Goal: Task Accomplishment & Management: Manage account settings

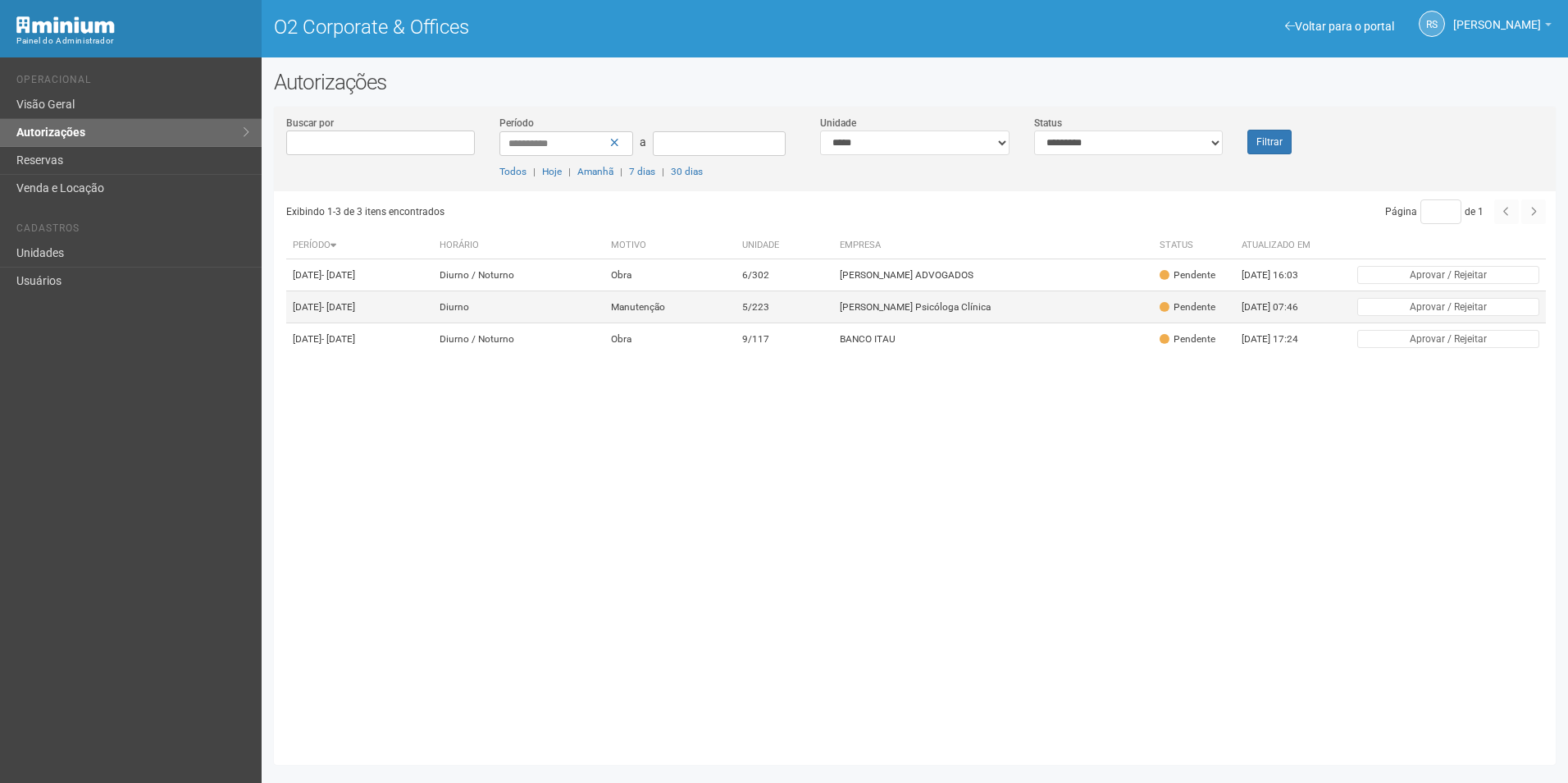
click at [958, 314] on td "[PERSON_NAME] Psicóloga Clínica" at bounding box center [993, 308] width 320 height 32
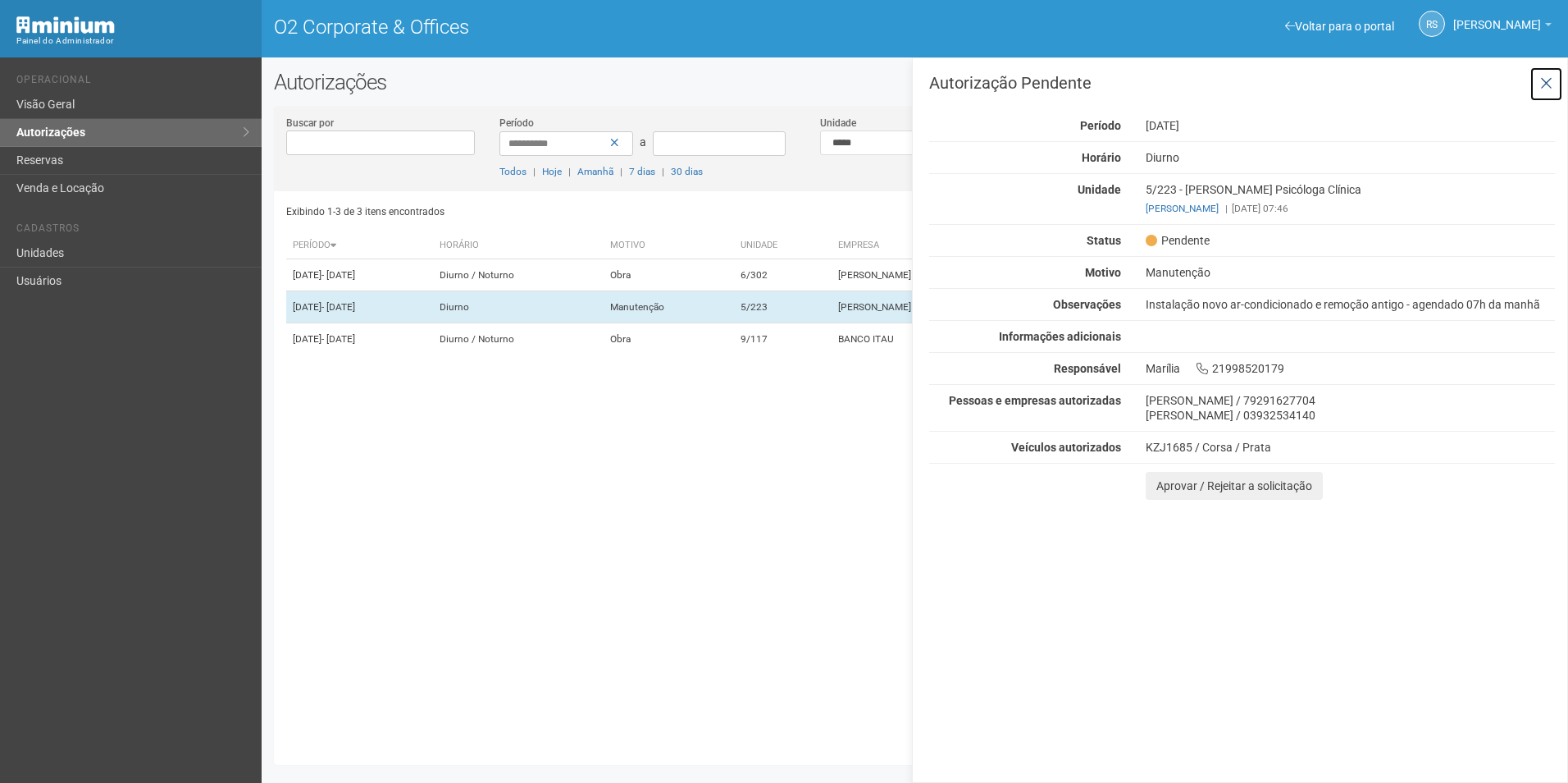
click at [1549, 81] on icon at bounding box center [1546, 83] width 13 height 16
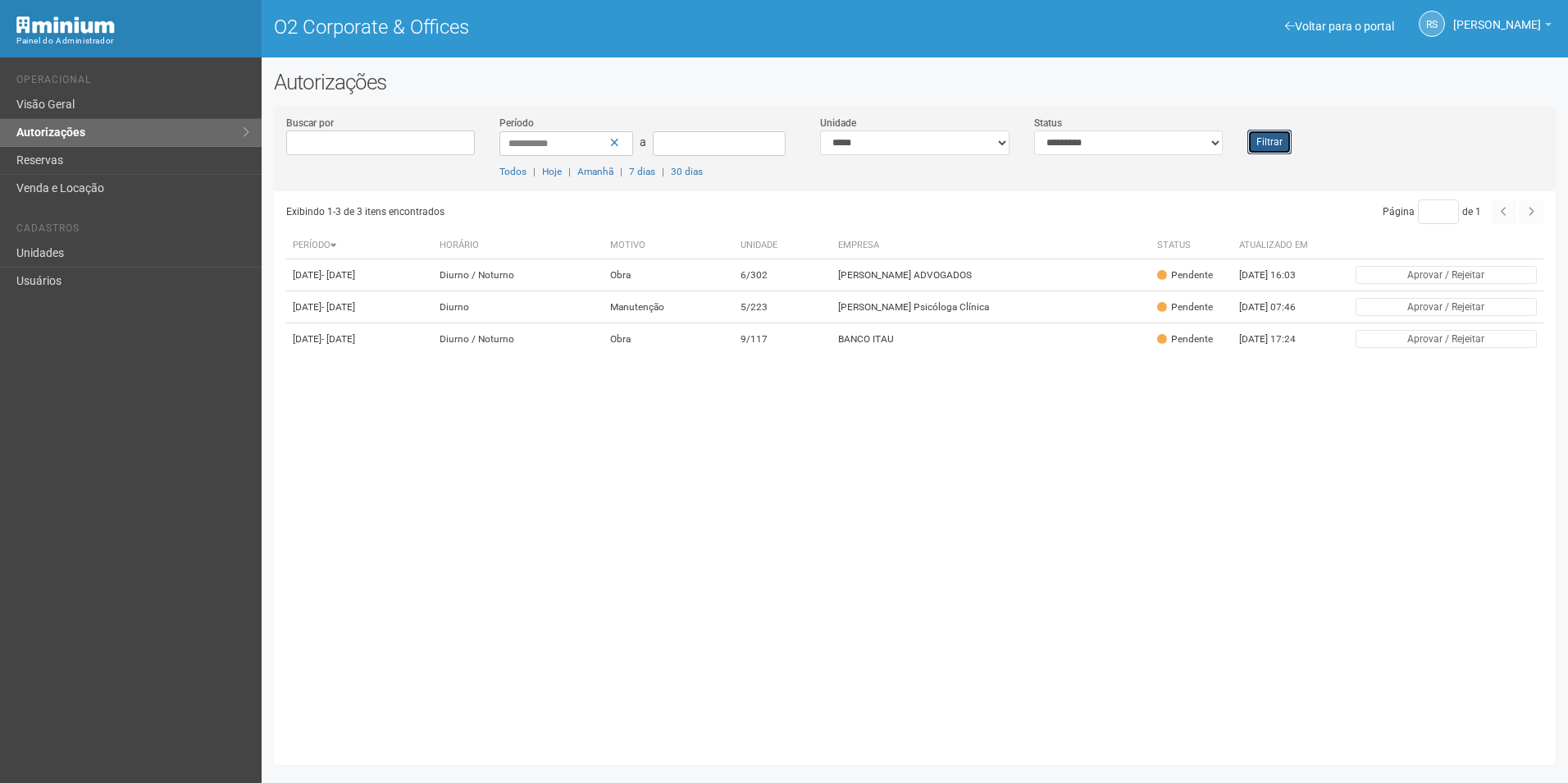
click at [1271, 141] on button "Filtrar" at bounding box center [1269, 142] width 45 height 24
click at [1295, 147] on div "Filtrar" at bounding box center [1288, 134] width 107 height 40
click at [1259, 139] on button "Filtrar" at bounding box center [1269, 142] width 45 height 24
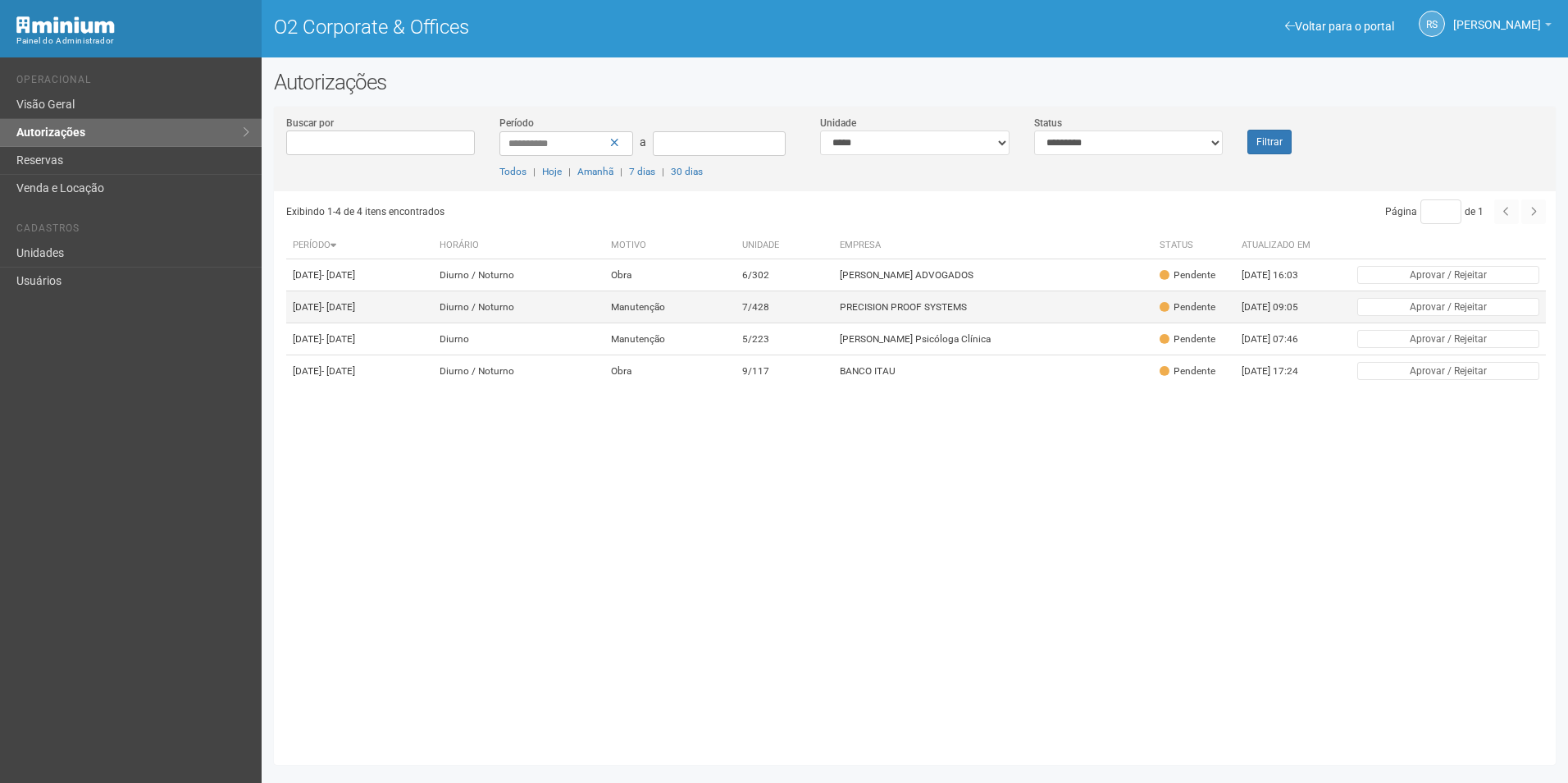
click at [893, 316] on td "PRECISION PROOF SYSTEMS" at bounding box center [993, 308] width 320 height 32
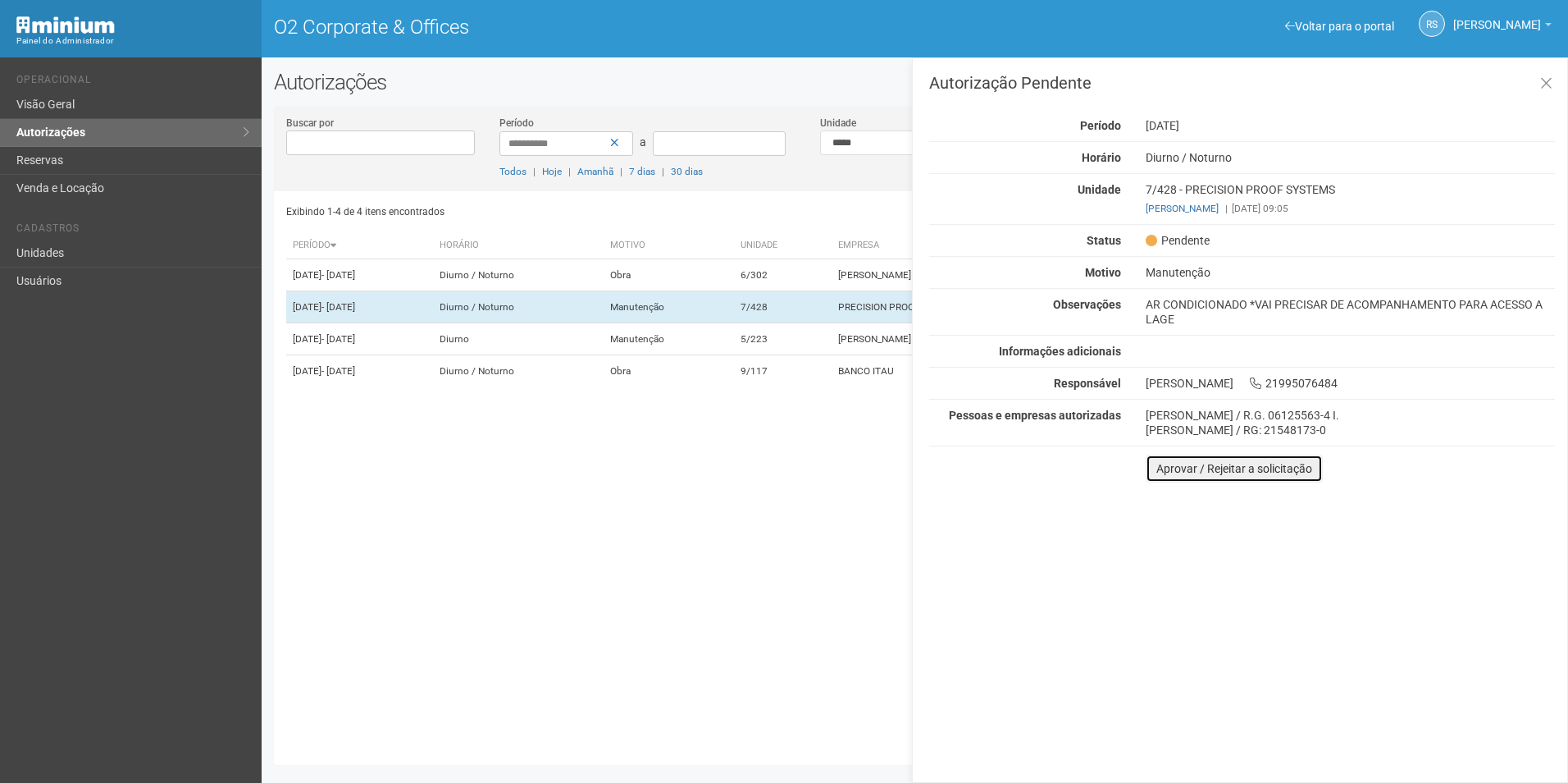
click at [1182, 476] on button "Aprovar / Rejeitar a solicitação" at bounding box center [1234, 468] width 177 height 28
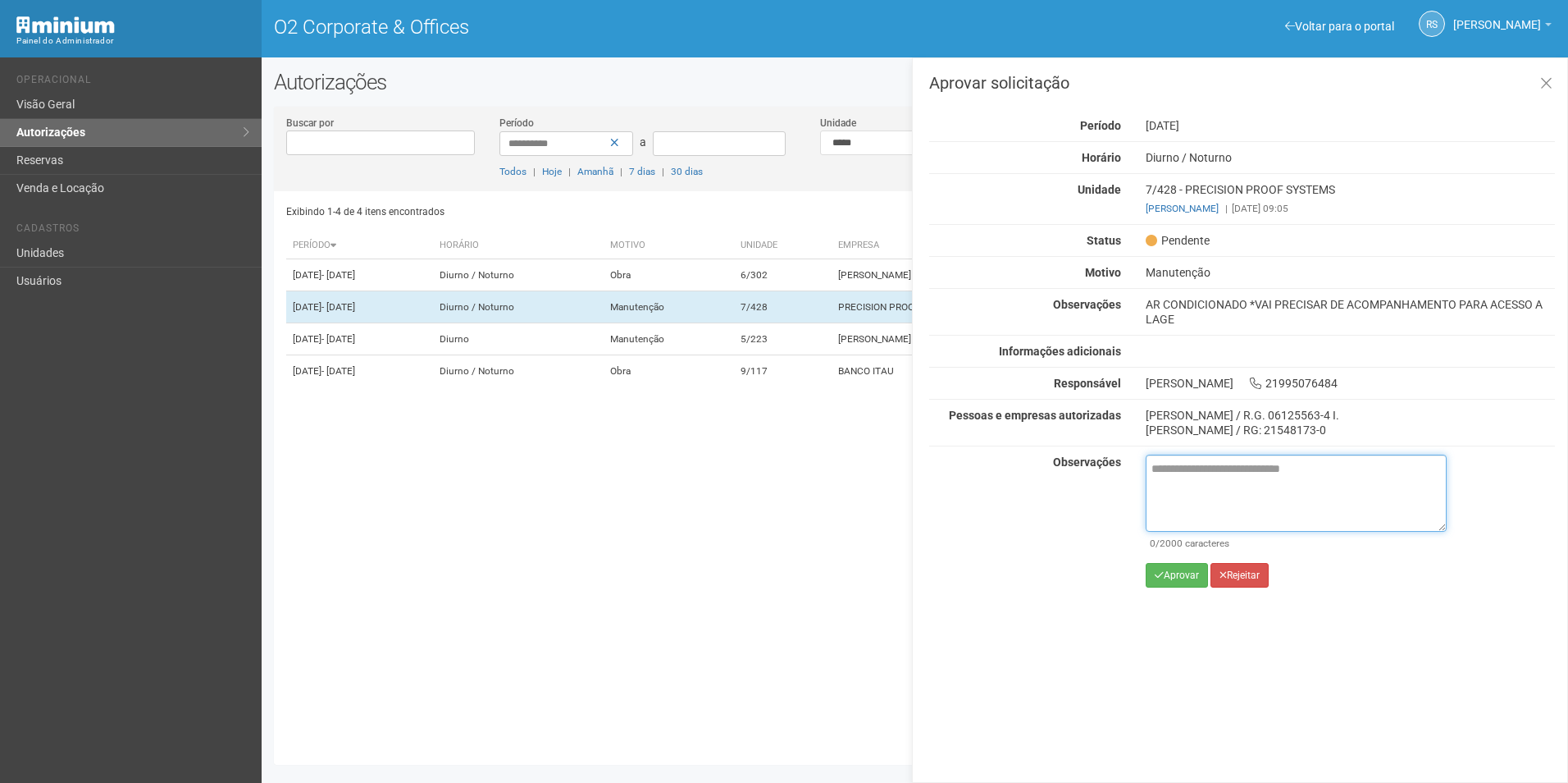
click at [1197, 479] on textarea at bounding box center [1296, 492] width 301 height 77
paste textarea "**********"
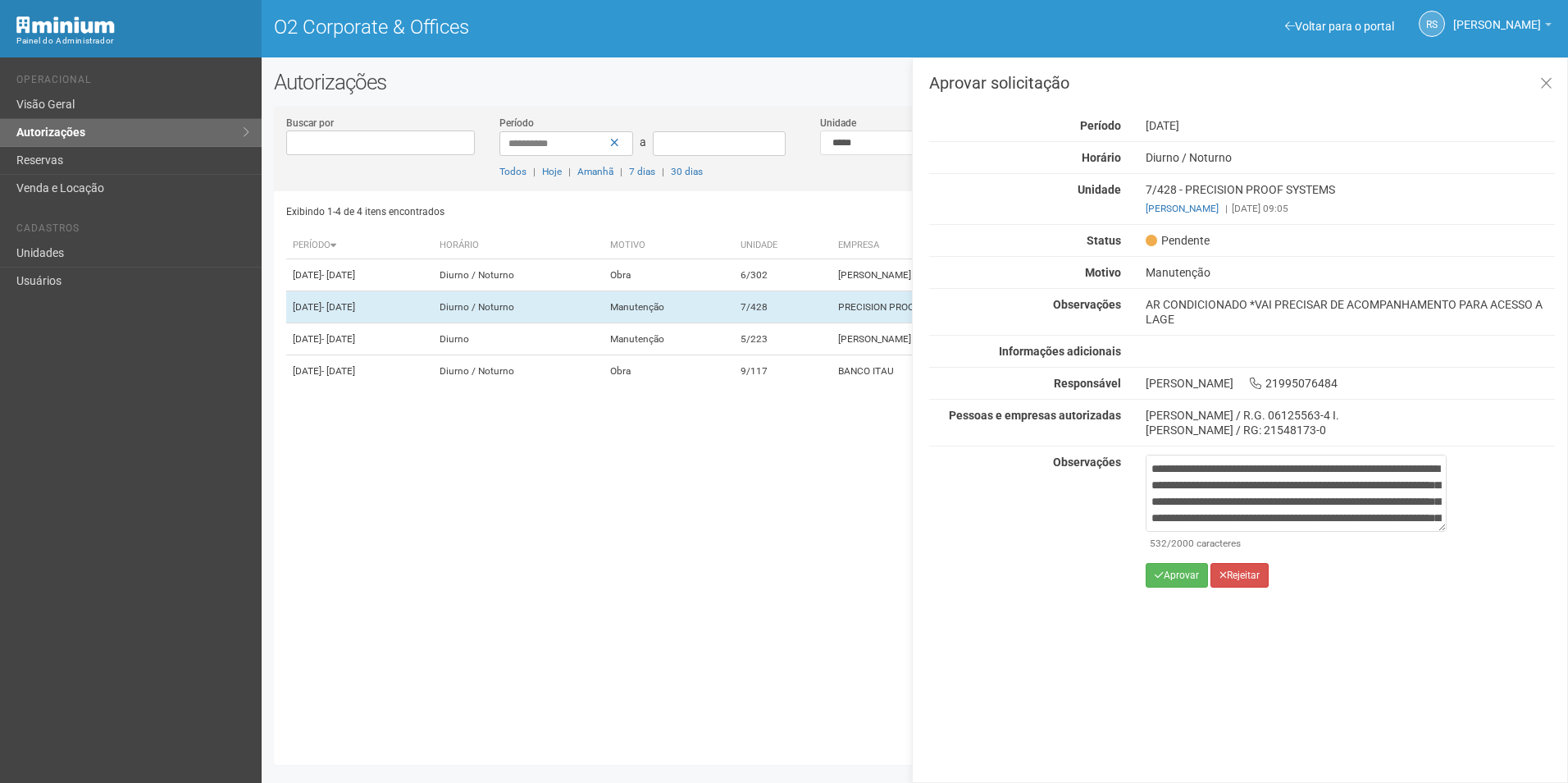
drag, startPoint x: 1392, startPoint y: 639, endPoint x: 1383, endPoint y: 633, distance: 10.8
click at [1392, 639] on div "Aprovar solicitação Autorização Pendente Período 18/08/2025 Horário Diurno / No…" at bounding box center [1239, 420] width 656 height 725
drag, startPoint x: 1153, startPoint y: 464, endPoint x: 1487, endPoint y: 583, distance: 354.6
click at [1484, 583] on div "**********" at bounding box center [1242, 527] width 650 height 145
paste textarea "**********"
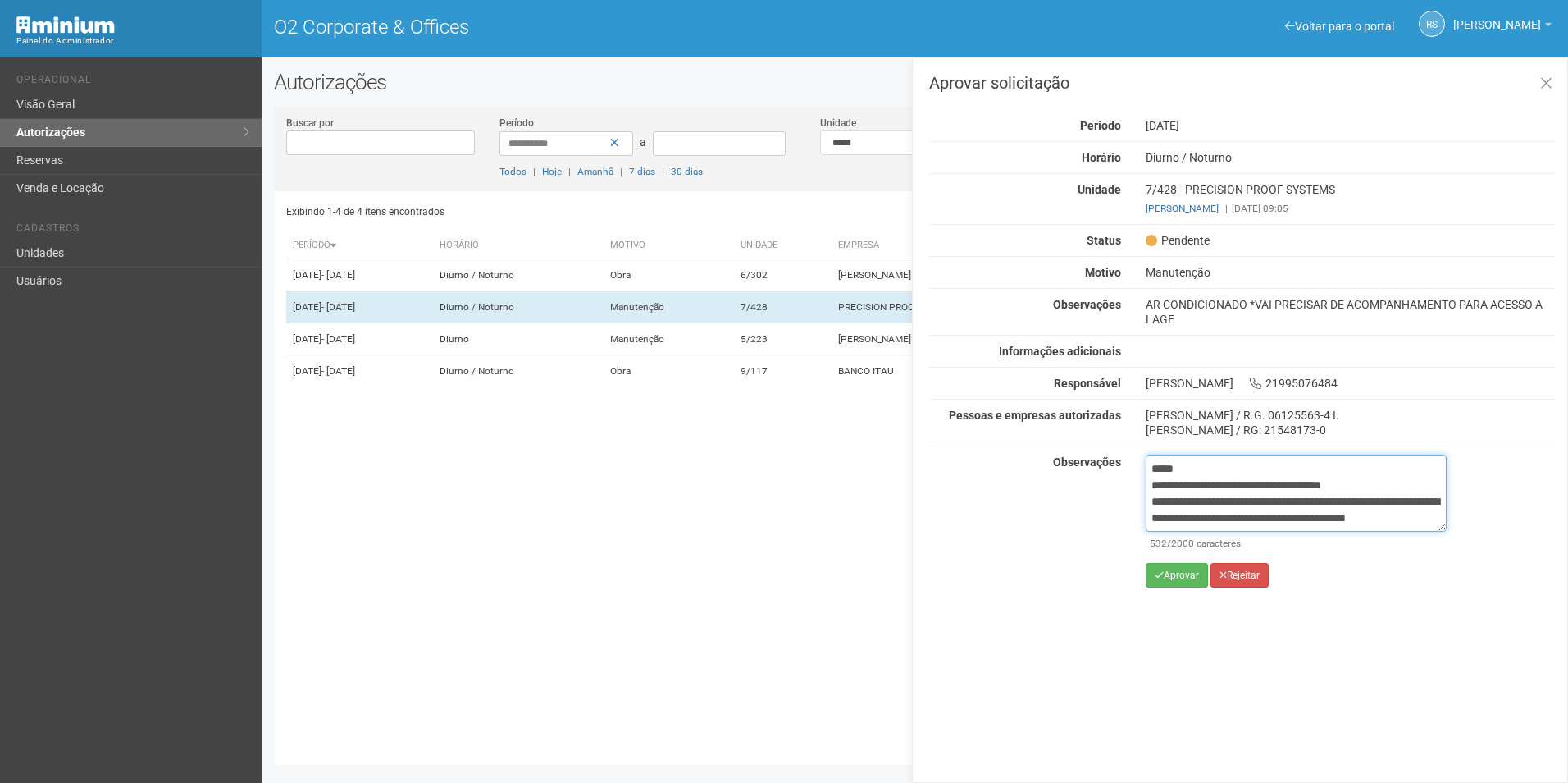
scroll to position [59, 0]
type textarea "**********"
click at [1192, 576] on button "Aprovar" at bounding box center [1177, 575] width 62 height 24
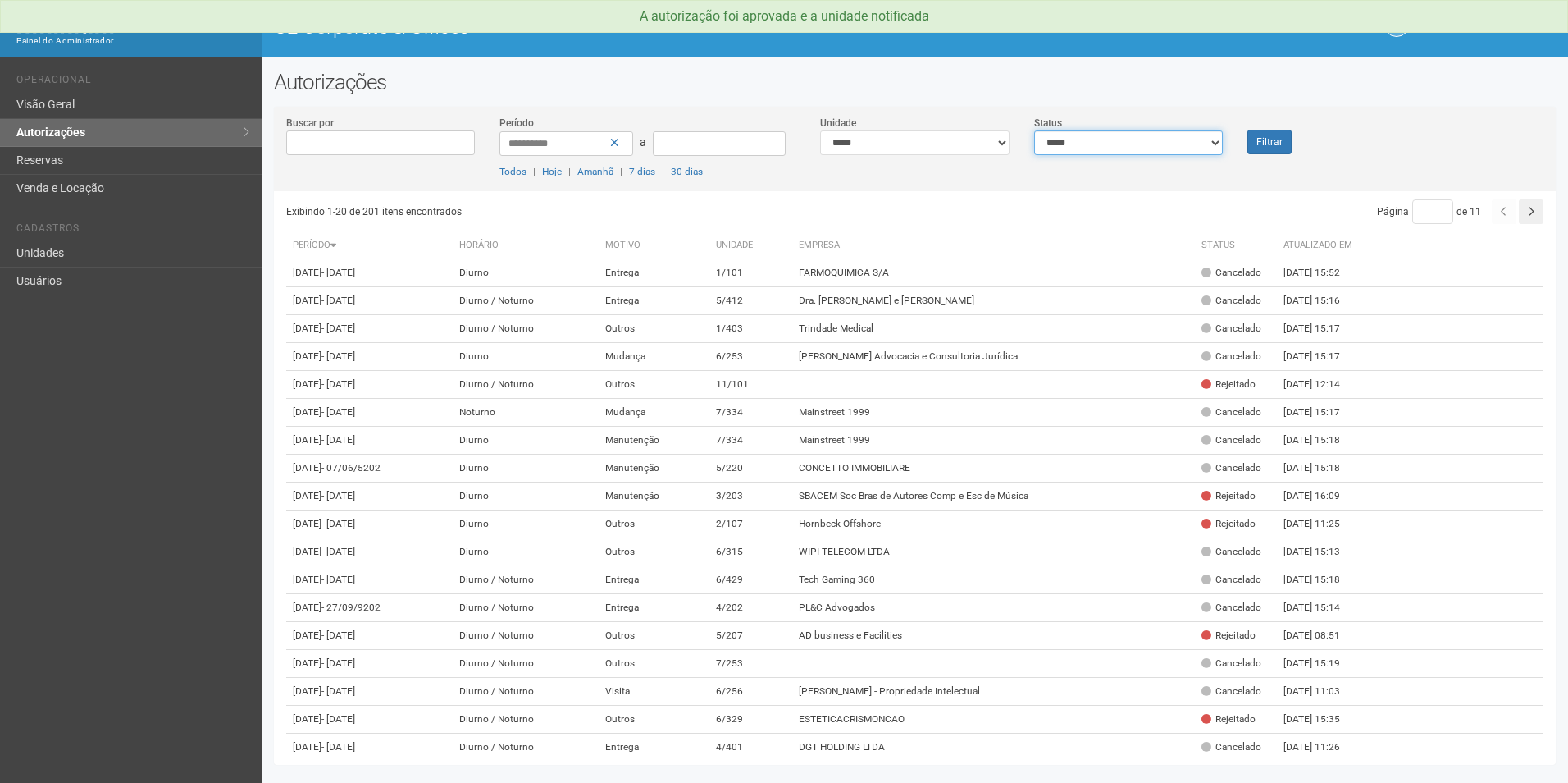
drag, startPoint x: 1077, startPoint y: 134, endPoint x: 1085, endPoint y: 142, distance: 11.3
click at [1078, 134] on select "**********" at bounding box center [1128, 142] width 190 height 24
select select "*"
click at [1034, 131] on select "**********" at bounding box center [1128, 142] width 190 height 24
click at [1282, 136] on button "Filtrar" at bounding box center [1269, 142] width 45 height 24
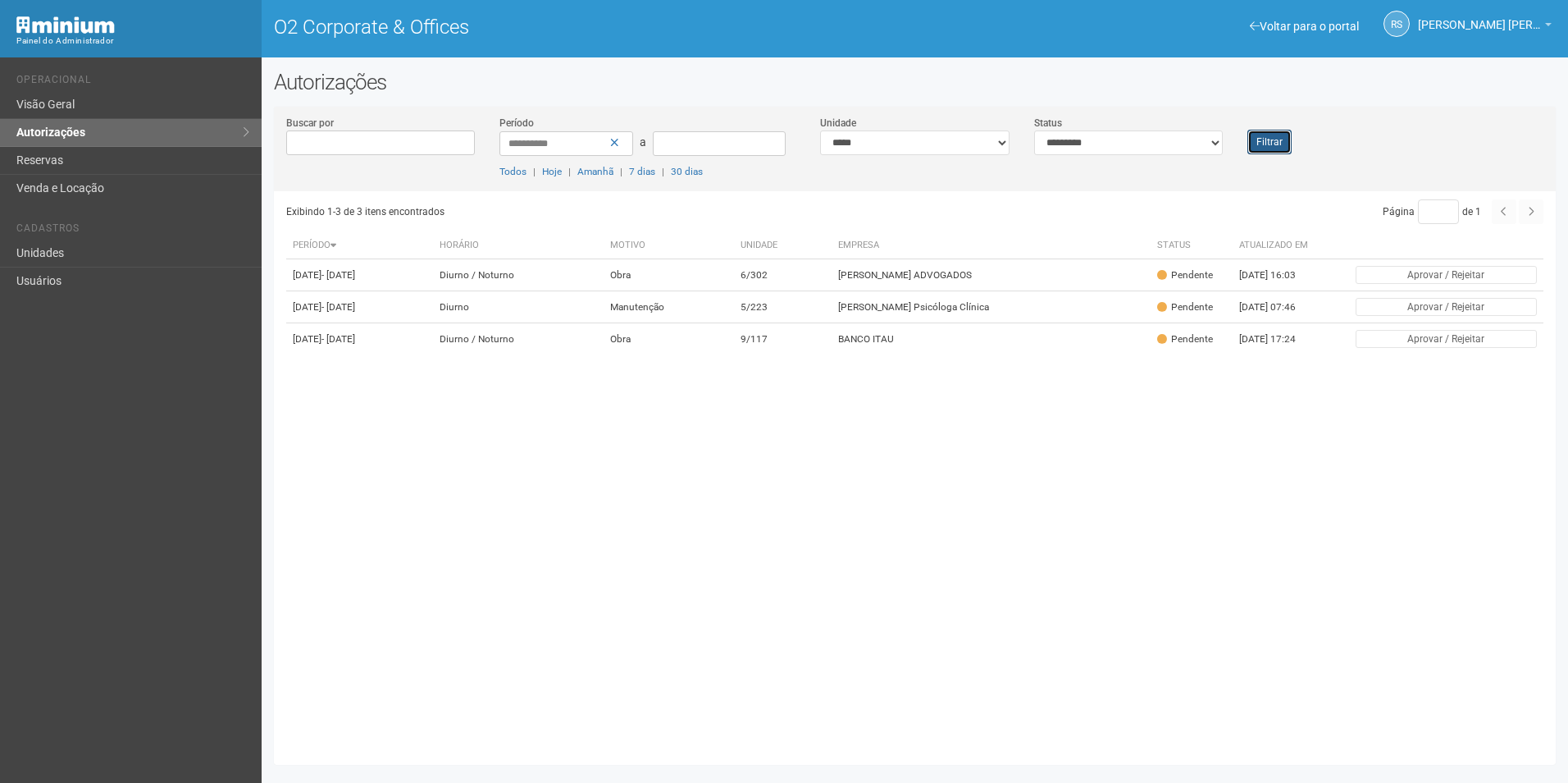
click at [1275, 143] on button "Filtrar" at bounding box center [1269, 142] width 45 height 24
click at [1259, 137] on button "Filtrar" at bounding box center [1269, 142] width 45 height 24
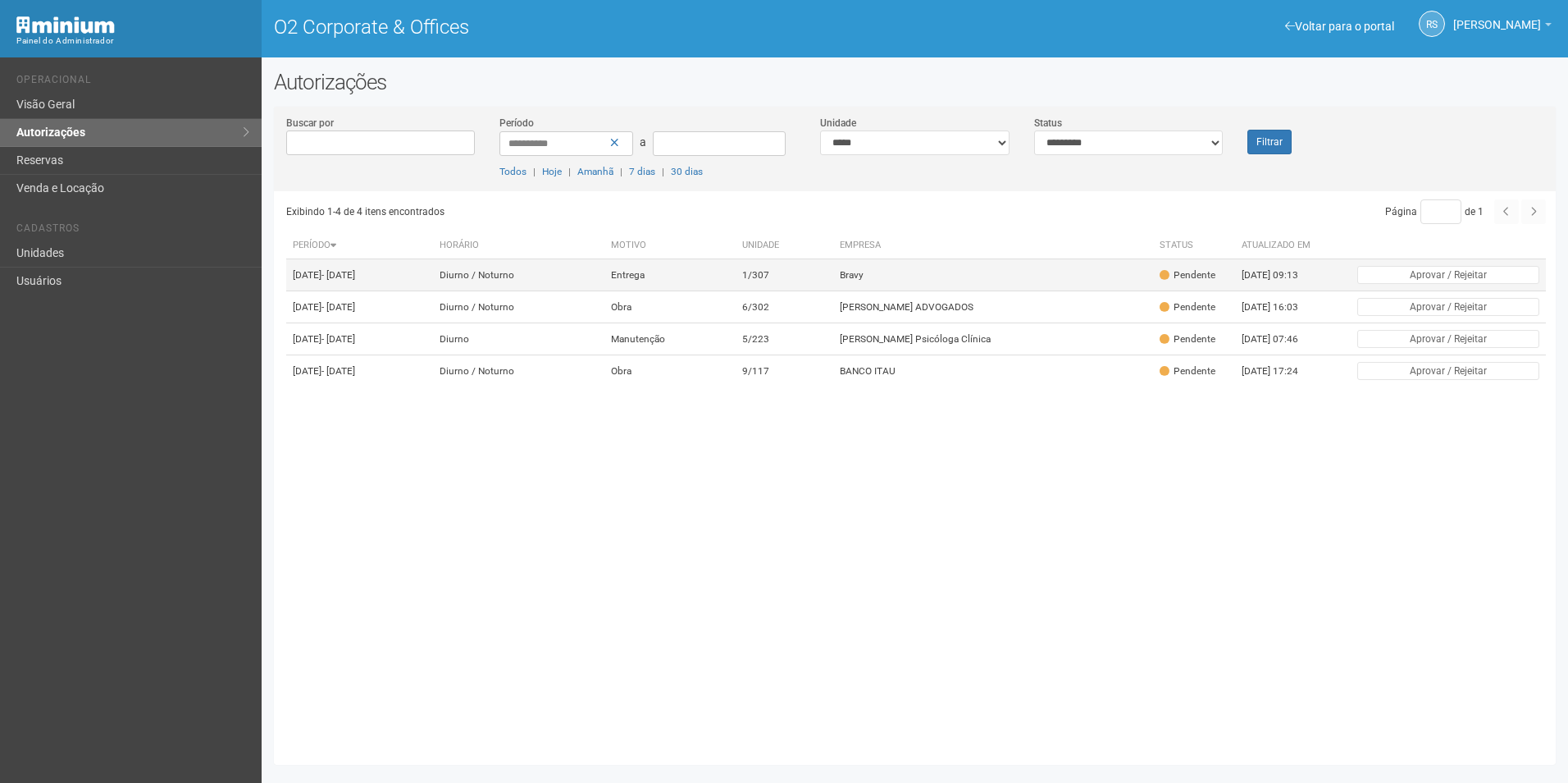
click at [1029, 282] on td "Bravy" at bounding box center [993, 276] width 320 height 32
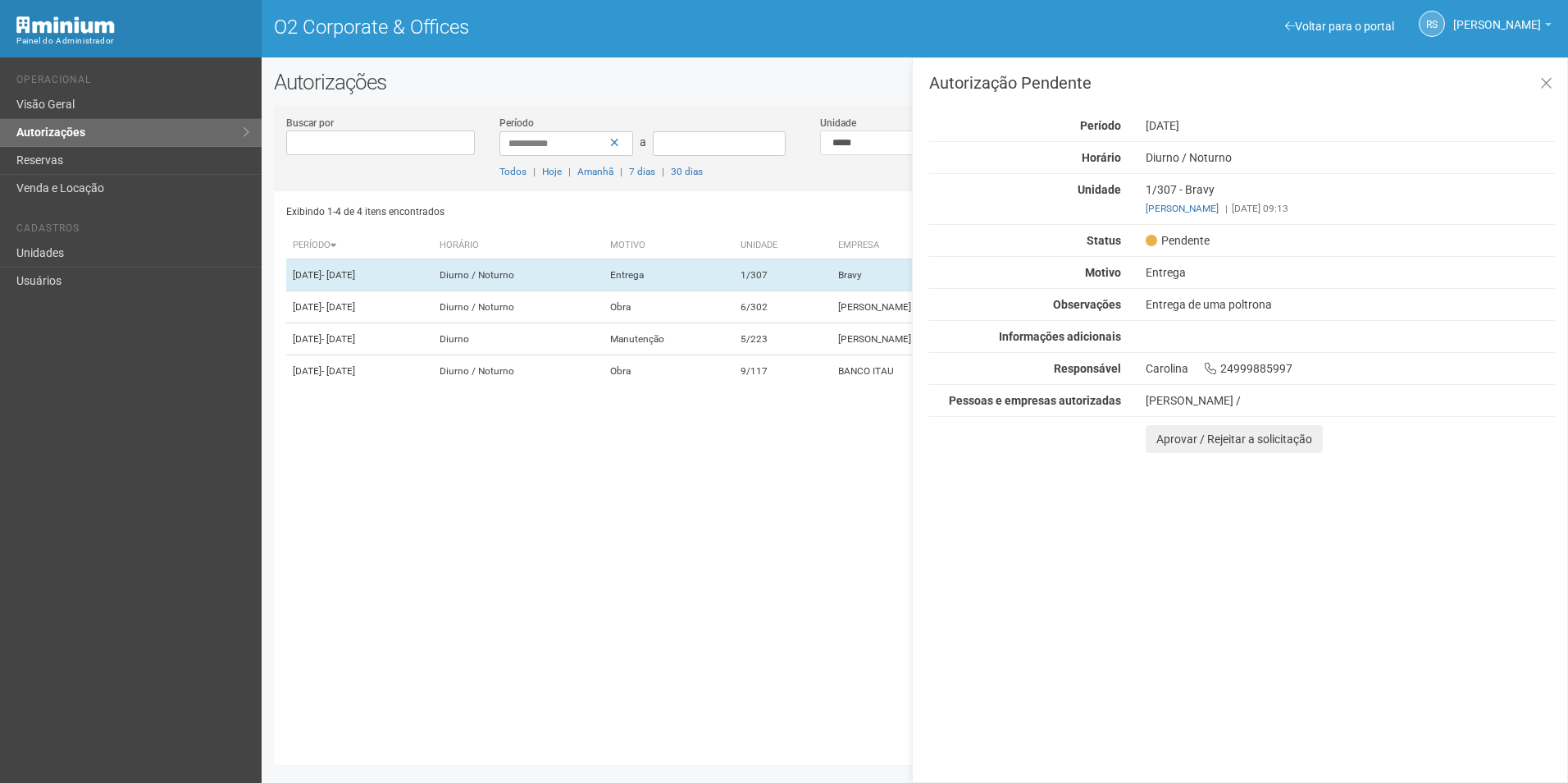
drag, startPoint x: 1518, startPoint y: 570, endPoint x: 1340, endPoint y: 518, distance: 185.4
click at [1512, 568] on div "Autorização Pendente Período 18/08/2025 Horário Diurno / Noturno Unidade 1/307 …" at bounding box center [1239, 420] width 656 height 725
click at [1158, 445] on button "Aprovar / Rejeitar a solicitação" at bounding box center [1234, 438] width 177 height 28
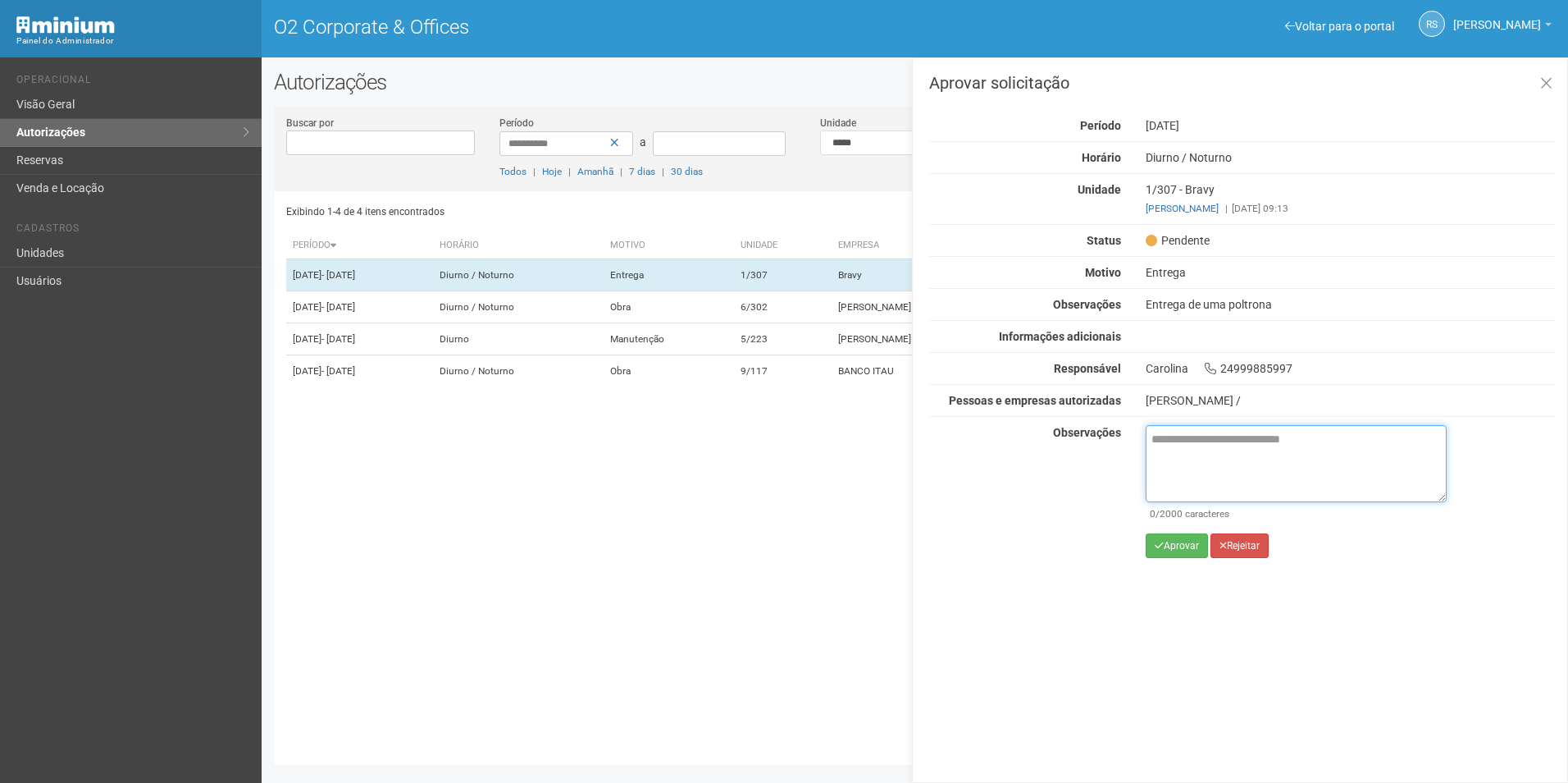
click at [1204, 451] on textarea at bounding box center [1296, 463] width 301 height 77
paste textarea "**********"
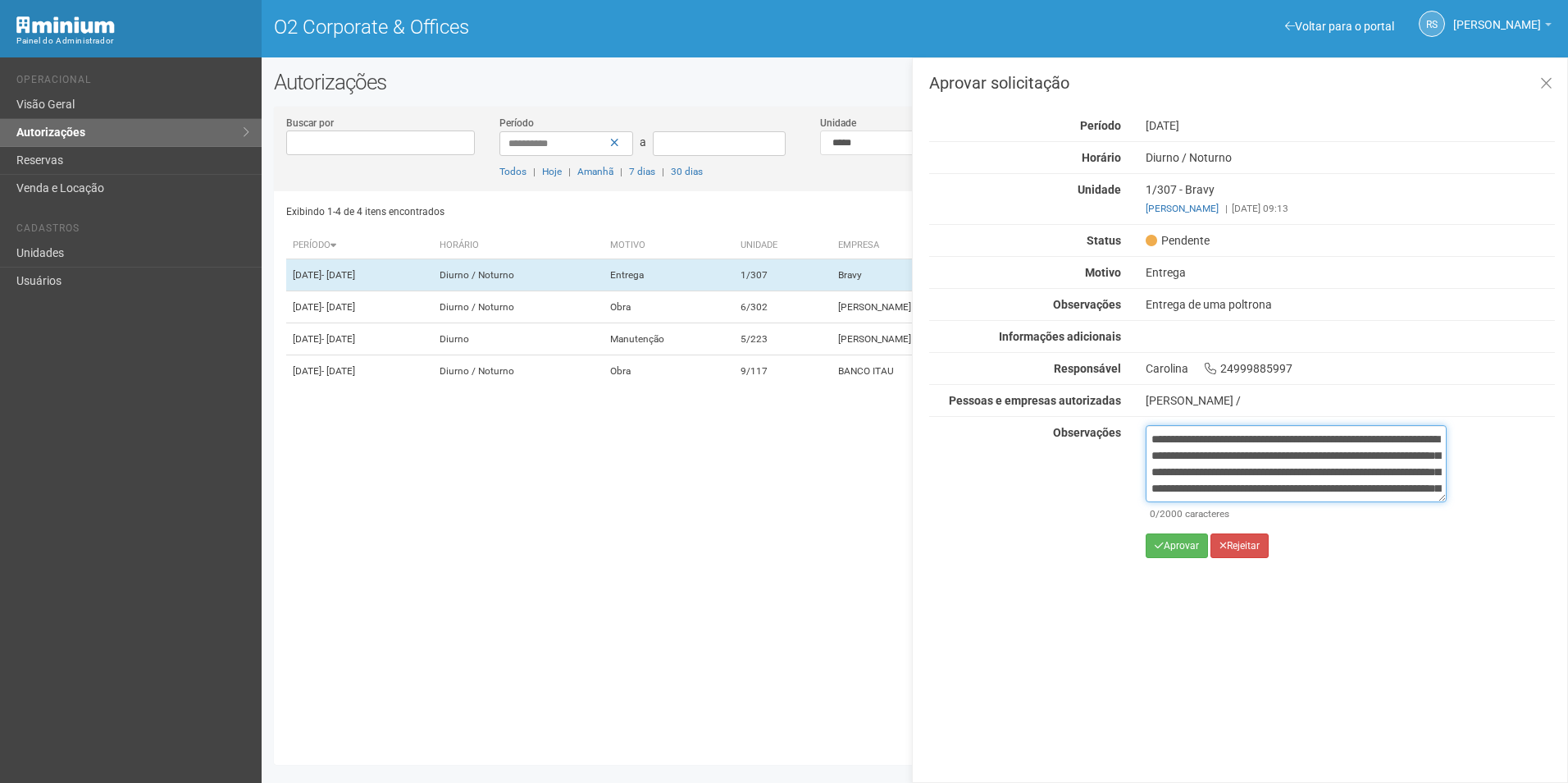
scroll to position [108, 0]
type textarea "**********"
click at [1188, 542] on button "Aprovar" at bounding box center [1177, 545] width 62 height 24
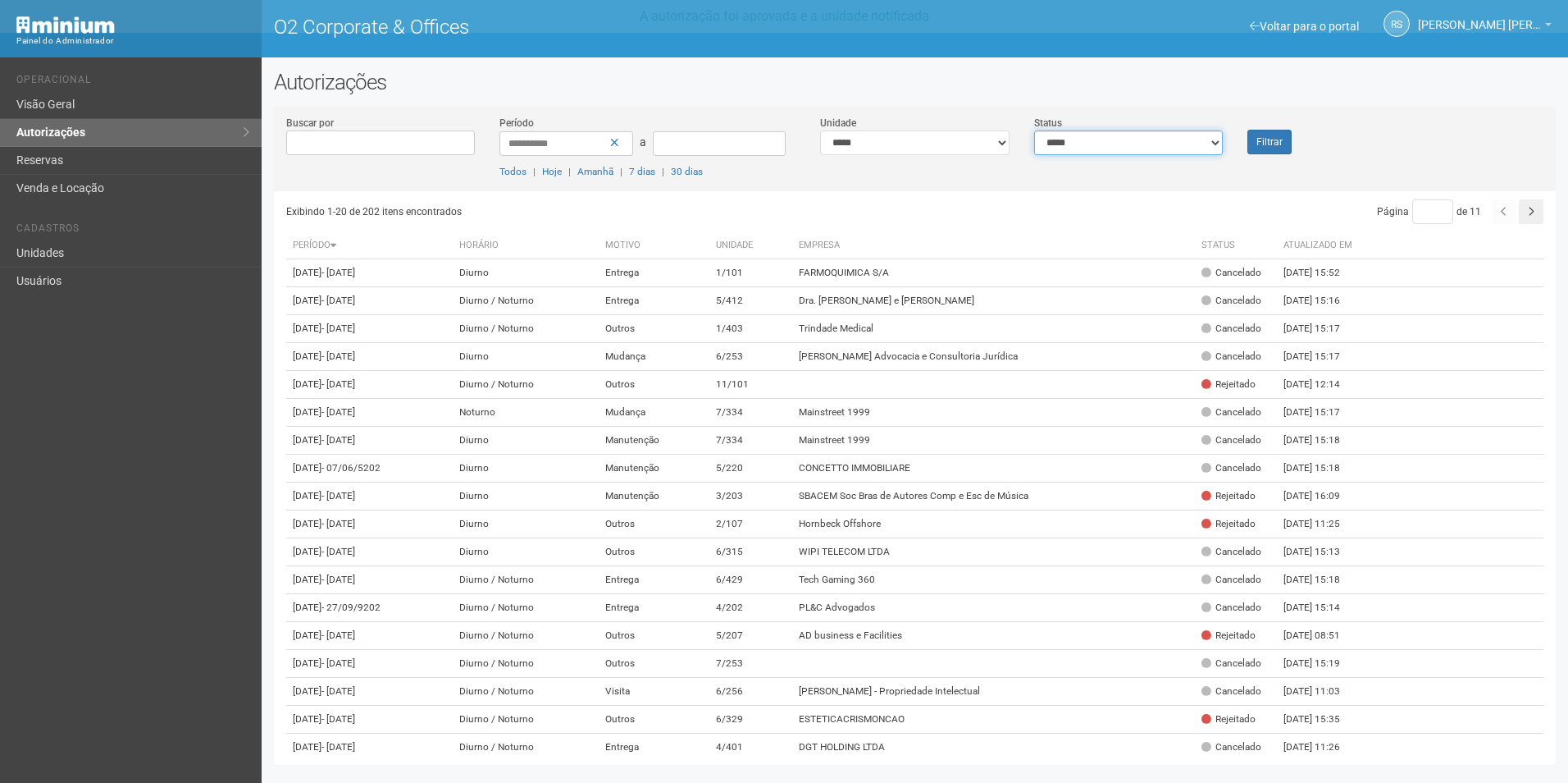
drag, startPoint x: 1151, startPoint y: 130, endPoint x: 1139, endPoint y: 134, distance: 12.6
click at [1139, 134] on select "**********" at bounding box center [1128, 142] width 190 height 24
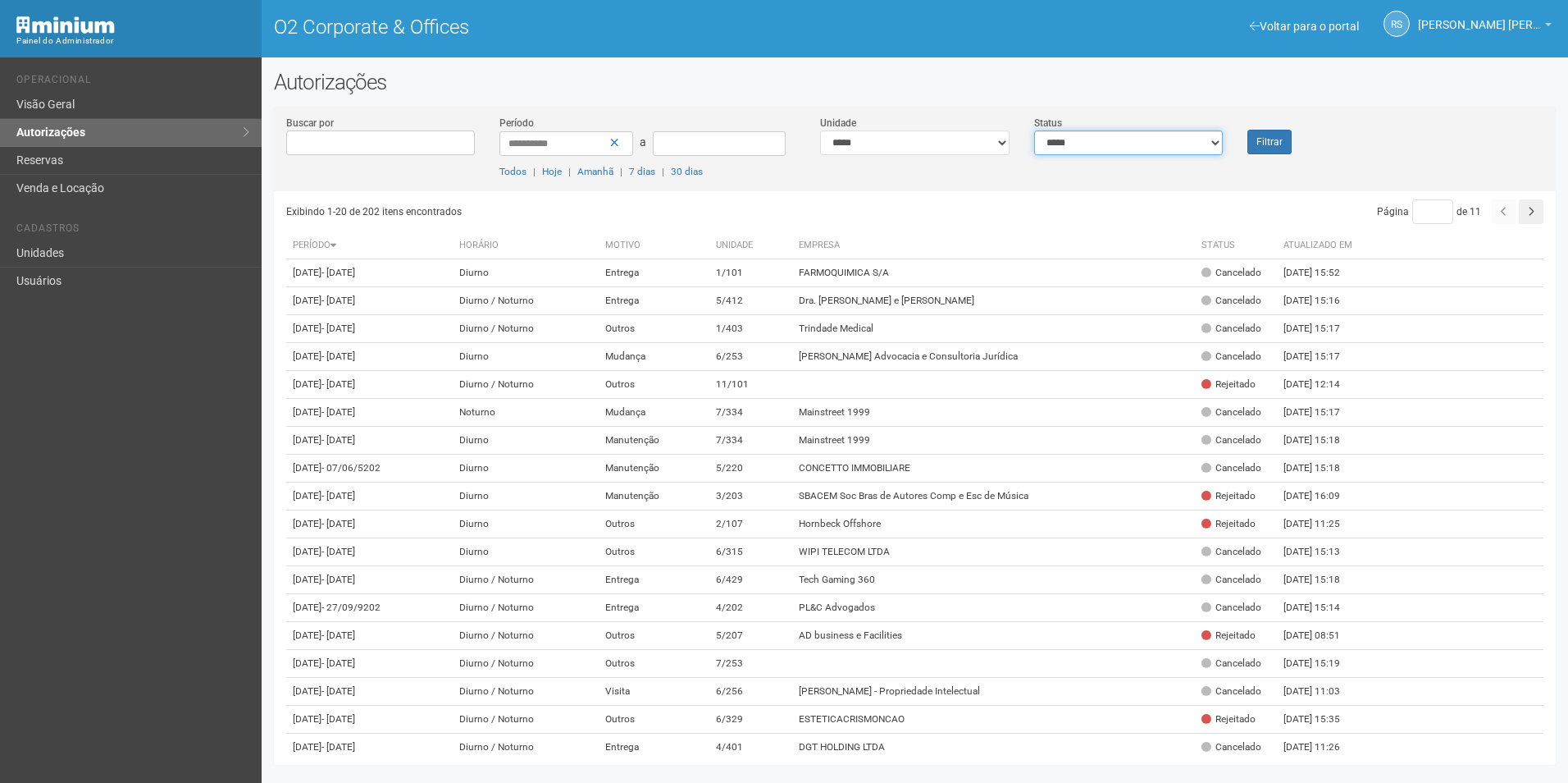
select select "*"
click at [1034, 131] on select "**********" at bounding box center [1128, 142] width 190 height 24
click at [1257, 139] on button "Filtrar" at bounding box center [1269, 142] width 45 height 24
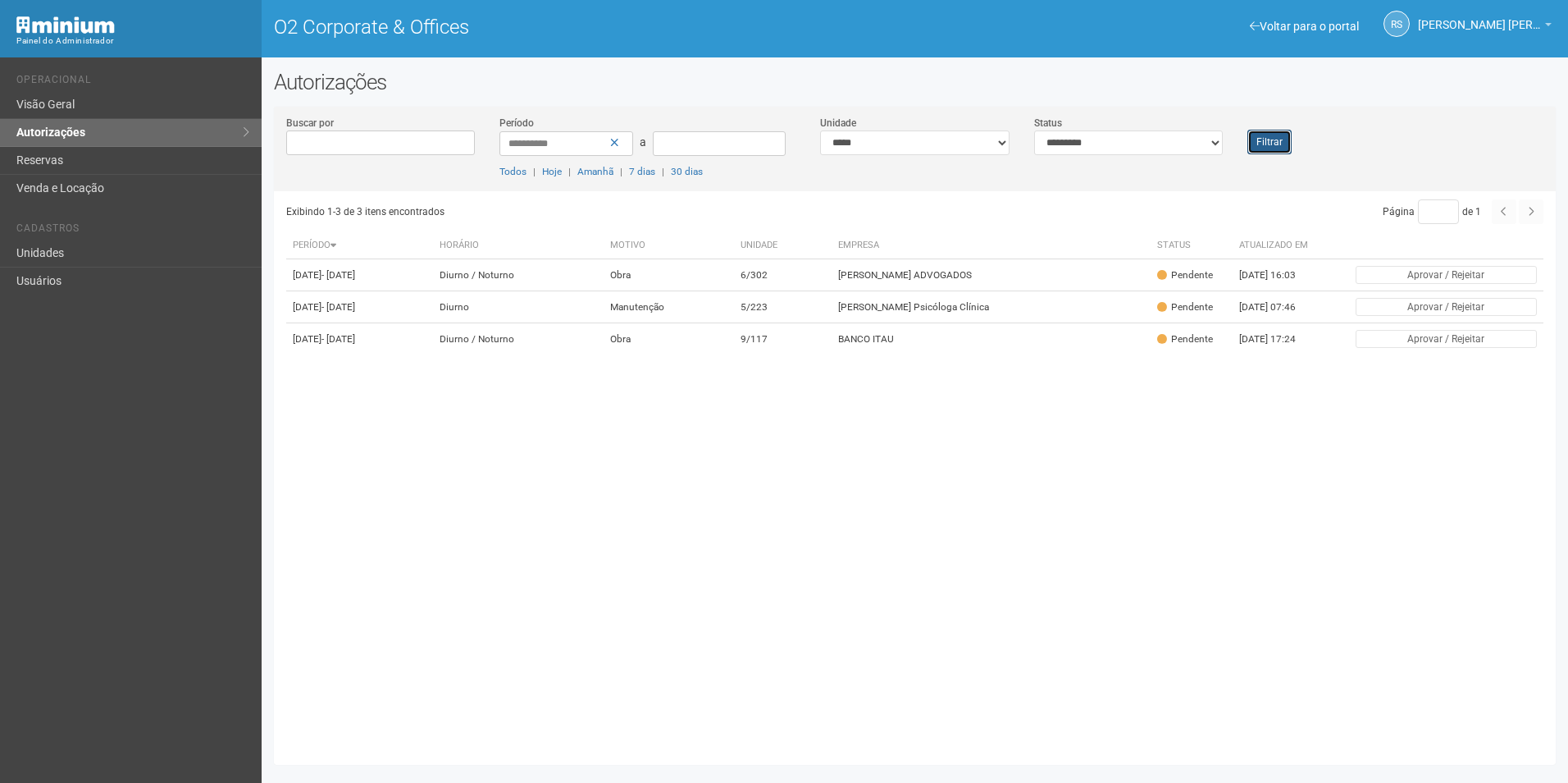
click at [1287, 144] on button "Filtrar" at bounding box center [1269, 142] width 45 height 24
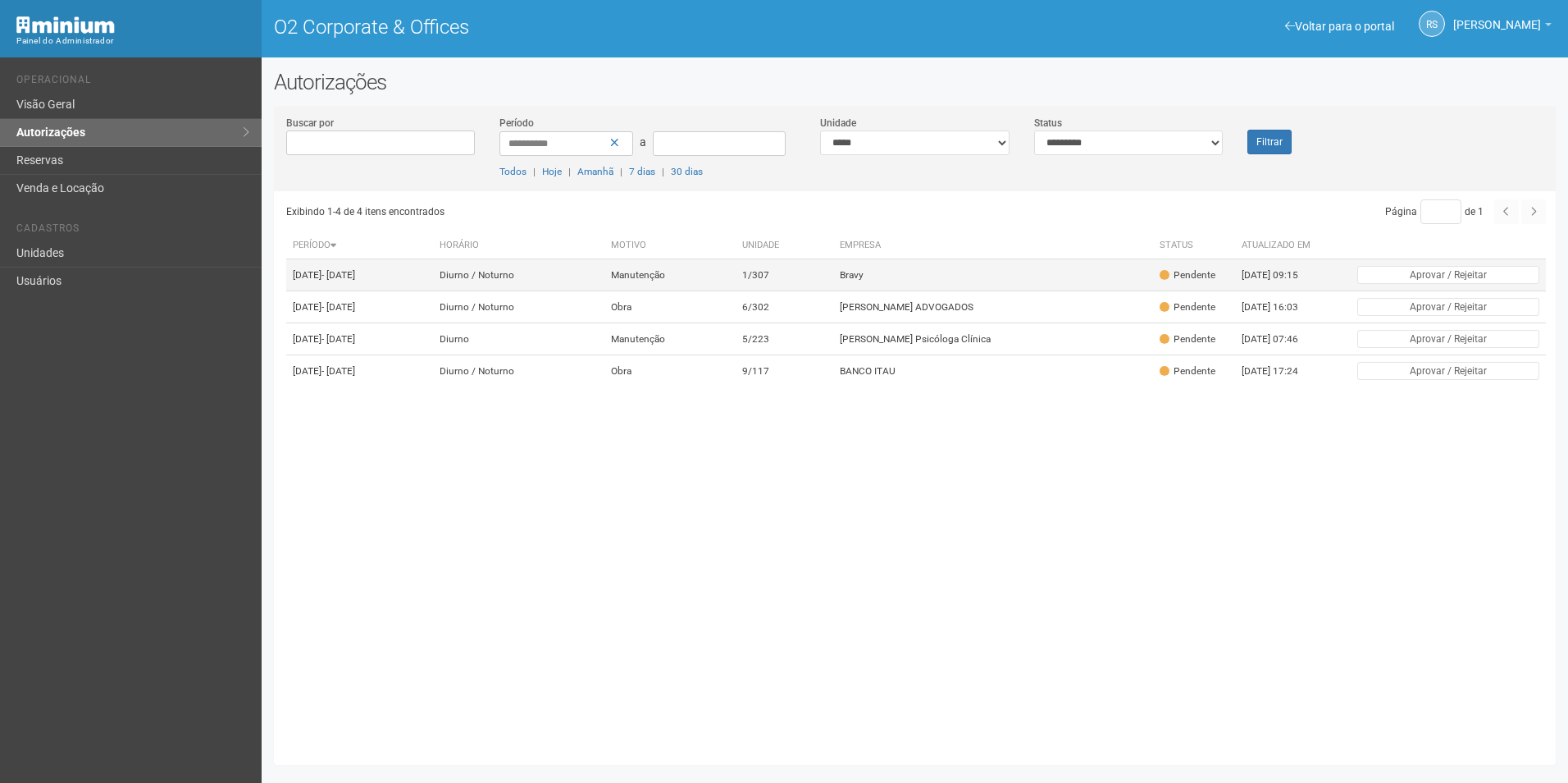
click at [898, 290] on td "Bravy" at bounding box center [993, 276] width 320 height 32
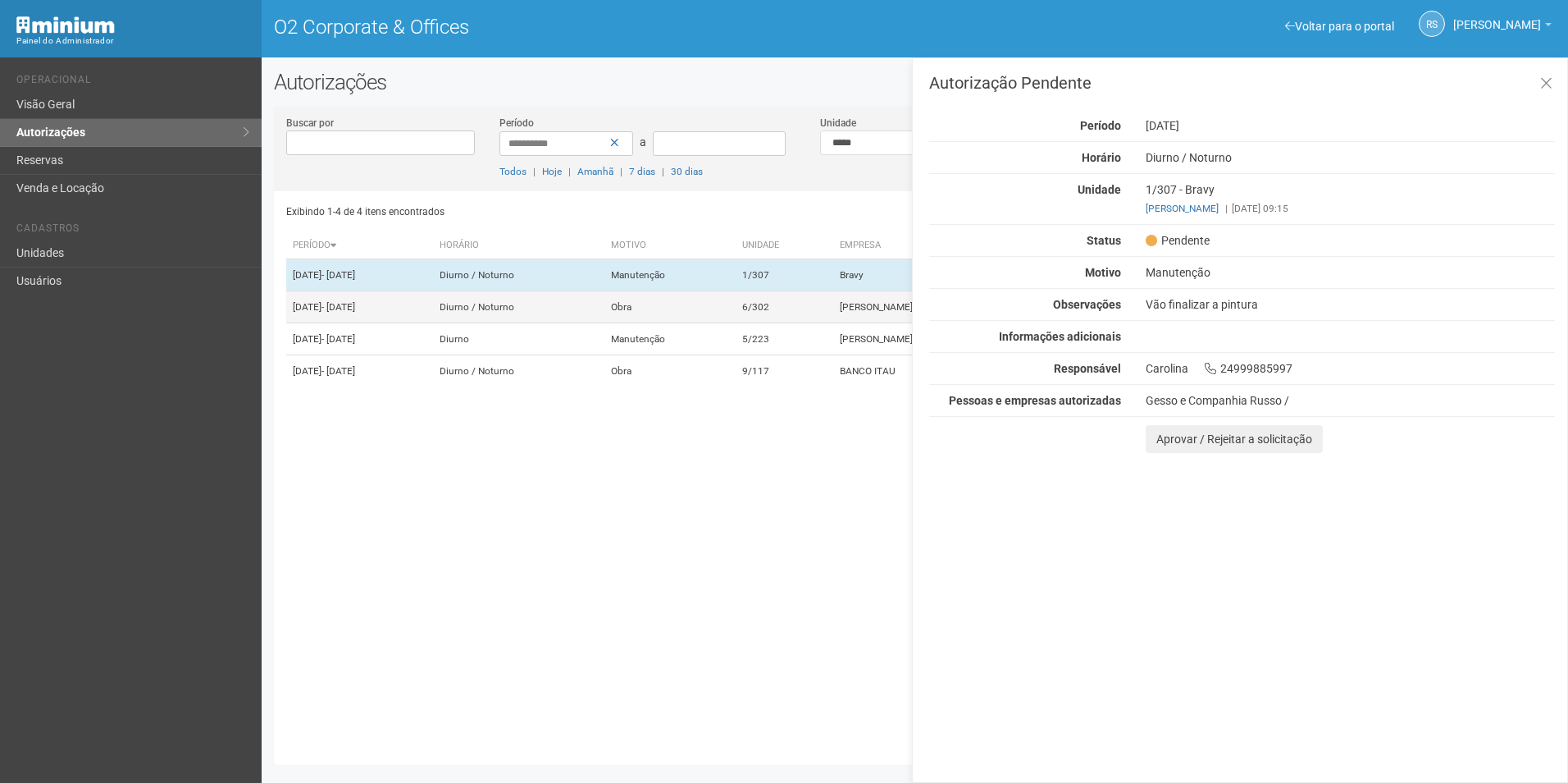
click at [832, 321] on td "6/302" at bounding box center [784, 308] width 98 height 32
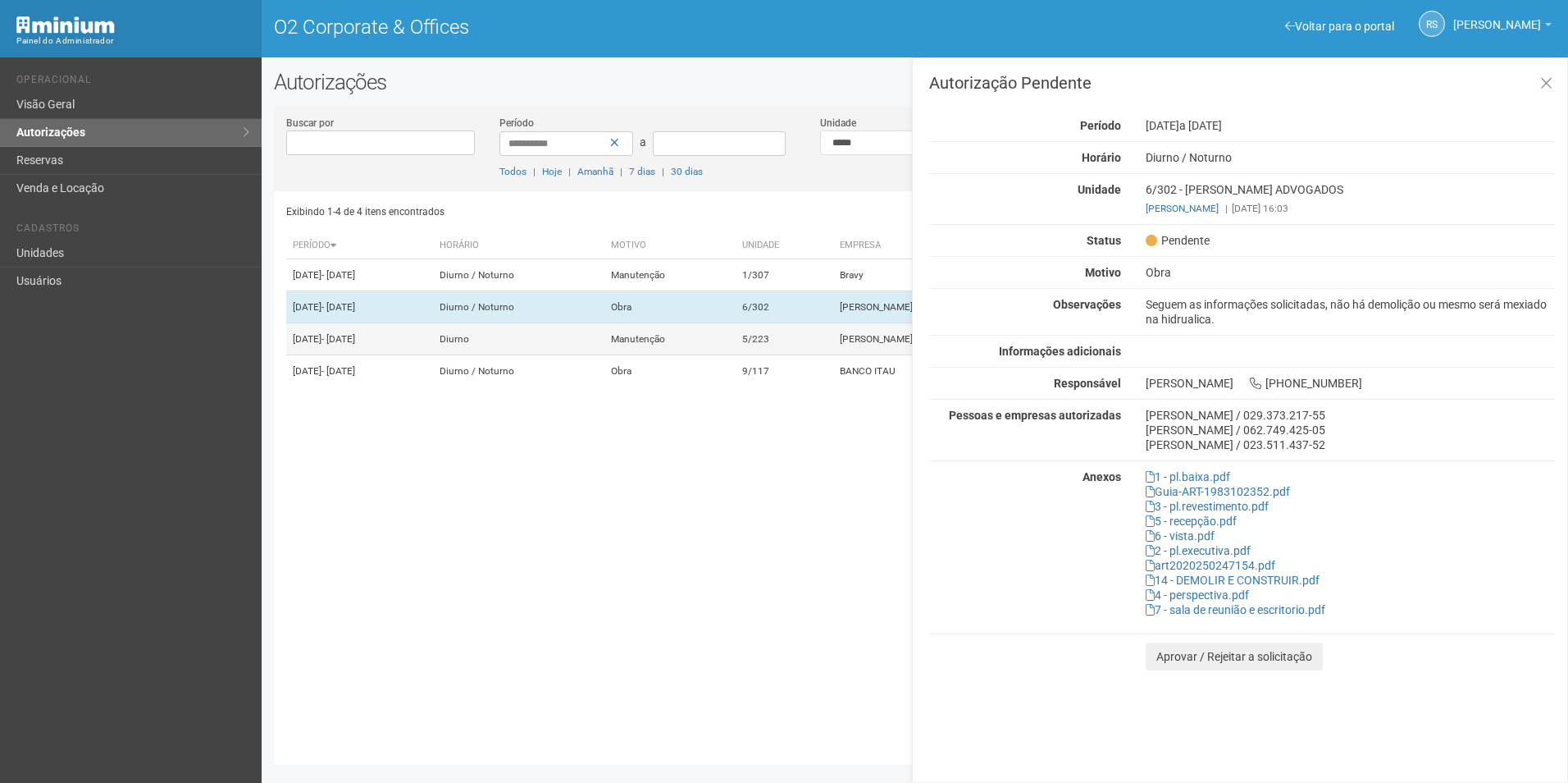
click at [820, 355] on td "5/223" at bounding box center [784, 340] width 98 height 32
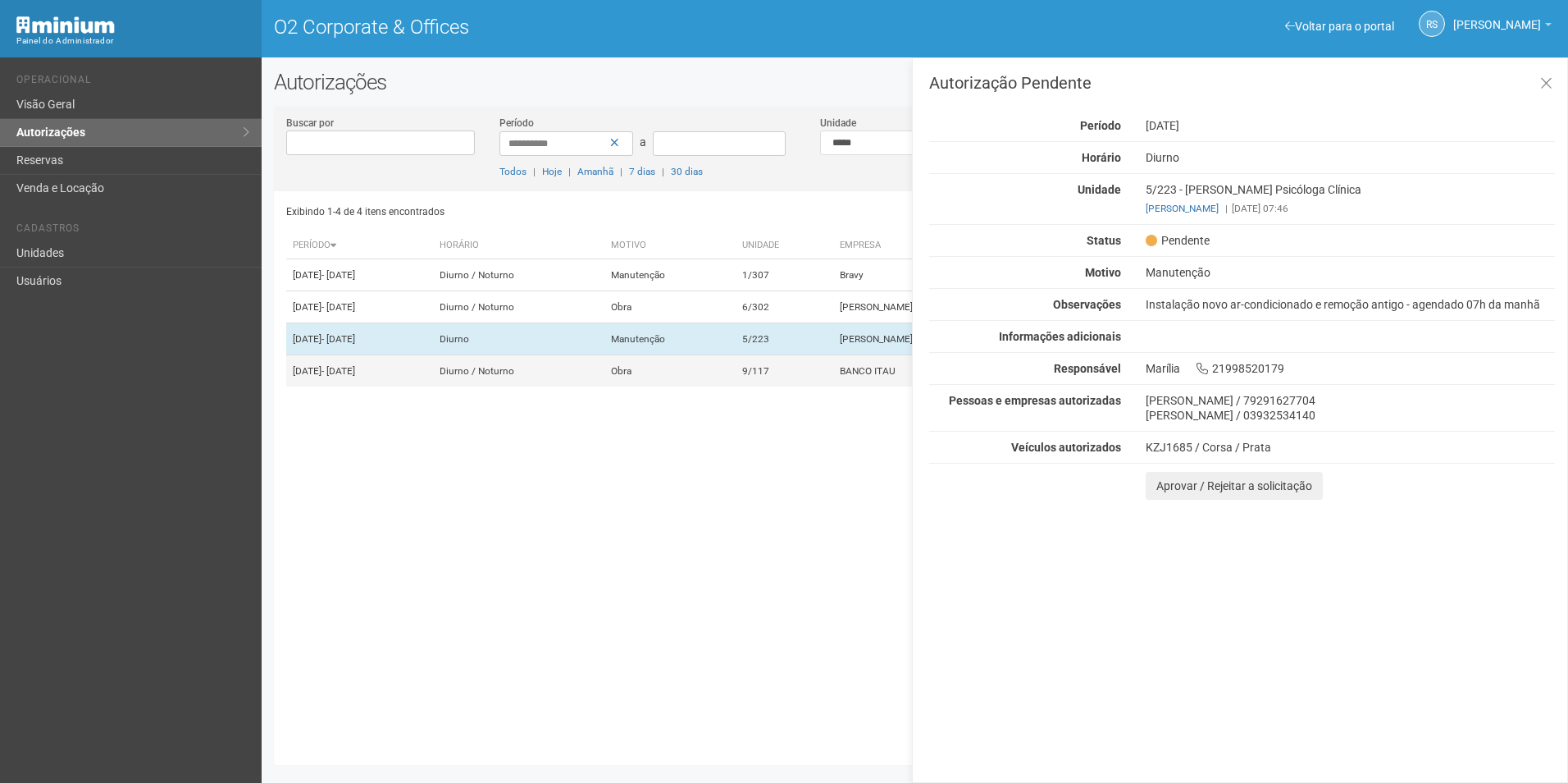
click at [812, 387] on td "9/117" at bounding box center [784, 371] width 98 height 32
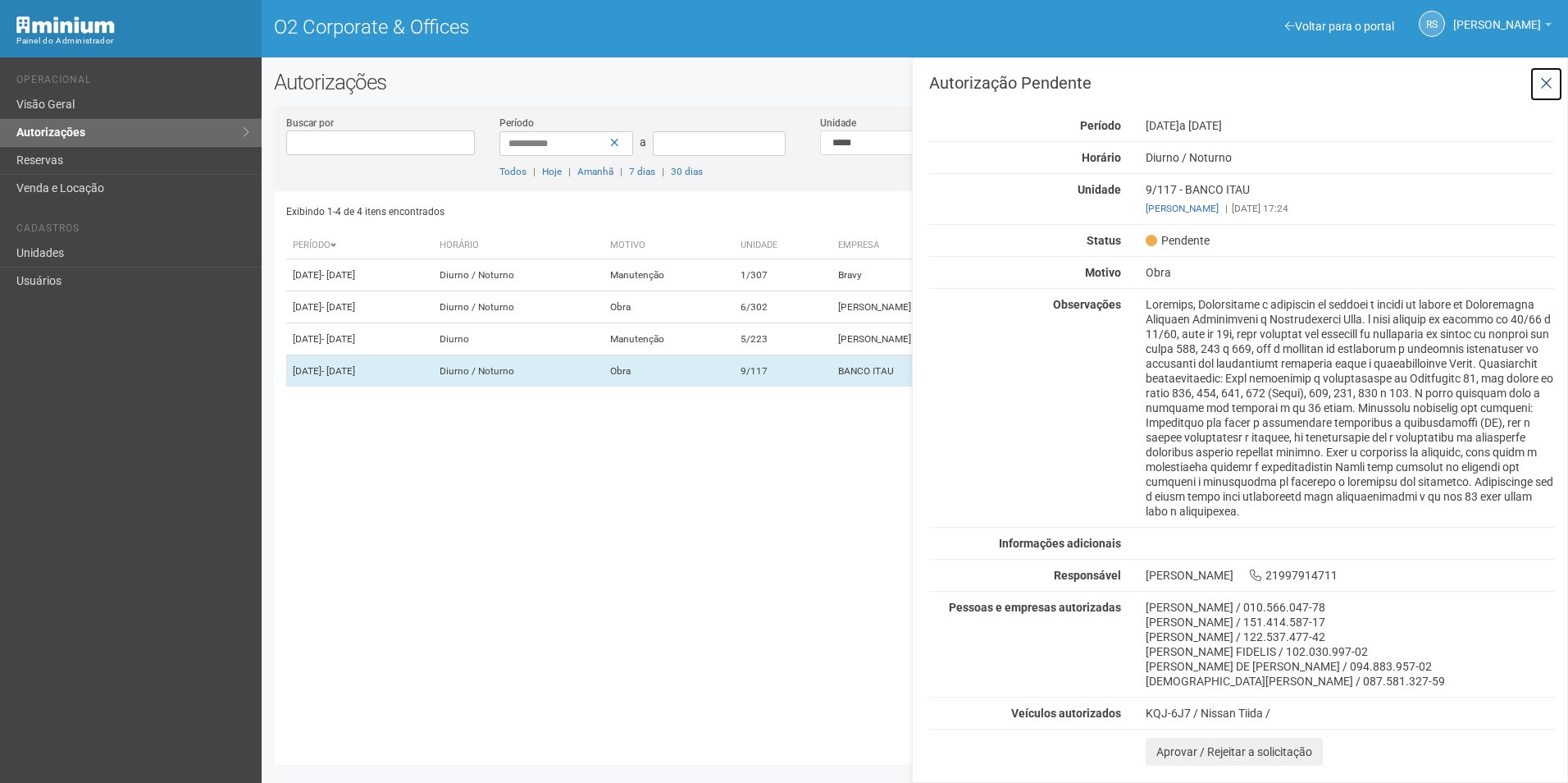
click at [1551, 80] on icon at bounding box center [1546, 83] width 13 height 16
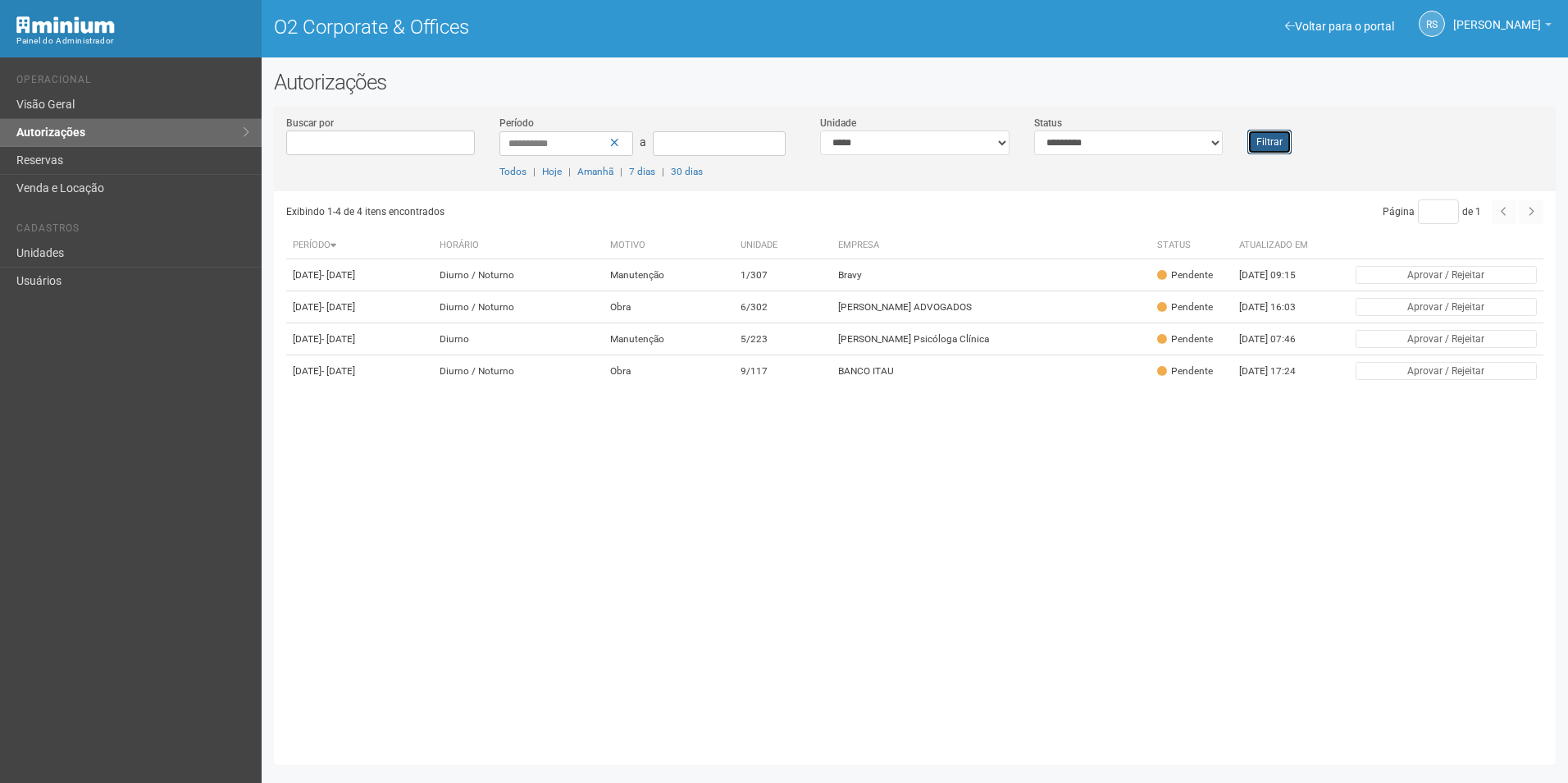
click at [1288, 144] on button "Filtrar" at bounding box center [1269, 142] width 45 height 24
click at [1284, 135] on button "Filtrar" at bounding box center [1269, 142] width 45 height 24
click at [961, 279] on td "Bravy" at bounding box center [993, 276] width 320 height 32
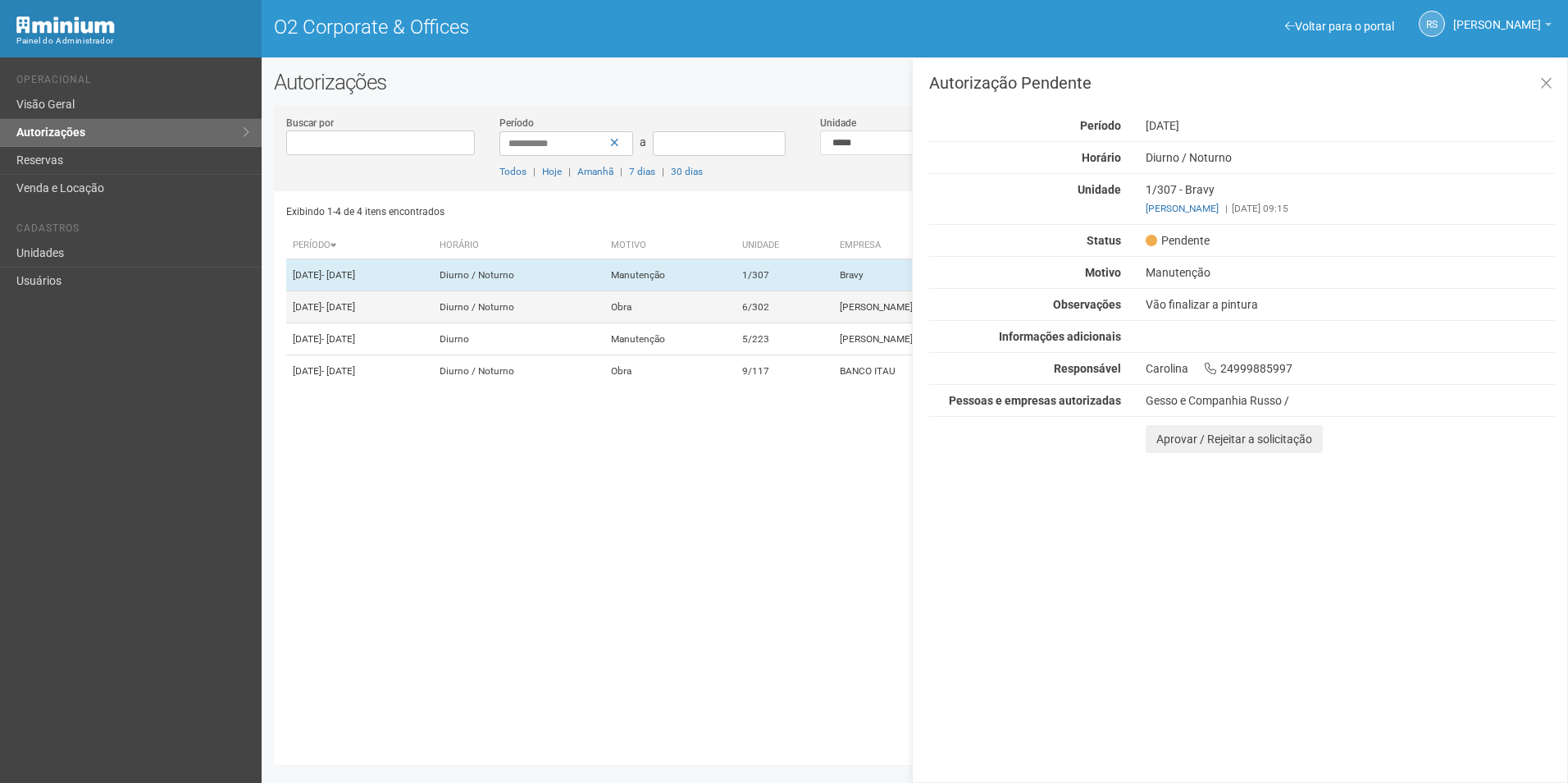
click at [736, 324] on td "Obra" at bounding box center [670, 308] width 131 height 32
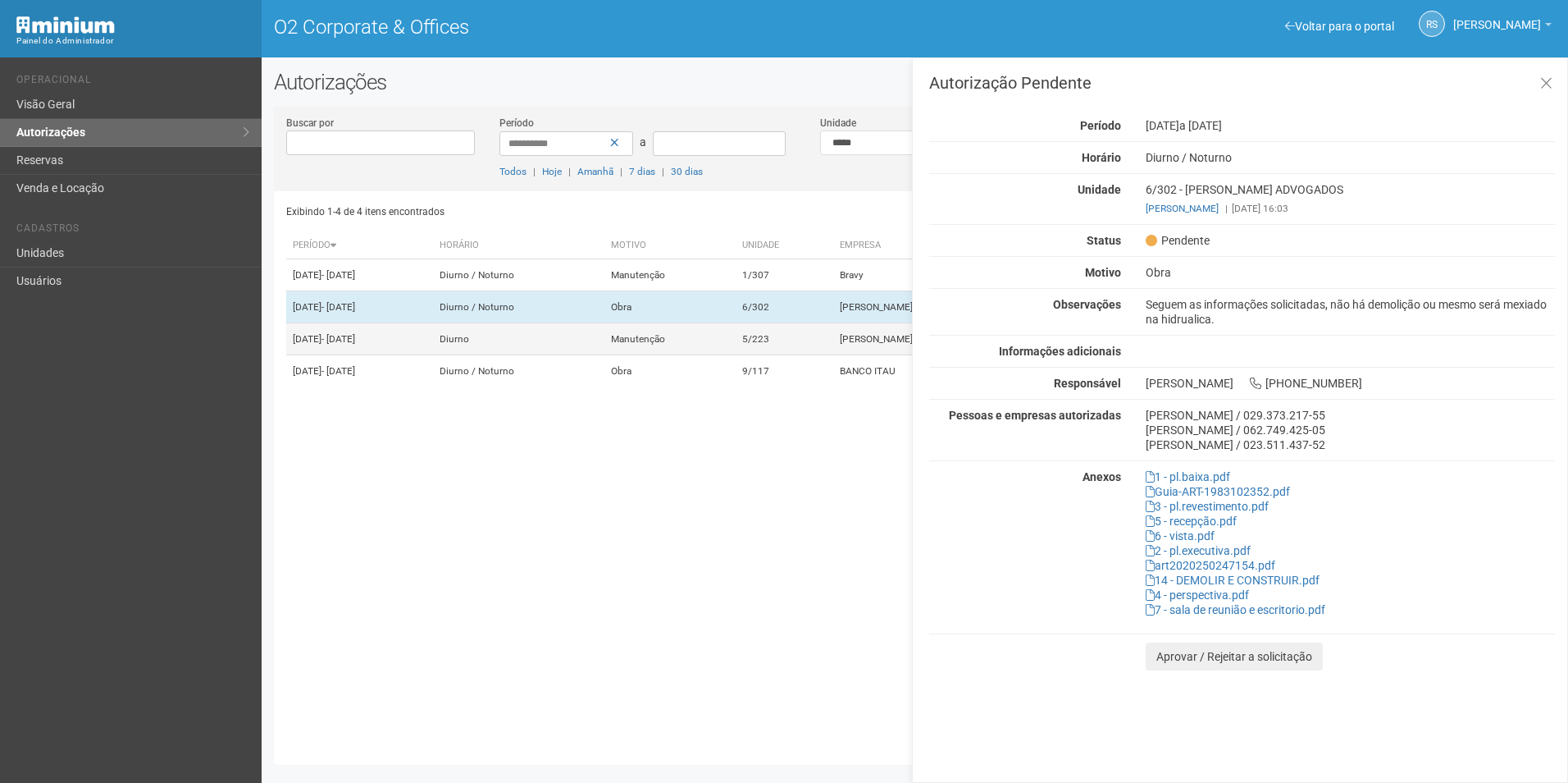
click at [736, 355] on td "Manutenção" at bounding box center [670, 340] width 131 height 32
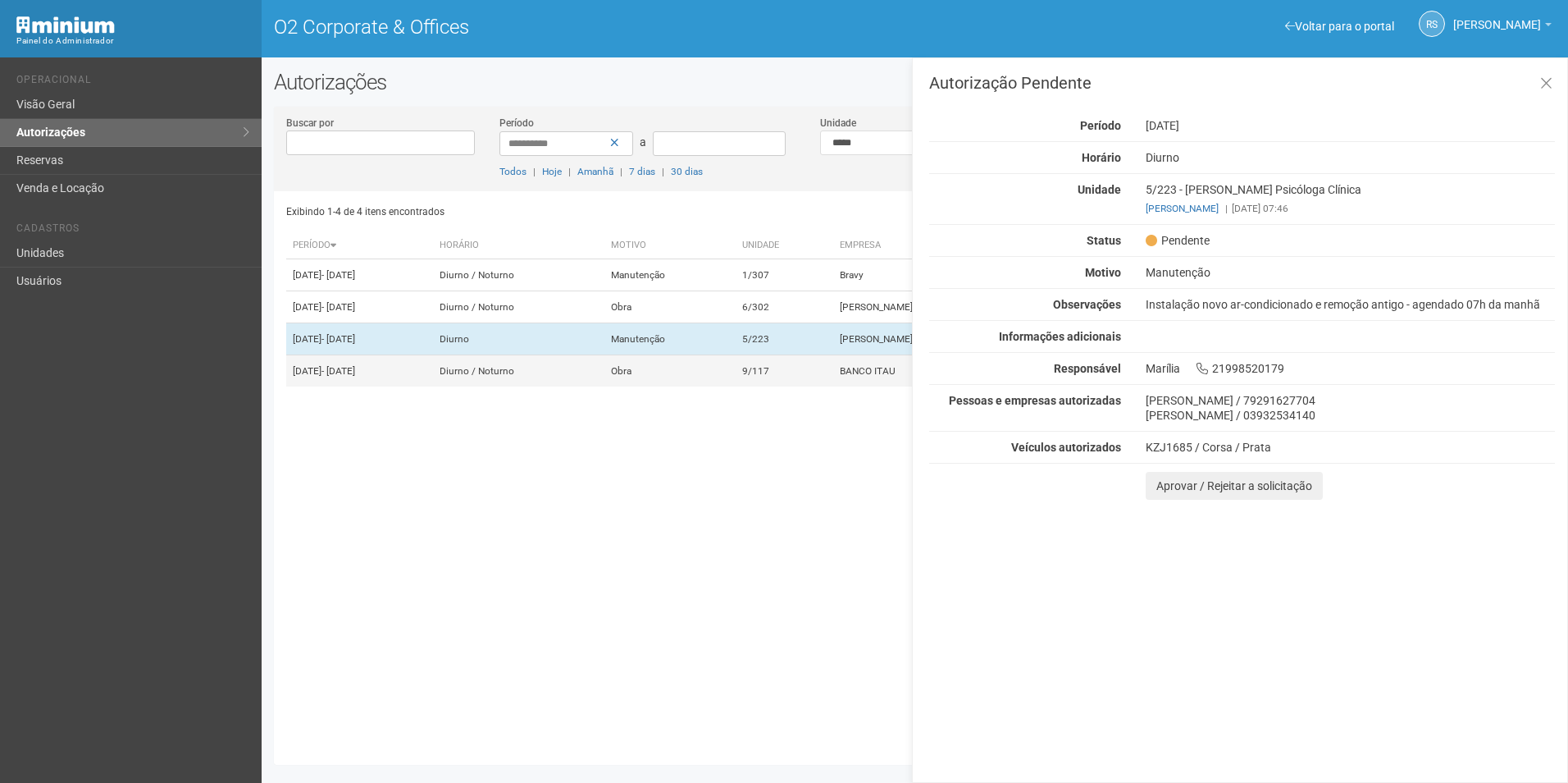
click at [736, 387] on td "Obra" at bounding box center [670, 371] width 131 height 32
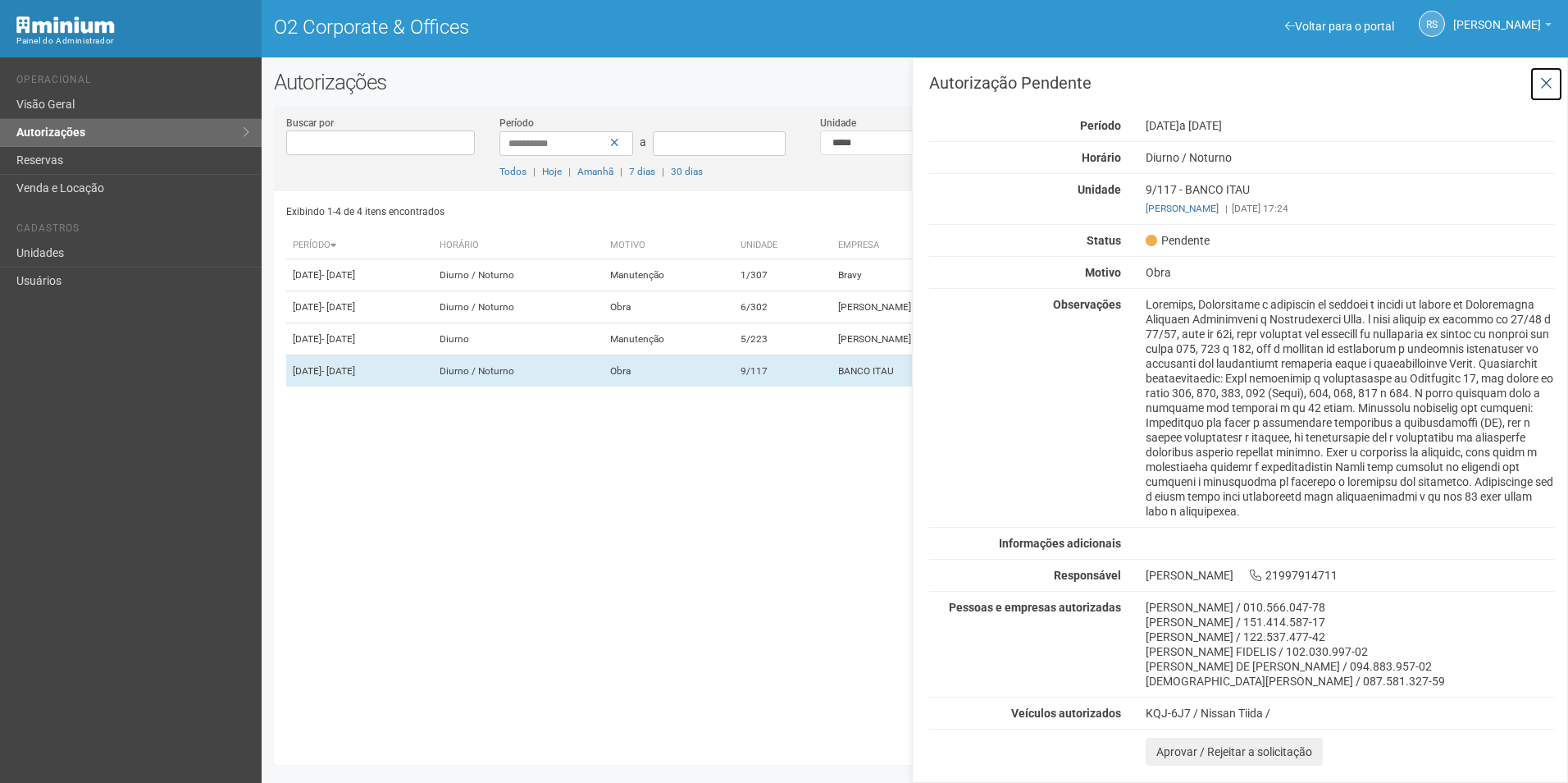
click at [1549, 74] on button at bounding box center [1546, 84] width 34 height 35
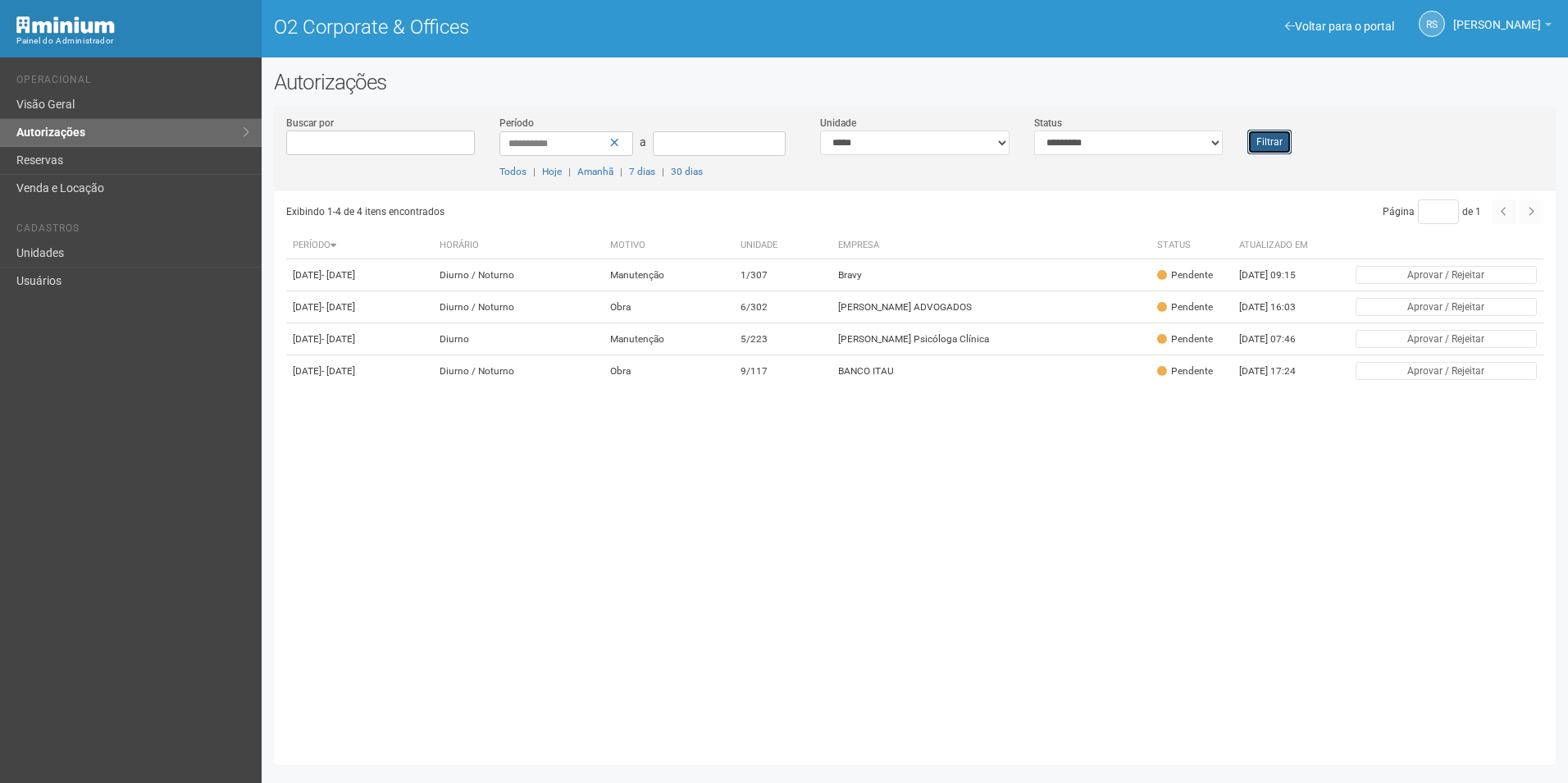
click at [1277, 137] on button "Filtrar" at bounding box center [1269, 142] width 45 height 24
click at [1265, 134] on button "Filtrar" at bounding box center [1269, 142] width 45 height 24
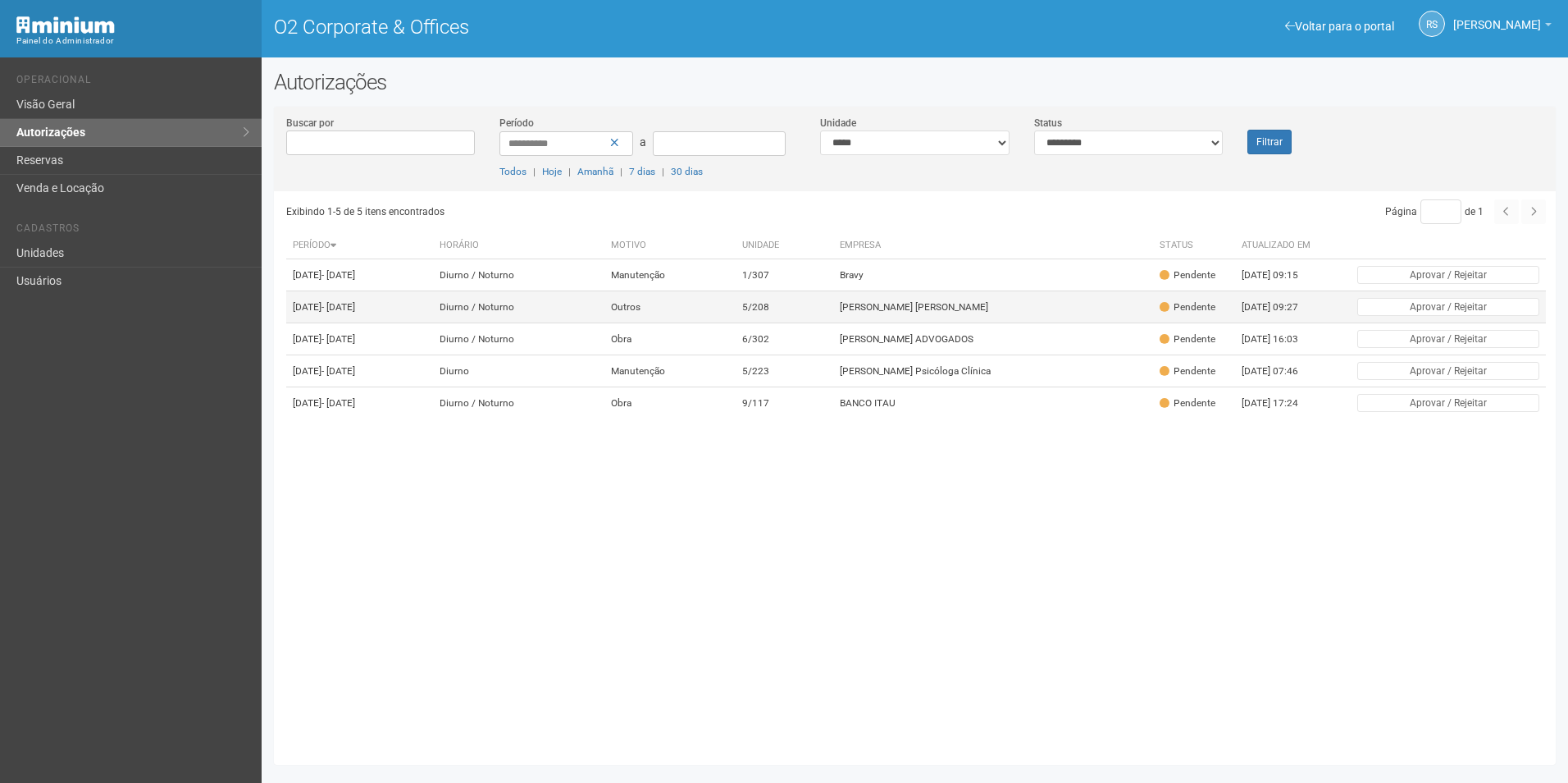
click at [954, 316] on td "[PERSON_NAME] [PERSON_NAME]" at bounding box center [993, 308] width 320 height 32
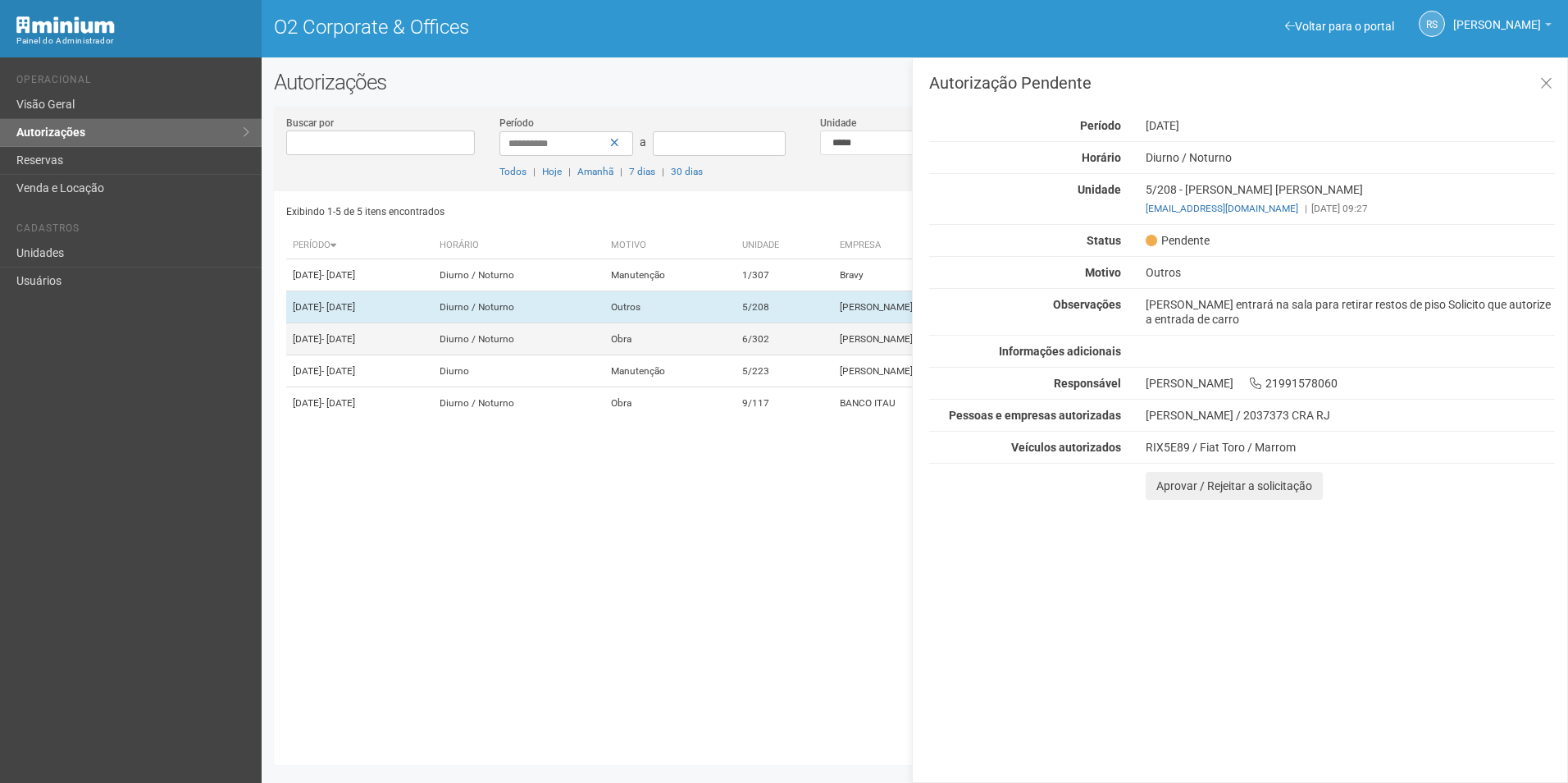
click at [833, 355] on td "6/302" at bounding box center [784, 340] width 98 height 32
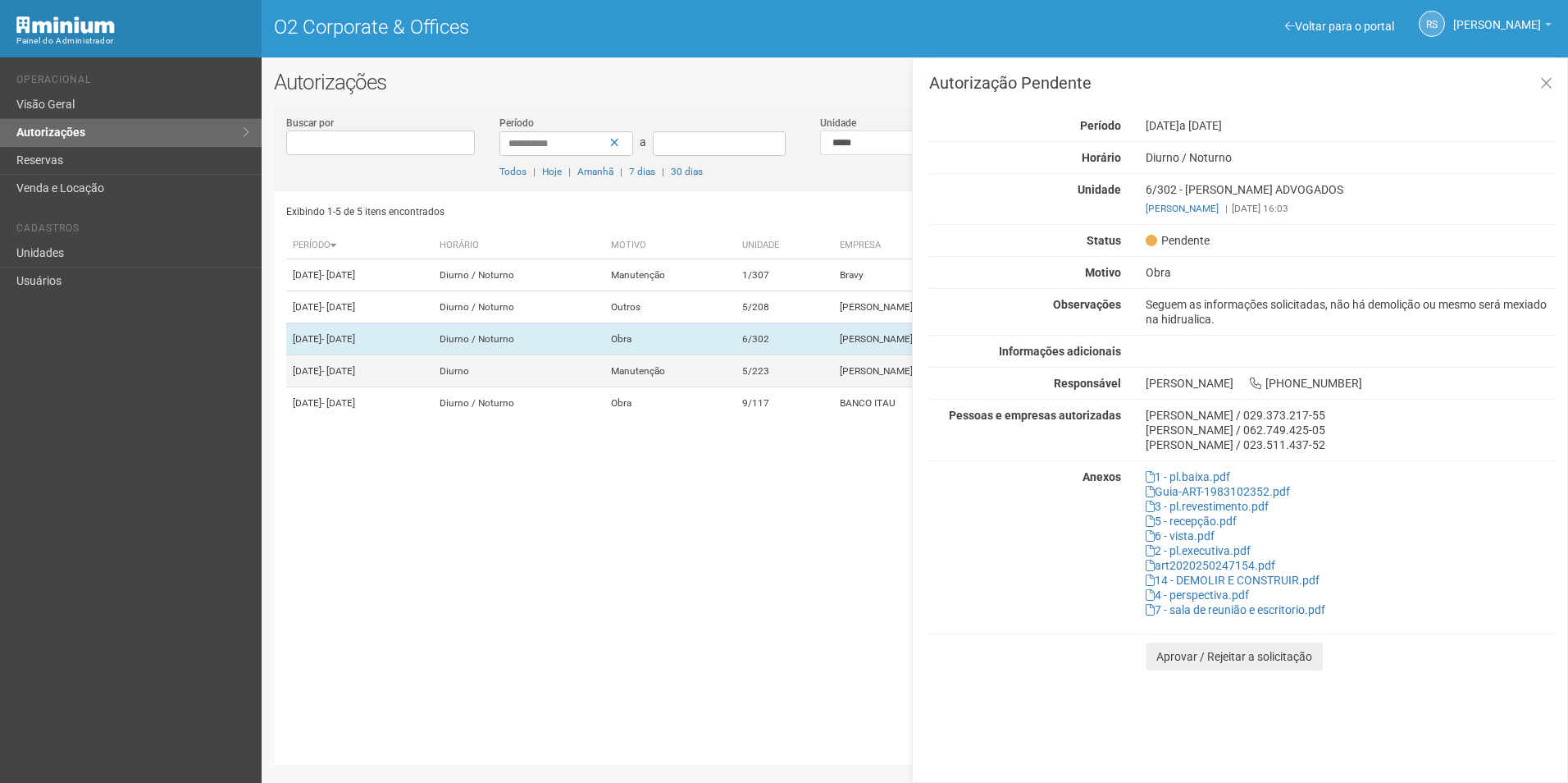
click at [832, 387] on td "5/223" at bounding box center [784, 371] width 98 height 32
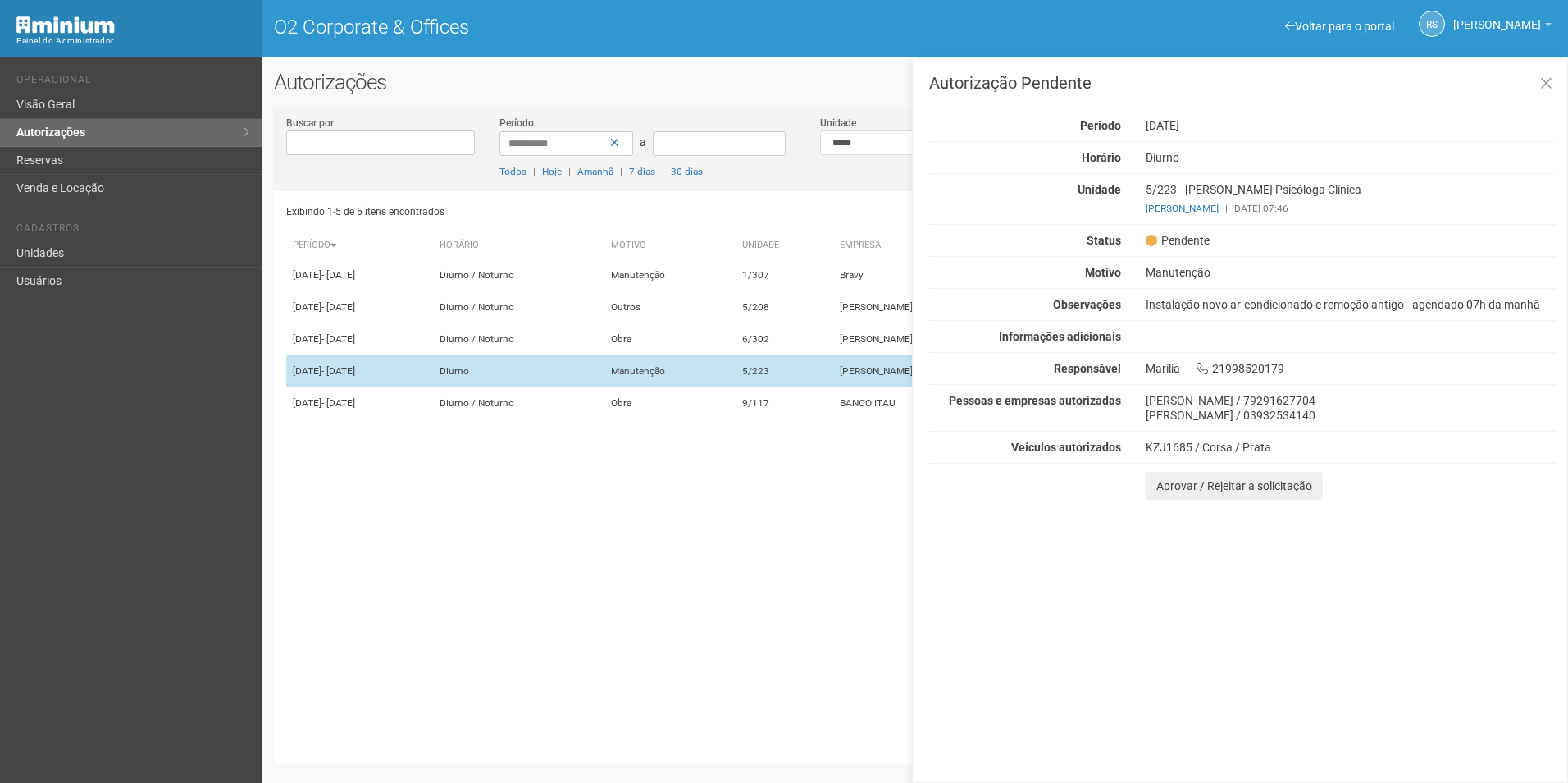
click at [831, 387] on td "5/223" at bounding box center [784, 371] width 98 height 32
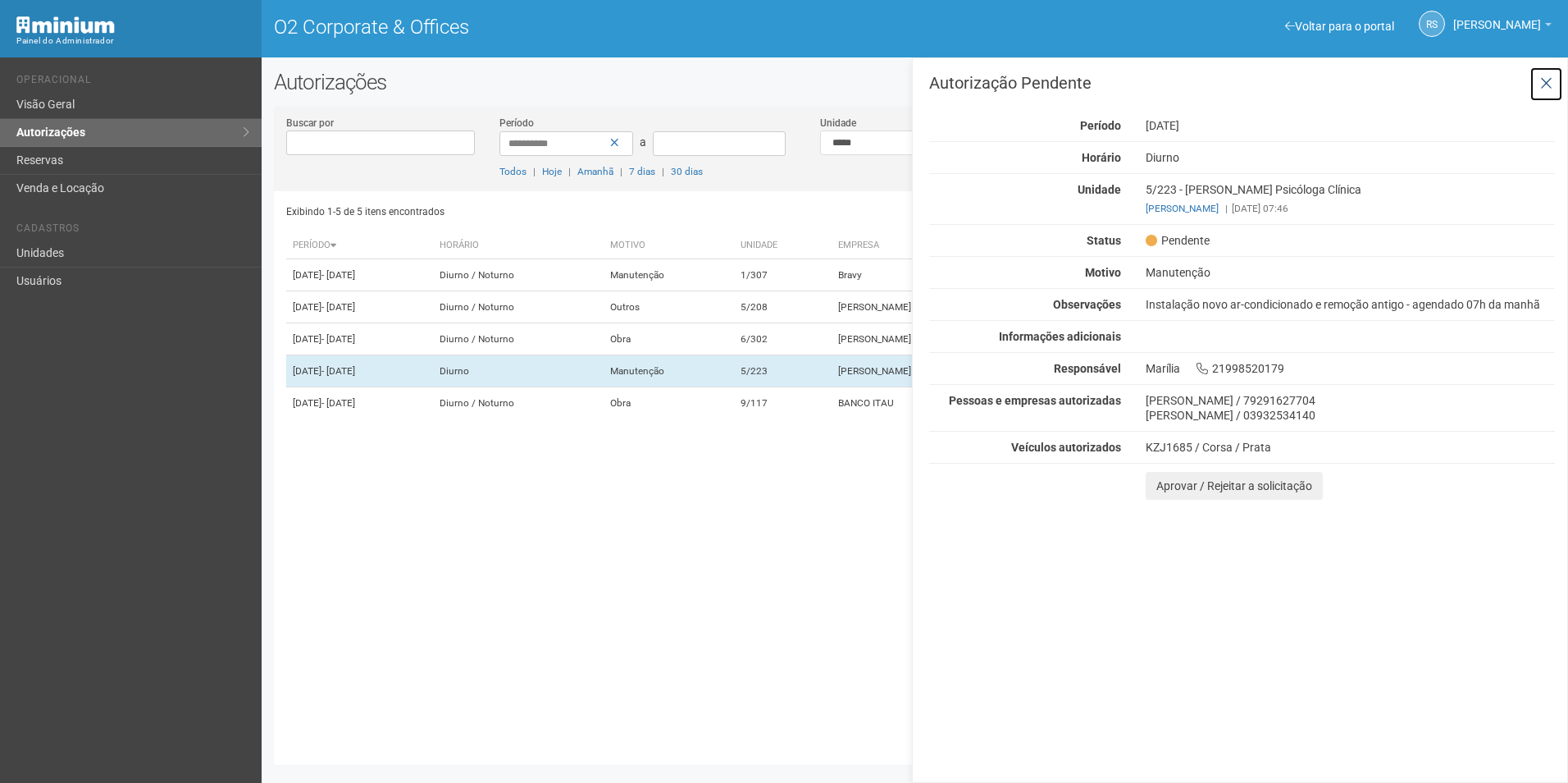
click at [1542, 80] on icon at bounding box center [1546, 83] width 13 height 16
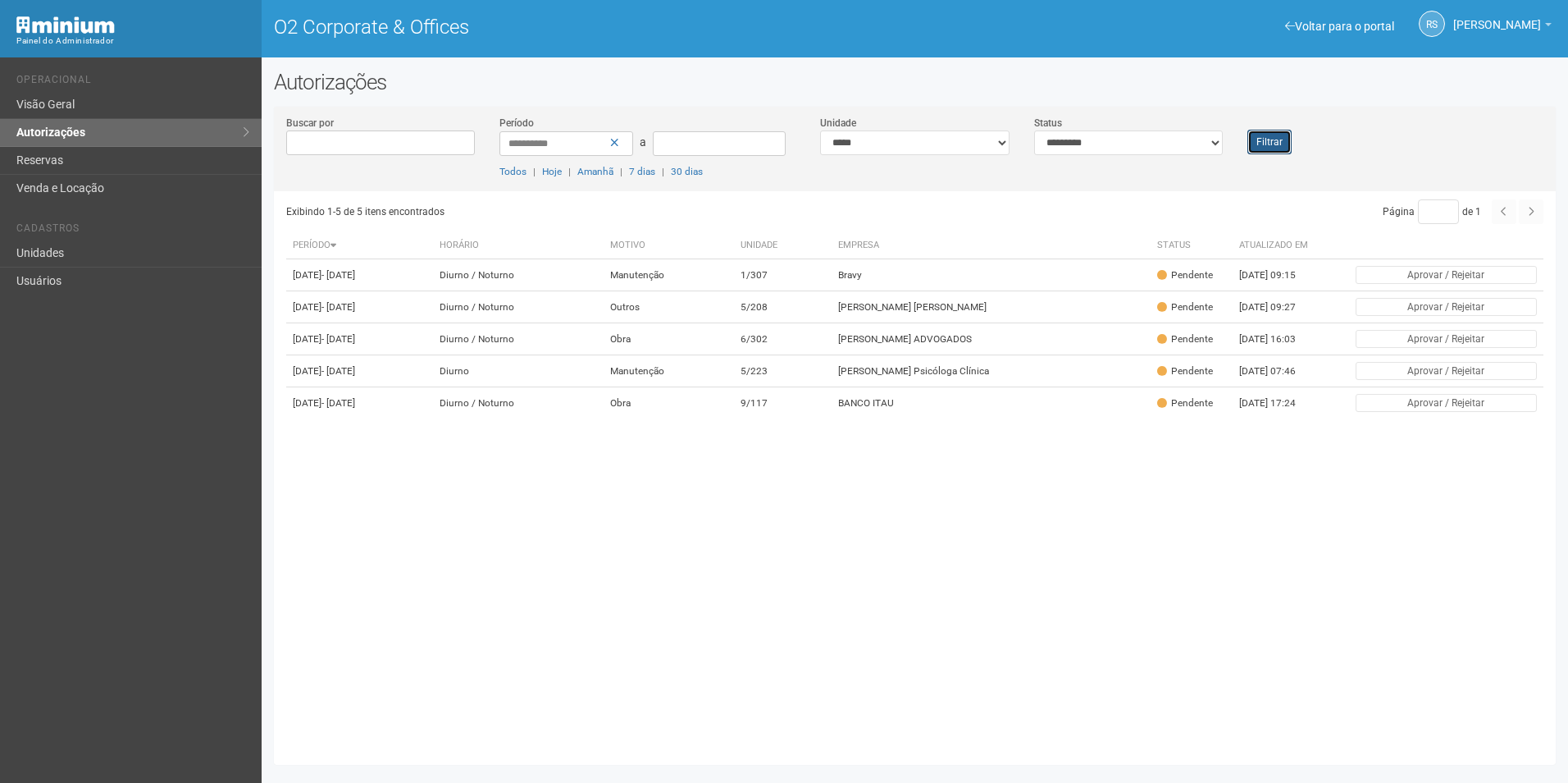
click at [1276, 139] on button "Filtrar" at bounding box center [1269, 142] width 45 height 24
click at [736, 319] on td "Outros" at bounding box center [670, 308] width 131 height 32
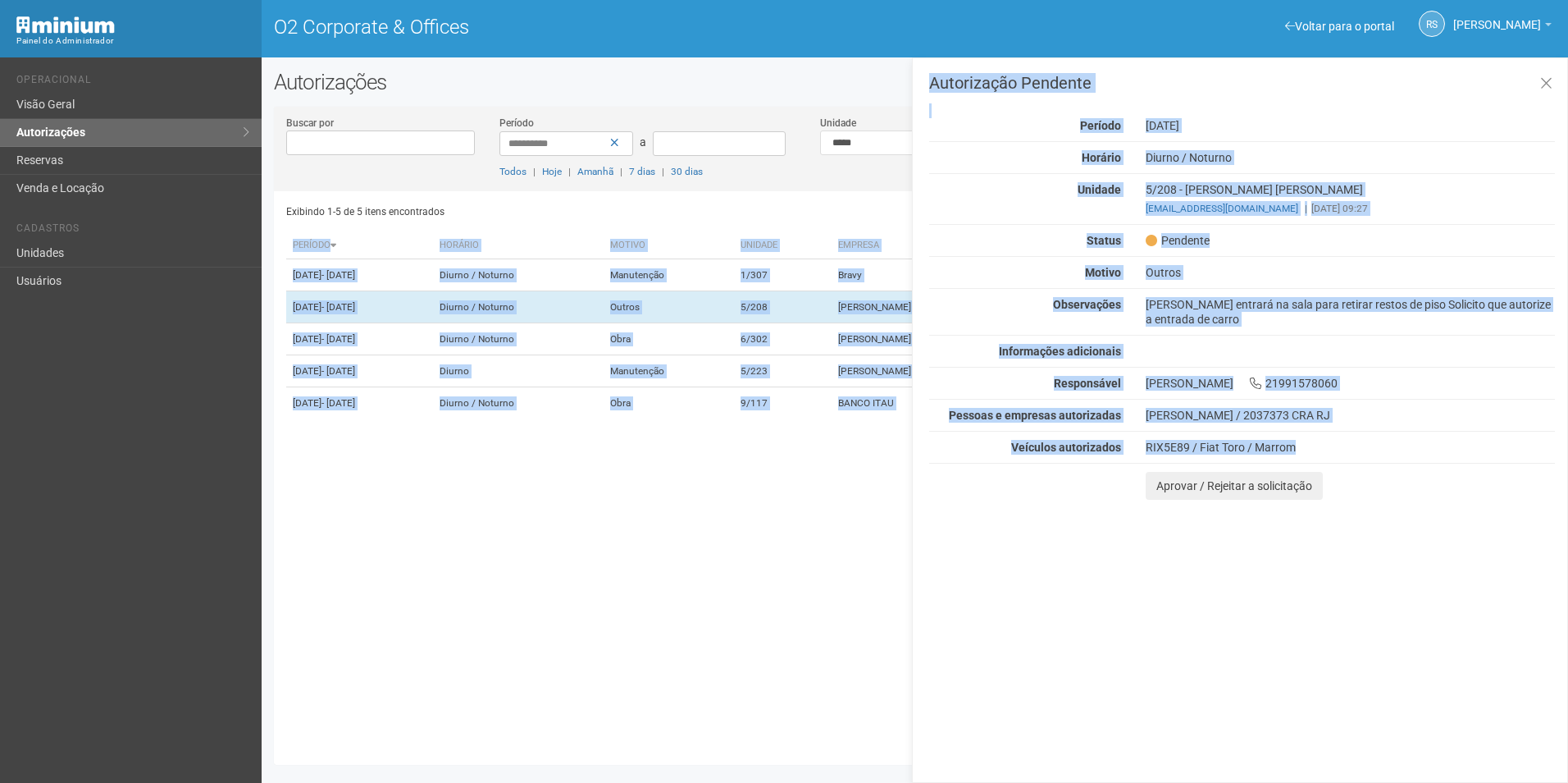
click at [1567, 515] on html "Aguarde... Painel do Administrador O2 Corporate & Offices RS Rayssa Soares Ribe…" at bounding box center [784, 391] width 1568 height 783
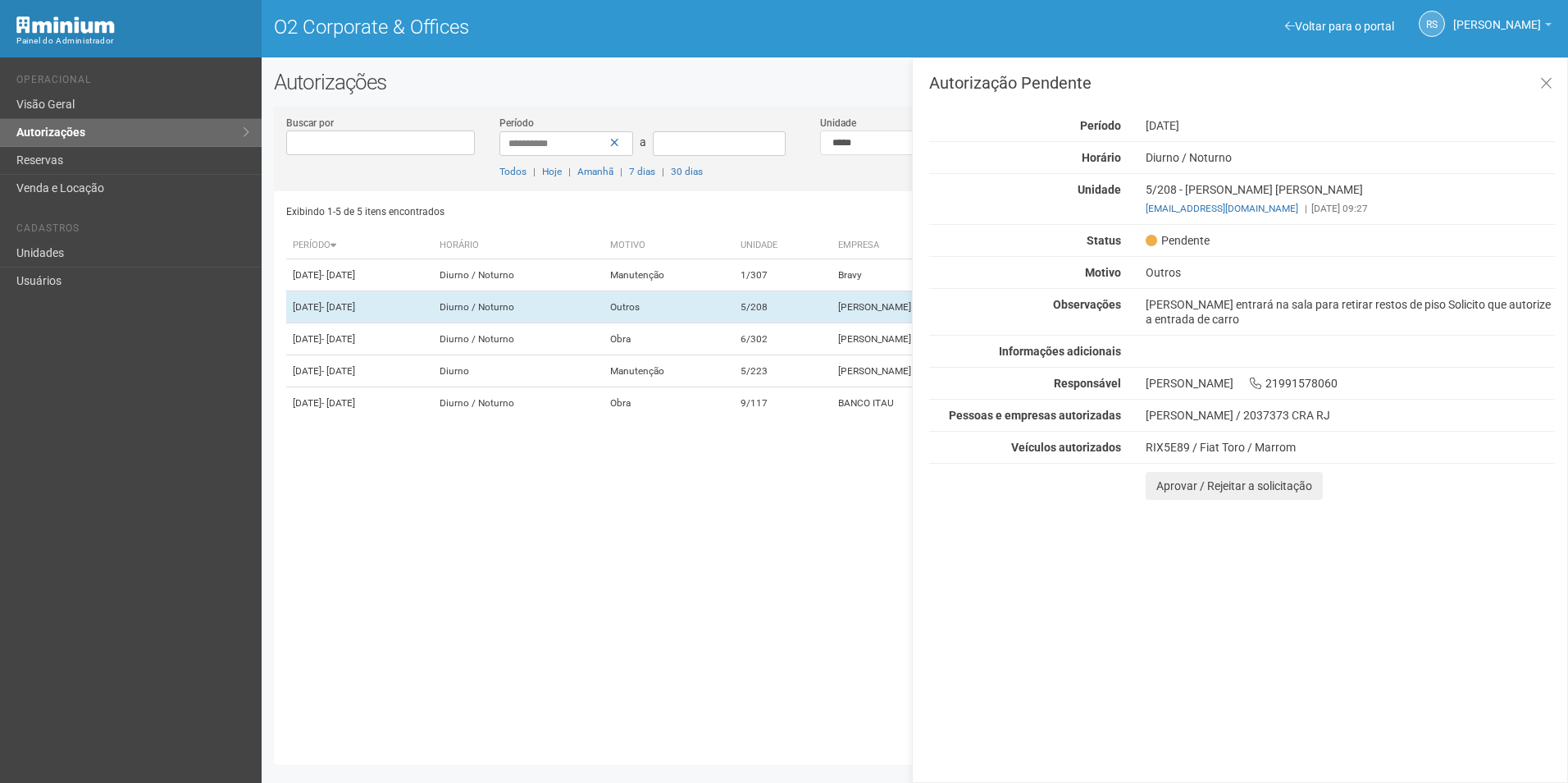
drag, startPoint x: 1225, startPoint y: 548, endPoint x: 1208, endPoint y: 525, distance: 28.6
click at [1223, 549] on div "Autorização Pendente Período 18/08/2025 Horário Diurno / Noturno Unidade 5/208 …" at bounding box center [1239, 420] width 656 height 725
click at [1169, 491] on button "Aprovar / Rejeitar a solicitação" at bounding box center [1234, 485] width 177 height 28
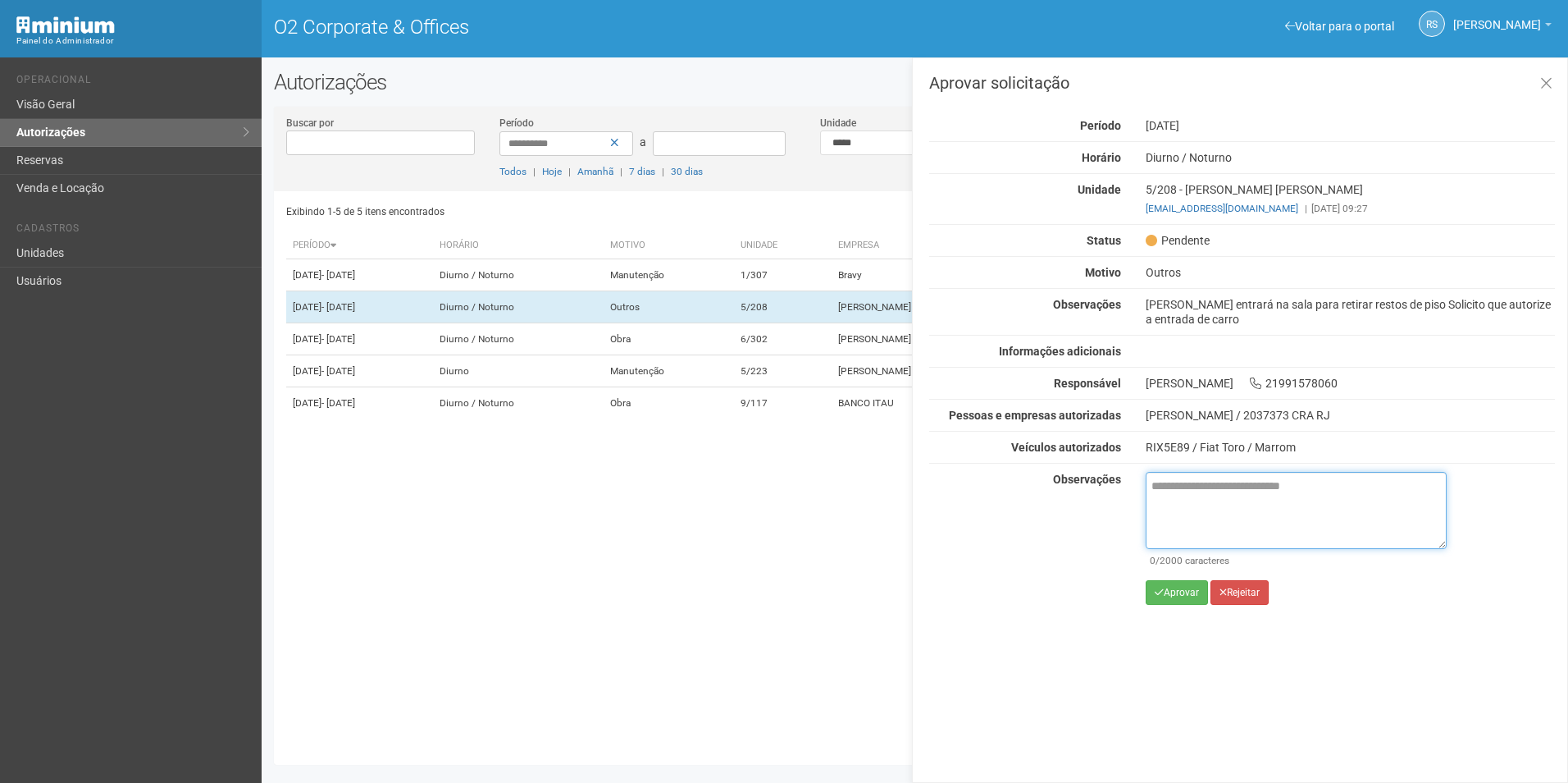
click at [1233, 506] on textarea at bounding box center [1296, 510] width 301 height 77
paste textarea "**********"
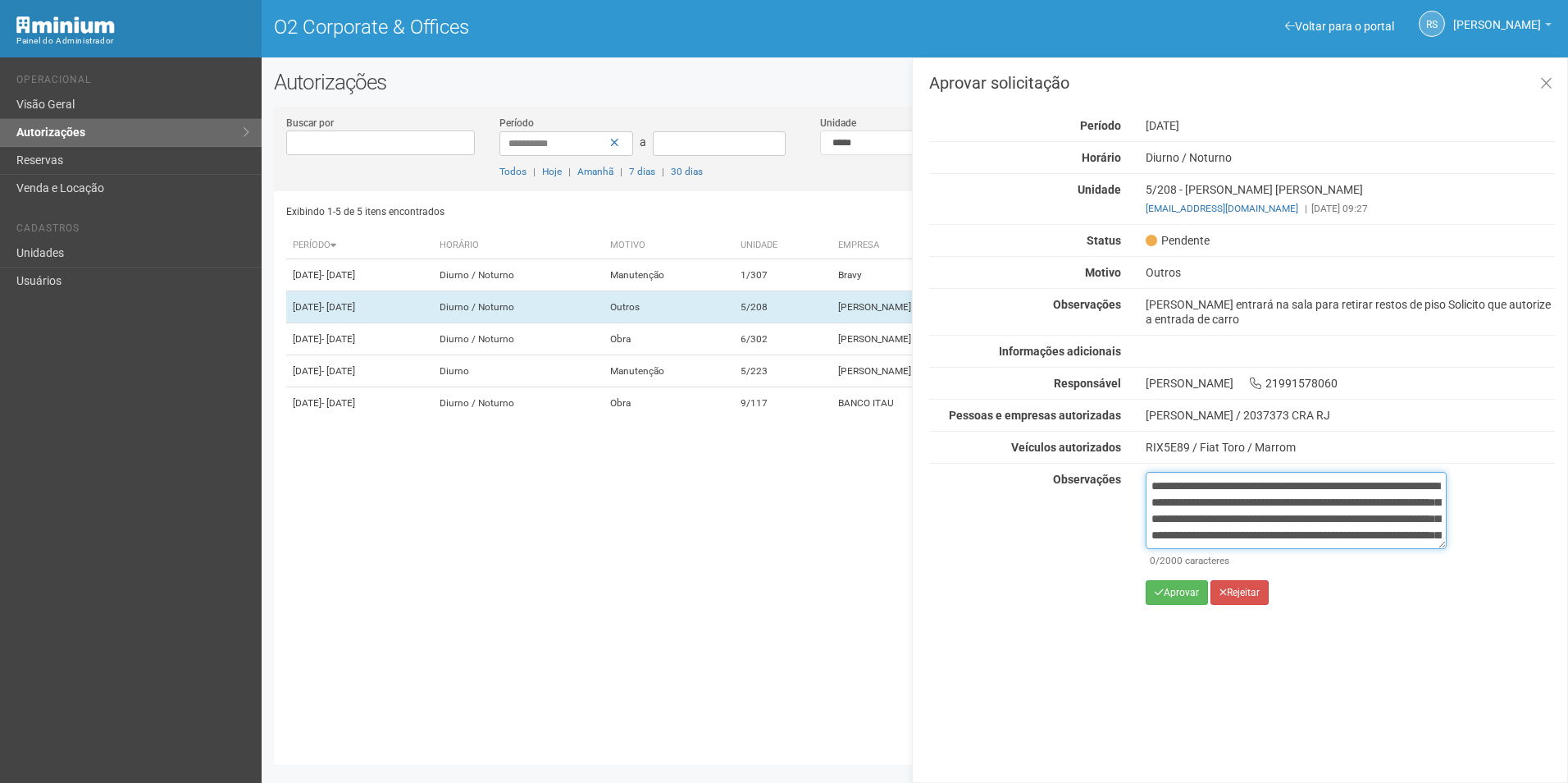
scroll to position [108, 0]
type textarea "**********"
click at [1185, 598] on button "Aprovar" at bounding box center [1177, 592] width 62 height 24
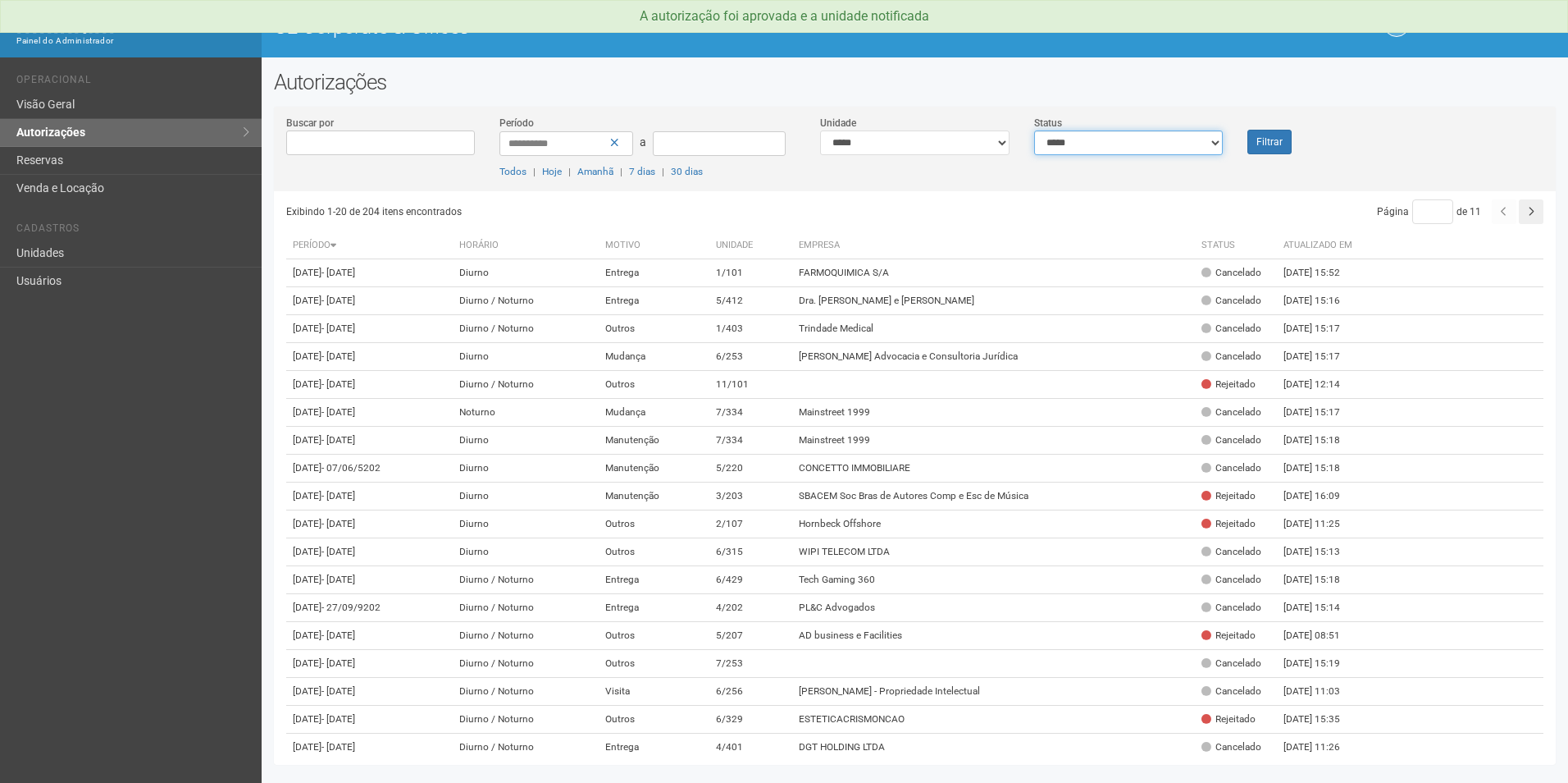
click at [1102, 137] on select "**********" at bounding box center [1128, 142] width 190 height 24
select select "*"
click at [1034, 131] on select "**********" at bounding box center [1128, 142] width 190 height 24
click at [1267, 144] on button "Filtrar" at bounding box center [1269, 142] width 45 height 24
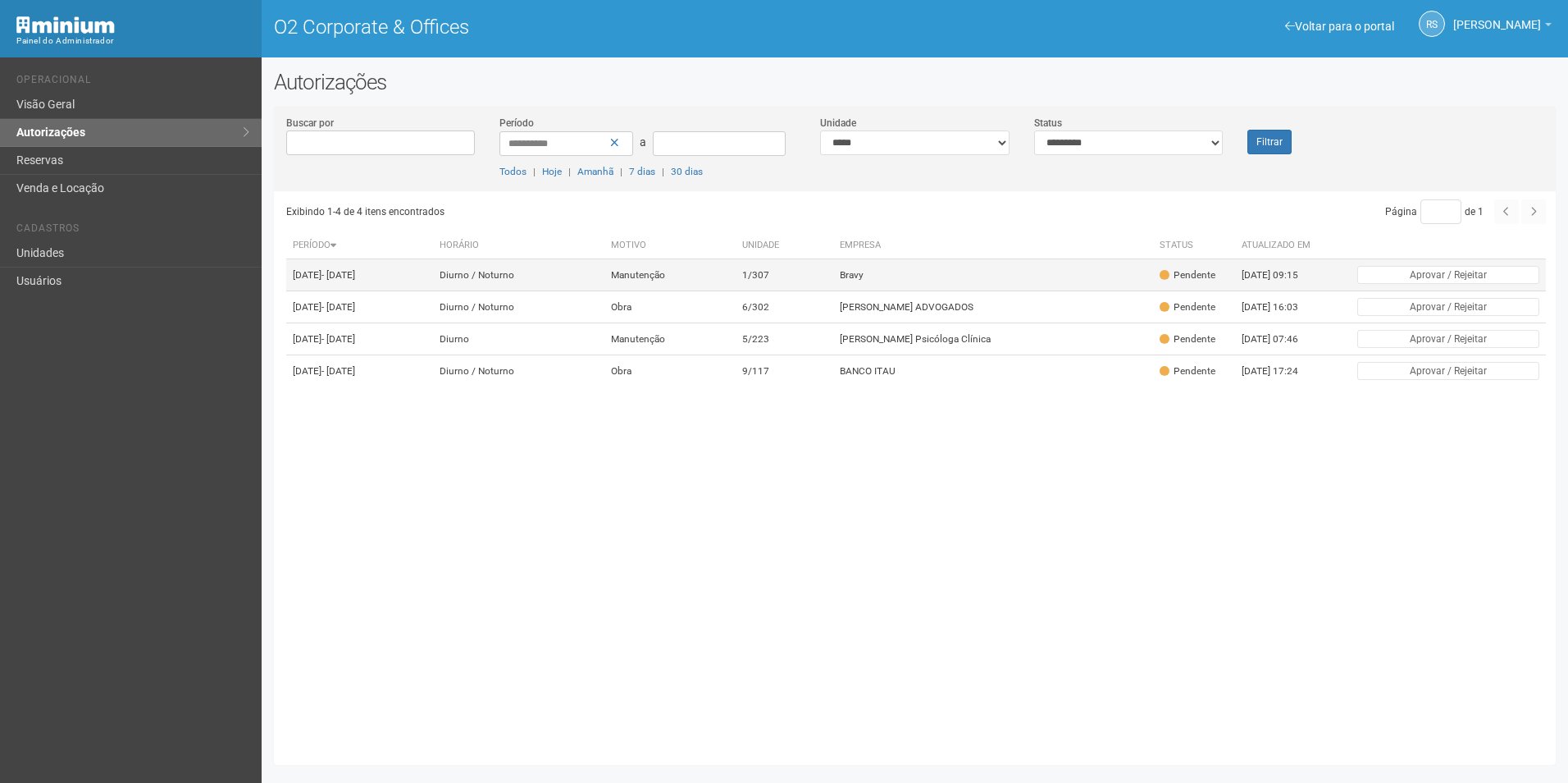
click at [977, 277] on td "Bravy" at bounding box center [993, 276] width 320 height 32
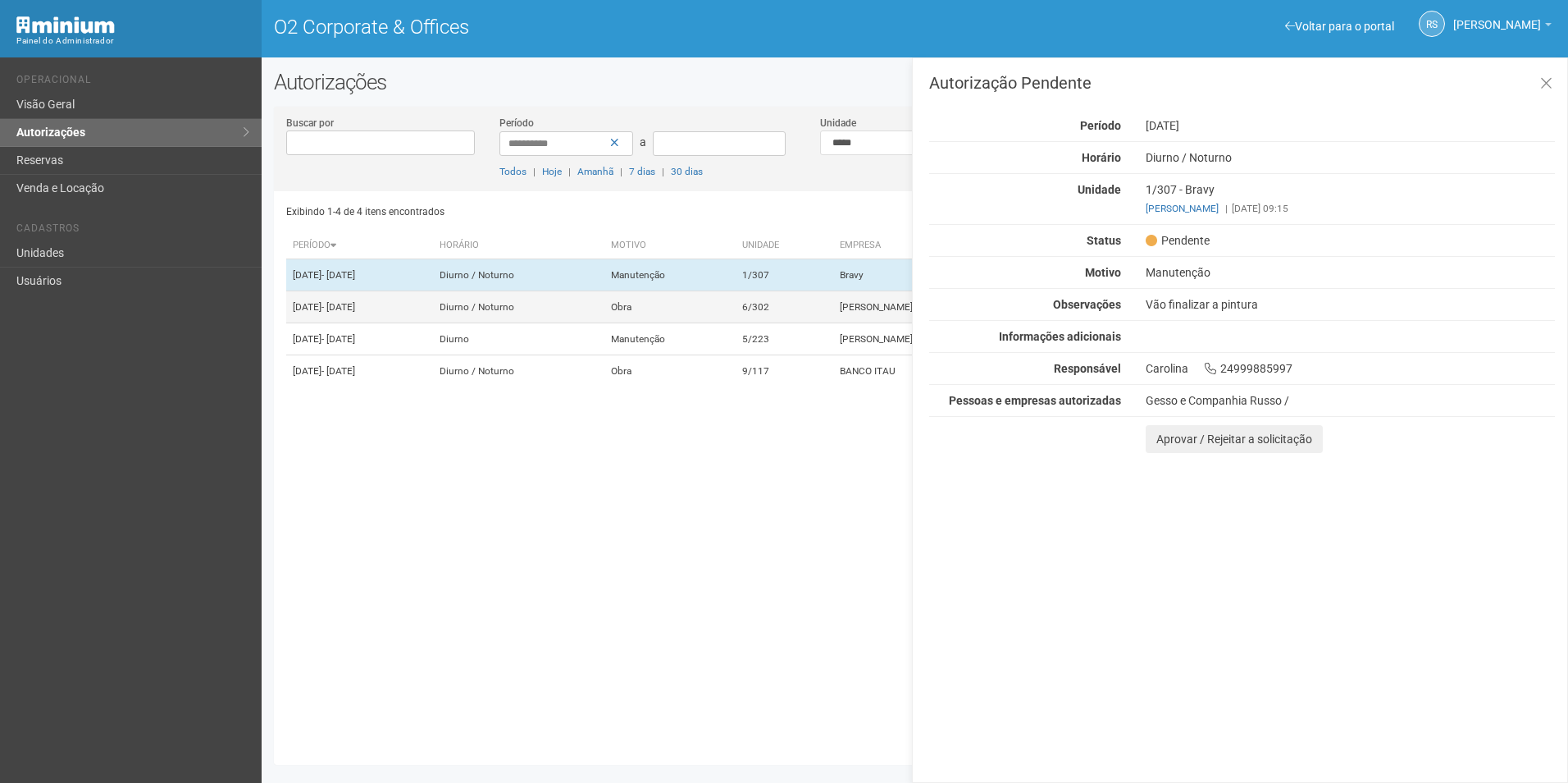
click at [830, 324] on td "6/302" at bounding box center [784, 308] width 98 height 32
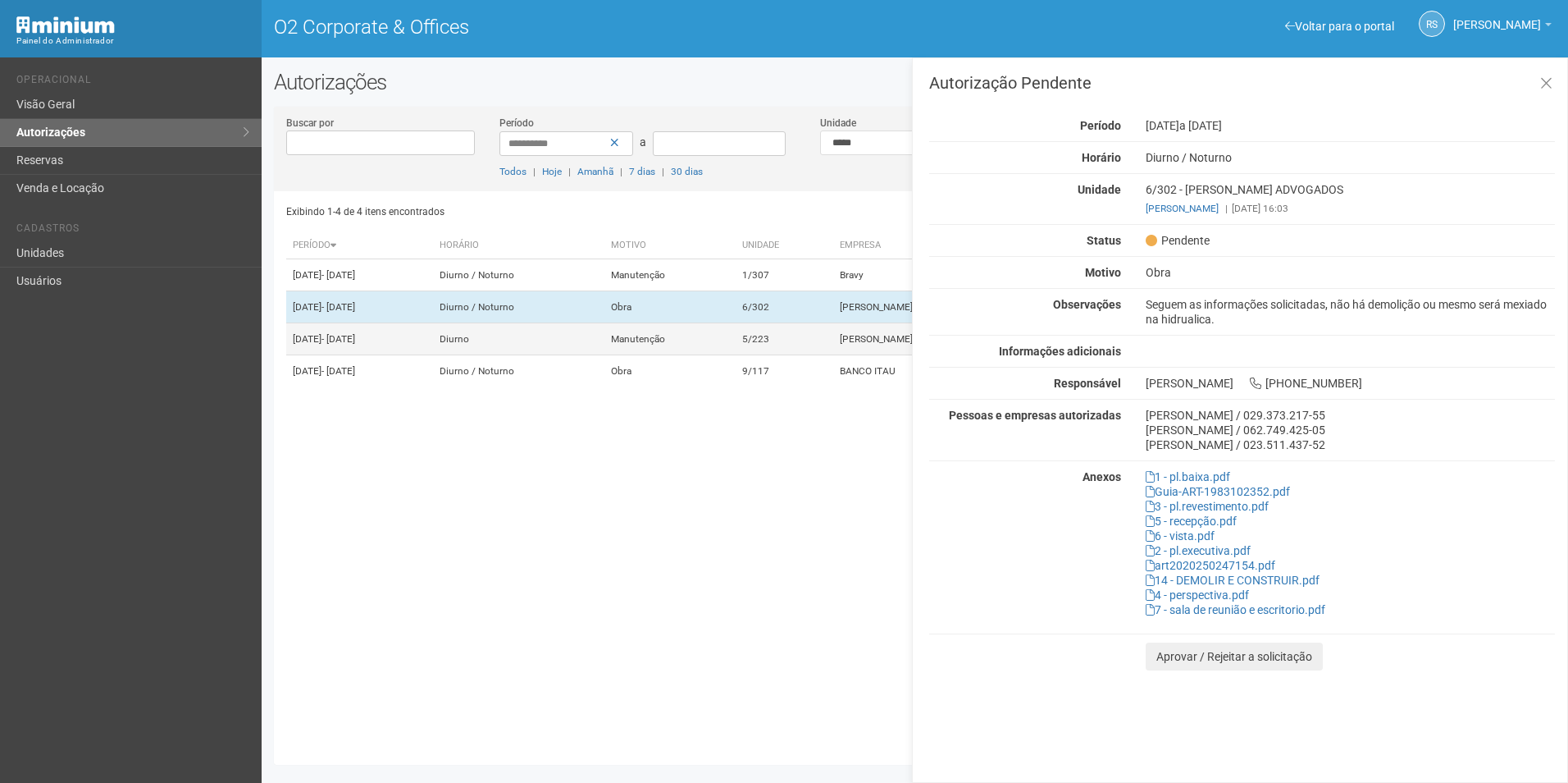
click at [814, 355] on td "5/223" at bounding box center [784, 340] width 98 height 32
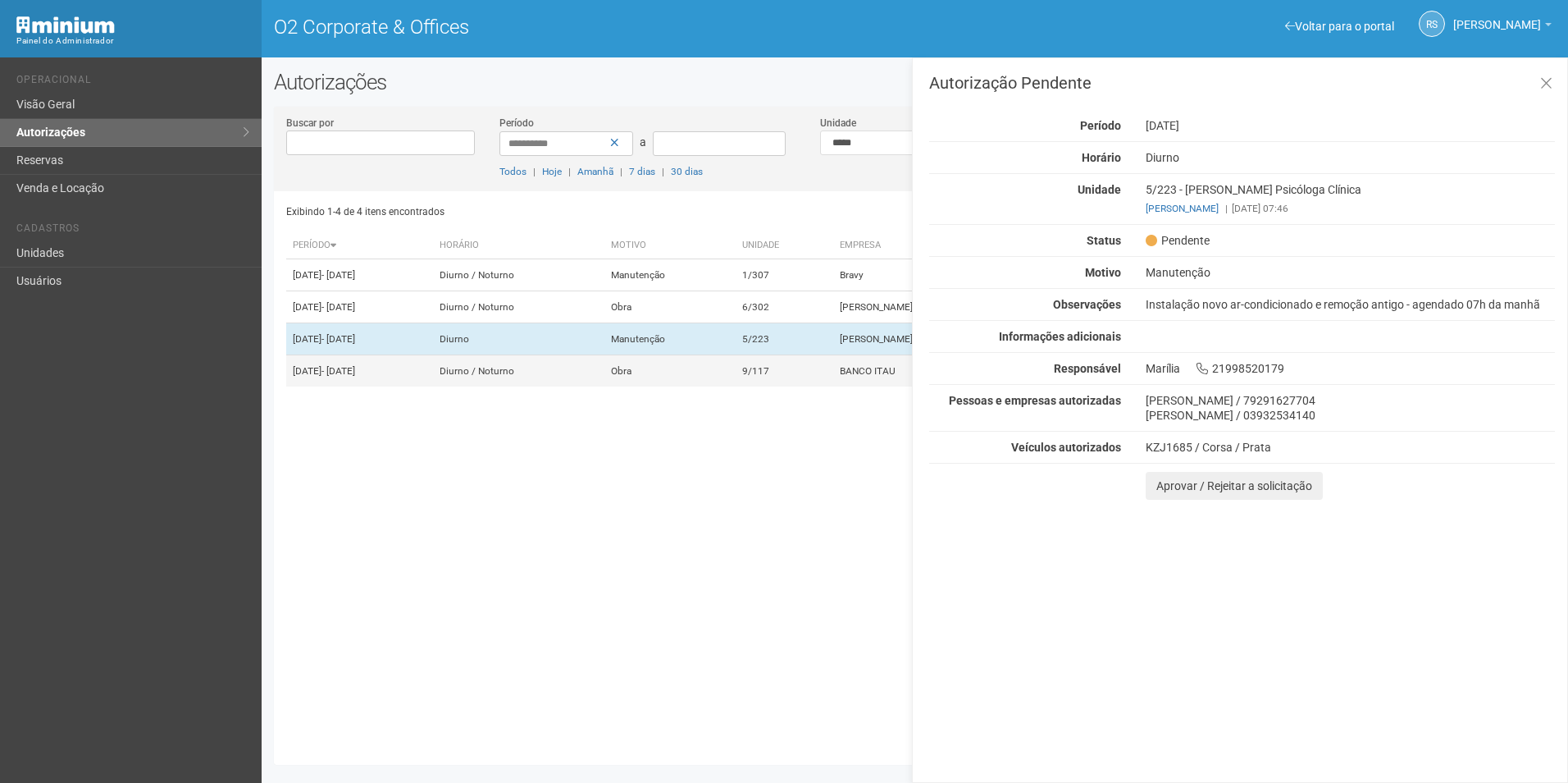
click at [812, 387] on td "9/117" at bounding box center [784, 371] width 98 height 32
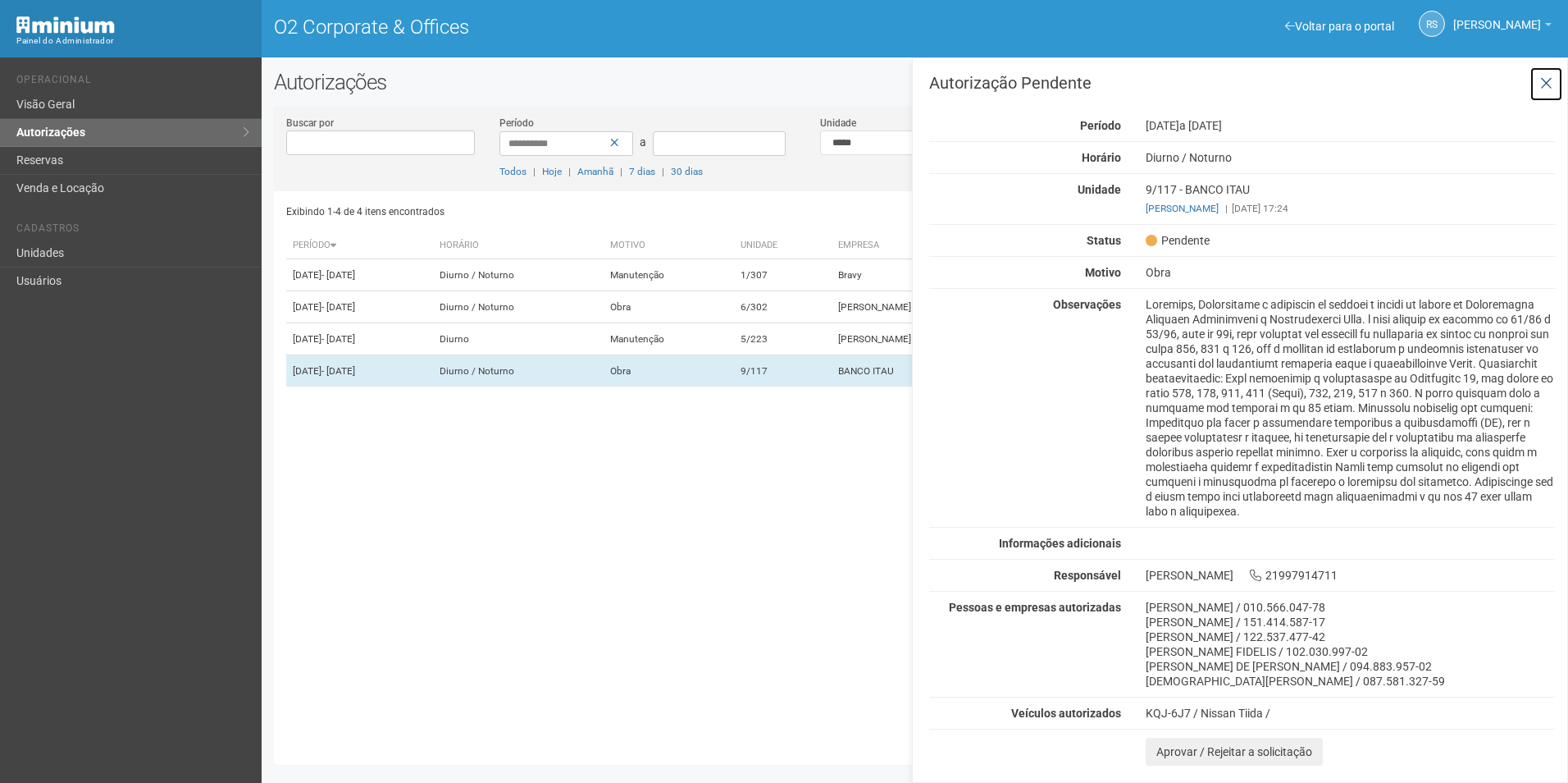
click at [1556, 84] on button at bounding box center [1546, 84] width 34 height 35
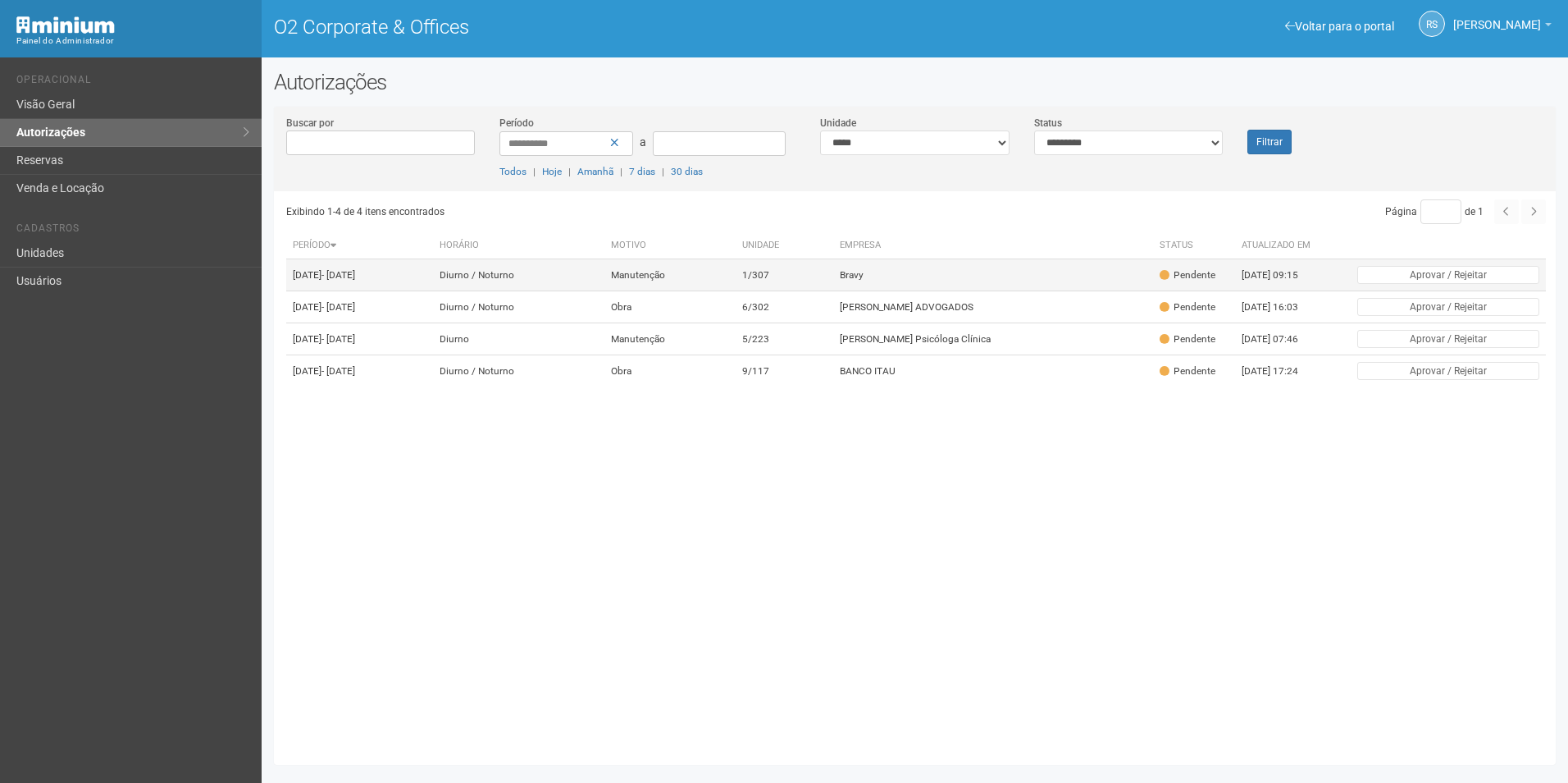
click at [954, 271] on td "Bravy" at bounding box center [993, 276] width 320 height 32
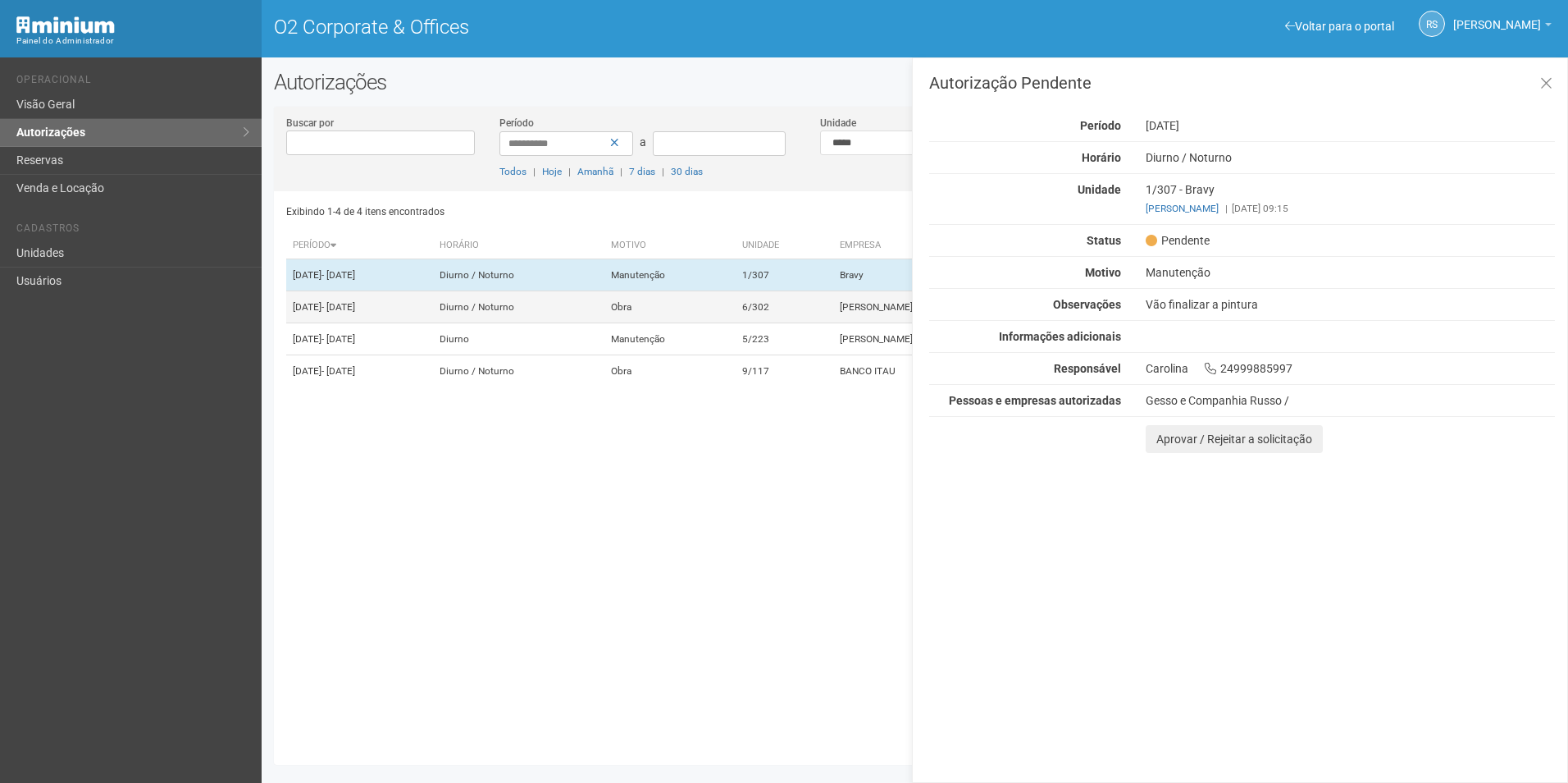
click at [785, 316] on td "6/302" at bounding box center [784, 308] width 98 height 32
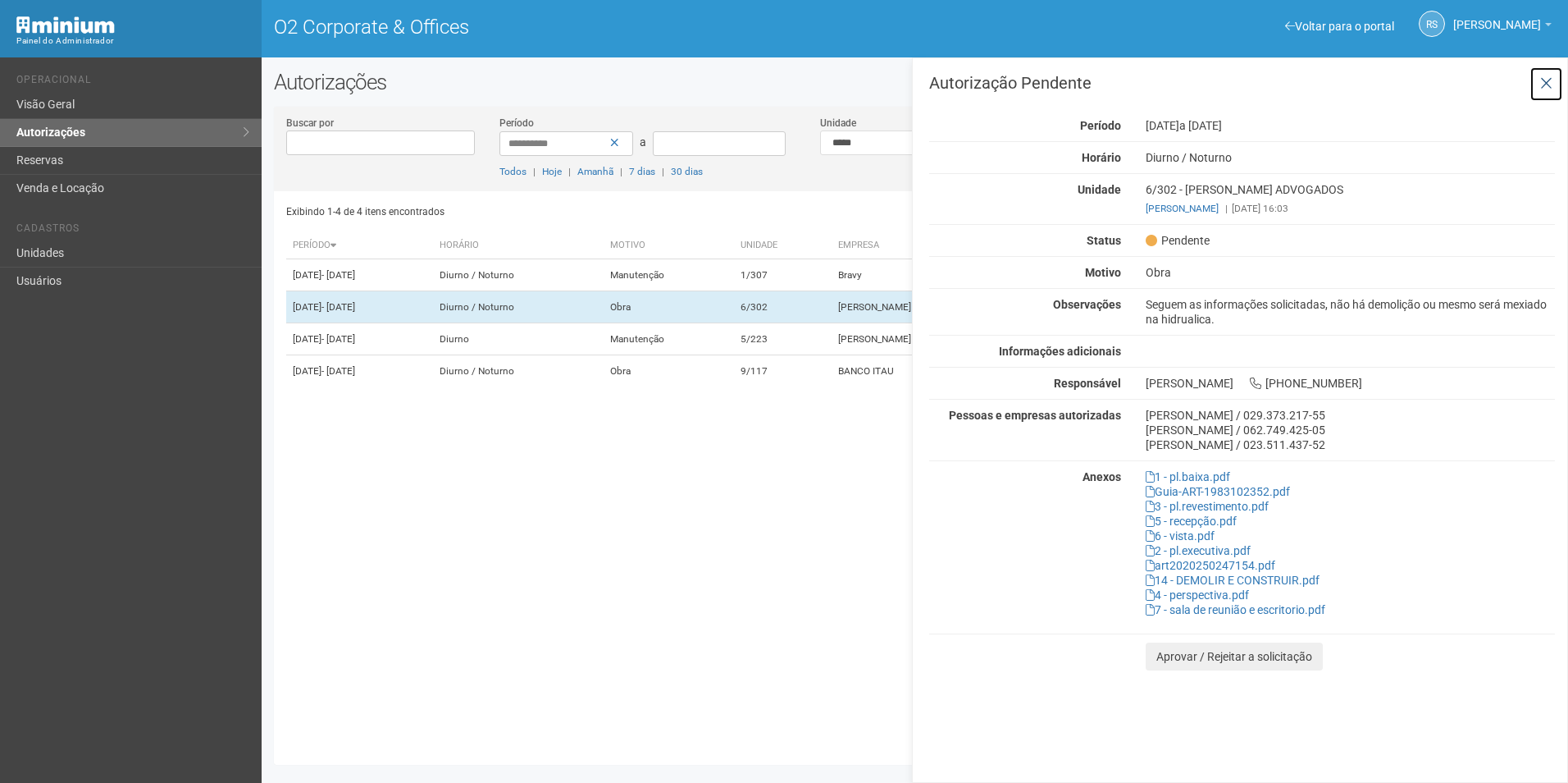
click at [1552, 82] on icon at bounding box center [1546, 83] width 13 height 16
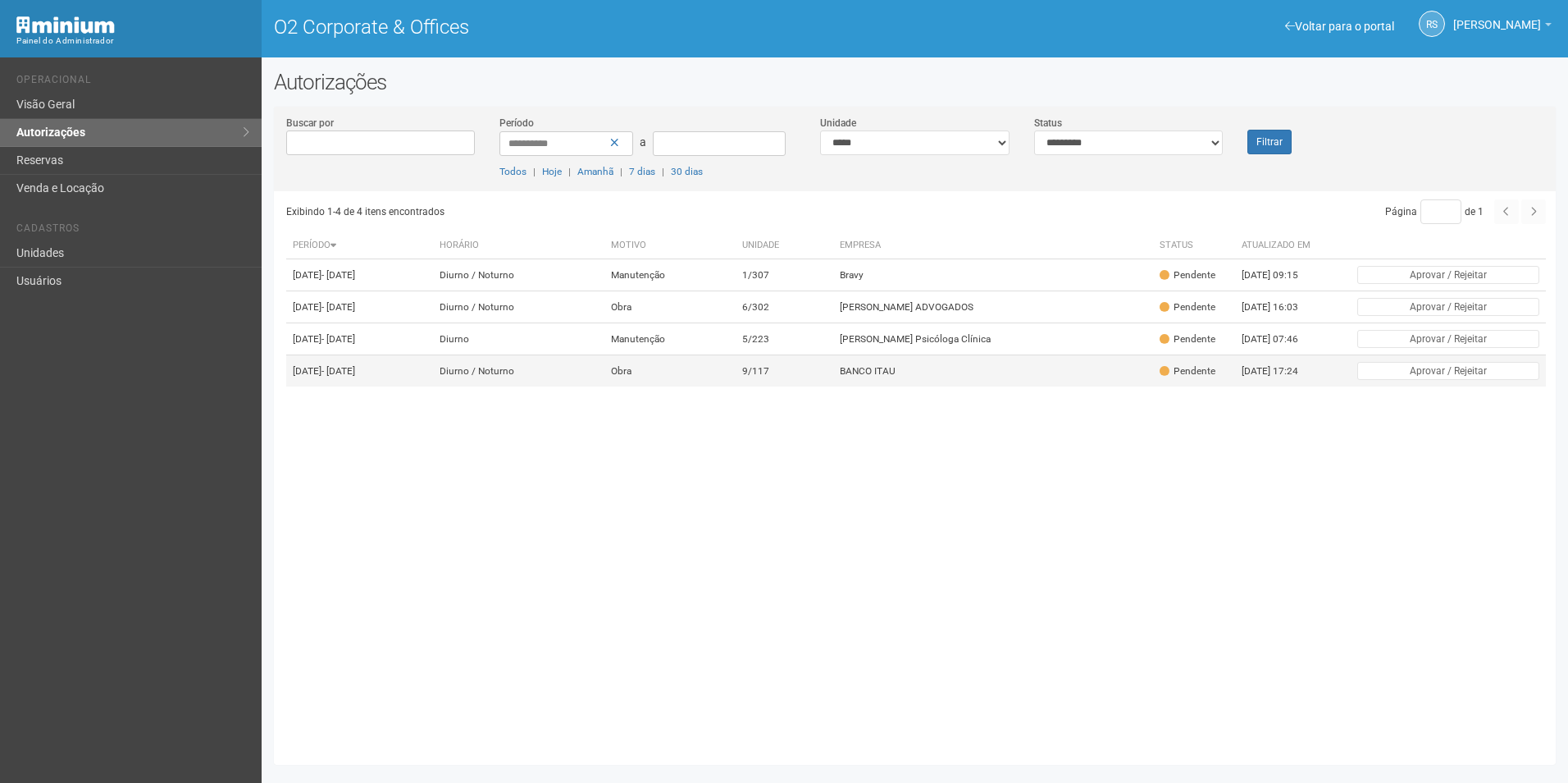
click at [949, 387] on td "BANCO ITAU" at bounding box center [993, 371] width 320 height 32
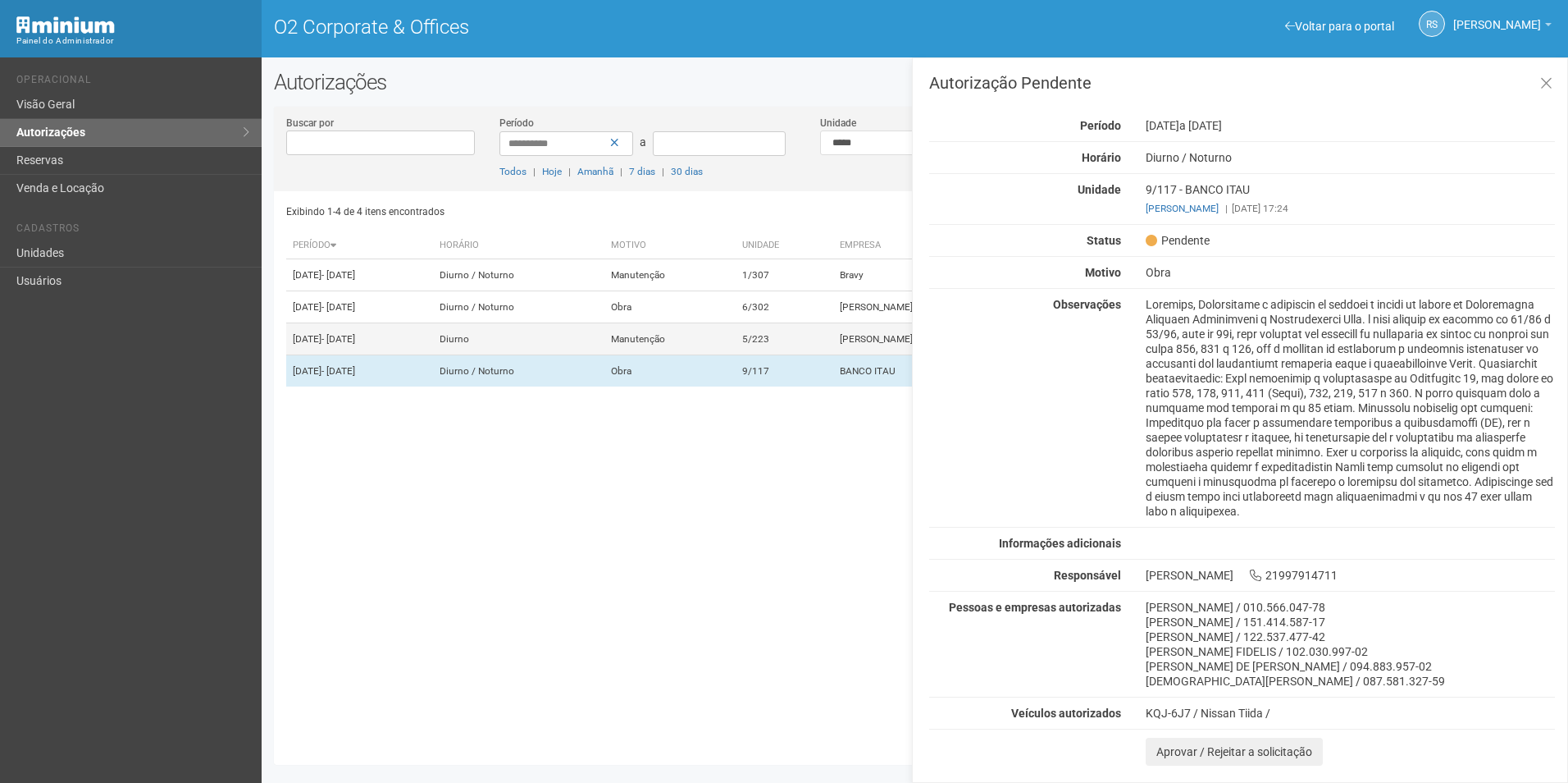
click at [880, 355] on td "Marília Berçot Psicóloga Clínica" at bounding box center [993, 340] width 320 height 32
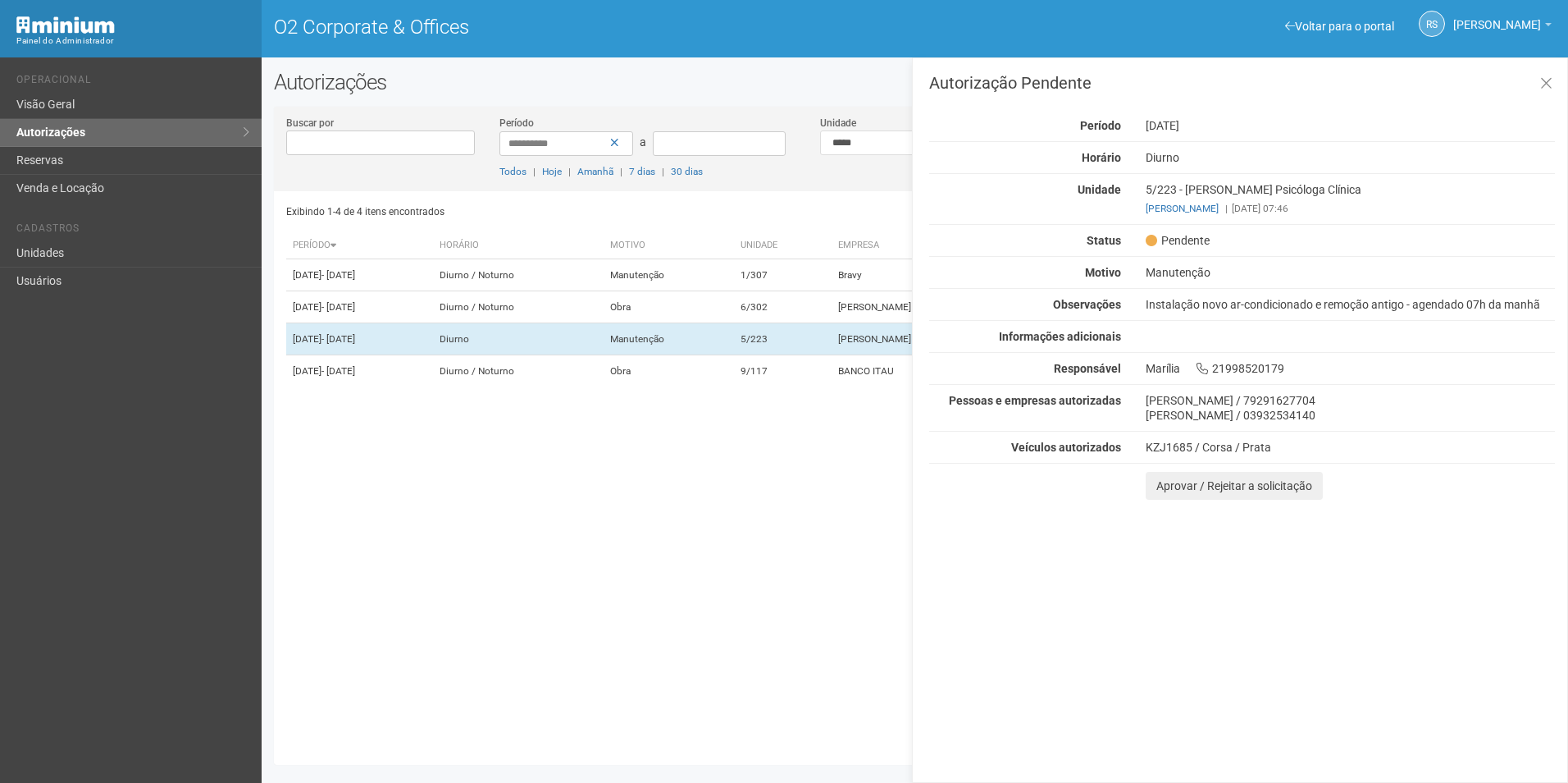
click at [1460, 510] on div "Autorização Pendente Período 19/08/2025 Horário Diurno Unidade 5/223 - Marília …" at bounding box center [1239, 420] width 656 height 725
click at [1164, 487] on button "Aprovar / Rejeitar a solicitação" at bounding box center [1234, 485] width 177 height 28
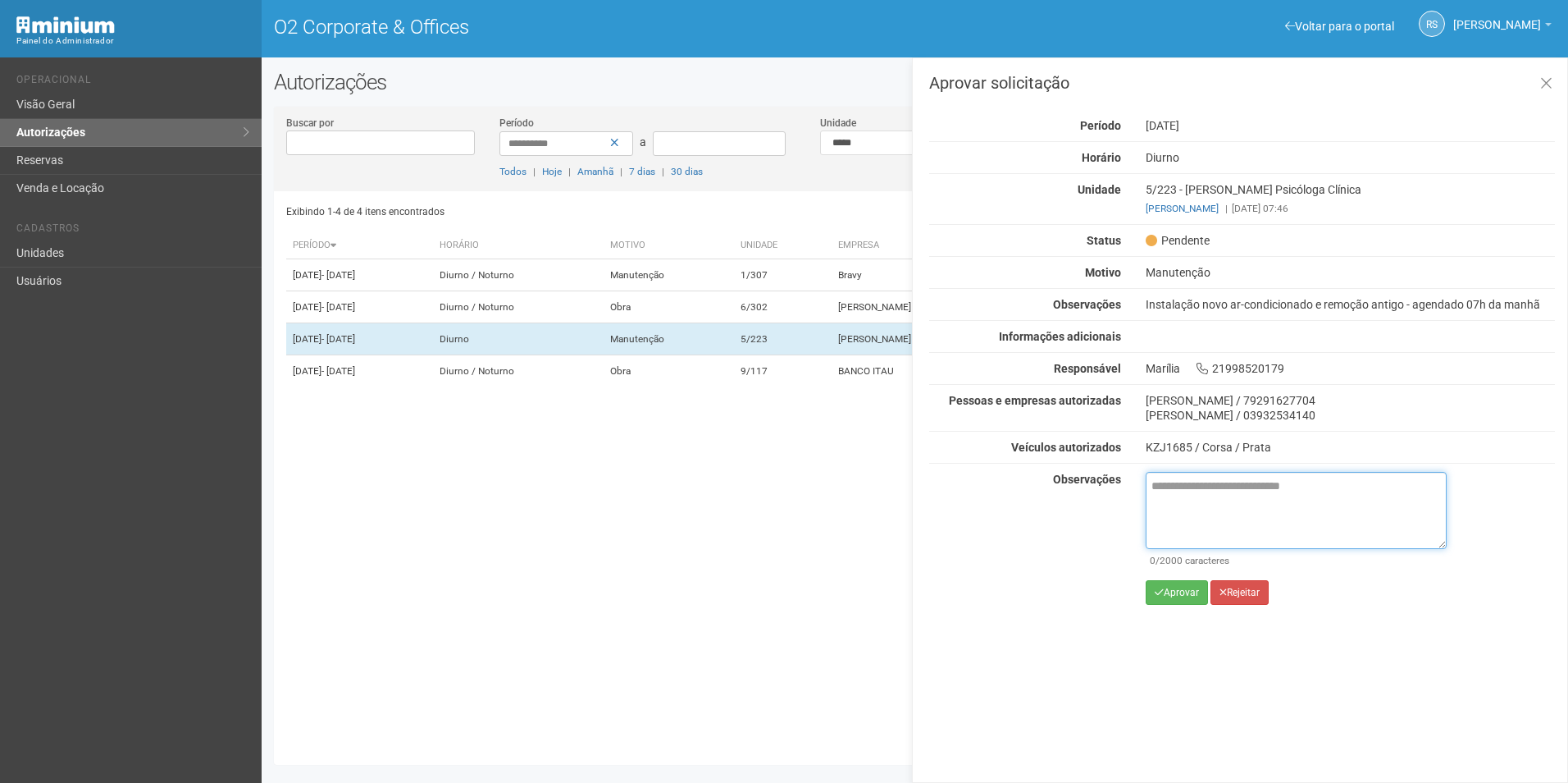
click at [1174, 487] on textarea at bounding box center [1296, 510] width 301 height 77
paste textarea "**********"
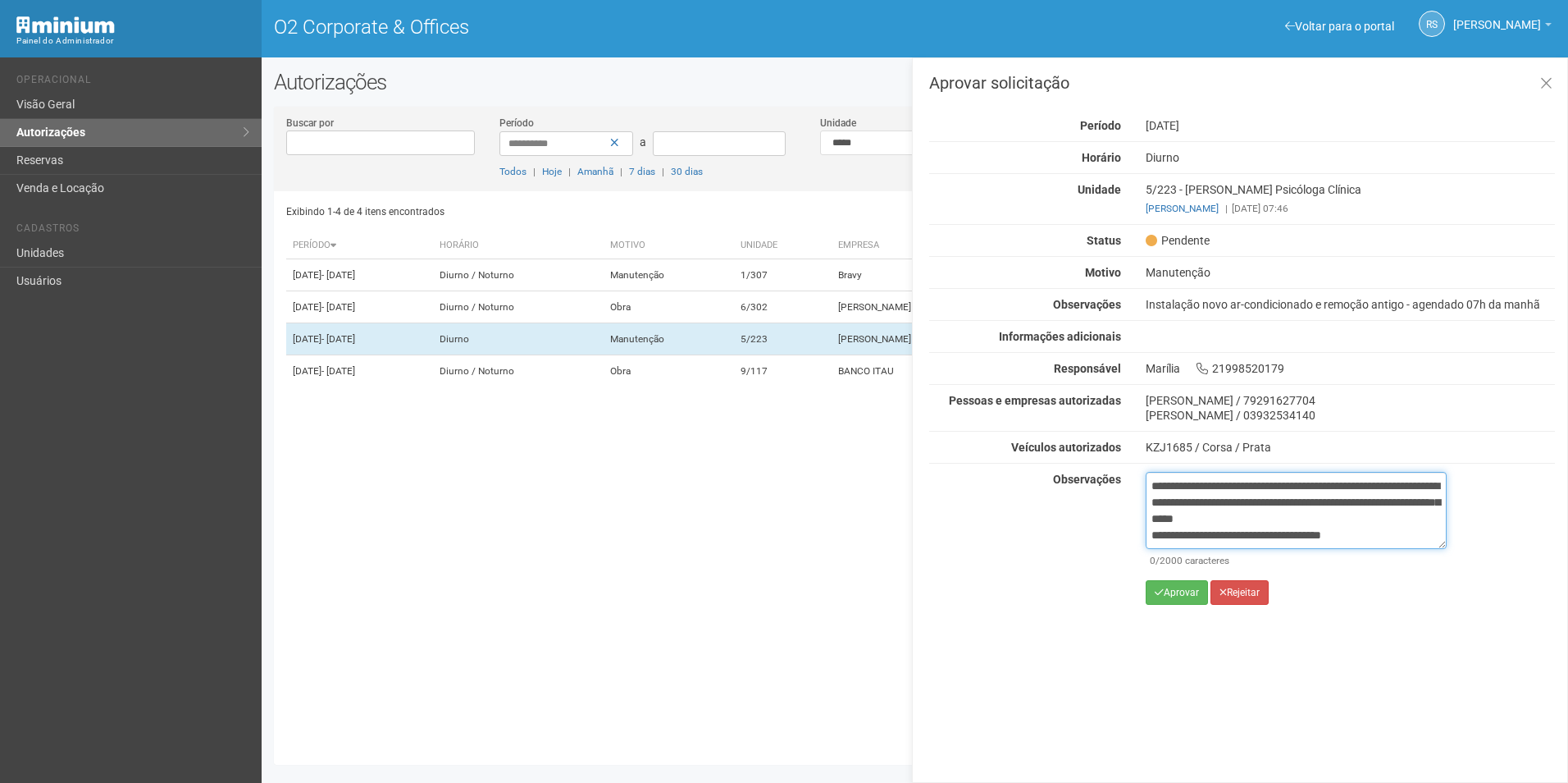
scroll to position [59, 0]
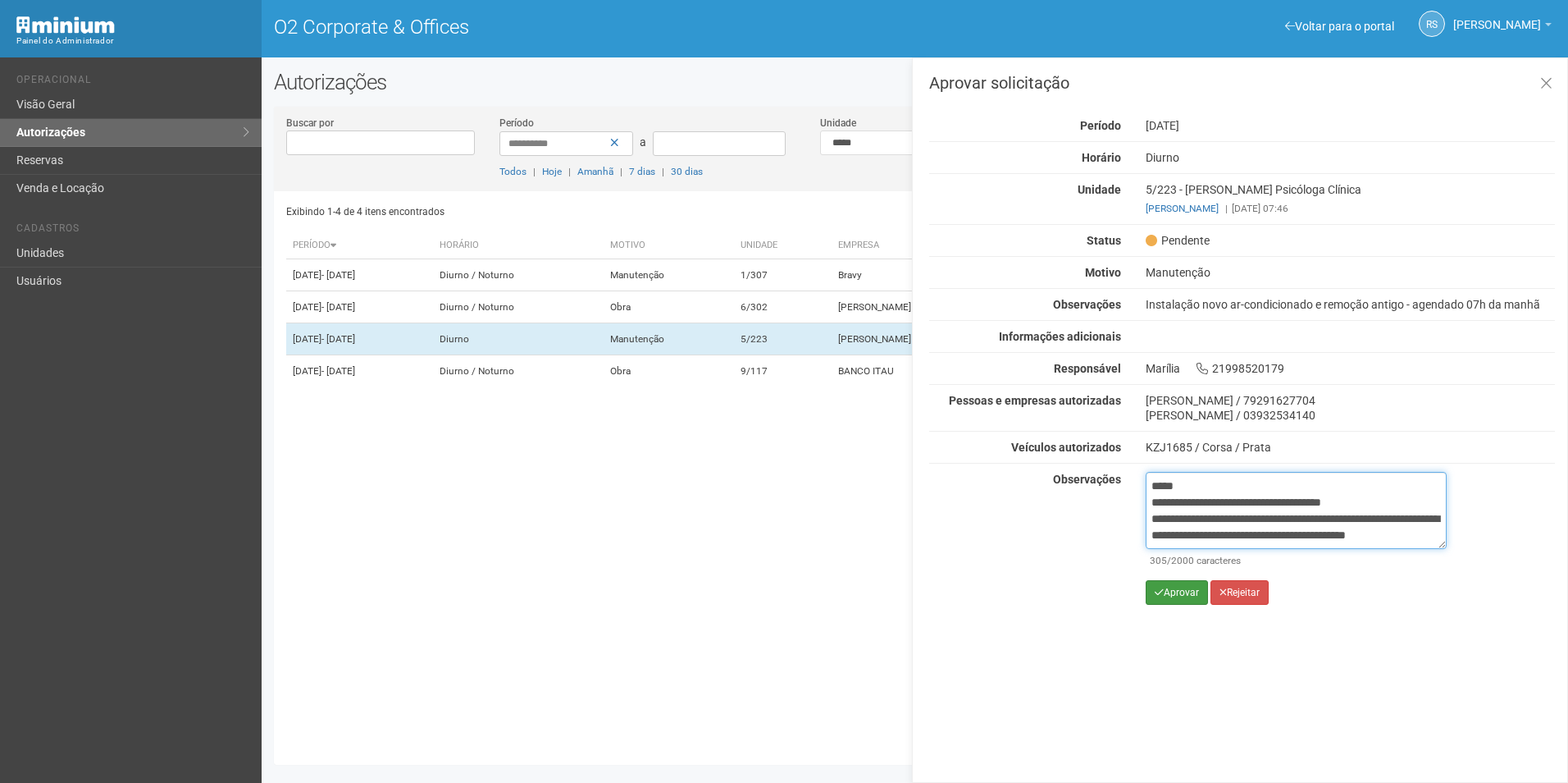
type textarea "**********"
click at [1171, 593] on button "Aprovar" at bounding box center [1177, 592] width 62 height 24
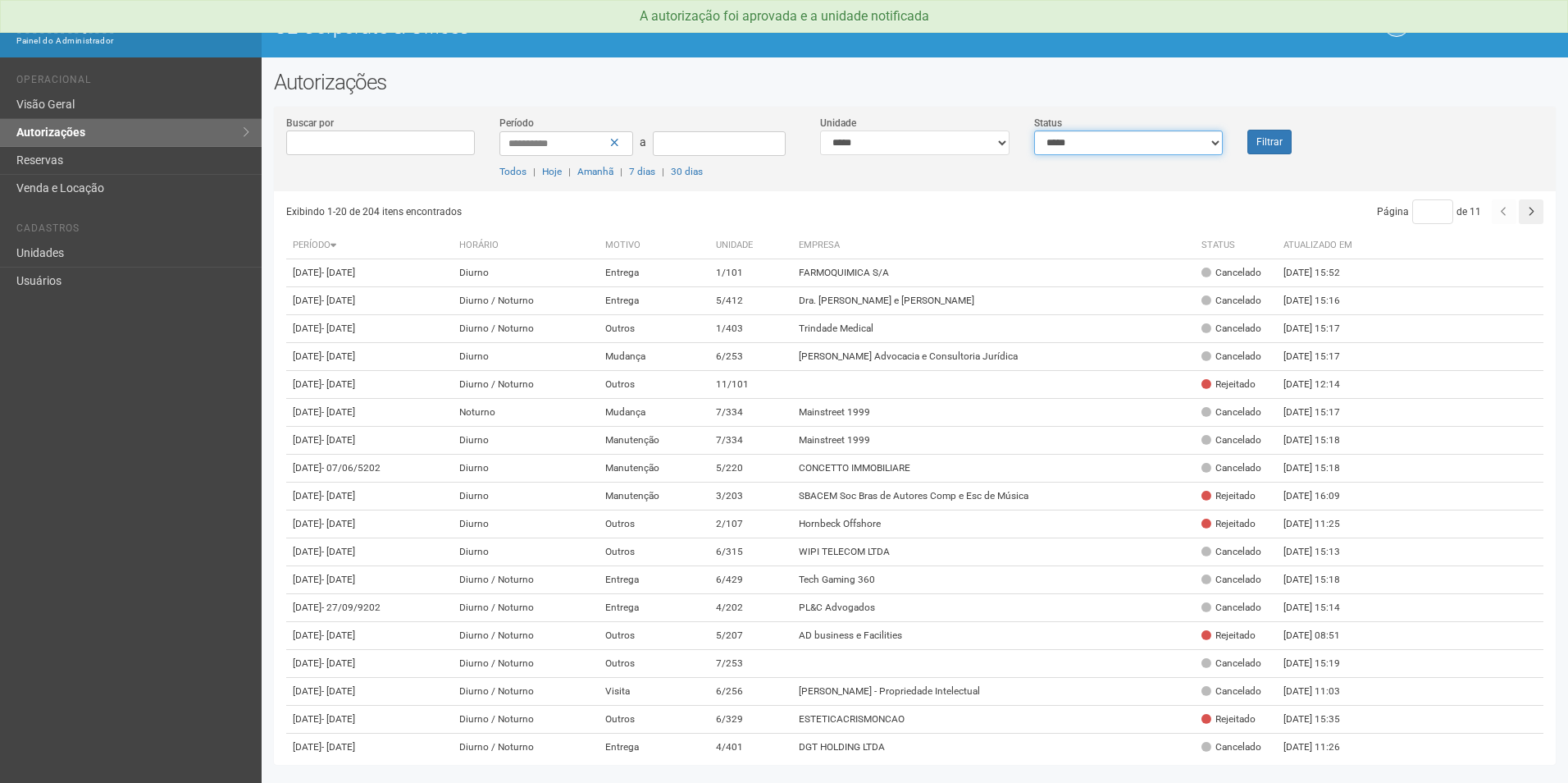
drag, startPoint x: 1139, startPoint y: 140, endPoint x: 1132, endPoint y: 153, distance: 14.8
click at [1139, 139] on select "**********" at bounding box center [1128, 142] width 190 height 24
select select "*"
click at [1034, 131] on select "**********" at bounding box center [1128, 142] width 190 height 24
click at [1283, 131] on button "Filtrar" at bounding box center [1269, 142] width 45 height 24
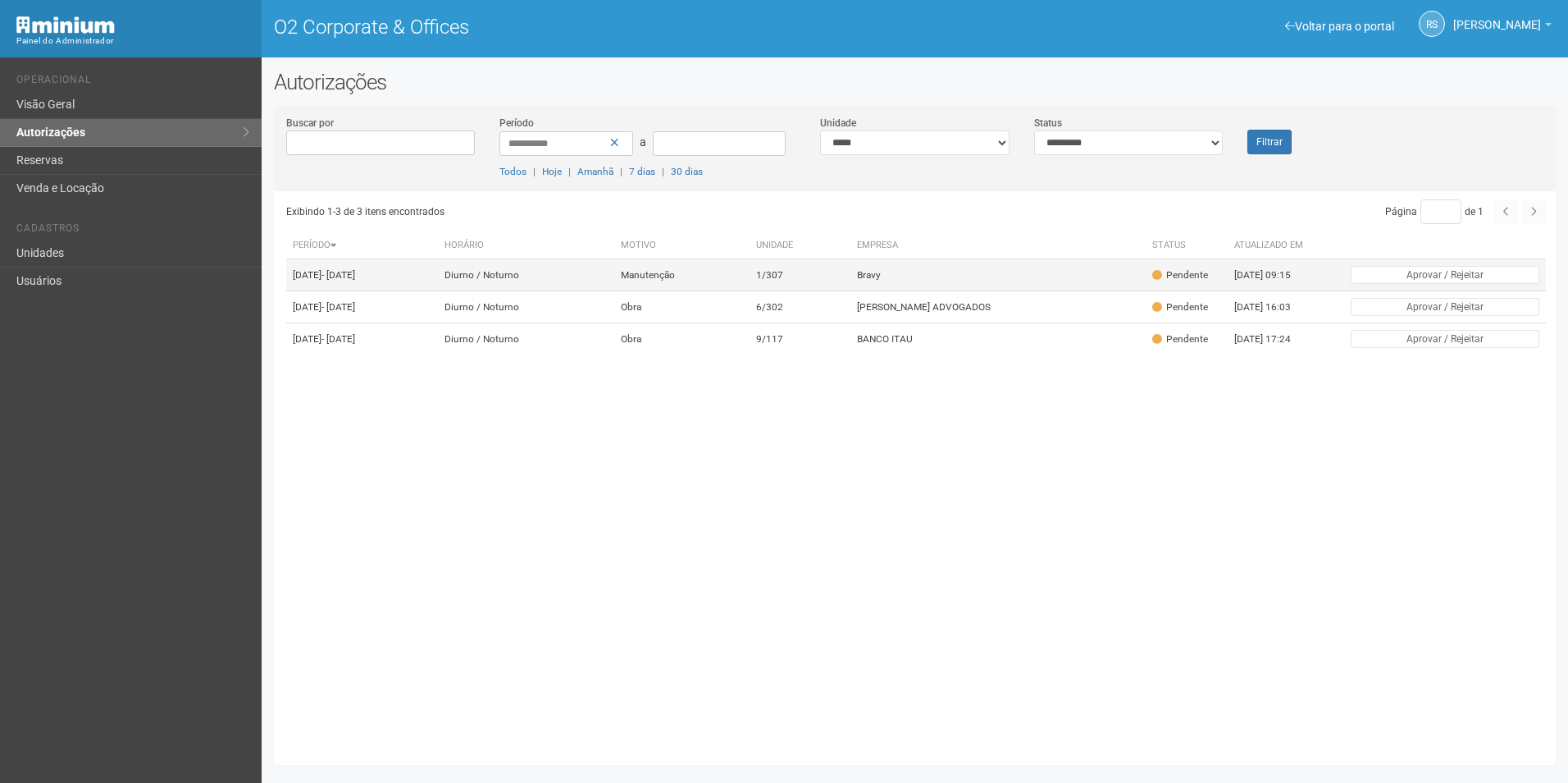
click at [810, 273] on td "1/307" at bounding box center [800, 276] width 101 height 32
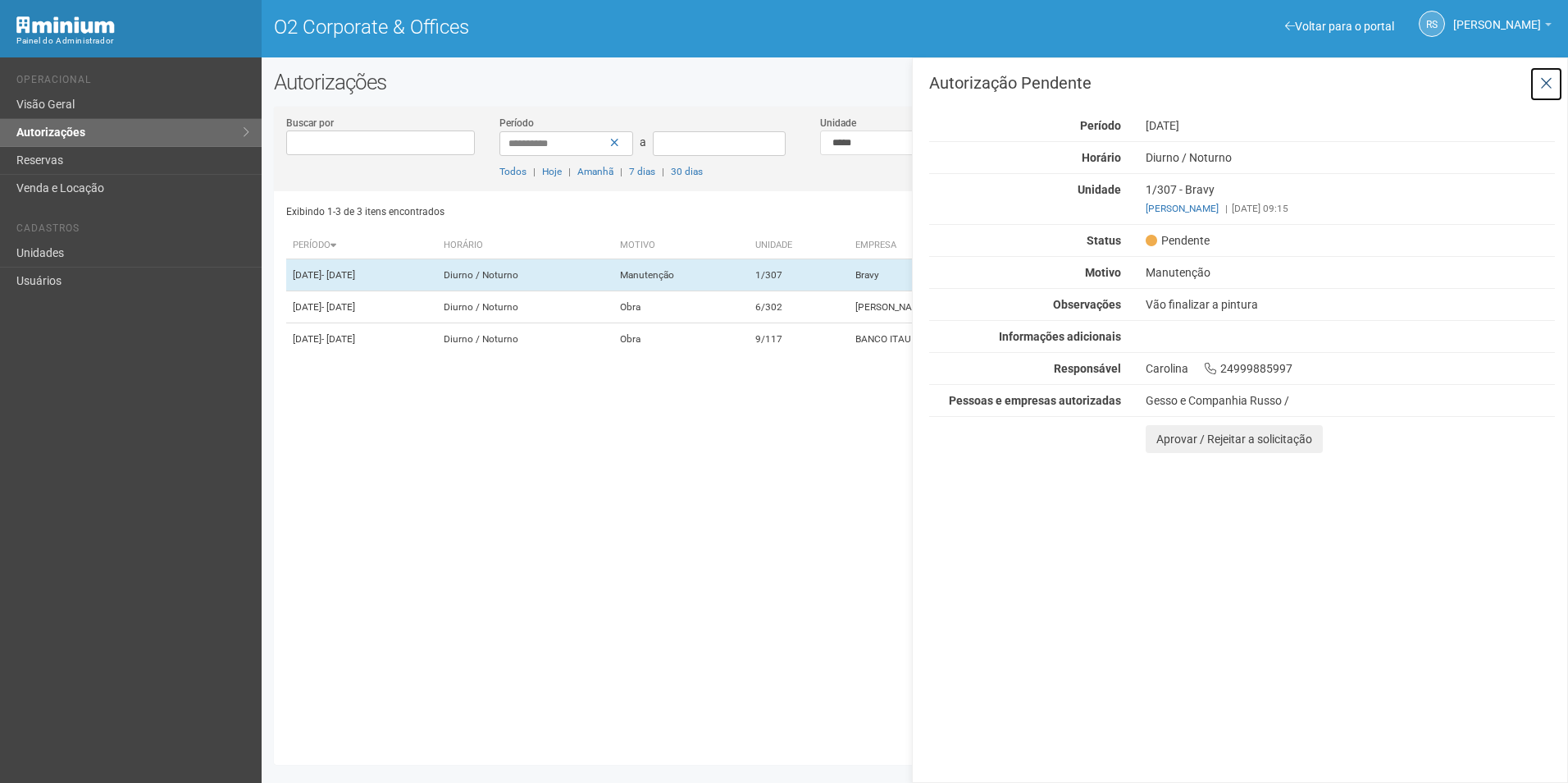
click at [1555, 88] on button at bounding box center [1546, 84] width 34 height 35
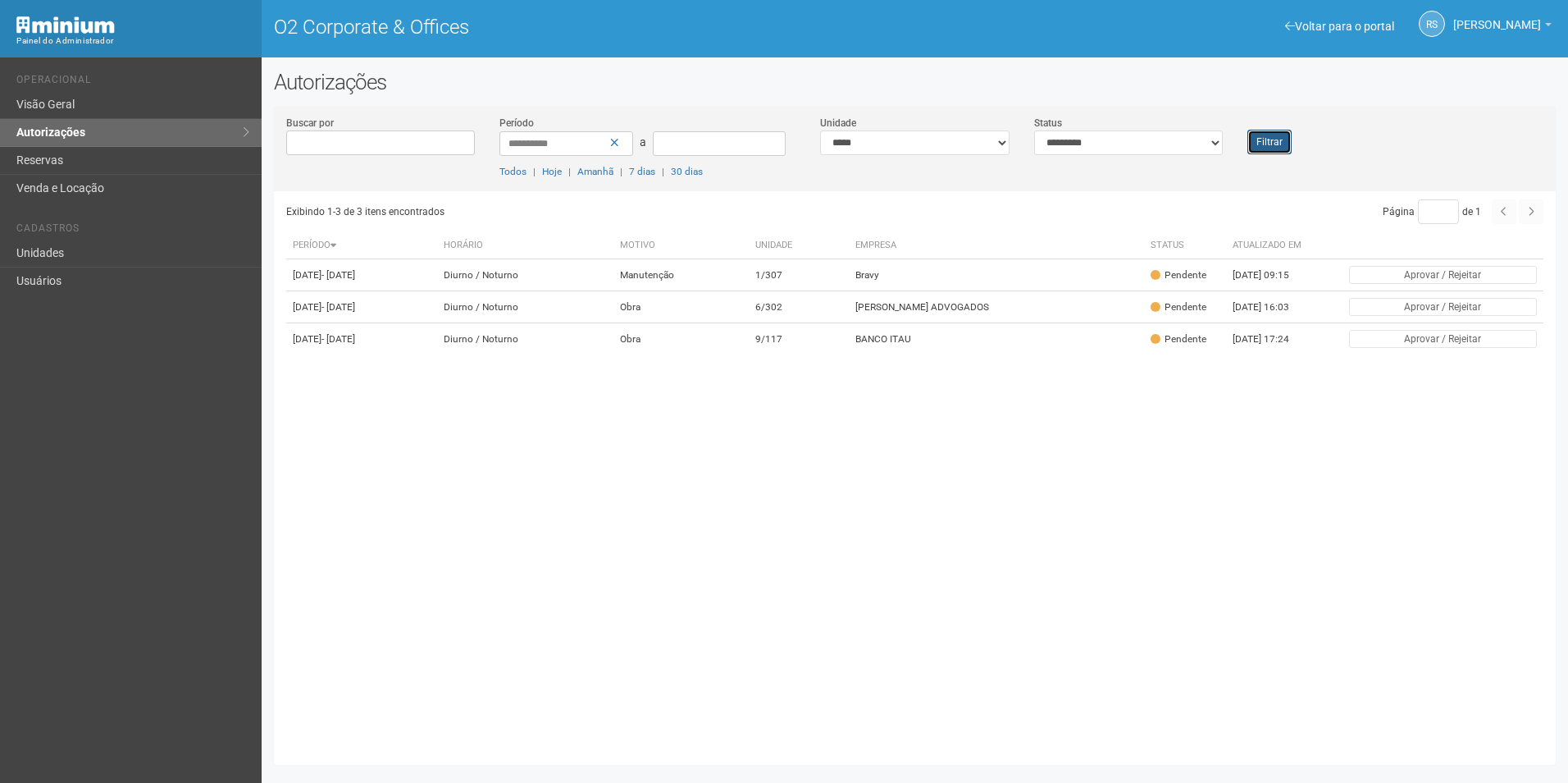
click at [1278, 147] on button "Filtrar" at bounding box center [1269, 142] width 45 height 24
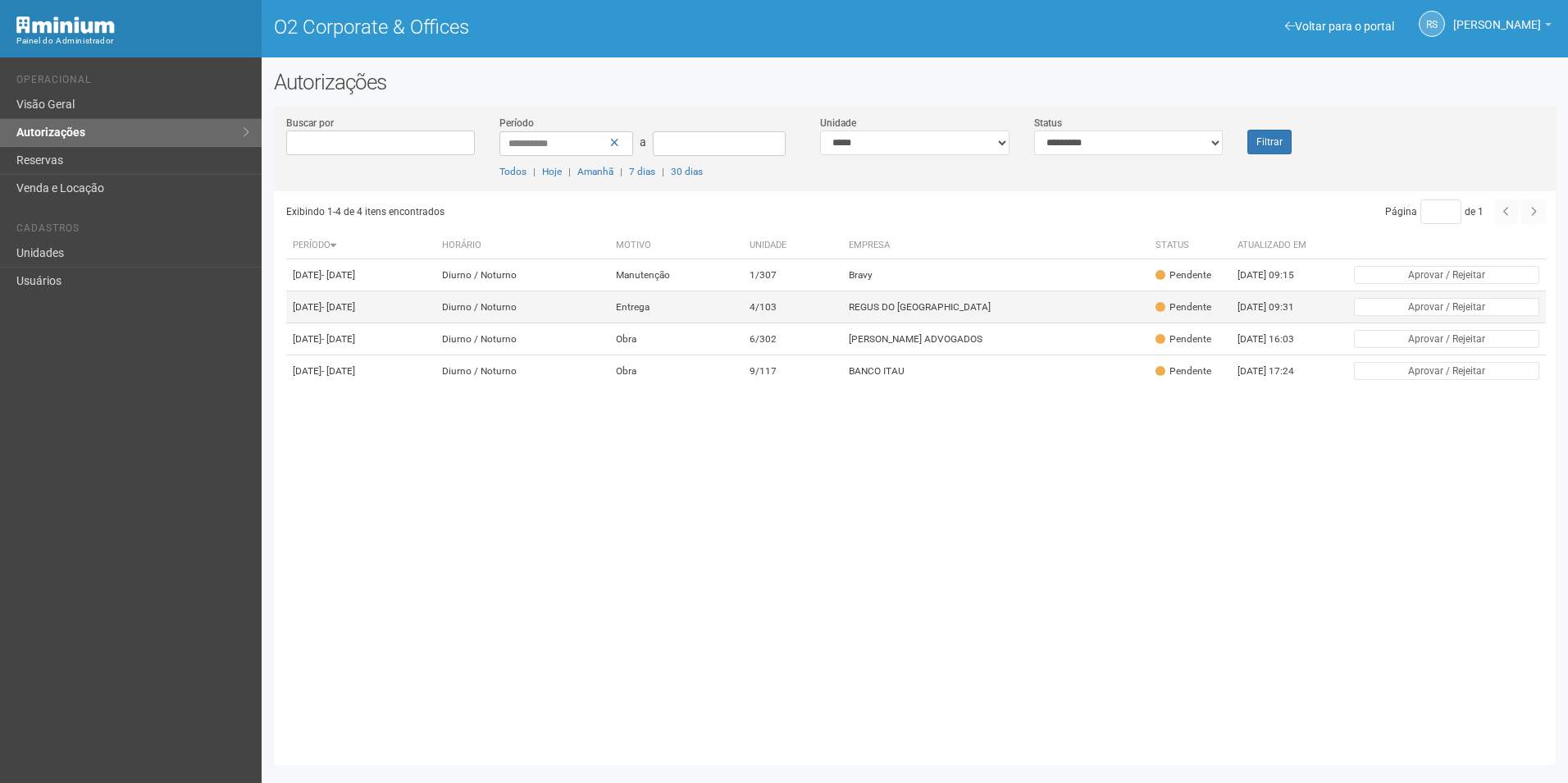
click at [966, 319] on td "REGUS DO [GEOGRAPHIC_DATA]" at bounding box center [996, 308] width 308 height 32
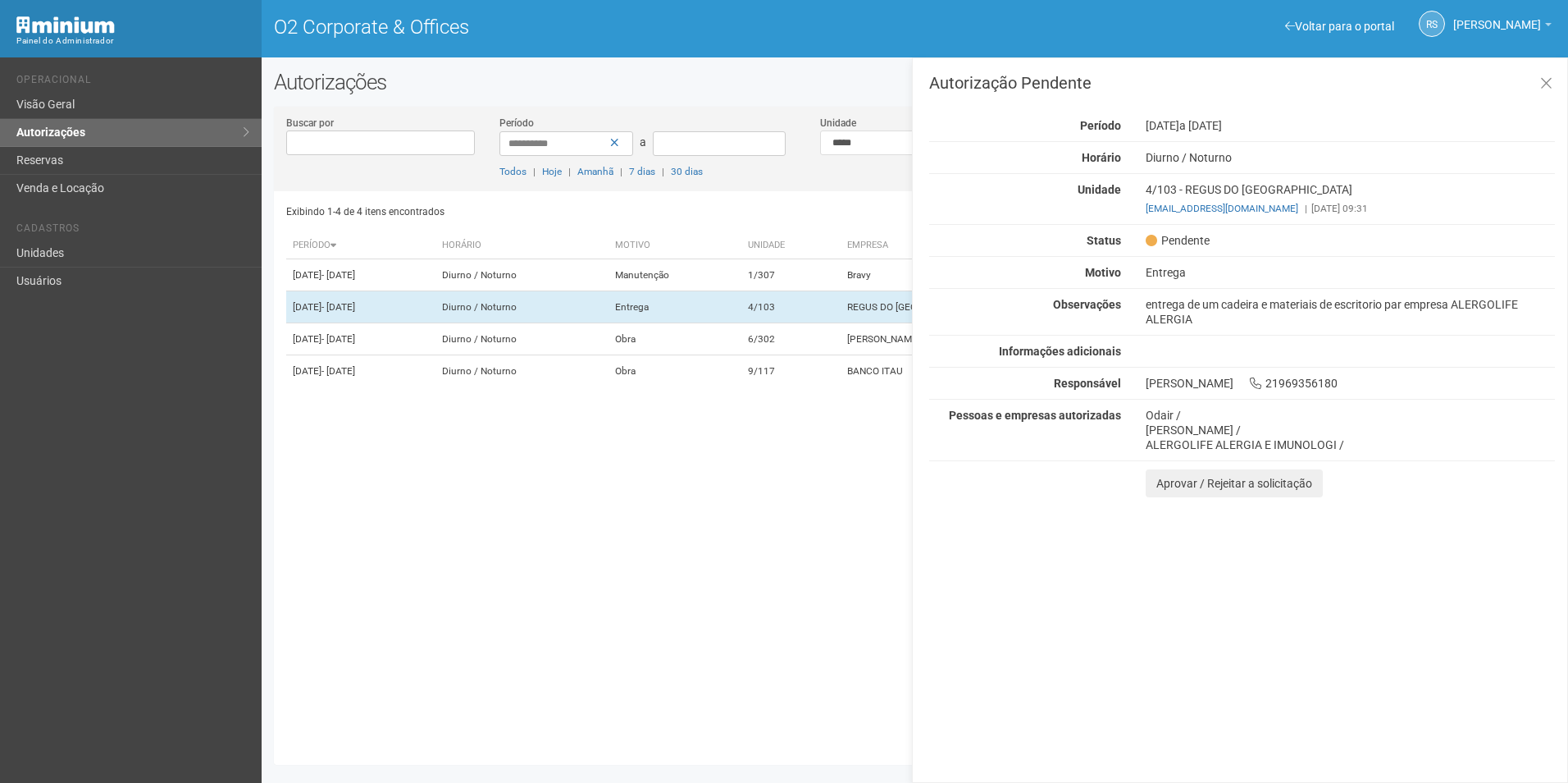
drag, startPoint x: 1482, startPoint y: 535, endPoint x: 1406, endPoint y: 528, distance: 76.3
click at [1477, 531] on div "Autorização Pendente Período [DATE] a [DATE] [GEOGRAPHIC_DATA] [GEOGRAPHIC_DATA…" at bounding box center [1239, 420] width 656 height 725
click at [1176, 487] on button "Aprovar / Rejeitar a solicitação" at bounding box center [1234, 483] width 177 height 28
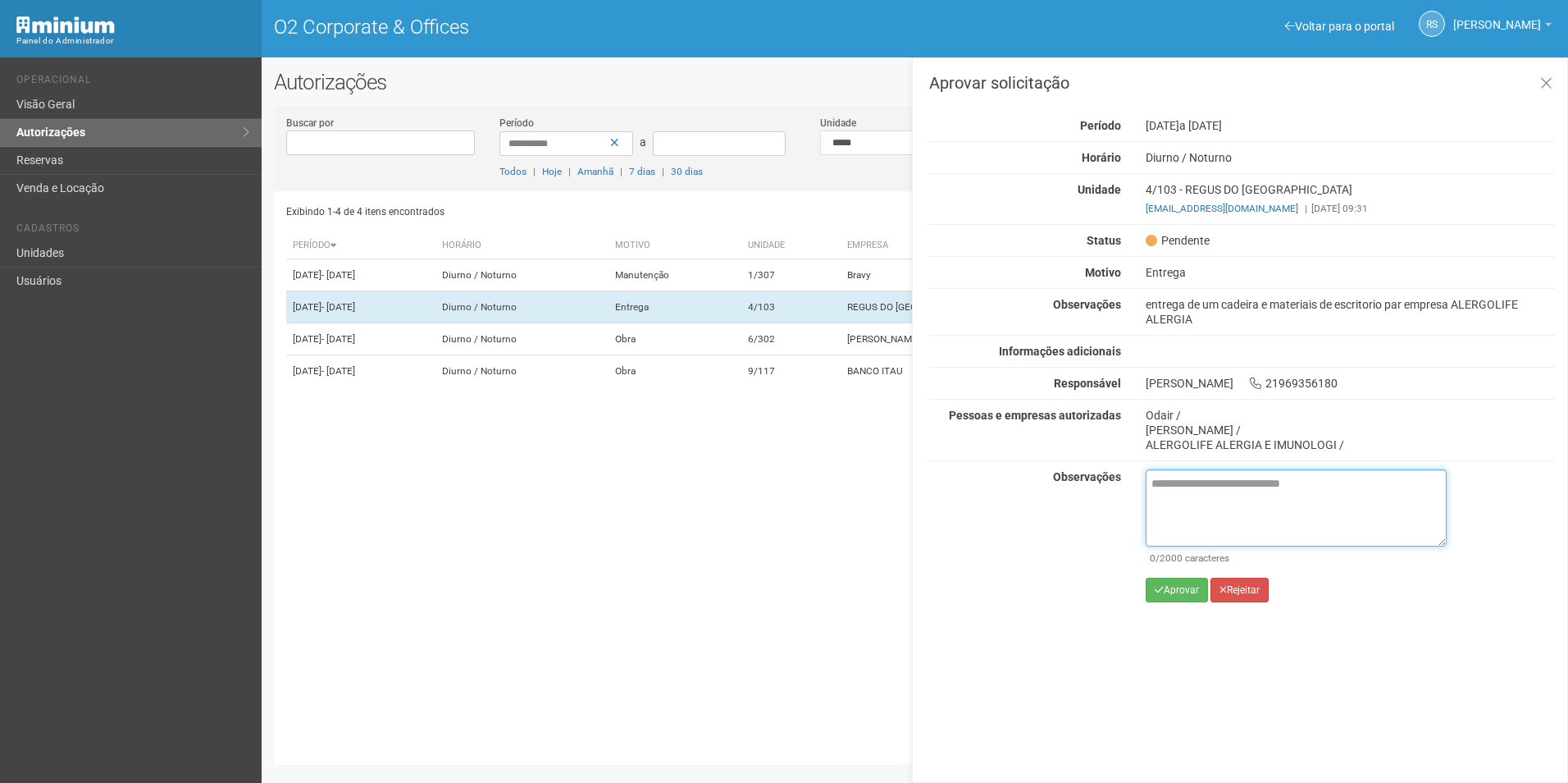
click at [1196, 508] on textarea at bounding box center [1296, 507] width 301 height 77
paste textarea "**********"
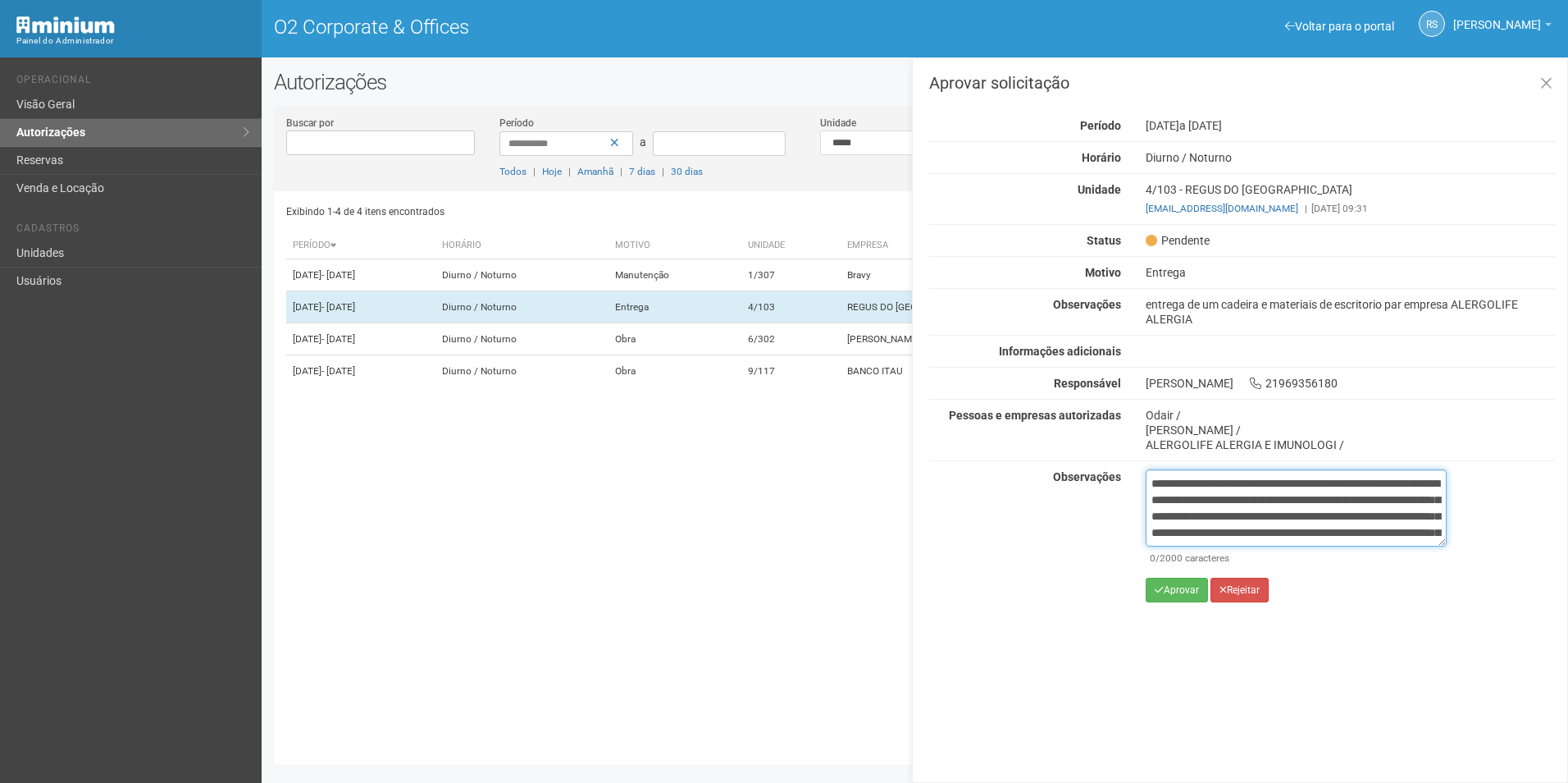
scroll to position [108, 0]
type textarea "**********"
click at [1192, 590] on button "Aprovar" at bounding box center [1177, 589] width 62 height 24
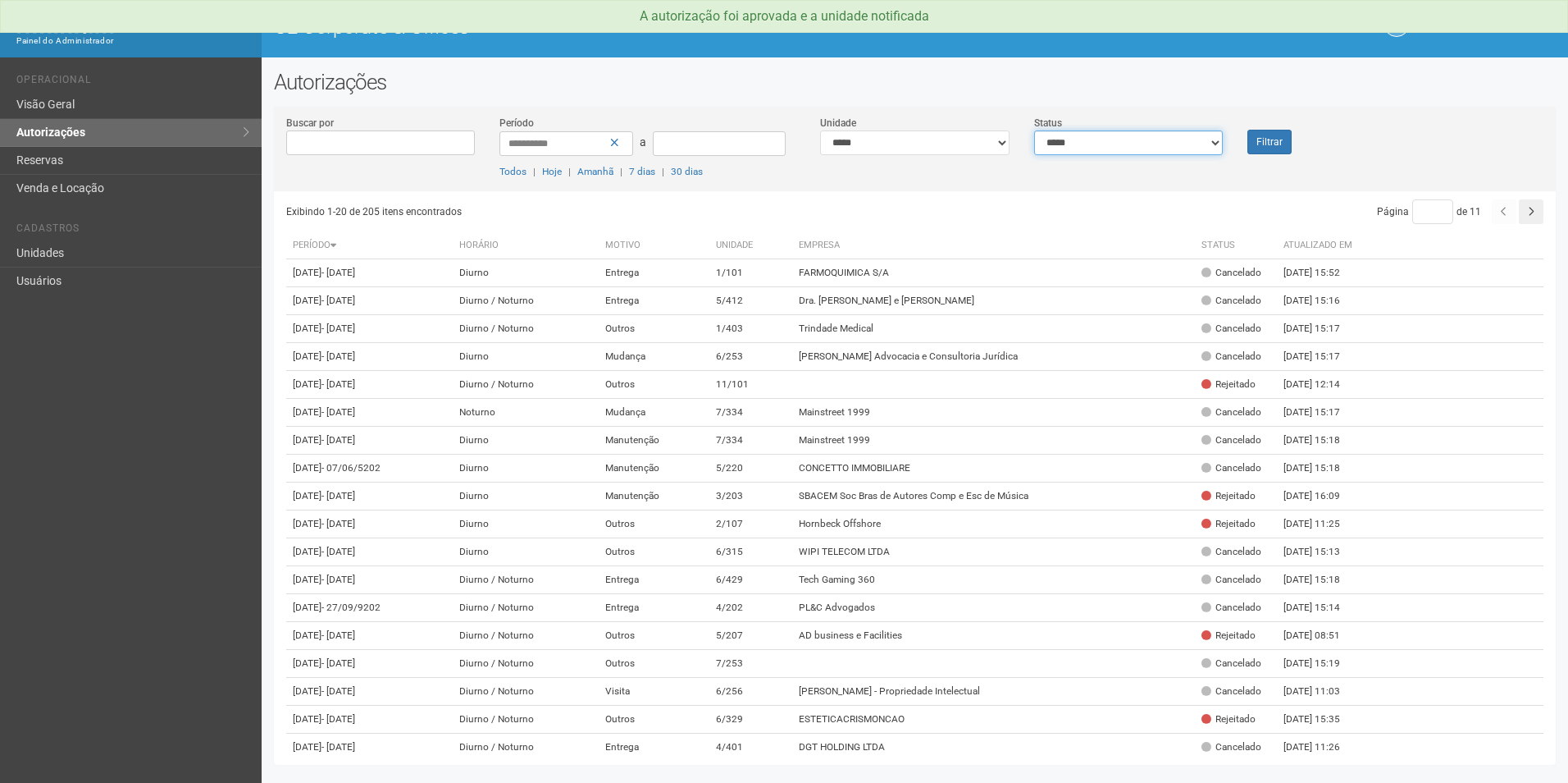
click at [1191, 149] on select "**********" at bounding box center [1128, 142] width 190 height 24
select select "*"
click at [1034, 131] on select "**********" at bounding box center [1128, 142] width 190 height 24
click at [1261, 135] on button "Filtrar" at bounding box center [1269, 142] width 45 height 24
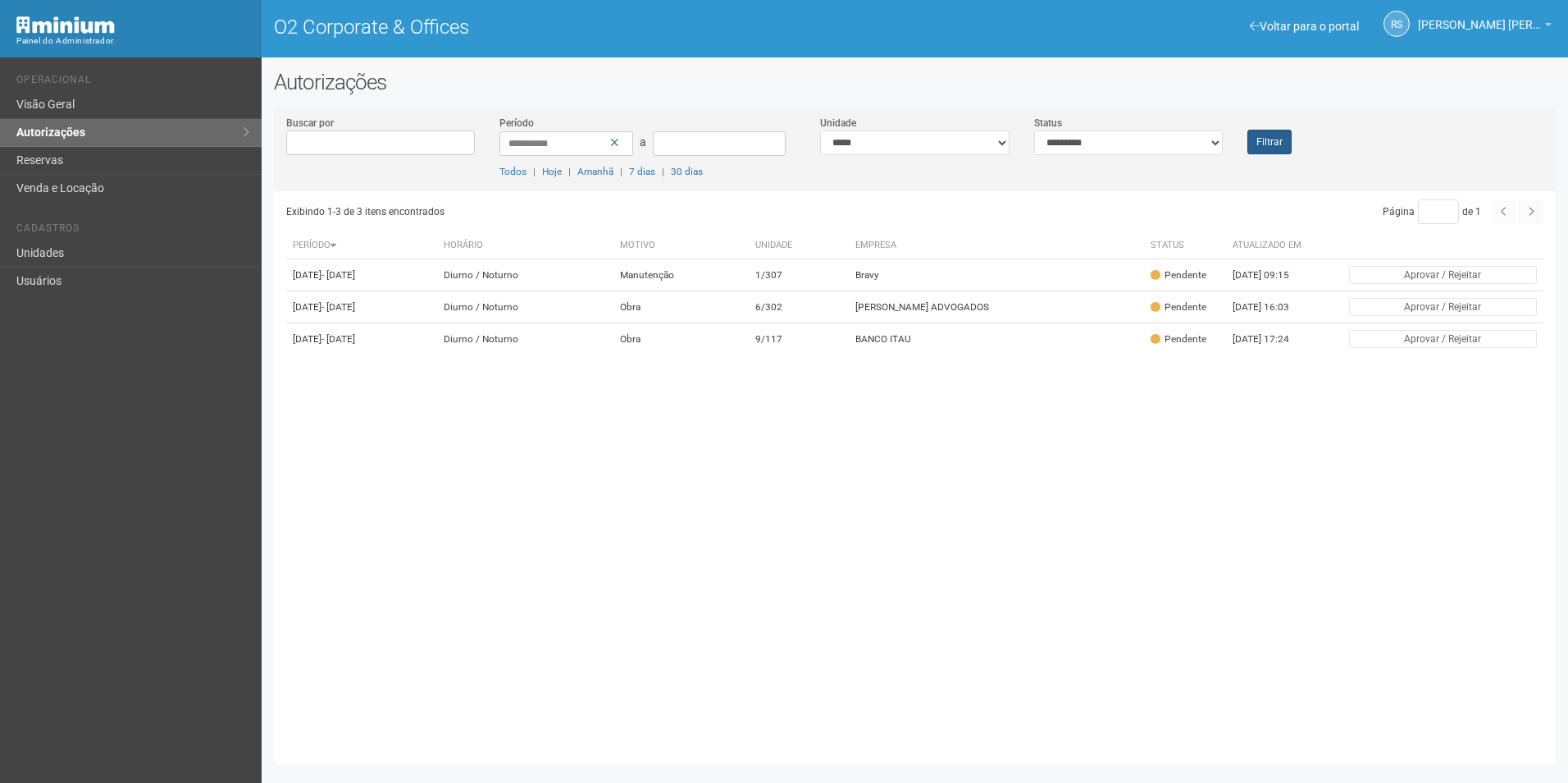
click at [1293, 151] on div "Filtrar" at bounding box center [1288, 134] width 107 height 40
click at [1269, 143] on button "Filtrar" at bounding box center [1269, 142] width 45 height 24
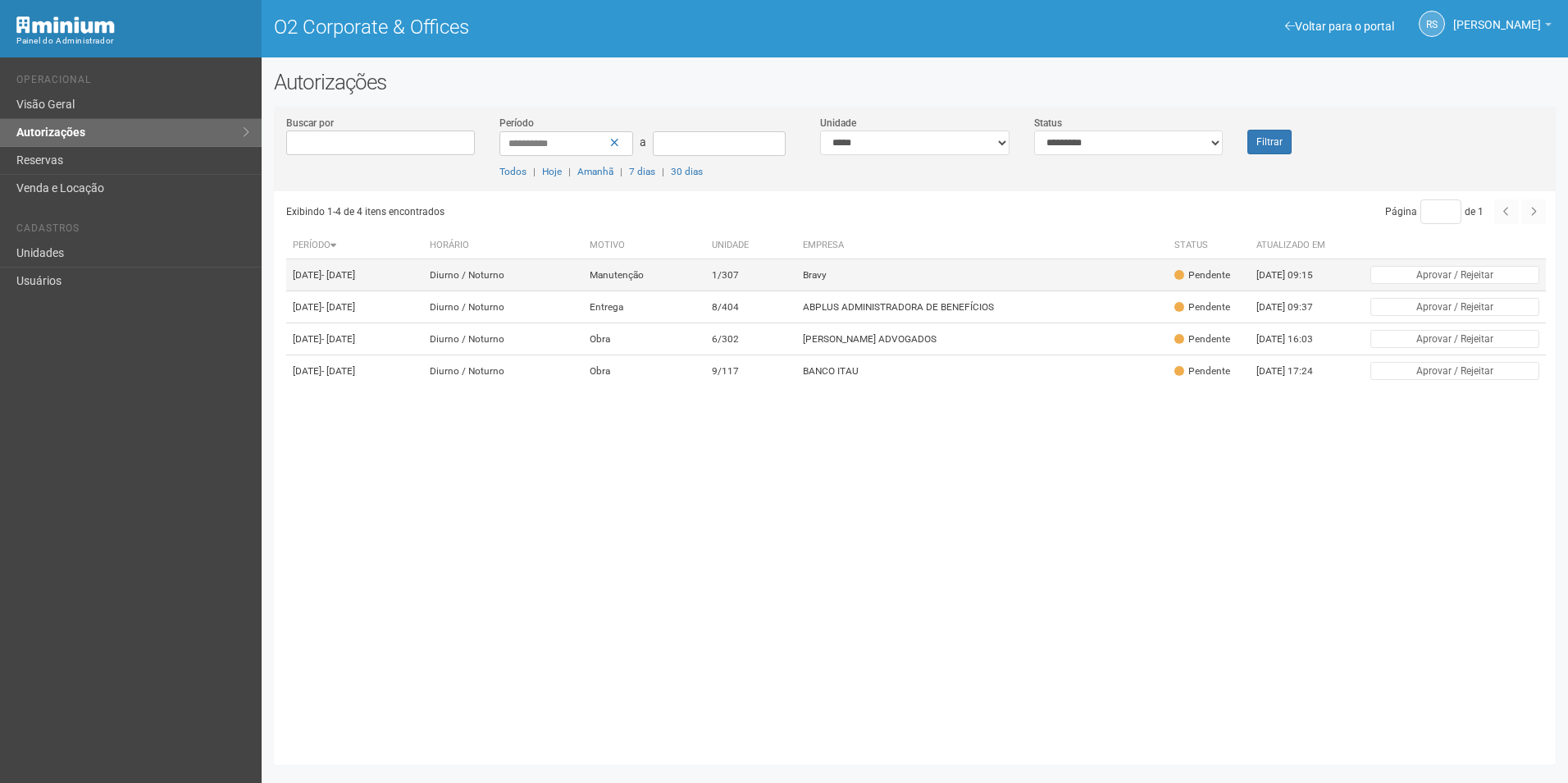
click at [931, 272] on td "Bravy" at bounding box center [982, 276] width 372 height 32
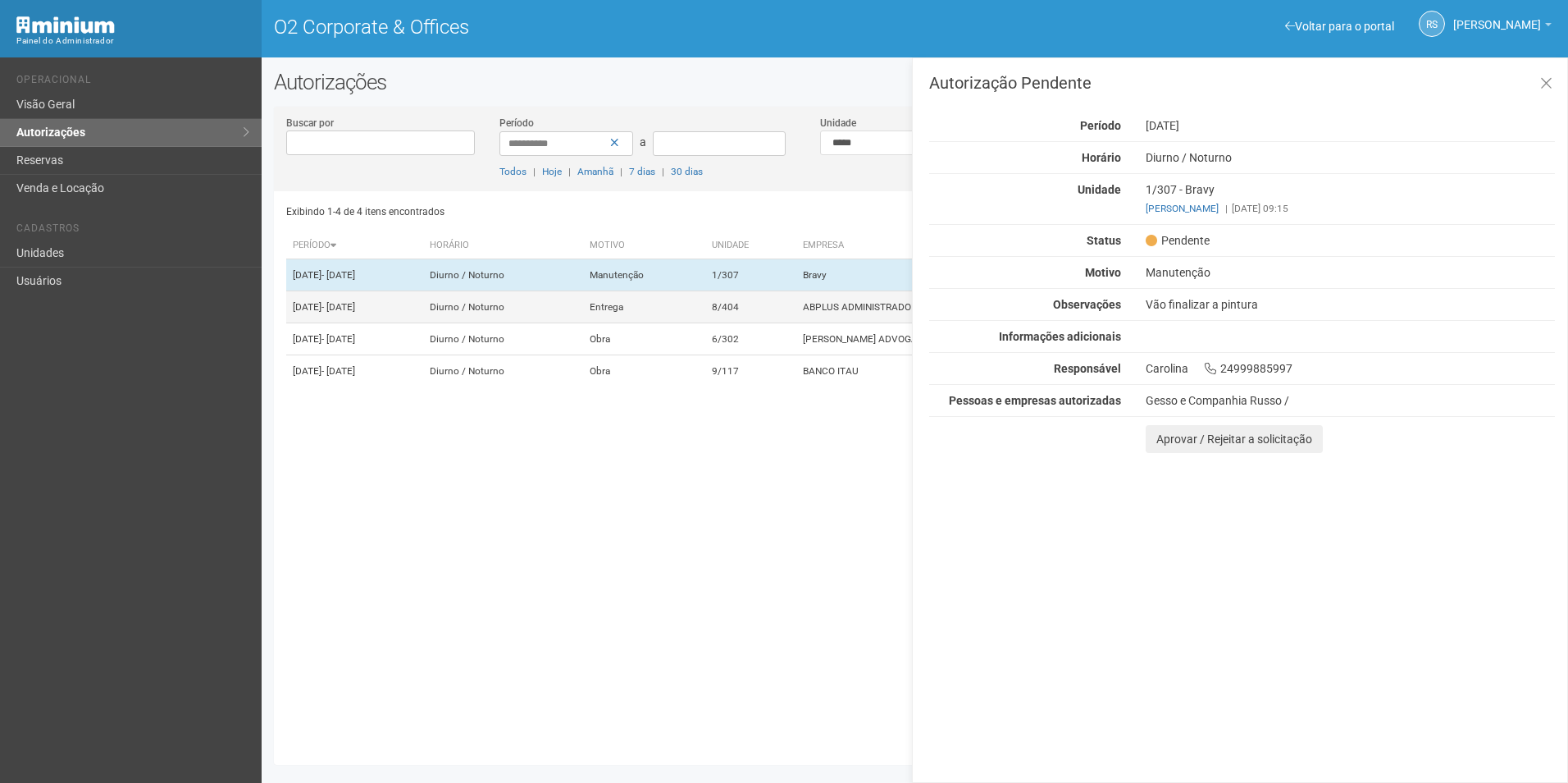
click at [864, 324] on td "ABPLUS ADMINISTRADORA DE BENEFÍCIOS" at bounding box center [982, 308] width 372 height 32
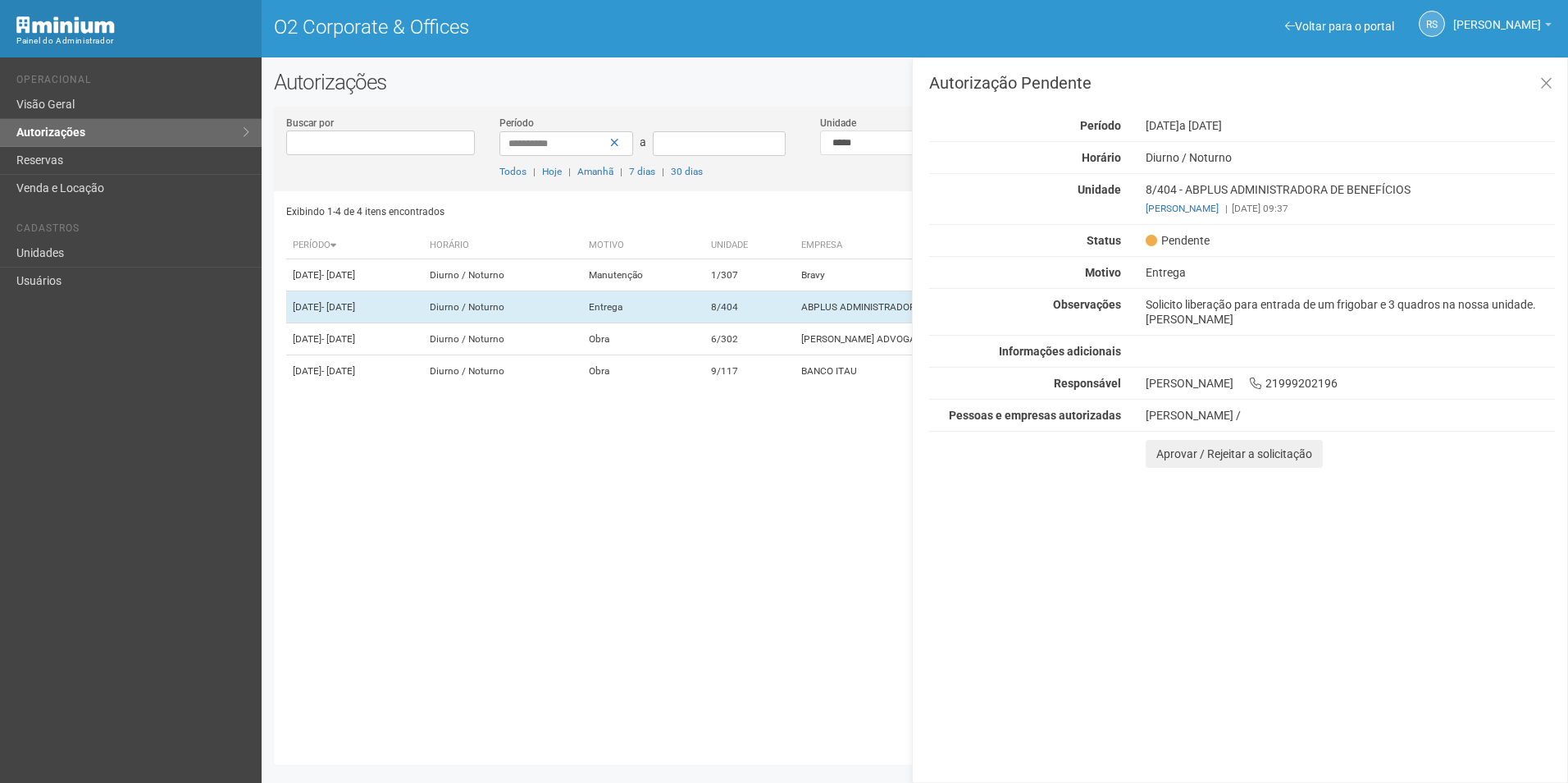
click at [1470, 660] on div "Autorização Pendente Período 18/08/2025 a 19/08/2025 Horário Diurno / Noturno U…" at bounding box center [1239, 420] width 656 height 725
click at [1178, 454] on button "Aprovar / Rejeitar a solicitação" at bounding box center [1234, 453] width 177 height 28
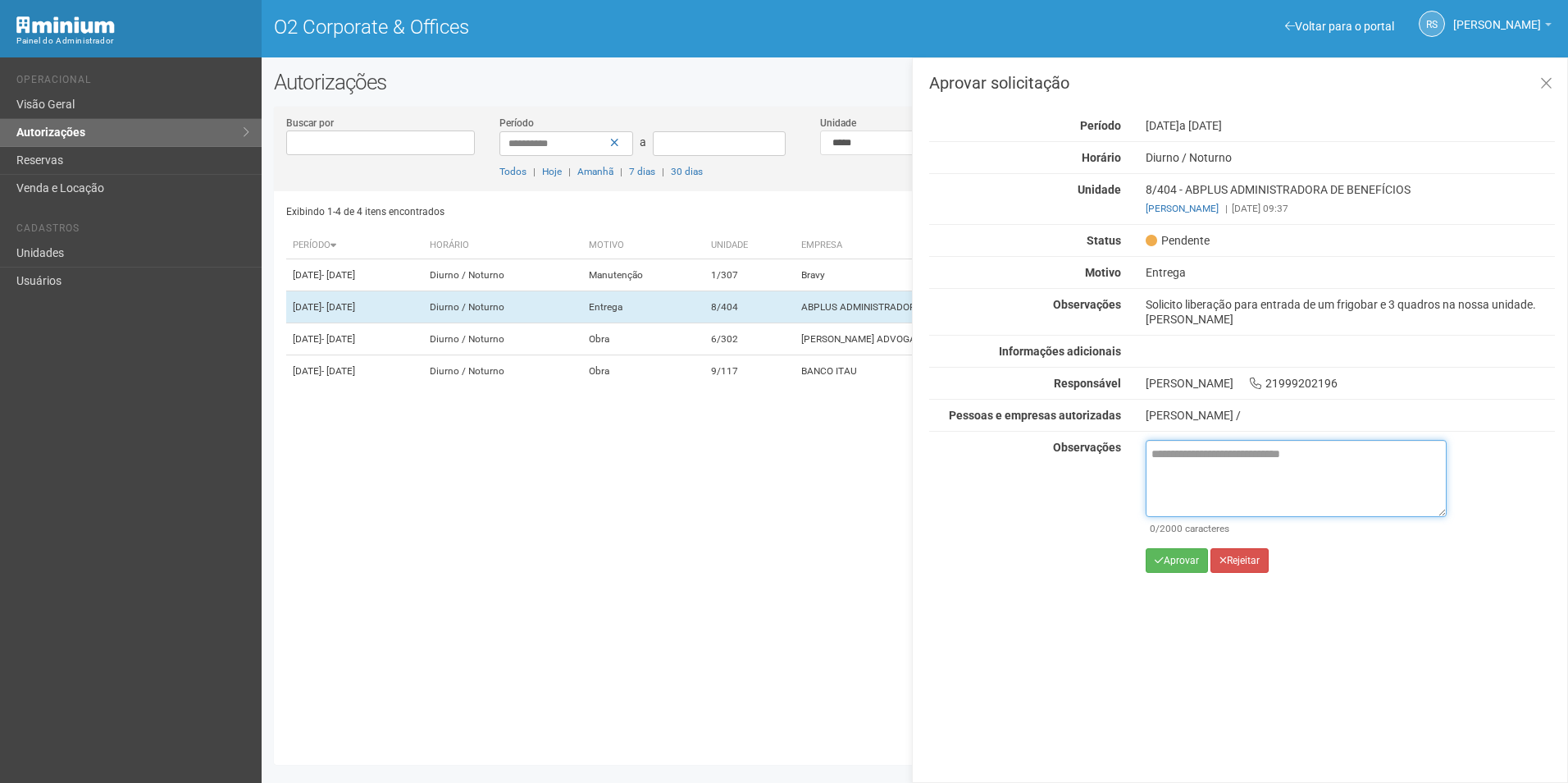
click at [1224, 482] on textarea at bounding box center [1296, 478] width 301 height 77
paste textarea "**********"
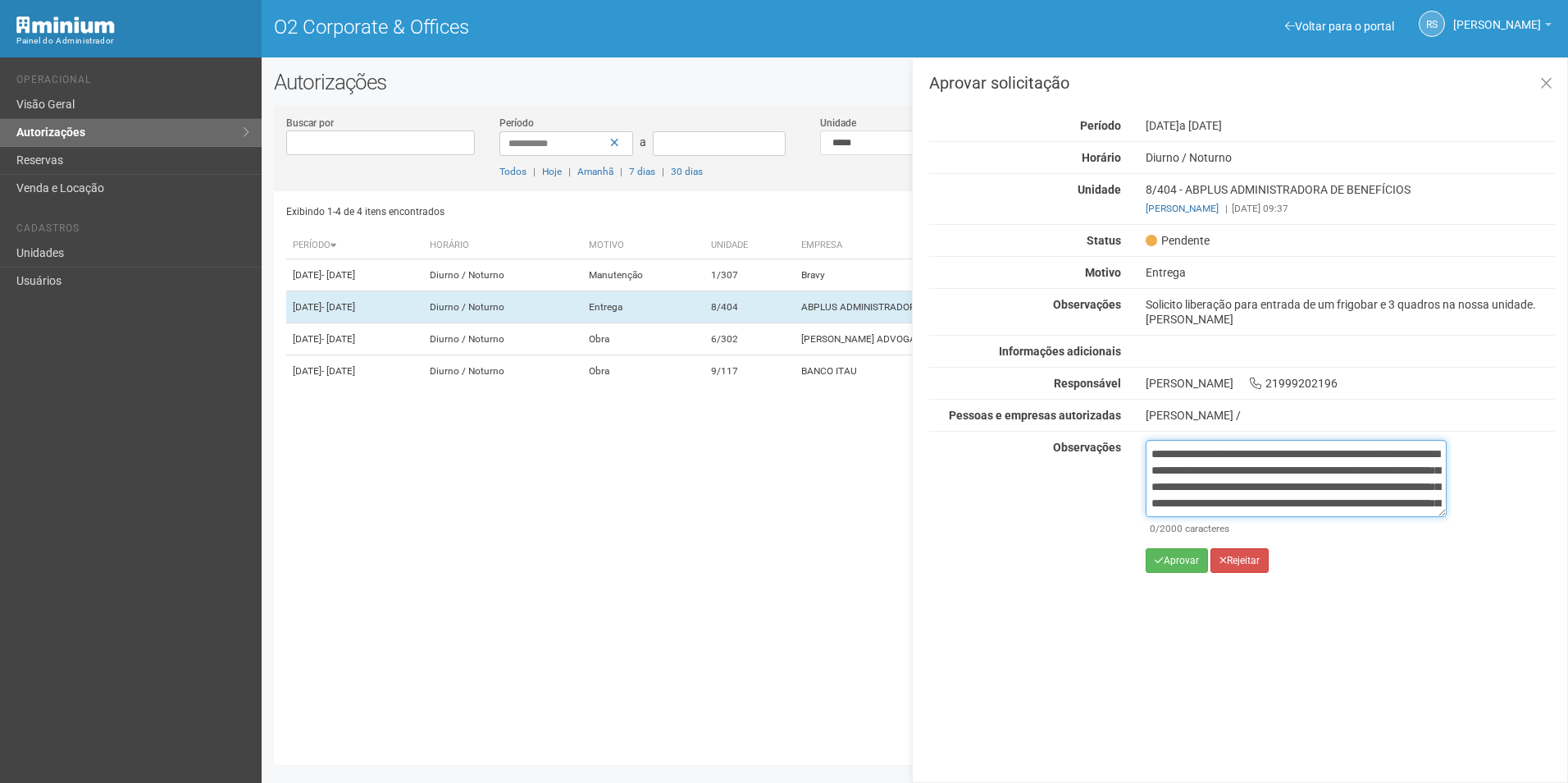
scroll to position [108, 0]
type textarea "**********"
click at [1177, 559] on button "Aprovar" at bounding box center [1177, 560] width 62 height 24
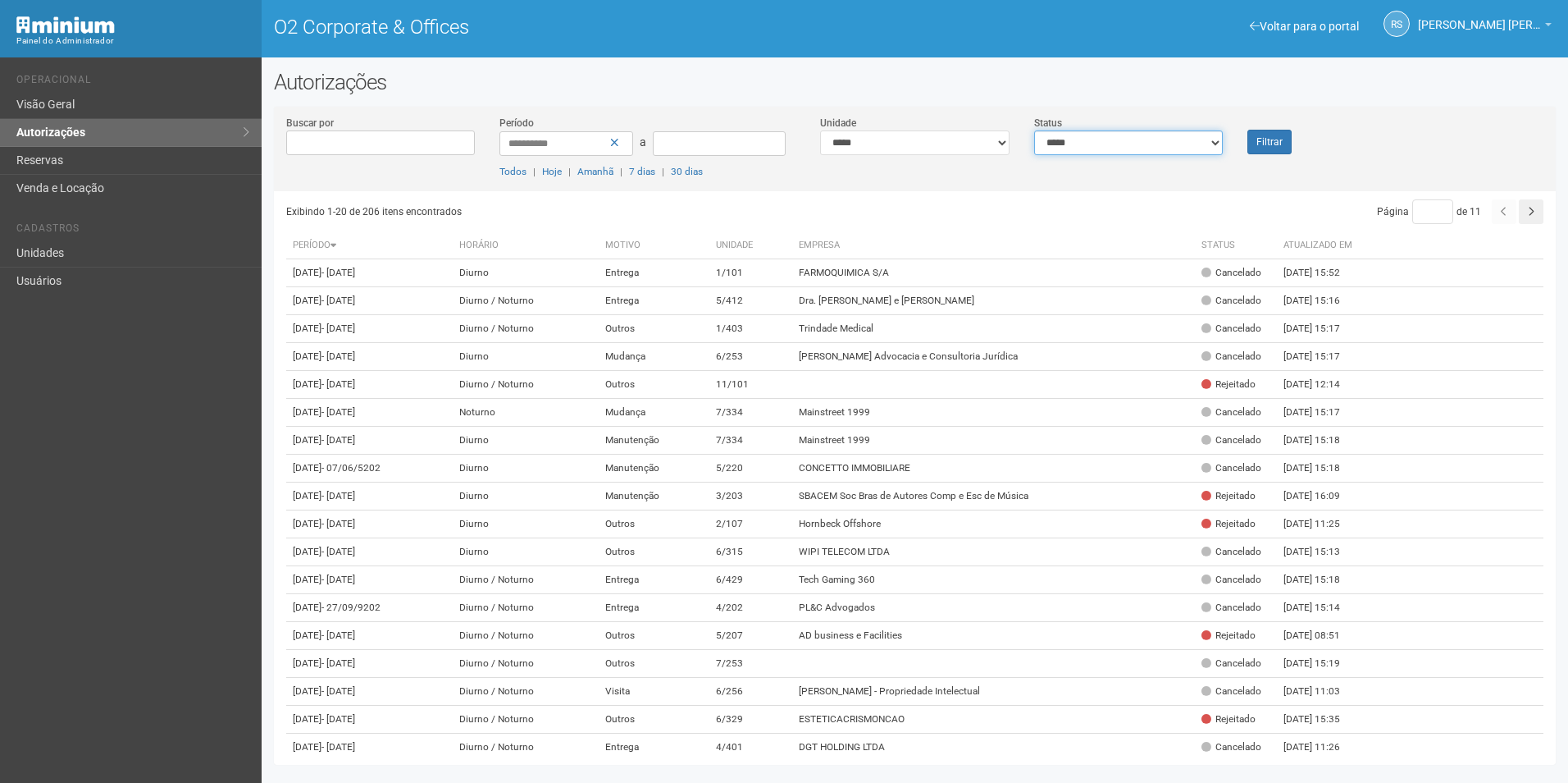
click at [1156, 140] on select "**********" at bounding box center [1128, 142] width 190 height 24
select select "*"
click at [1034, 131] on select "**********" at bounding box center [1128, 142] width 190 height 24
click at [1259, 147] on button "Filtrar" at bounding box center [1269, 142] width 45 height 24
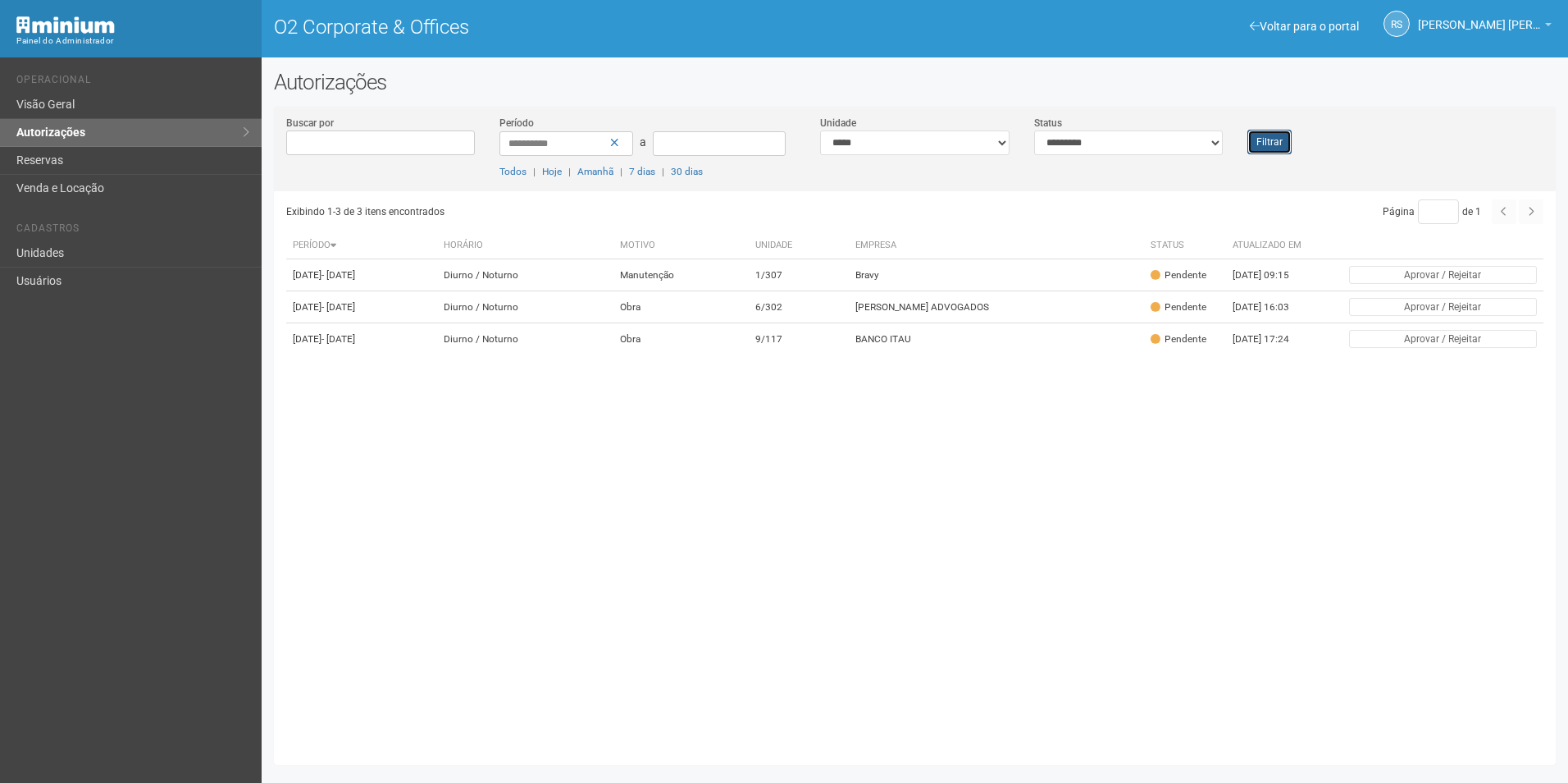
click at [1270, 131] on button "Filtrar" at bounding box center [1269, 142] width 45 height 24
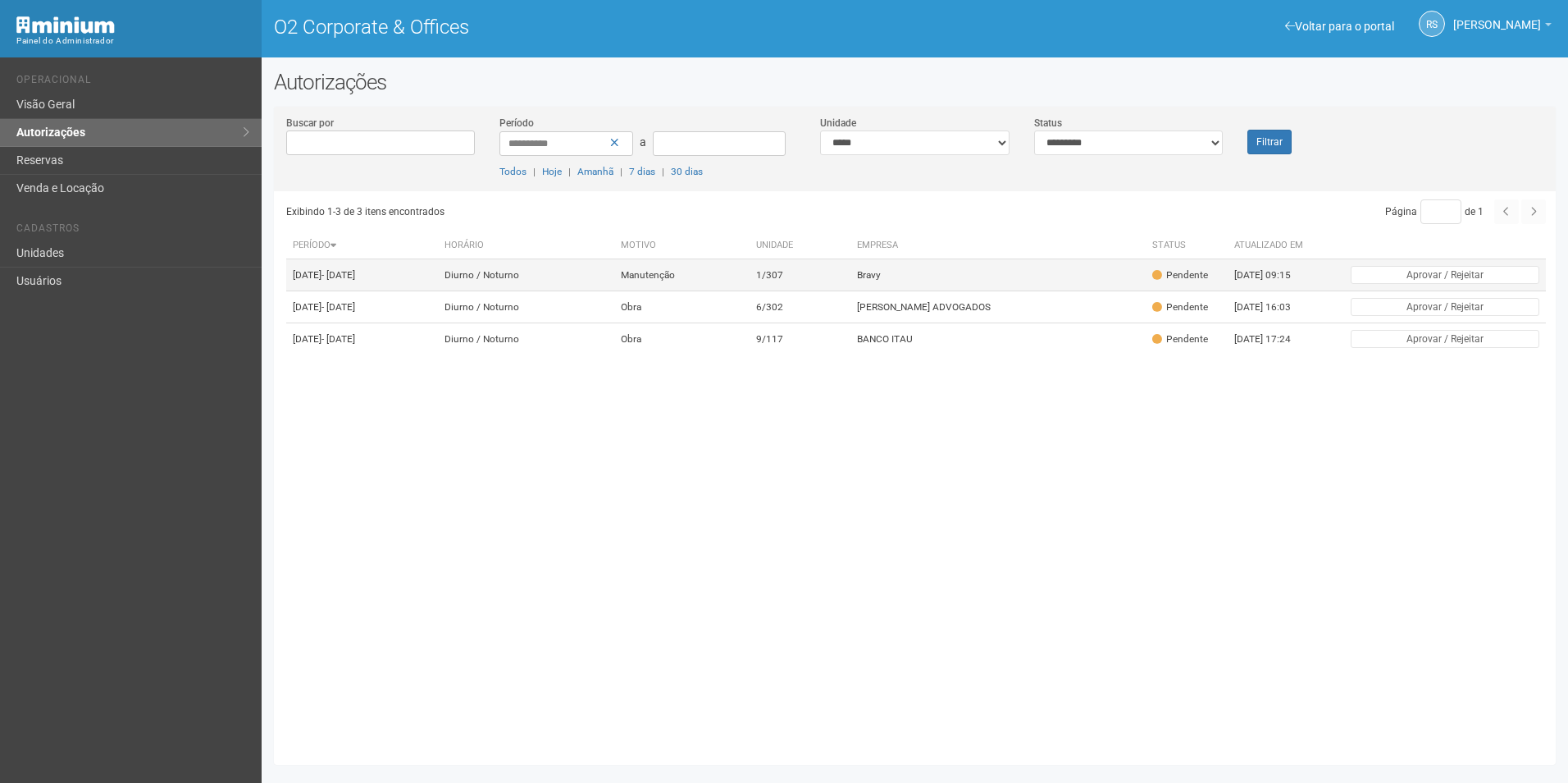
click at [1030, 260] on td "Bravy" at bounding box center [998, 276] width 295 height 32
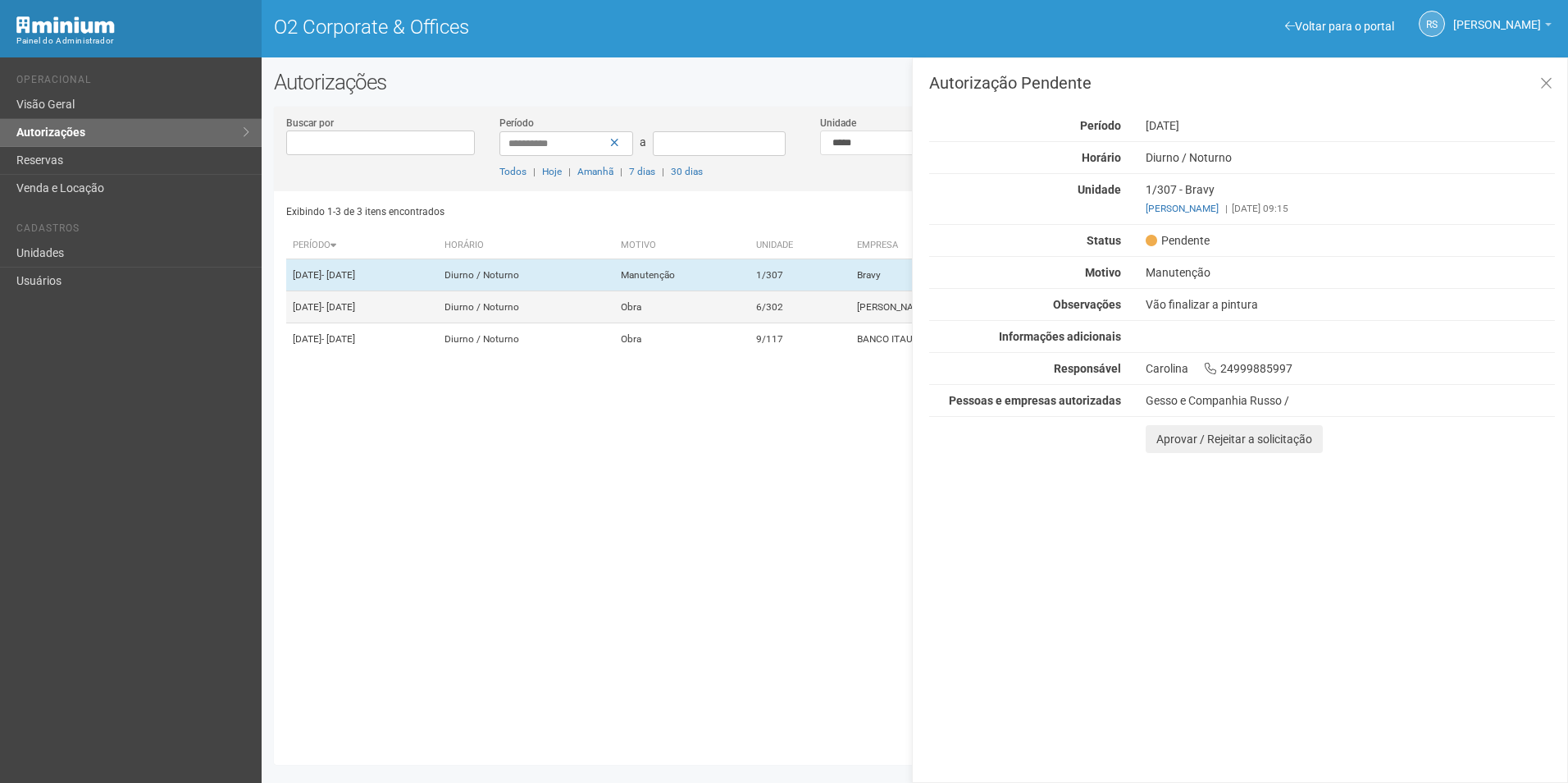
click at [850, 316] on td "6/302" at bounding box center [800, 308] width 101 height 32
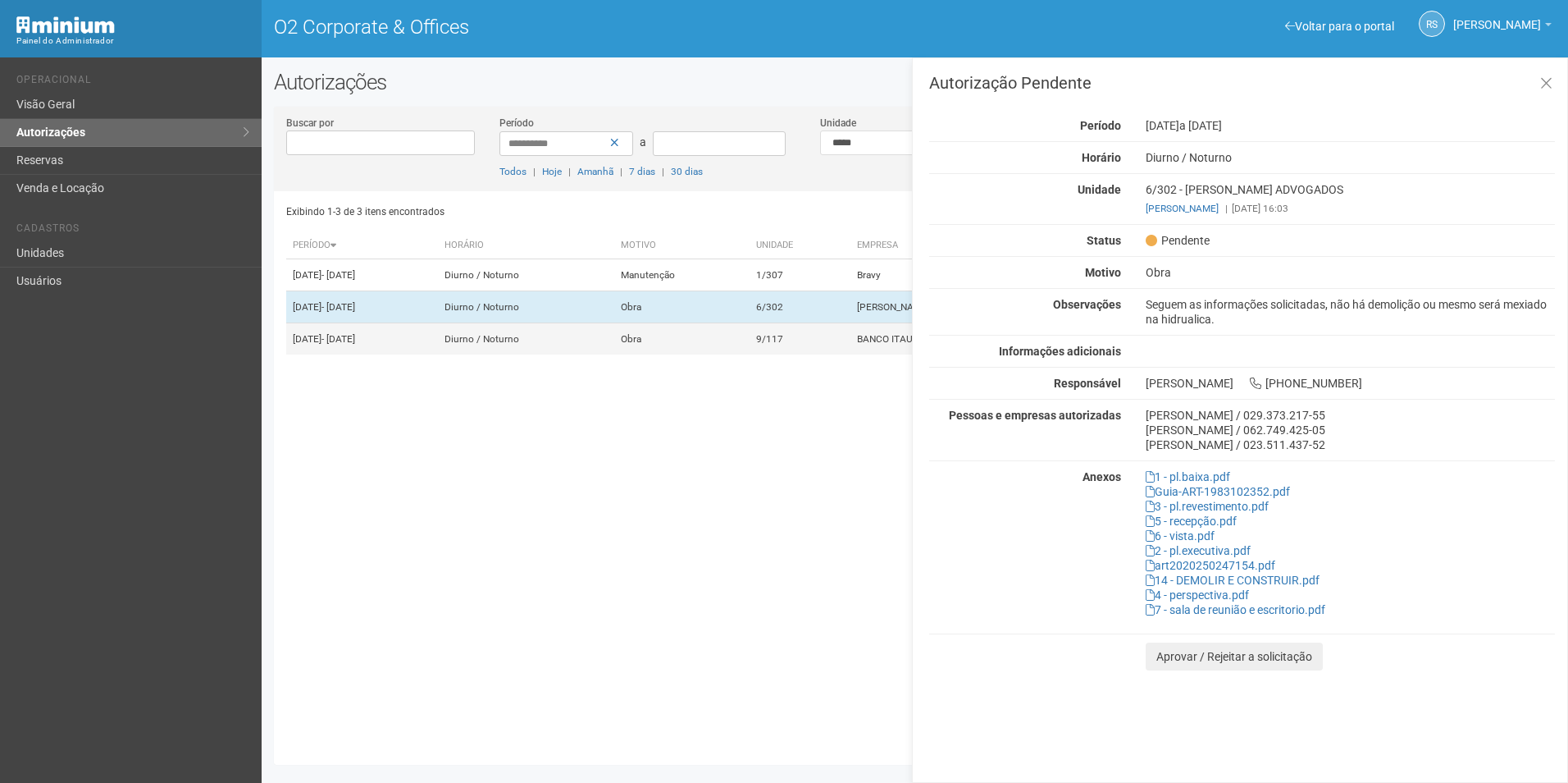
click at [864, 355] on td "BANCO ITAU" at bounding box center [998, 340] width 295 height 32
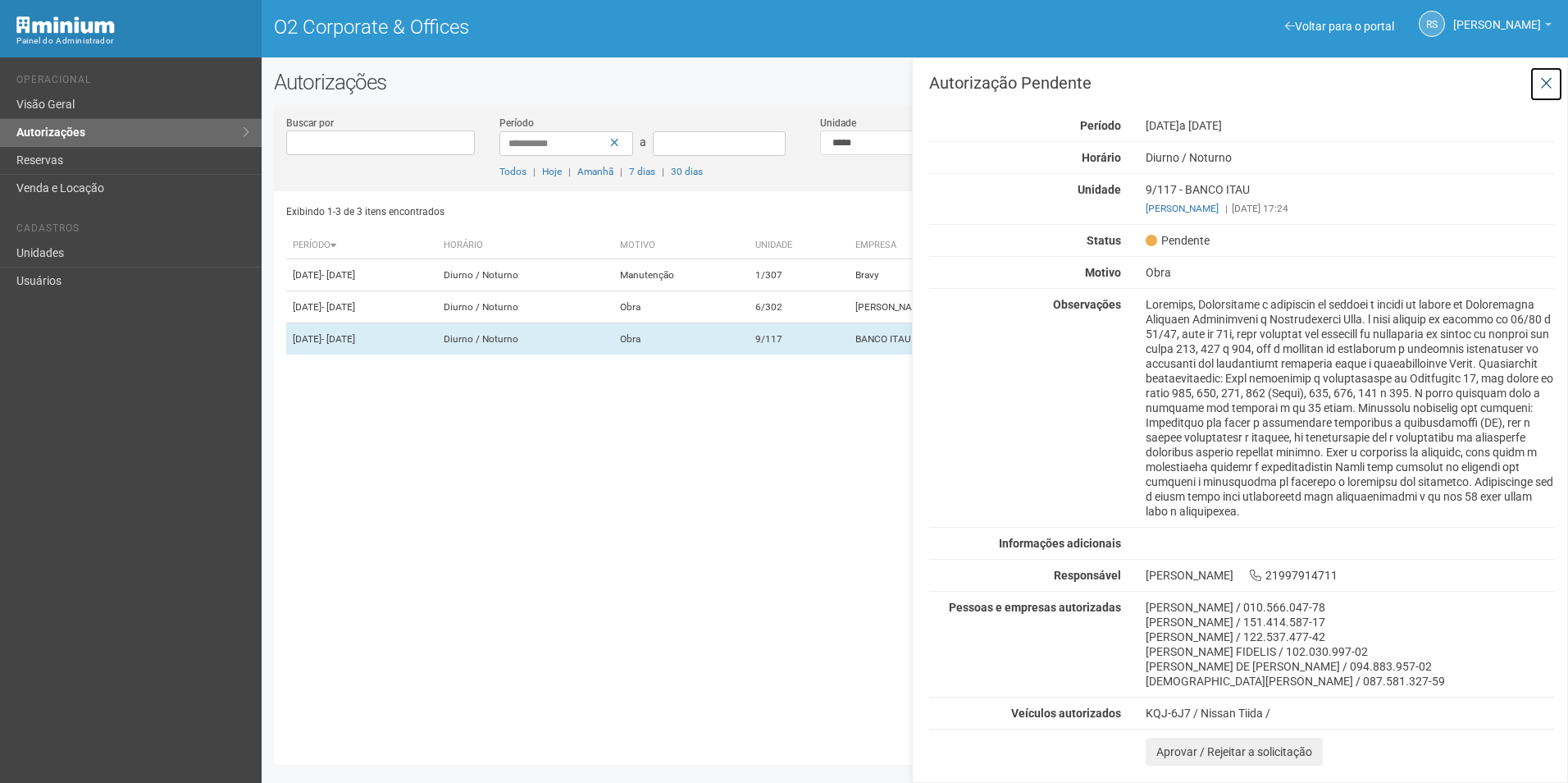
click at [1538, 88] on button at bounding box center [1546, 84] width 34 height 35
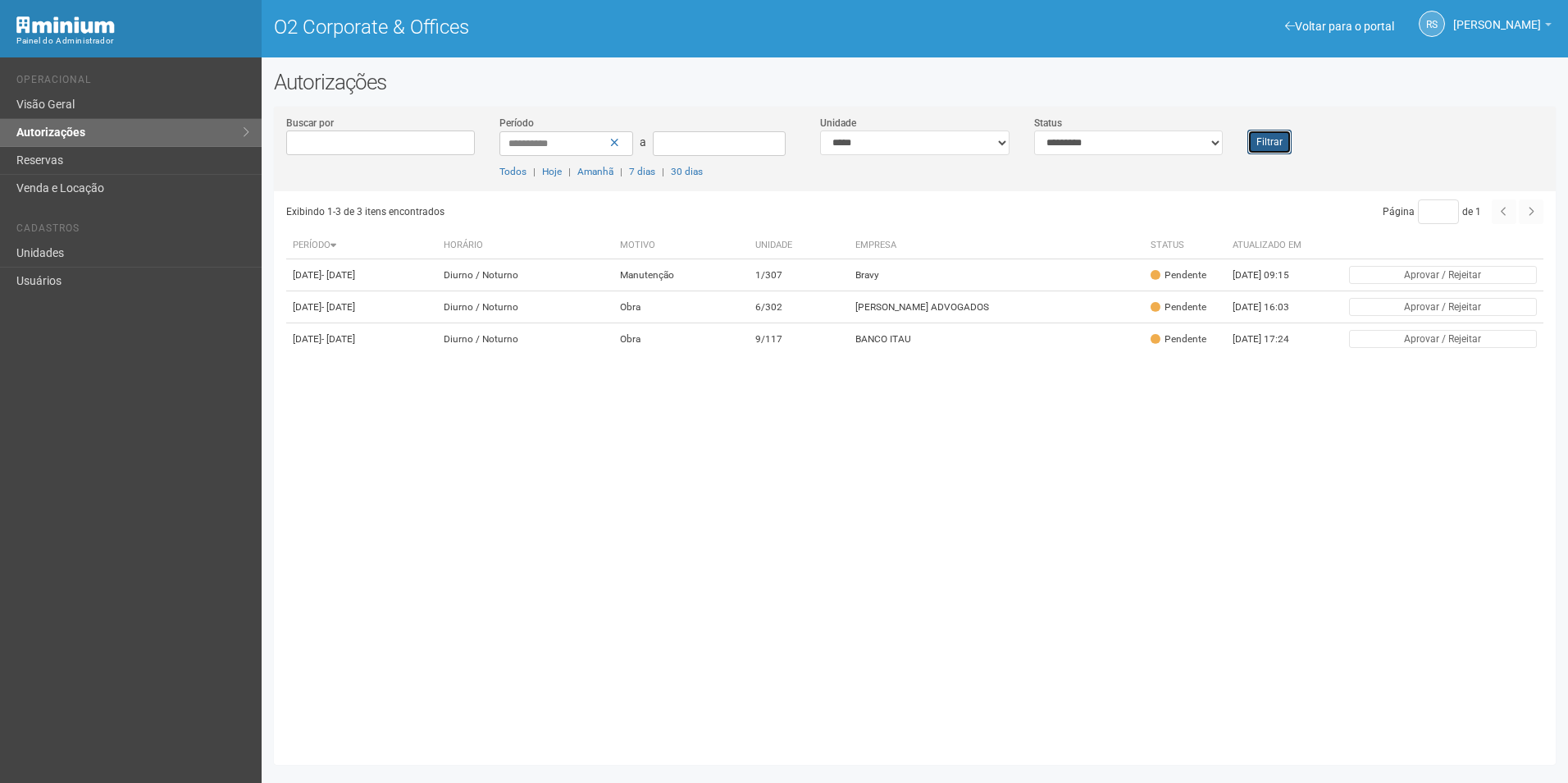
click at [1261, 137] on button "Filtrar" at bounding box center [1269, 142] width 45 height 24
click at [1261, 143] on button "Filtrar" at bounding box center [1269, 142] width 45 height 24
click at [1244, 147] on div "Filtrar" at bounding box center [1288, 134] width 107 height 40
click at [1261, 143] on button "Filtrar" at bounding box center [1269, 142] width 45 height 24
click at [1278, 126] on div "Filtrar" at bounding box center [1288, 134] width 107 height 40
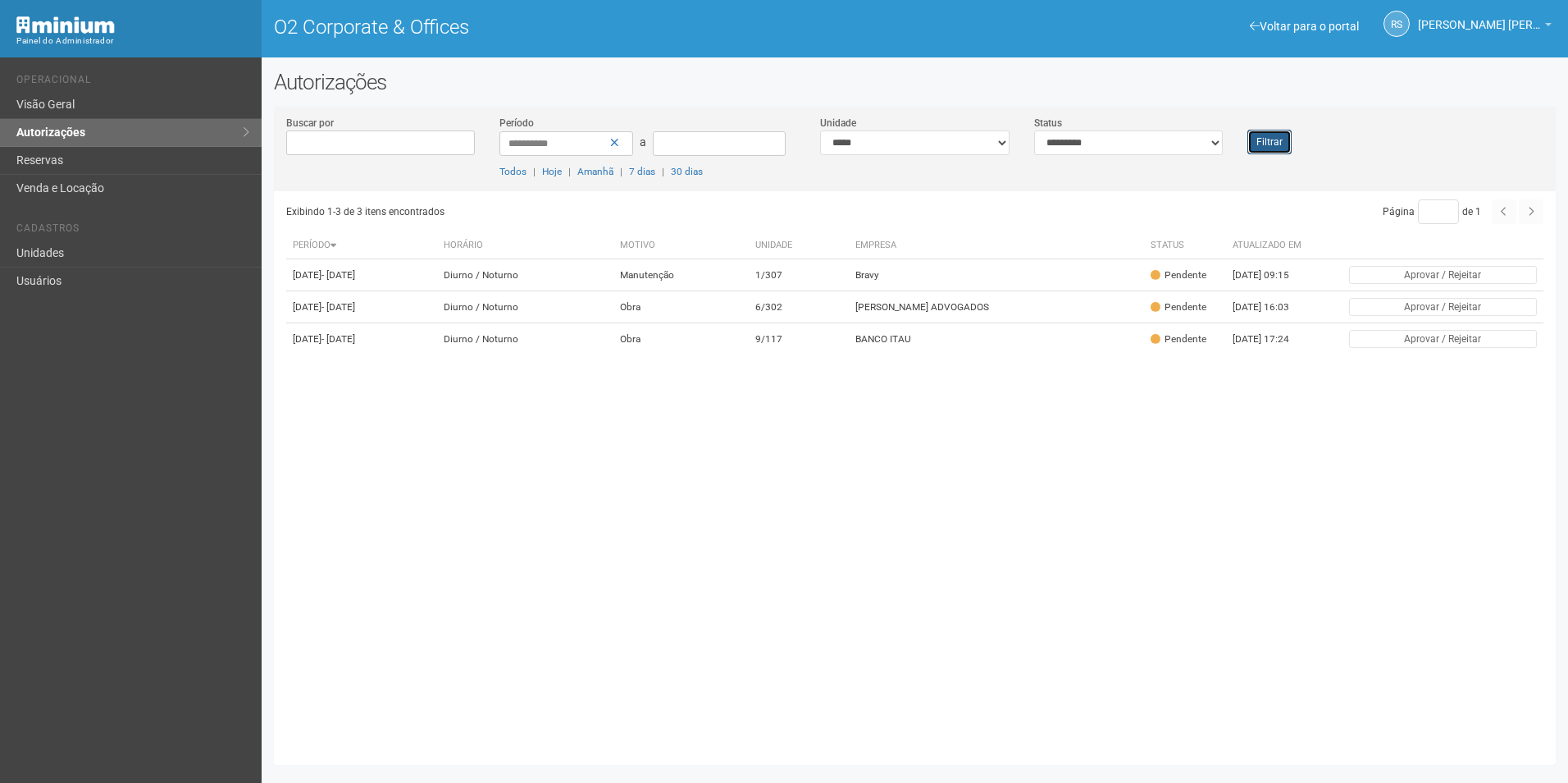
click at [1282, 143] on button "Filtrar" at bounding box center [1269, 142] width 45 height 24
click at [1282, 136] on button "Filtrar" at bounding box center [1269, 142] width 45 height 24
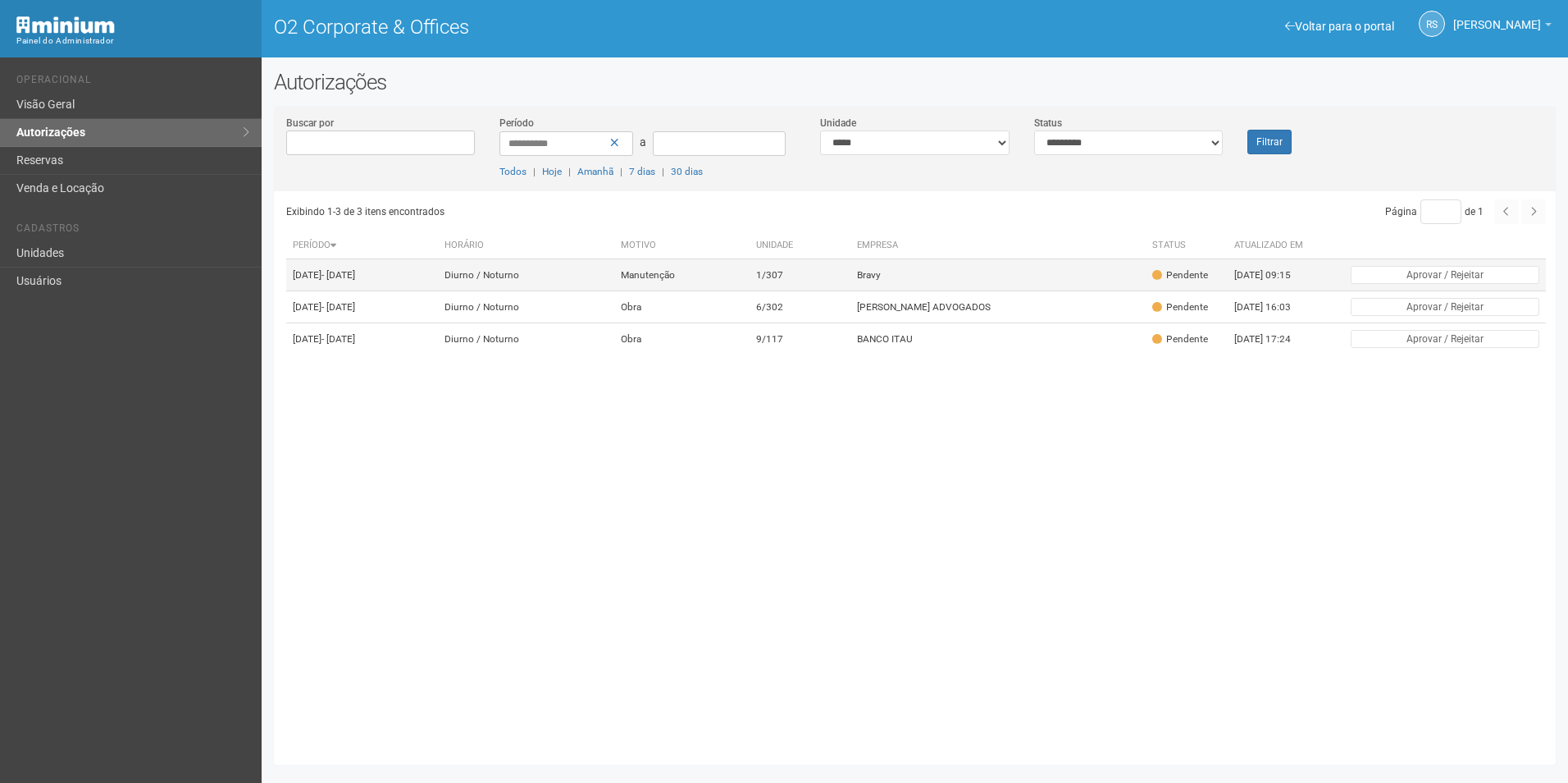
click at [928, 287] on td "Bravy" at bounding box center [998, 276] width 295 height 32
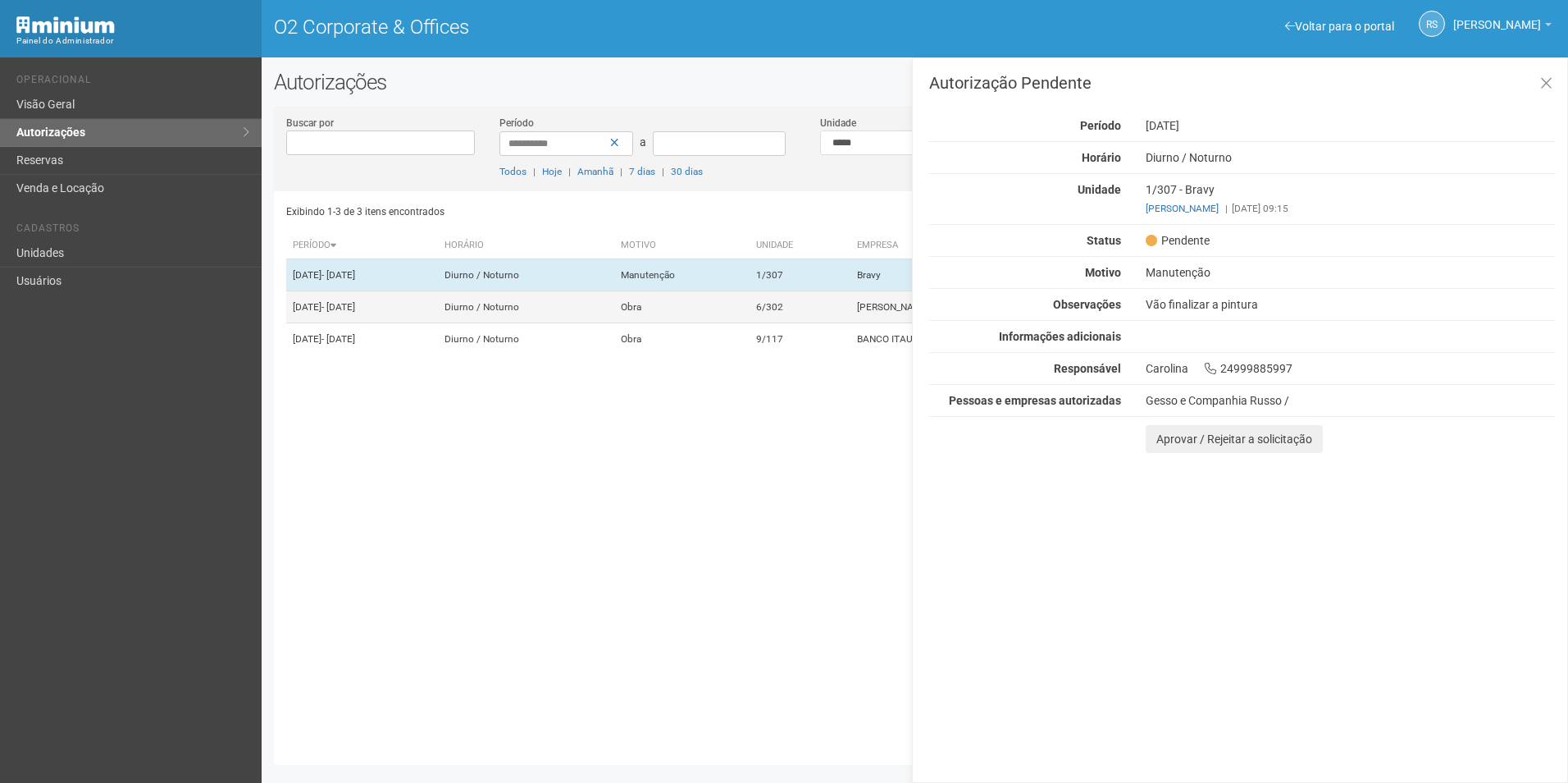
click at [832, 308] on td "6/302" at bounding box center [800, 308] width 101 height 32
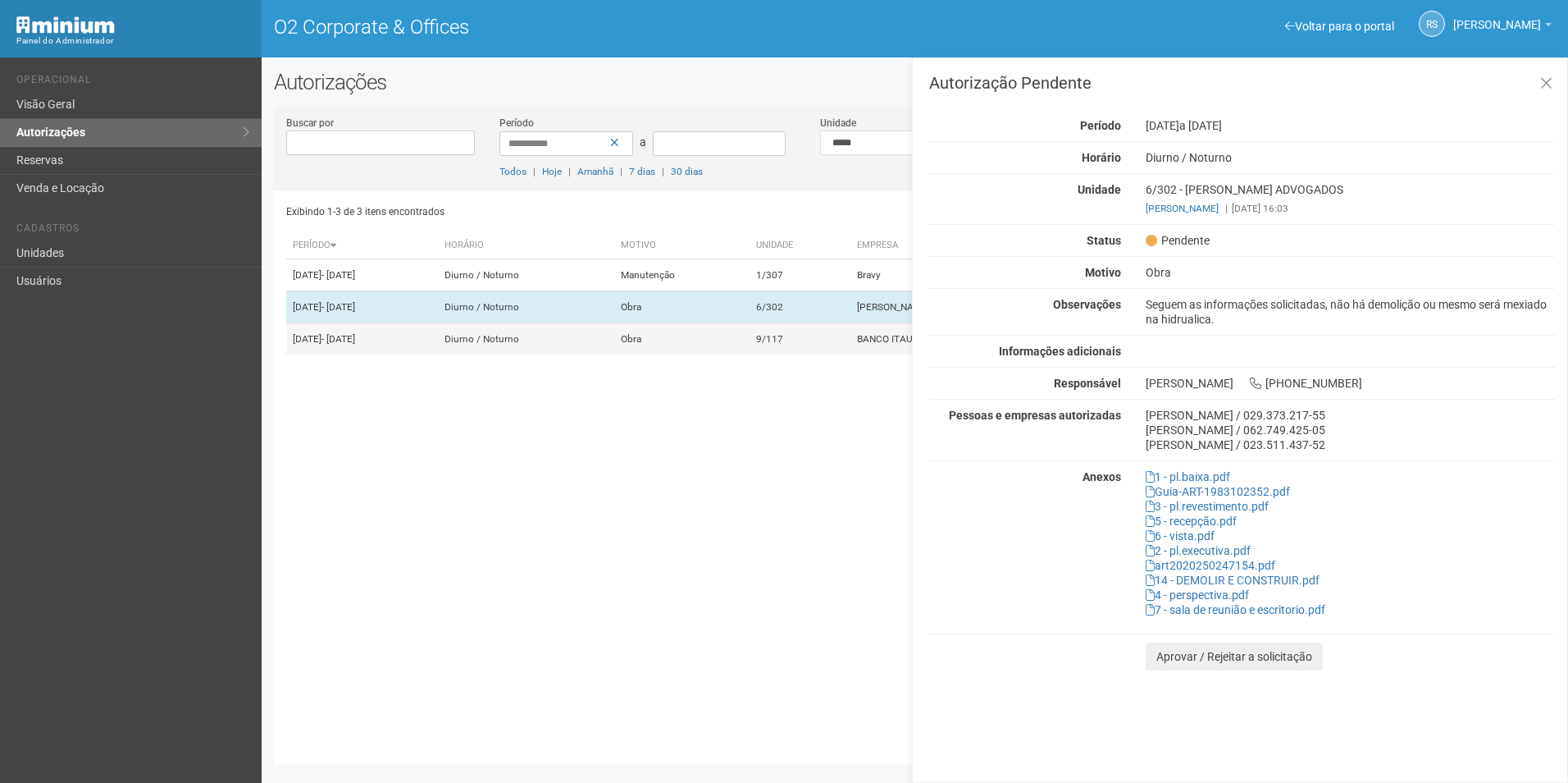
click at [809, 355] on td "9/117" at bounding box center [800, 340] width 101 height 32
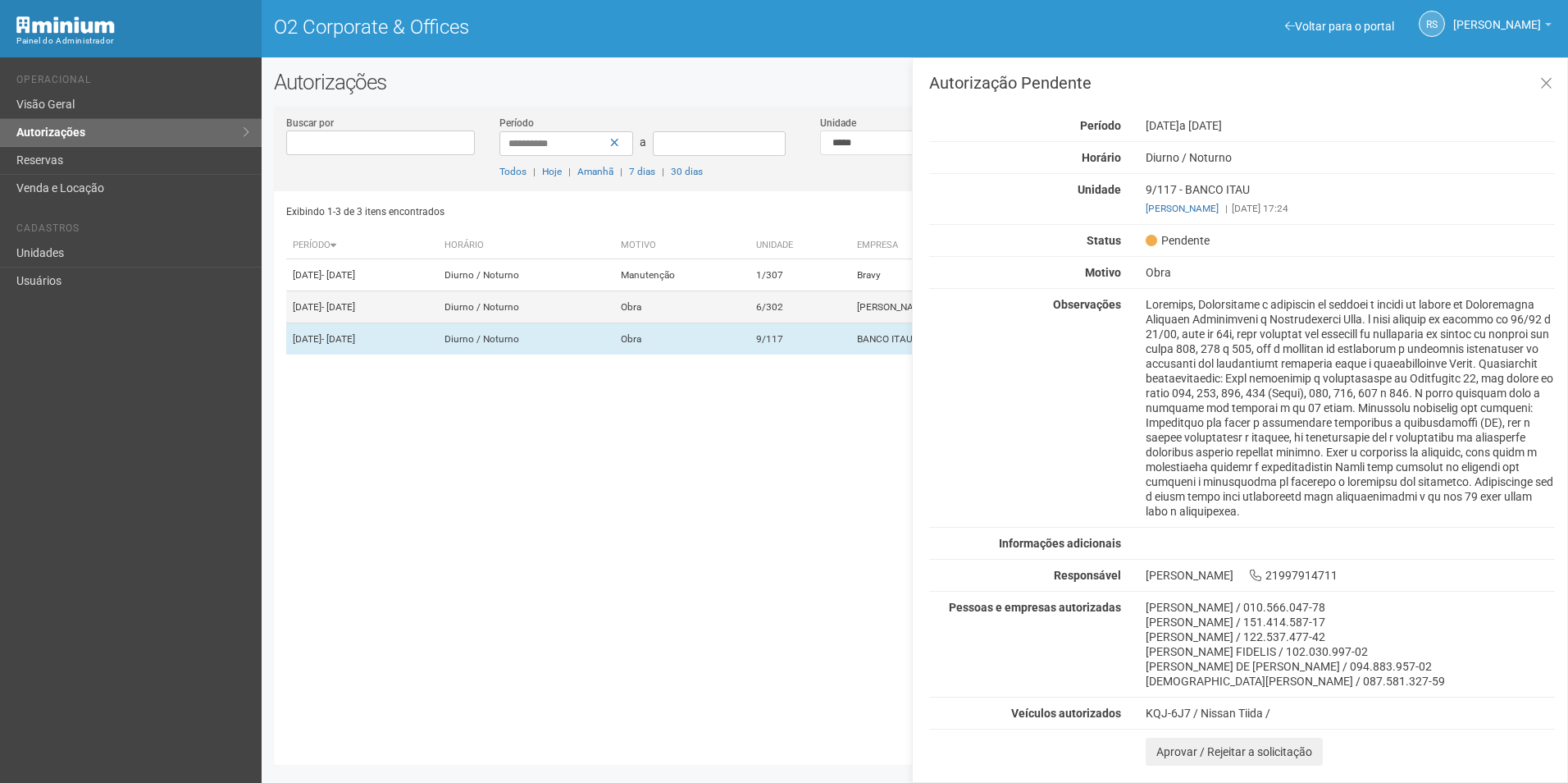
click at [818, 324] on td "6/302" at bounding box center [800, 308] width 101 height 32
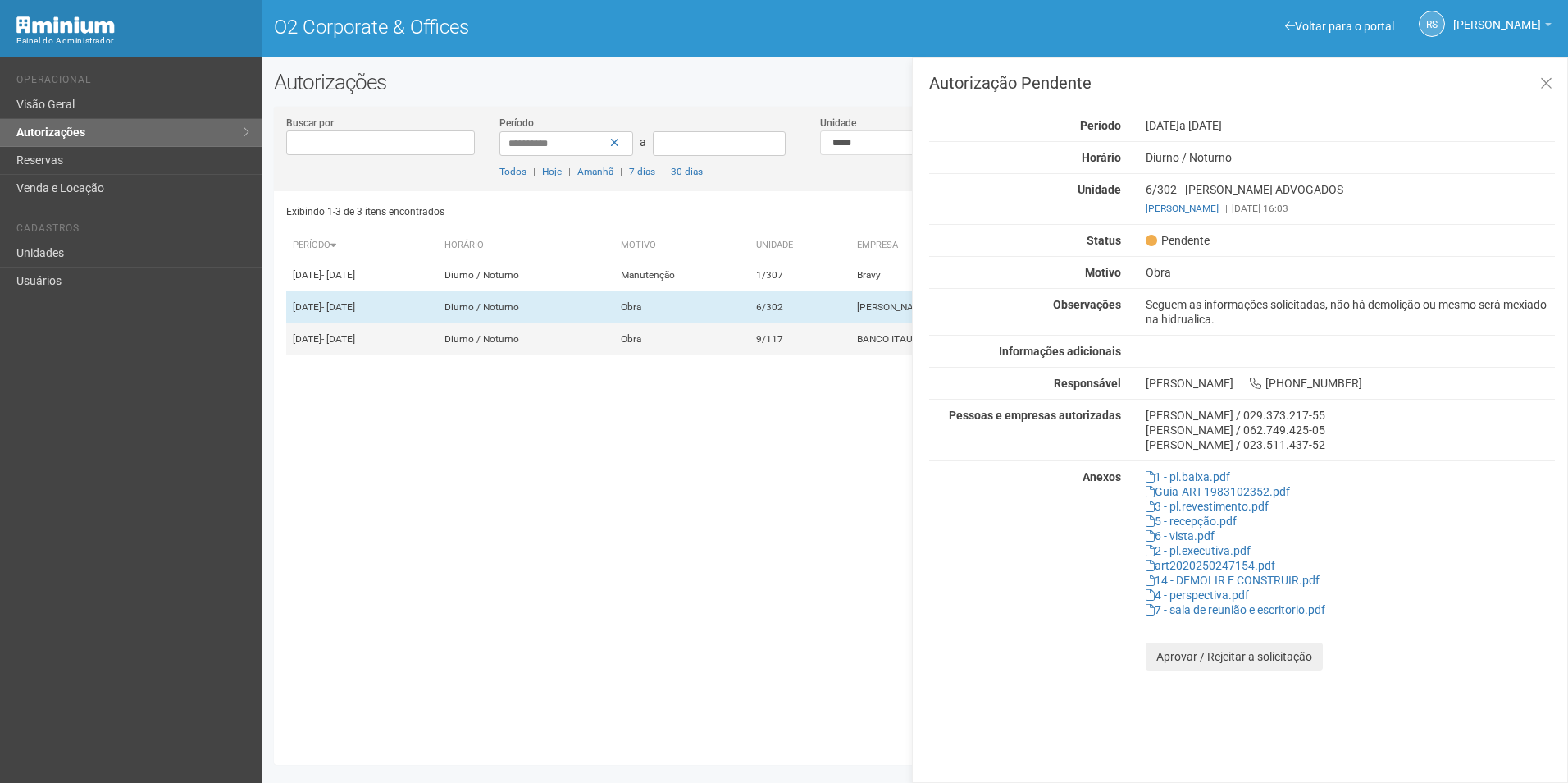
click at [736, 355] on td "Obra" at bounding box center [682, 340] width 136 height 32
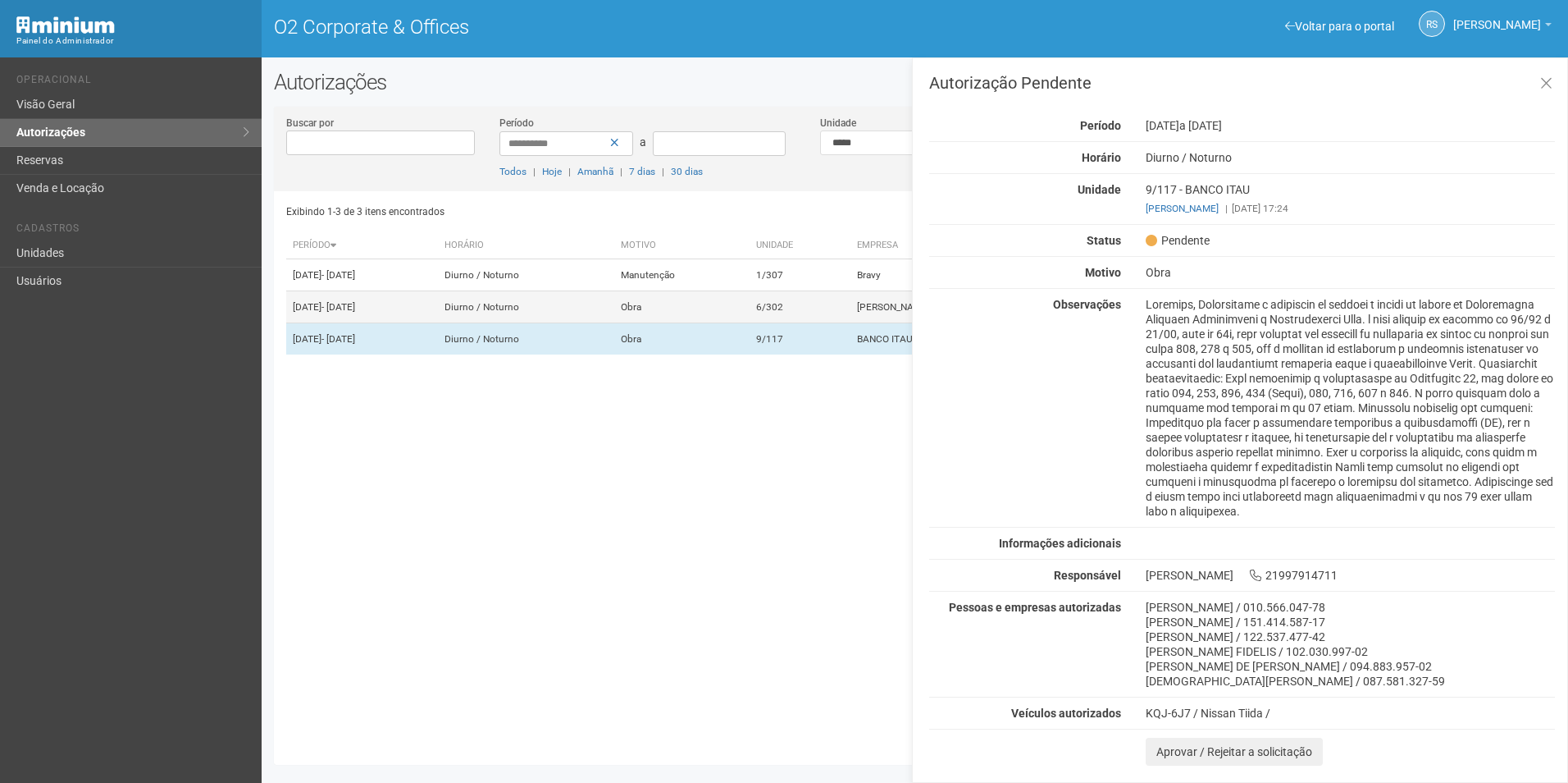
click at [739, 324] on td "Obra" at bounding box center [682, 308] width 136 height 32
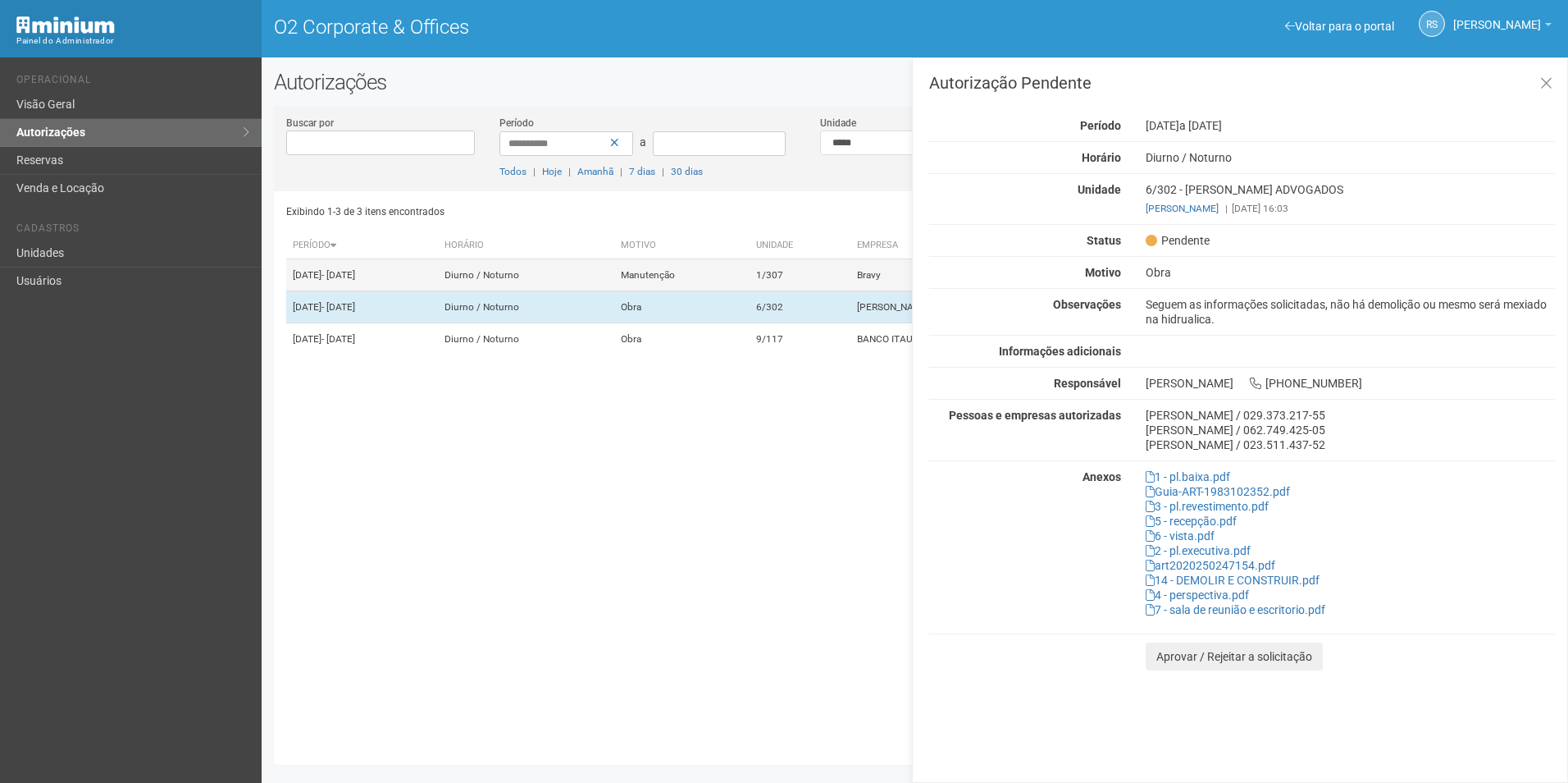
click at [750, 292] on td "Manutenção" at bounding box center [682, 276] width 136 height 32
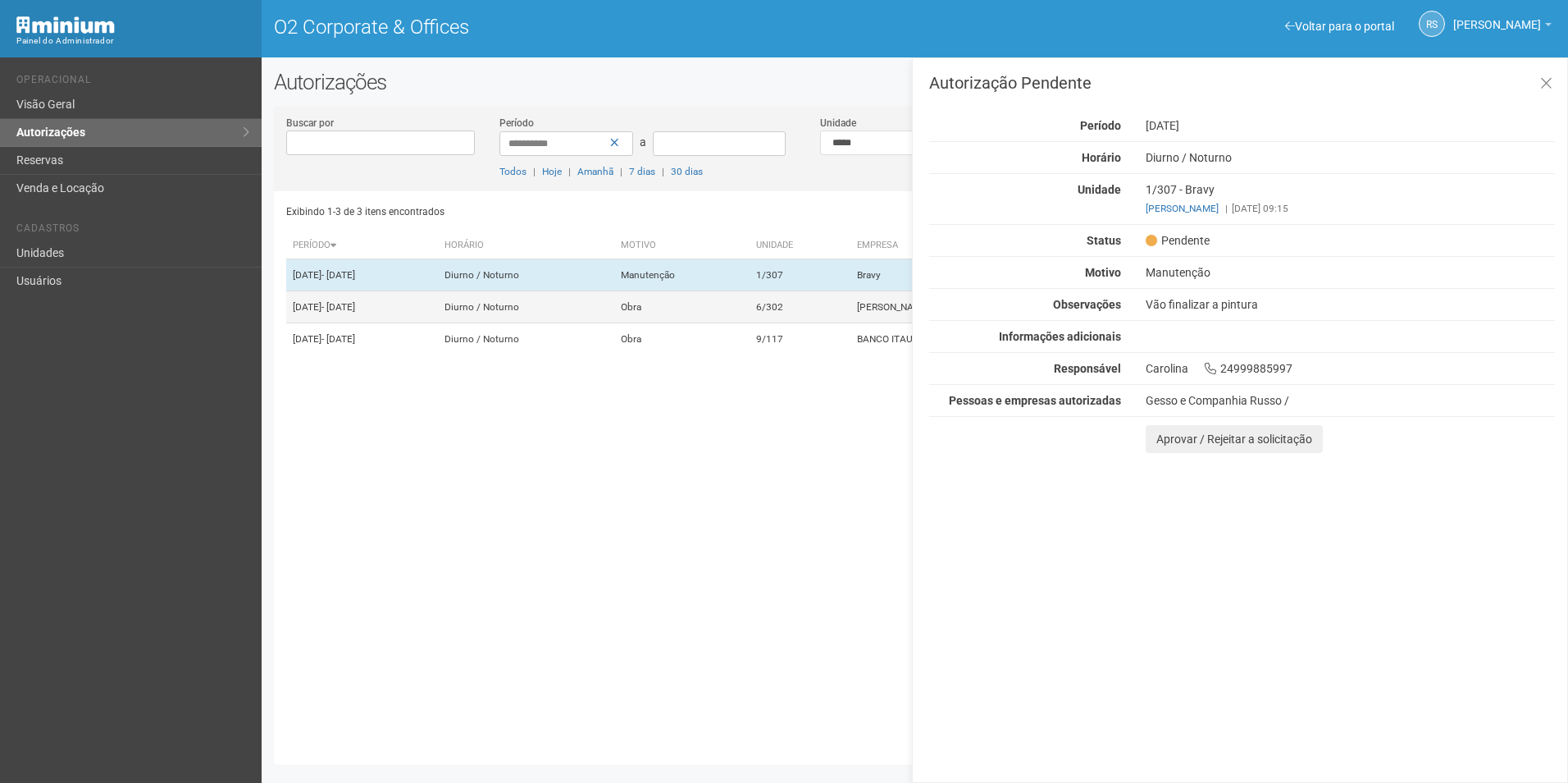
click at [789, 302] on td "6/302" at bounding box center [800, 308] width 101 height 32
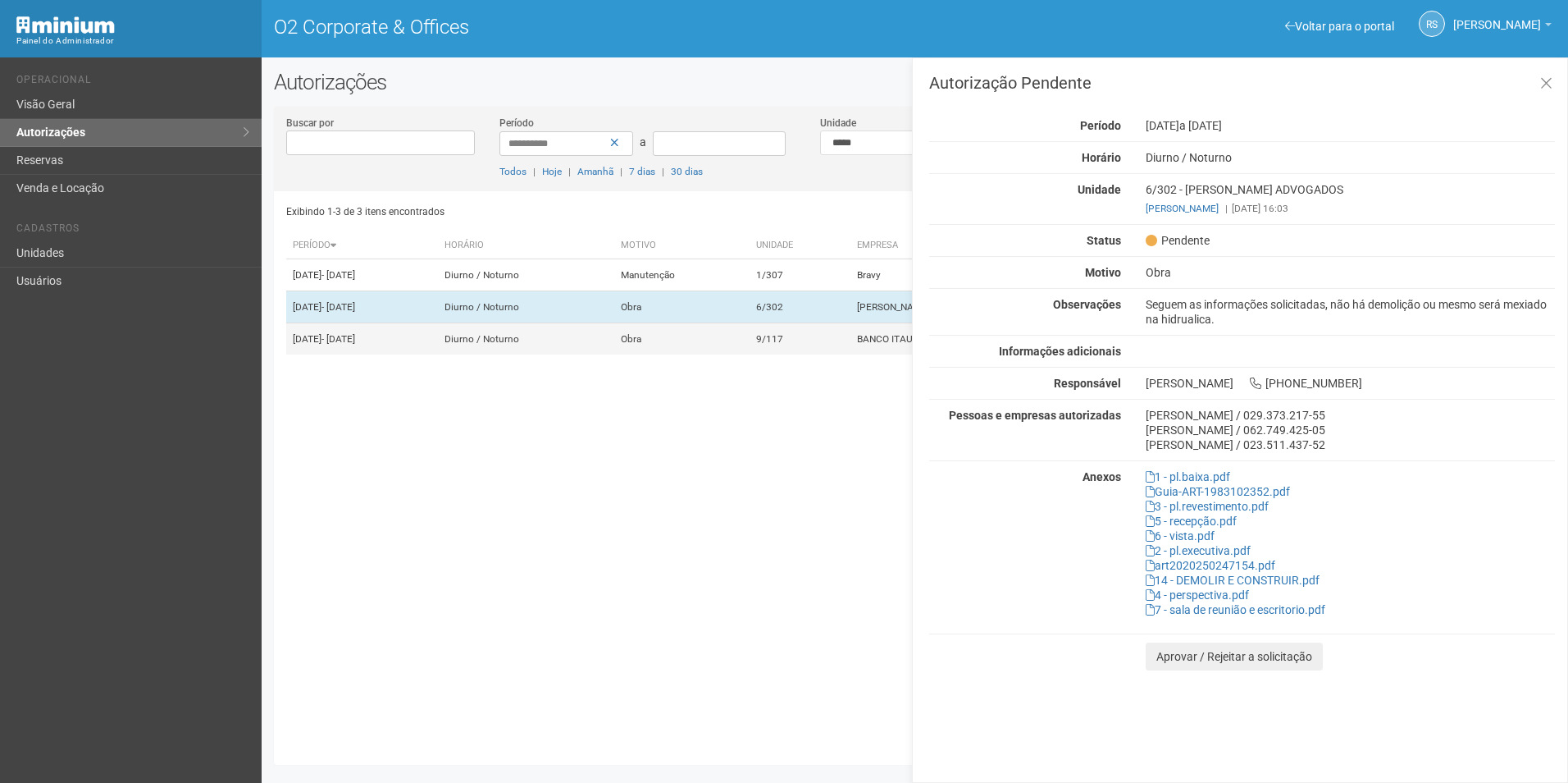
click at [821, 346] on td "9/117" at bounding box center [800, 340] width 101 height 32
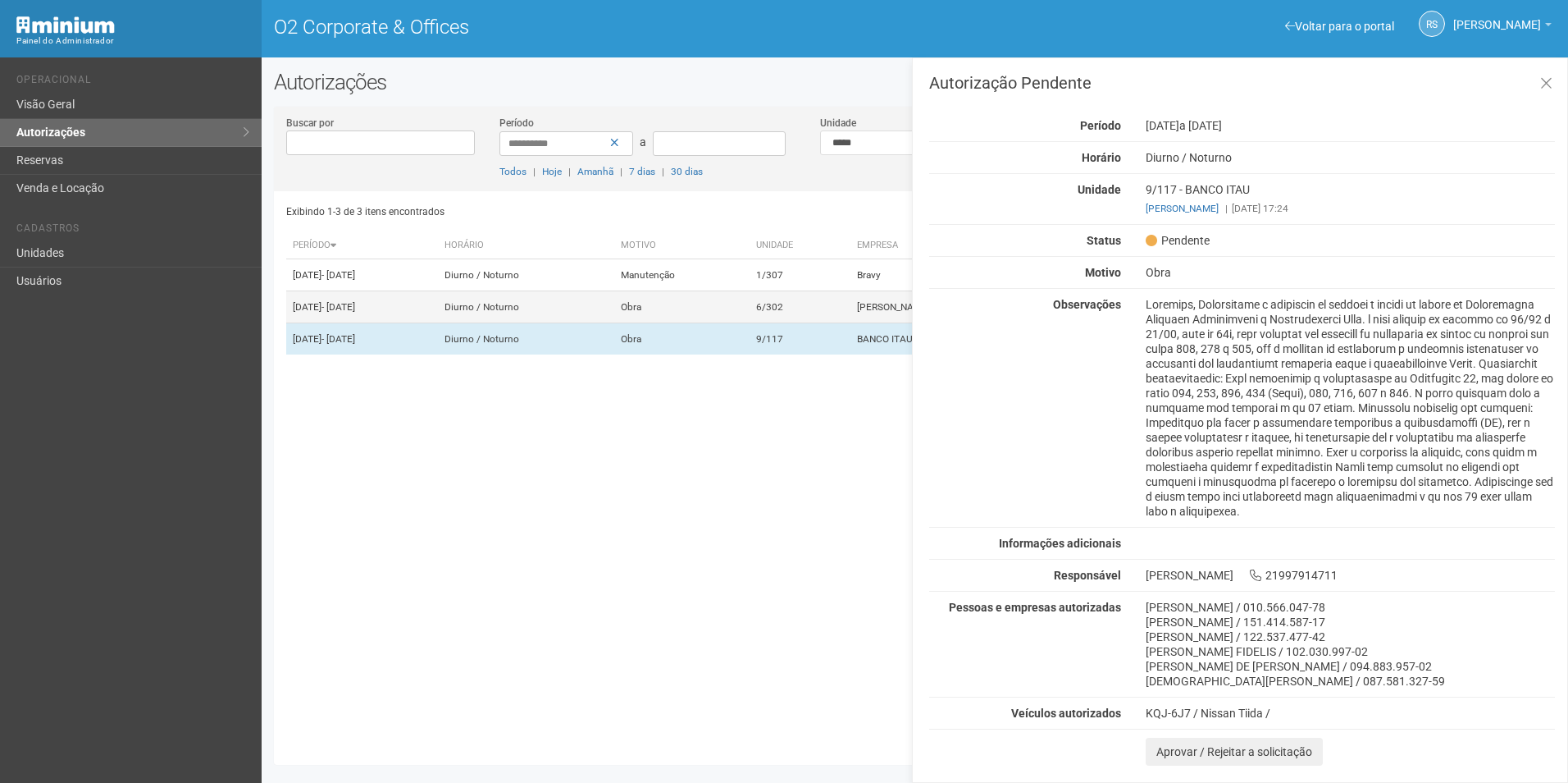
click at [837, 324] on td "6/302" at bounding box center [800, 308] width 101 height 32
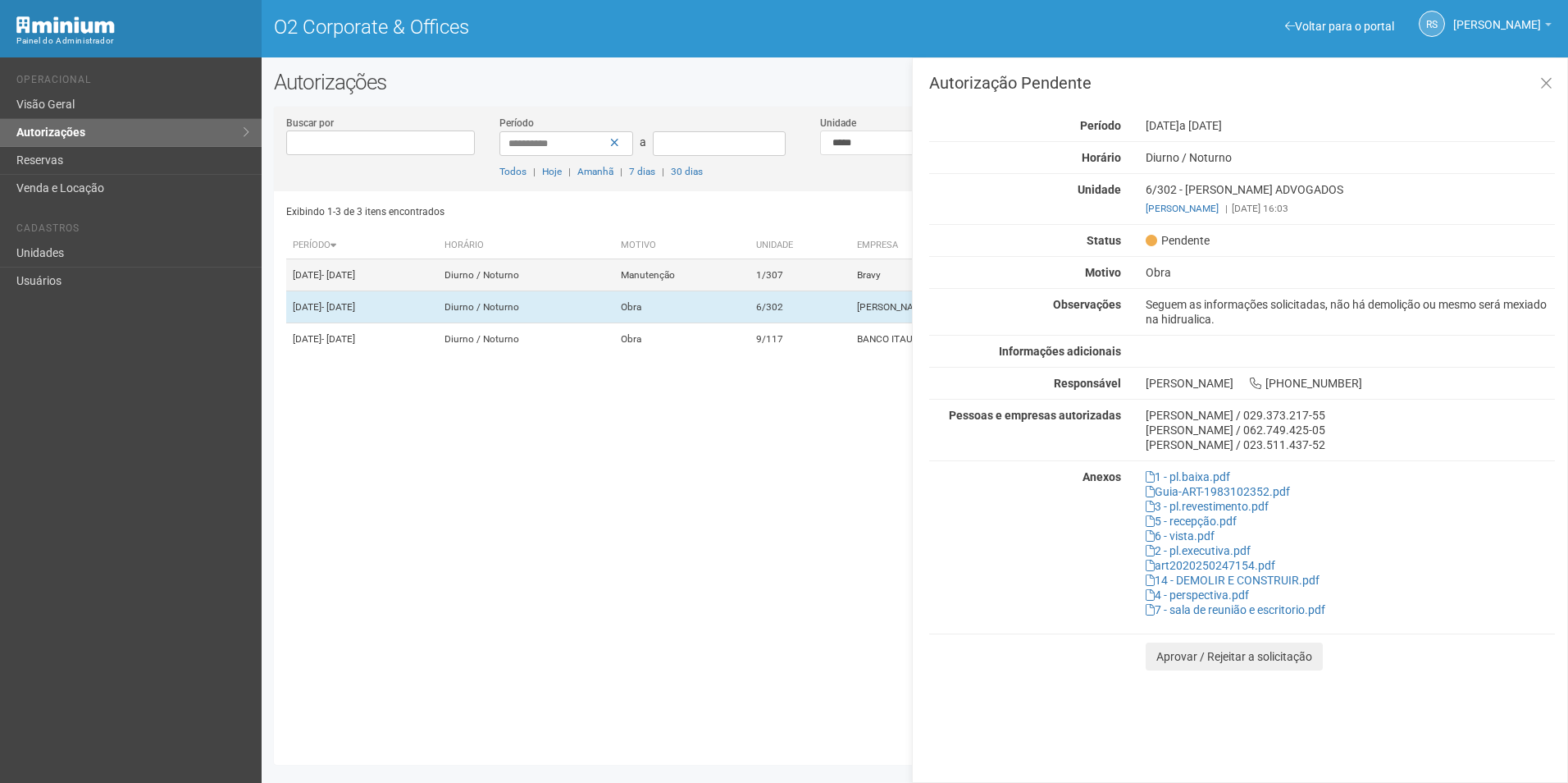
click at [821, 262] on td "1/307" at bounding box center [800, 276] width 101 height 32
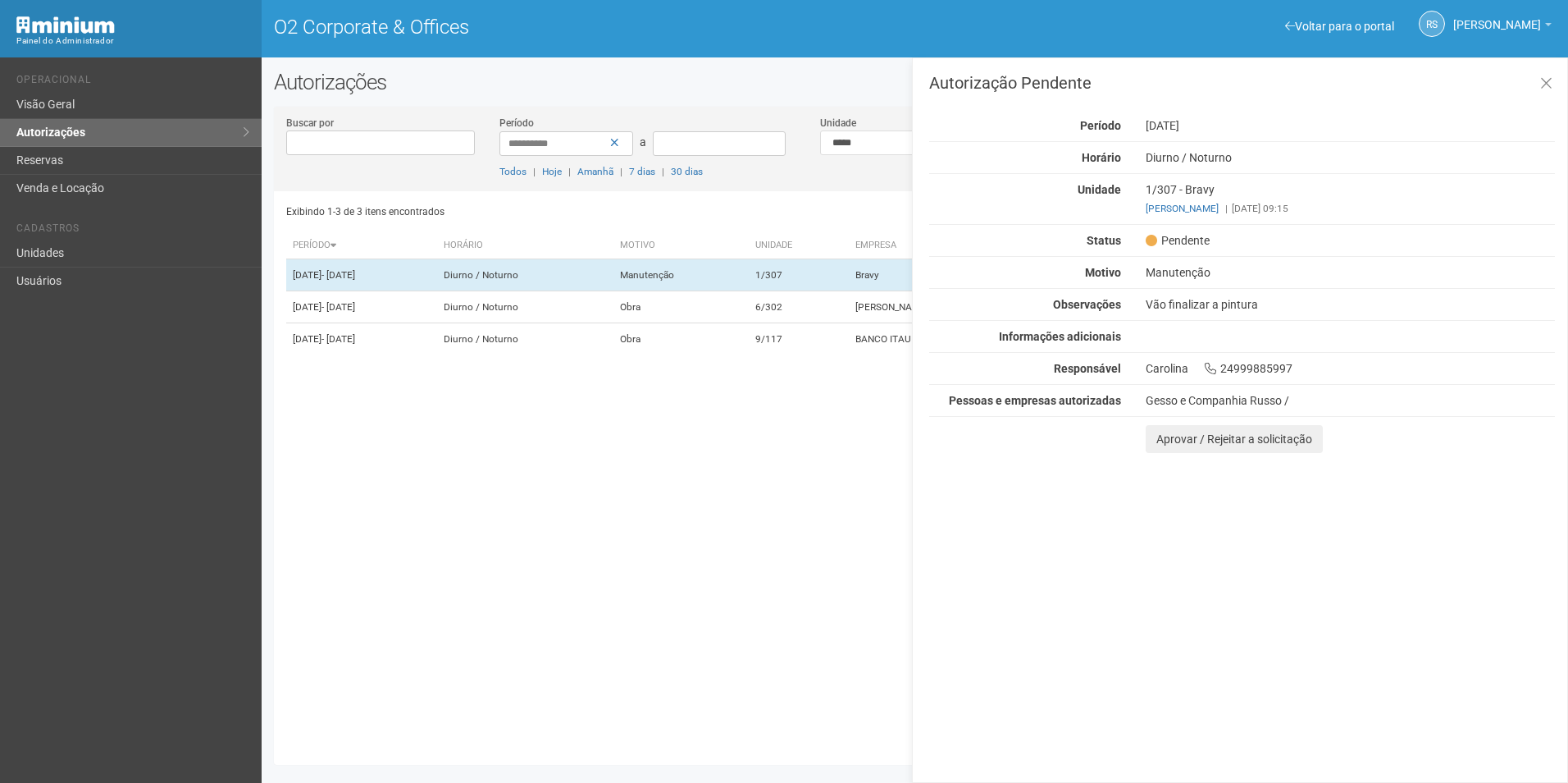
click at [1434, 577] on div "Autorização Pendente Período [DATE] [GEOGRAPHIC_DATA] [GEOGRAPHIC_DATA] / [GEOG…" at bounding box center [1239, 420] width 656 height 725
click at [1175, 442] on button "Aprovar / Rejeitar a solicitação" at bounding box center [1234, 438] width 177 height 28
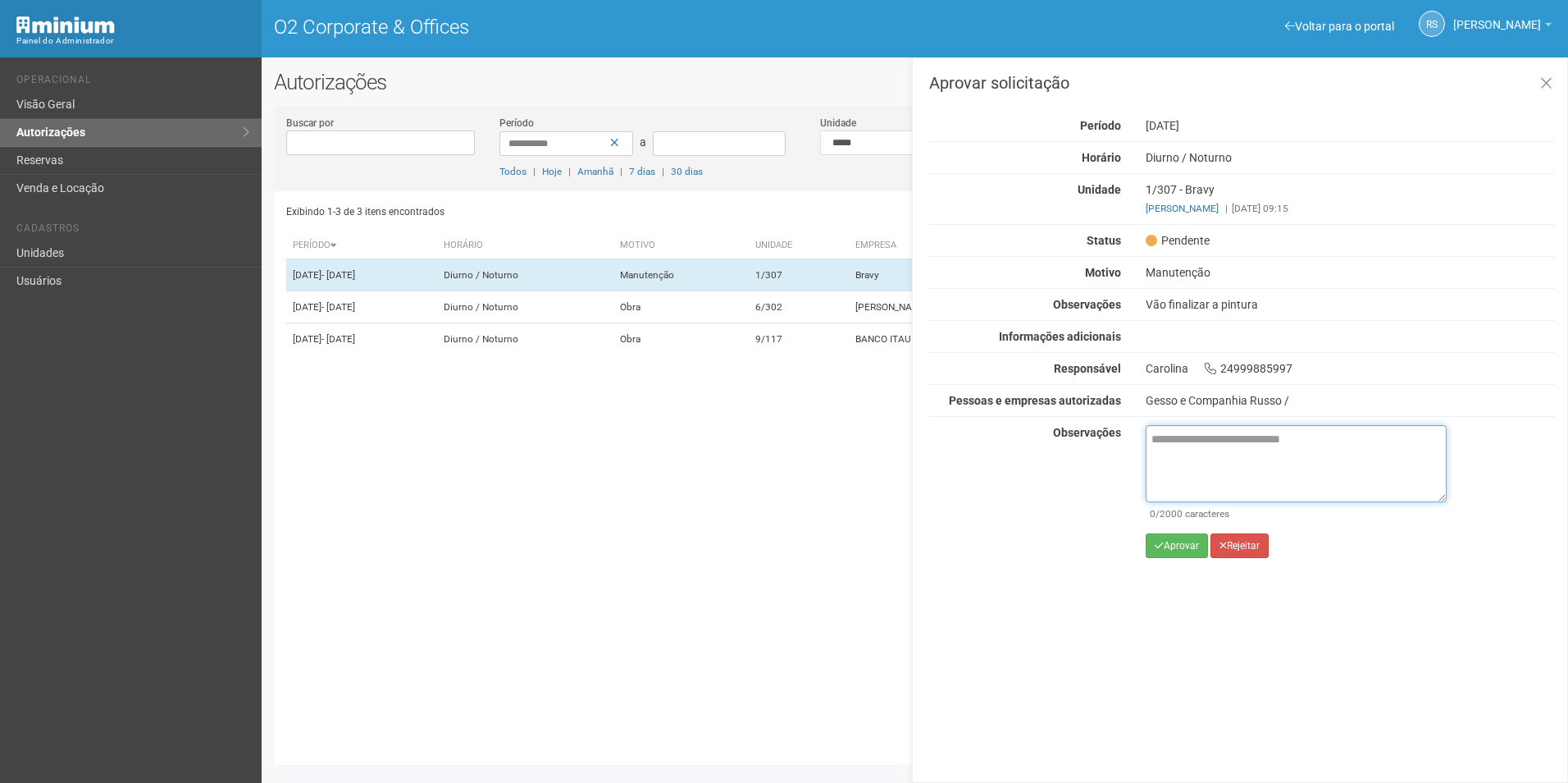
click at [1197, 468] on textarea at bounding box center [1296, 463] width 301 height 77
paste textarea "**********"
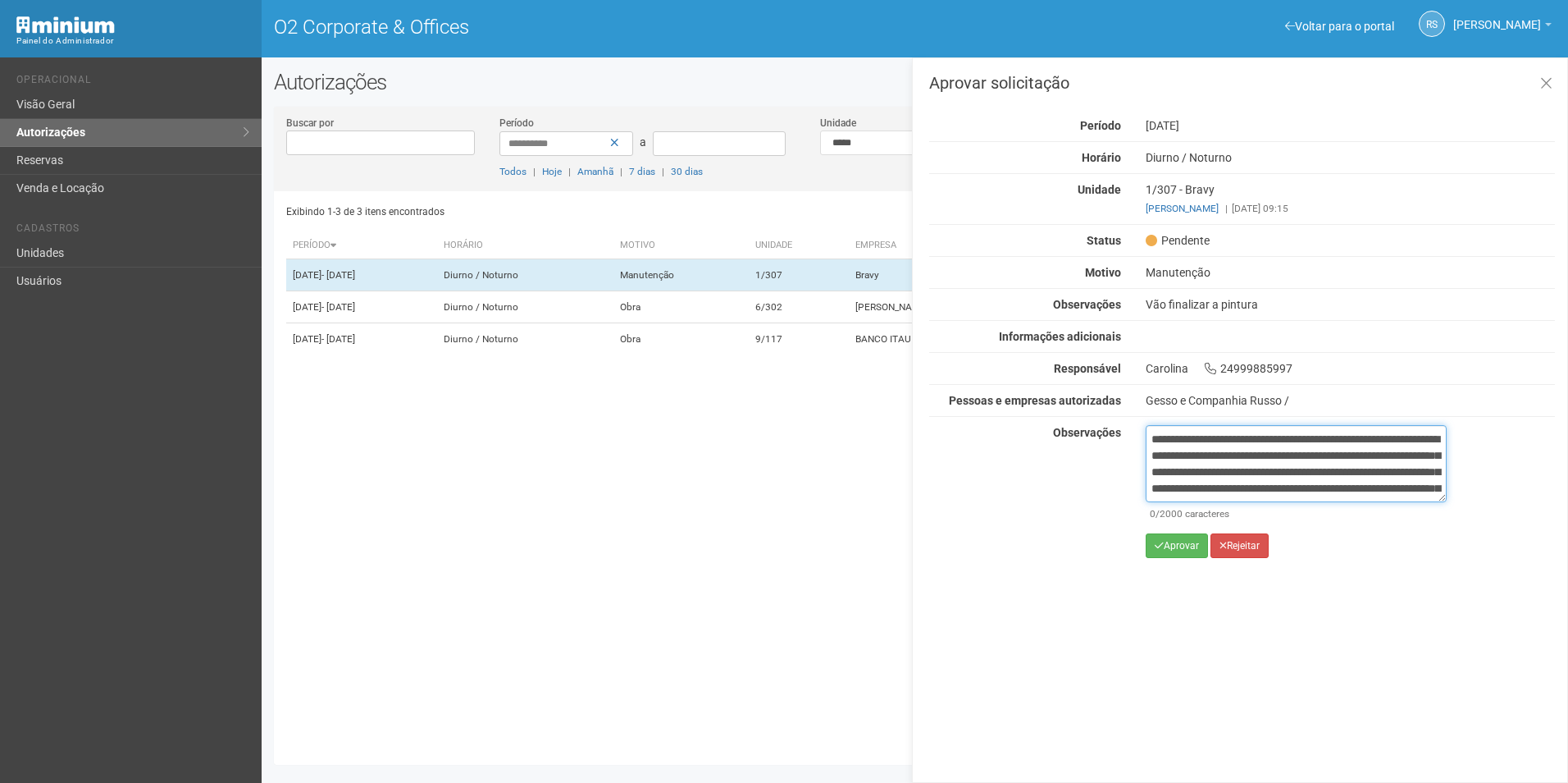
scroll to position [108, 0]
type textarea "**********"
click at [1178, 539] on button "Aprovar" at bounding box center [1177, 545] width 62 height 24
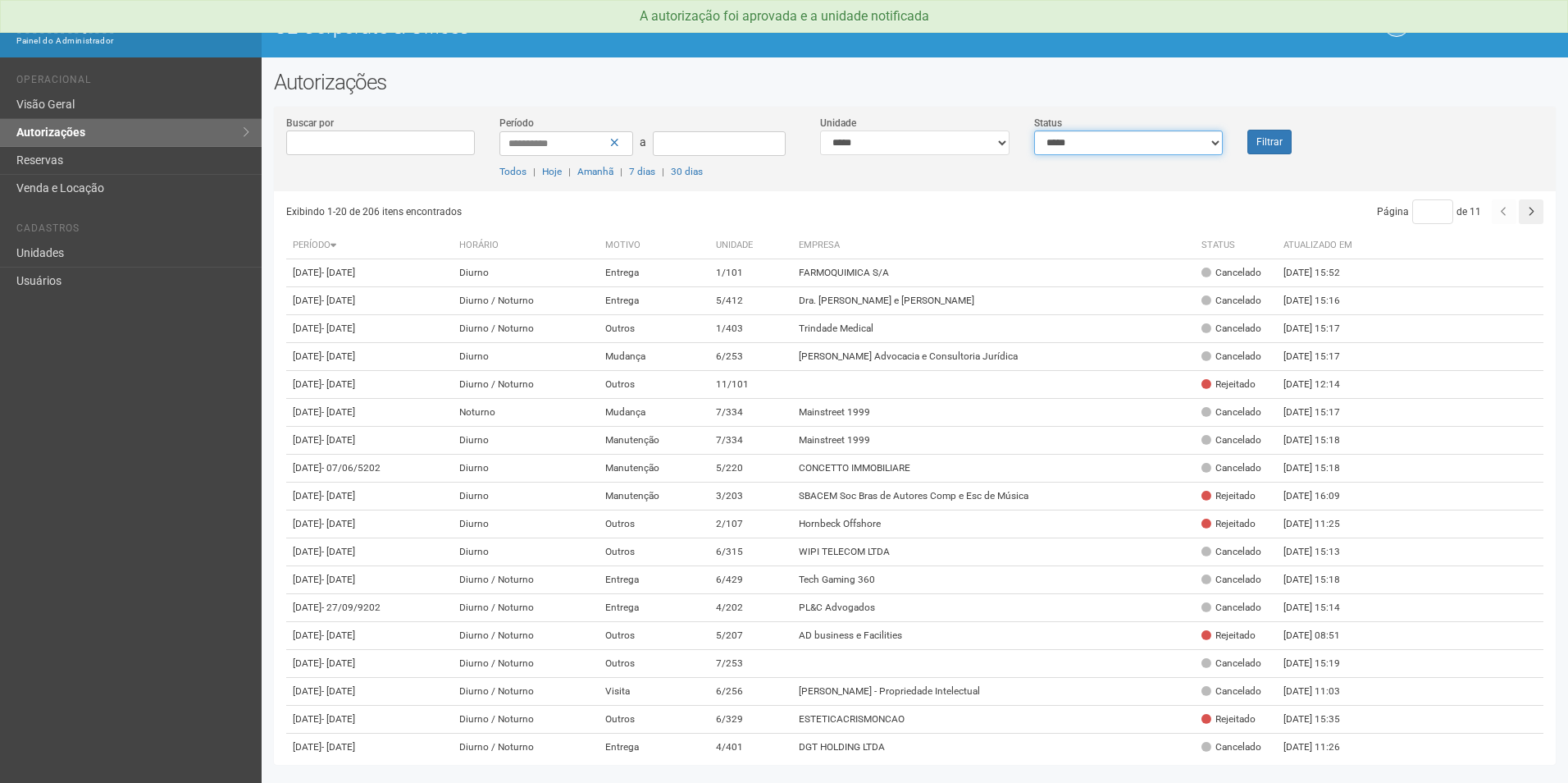
click at [1066, 138] on select "**********" at bounding box center [1128, 142] width 190 height 24
select select "*"
click at [1034, 131] on select "**********" at bounding box center [1128, 142] width 190 height 24
click at [1286, 133] on button "Filtrar" at bounding box center [1269, 142] width 45 height 24
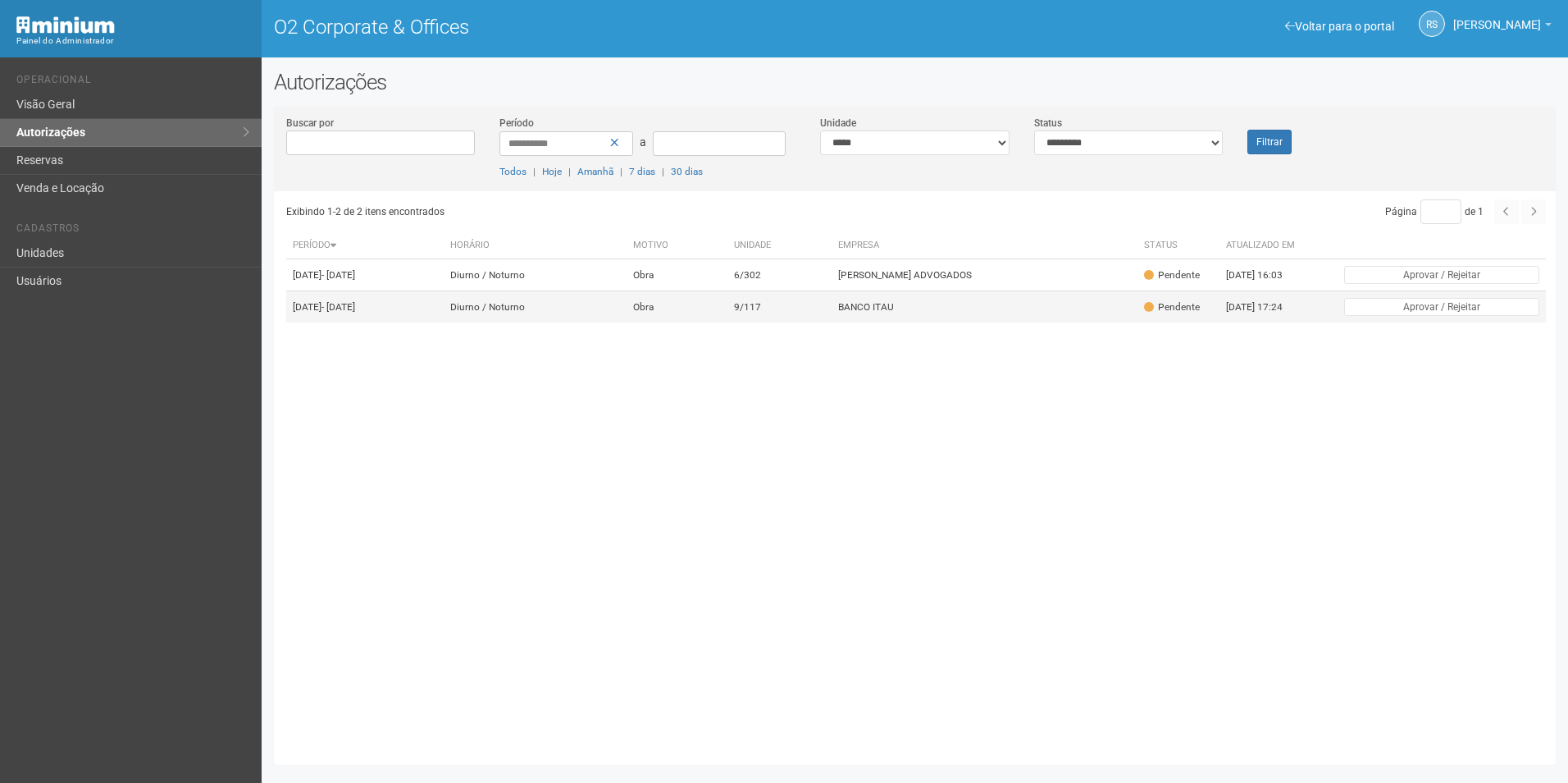
click at [963, 324] on td "BANCO ITAU" at bounding box center [984, 308] width 306 height 32
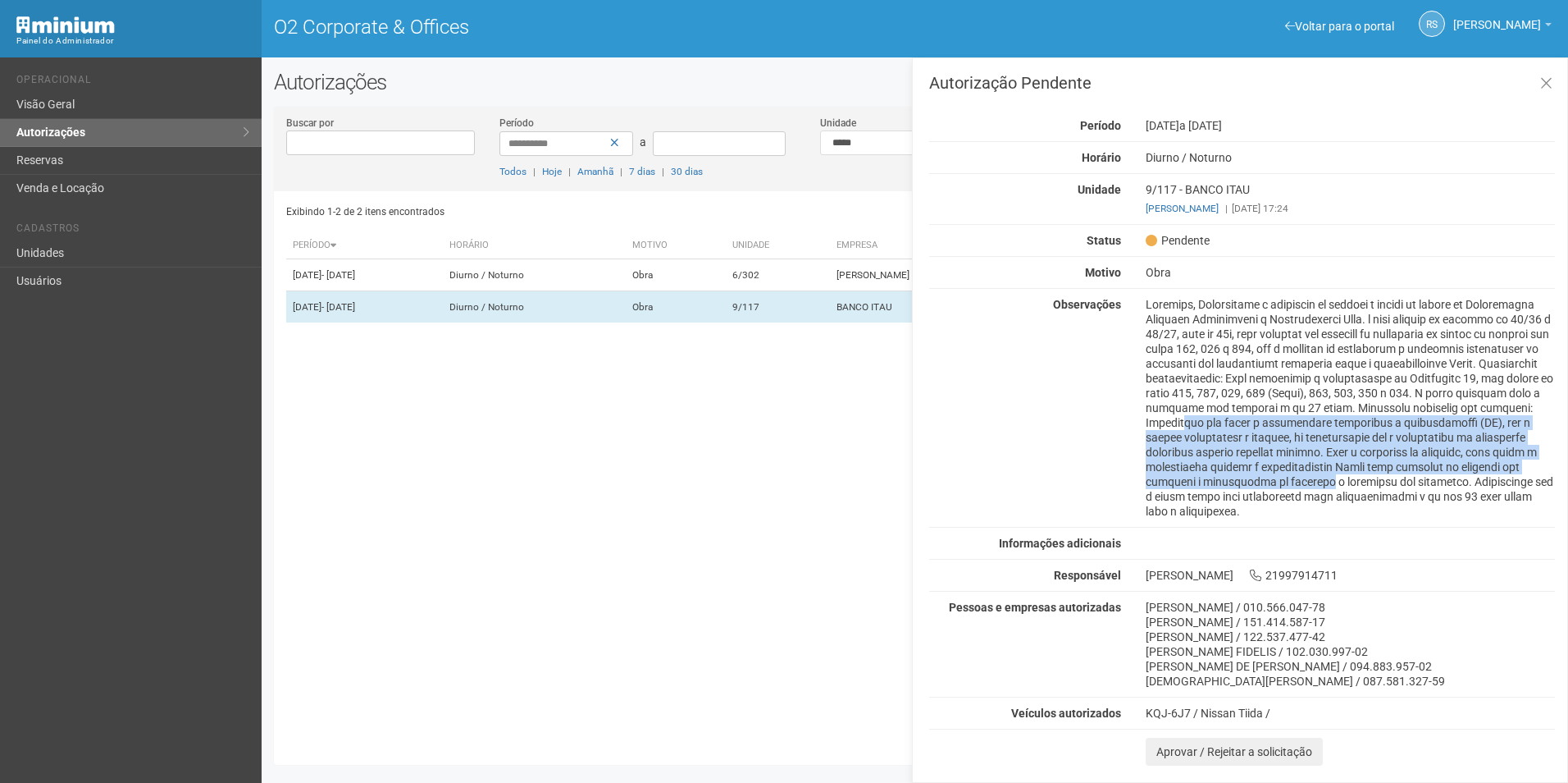
drag, startPoint x: 1388, startPoint y: 421, endPoint x: 1539, endPoint y: 488, distance: 165.2
click at [1539, 488] on div at bounding box center [1350, 407] width 434 height 222
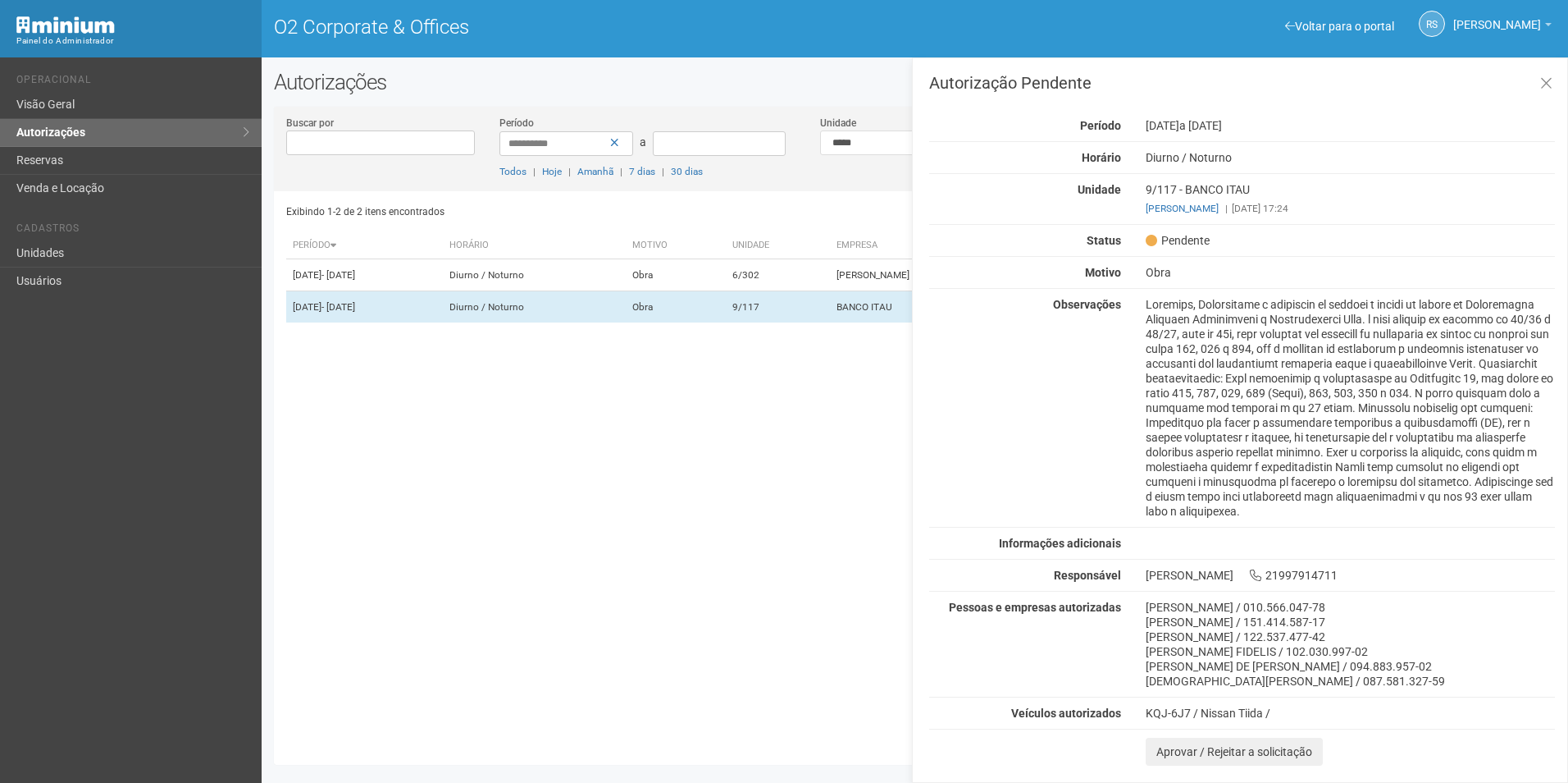
drag, startPoint x: 1539, startPoint y: 488, endPoint x: 1518, endPoint y: 513, distance: 32.6
click at [1518, 513] on div at bounding box center [1350, 407] width 434 height 222
drag, startPoint x: 1524, startPoint y: 514, endPoint x: 1130, endPoint y: 391, distance: 412.8
click at [1130, 391] on div "Observações" at bounding box center [1242, 407] width 650 height 222
drag, startPoint x: 1130, startPoint y: 391, endPoint x: 1098, endPoint y: 413, distance: 38.8
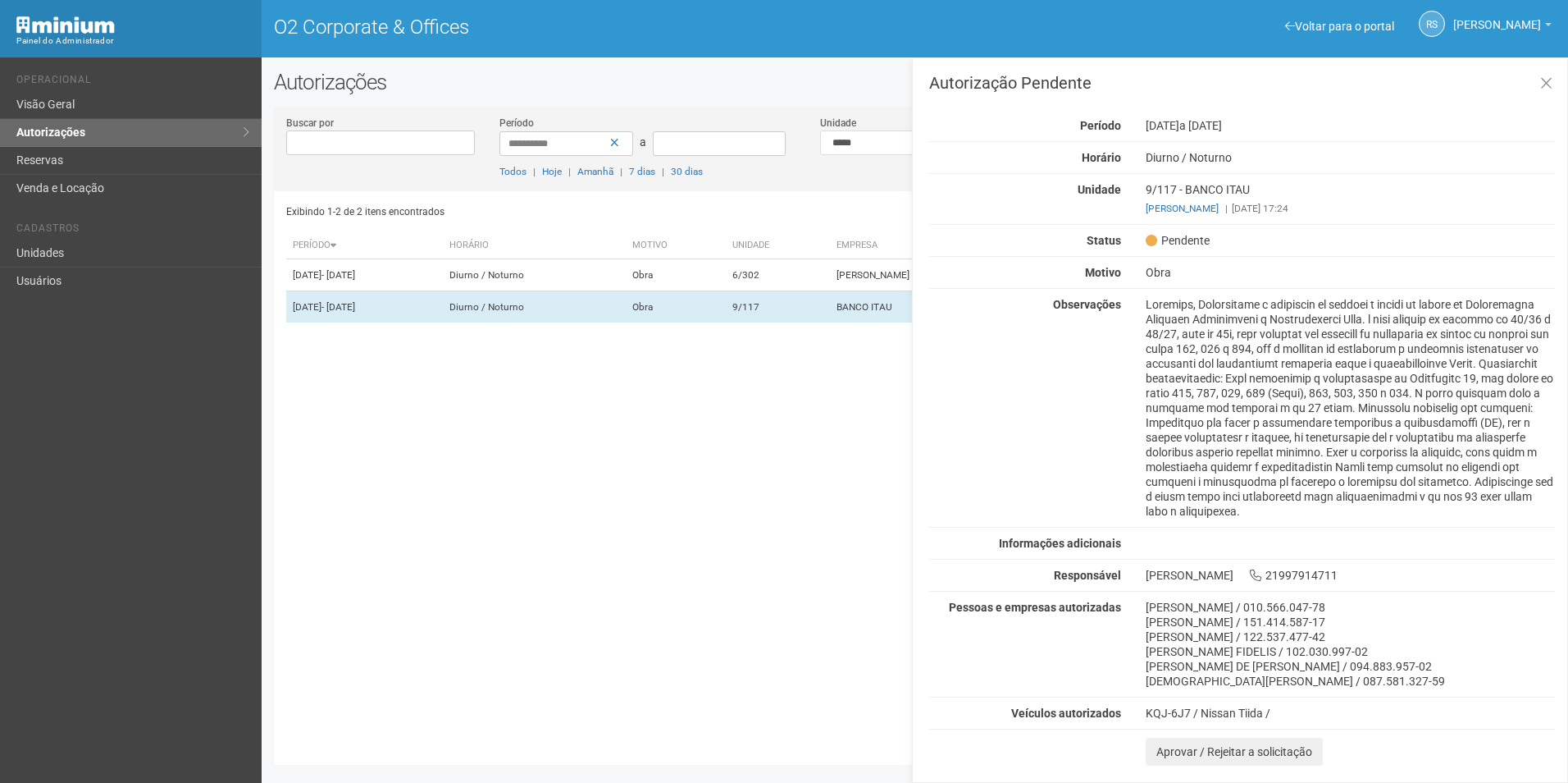
click at [1098, 413] on div "Observações" at bounding box center [1242, 407] width 650 height 222
click at [820, 292] on td "6/302" at bounding box center [779, 276] width 104 height 32
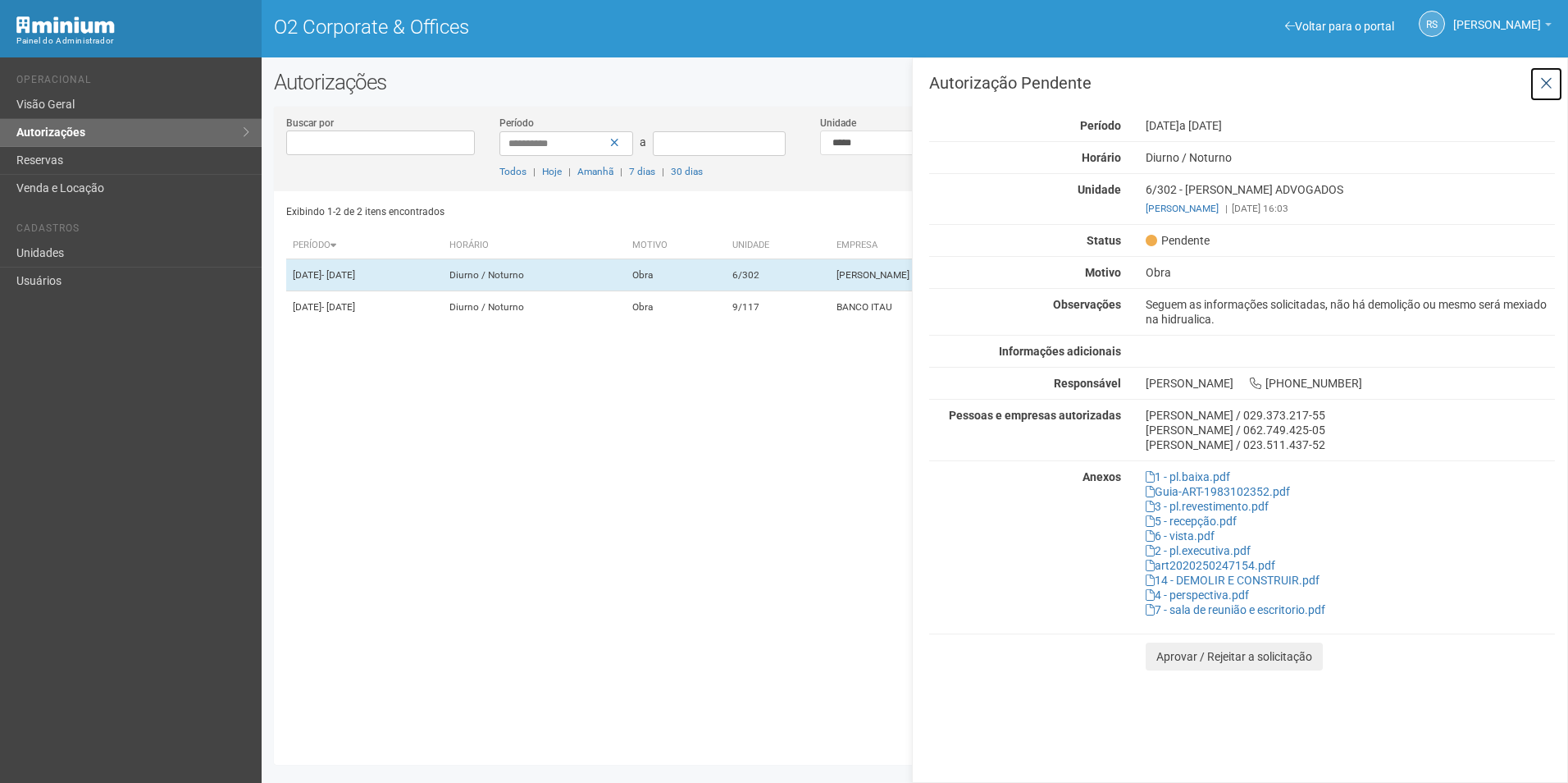
drag, startPoint x: 1546, startPoint y: 85, endPoint x: 1517, endPoint y: 85, distance: 29.0
click at [1546, 85] on icon at bounding box center [1546, 83] width 13 height 16
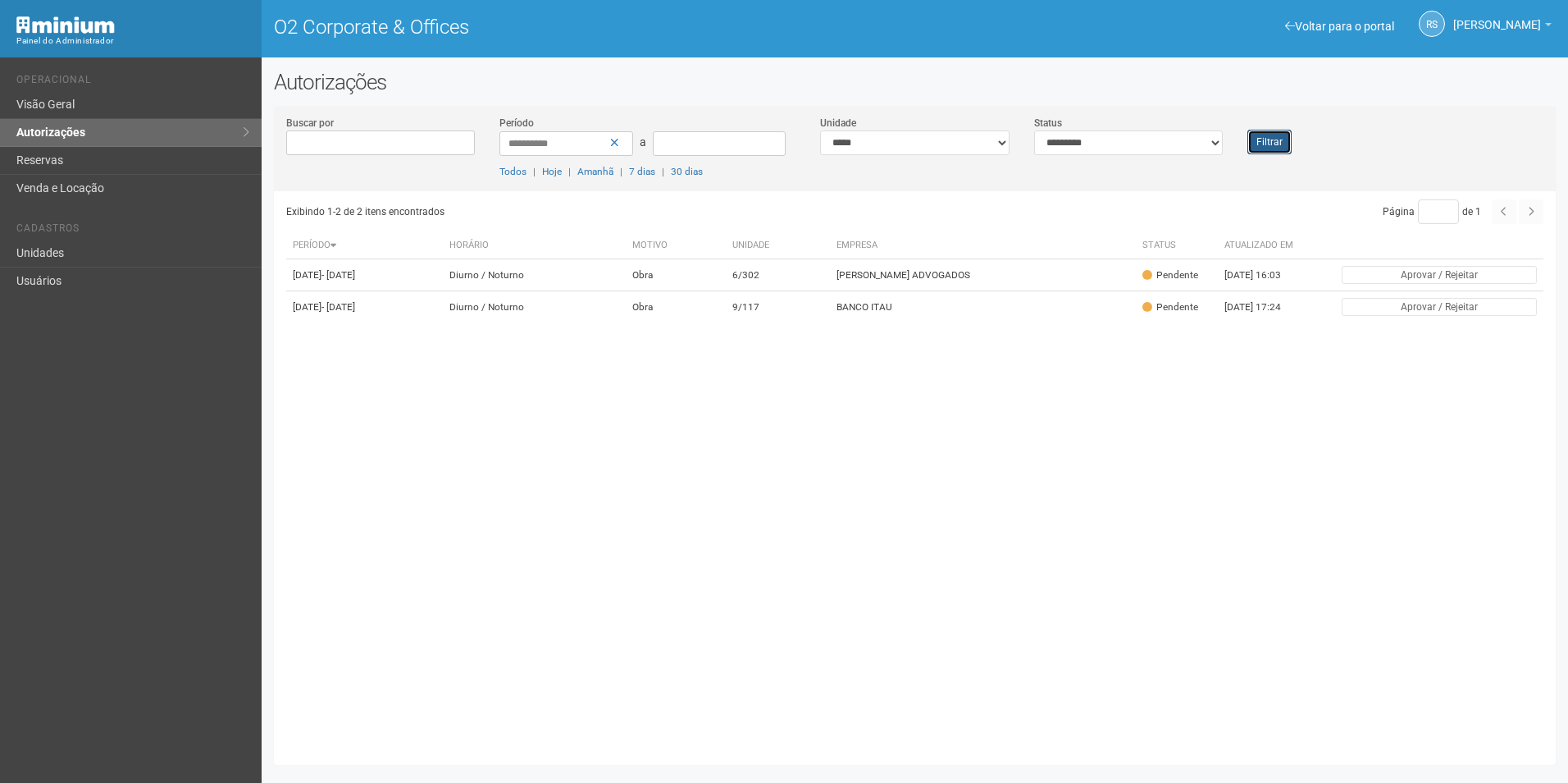
click at [1278, 142] on button "Filtrar" at bounding box center [1269, 142] width 45 height 24
click at [38, 249] on link "Unidades" at bounding box center [131, 253] width 262 height 28
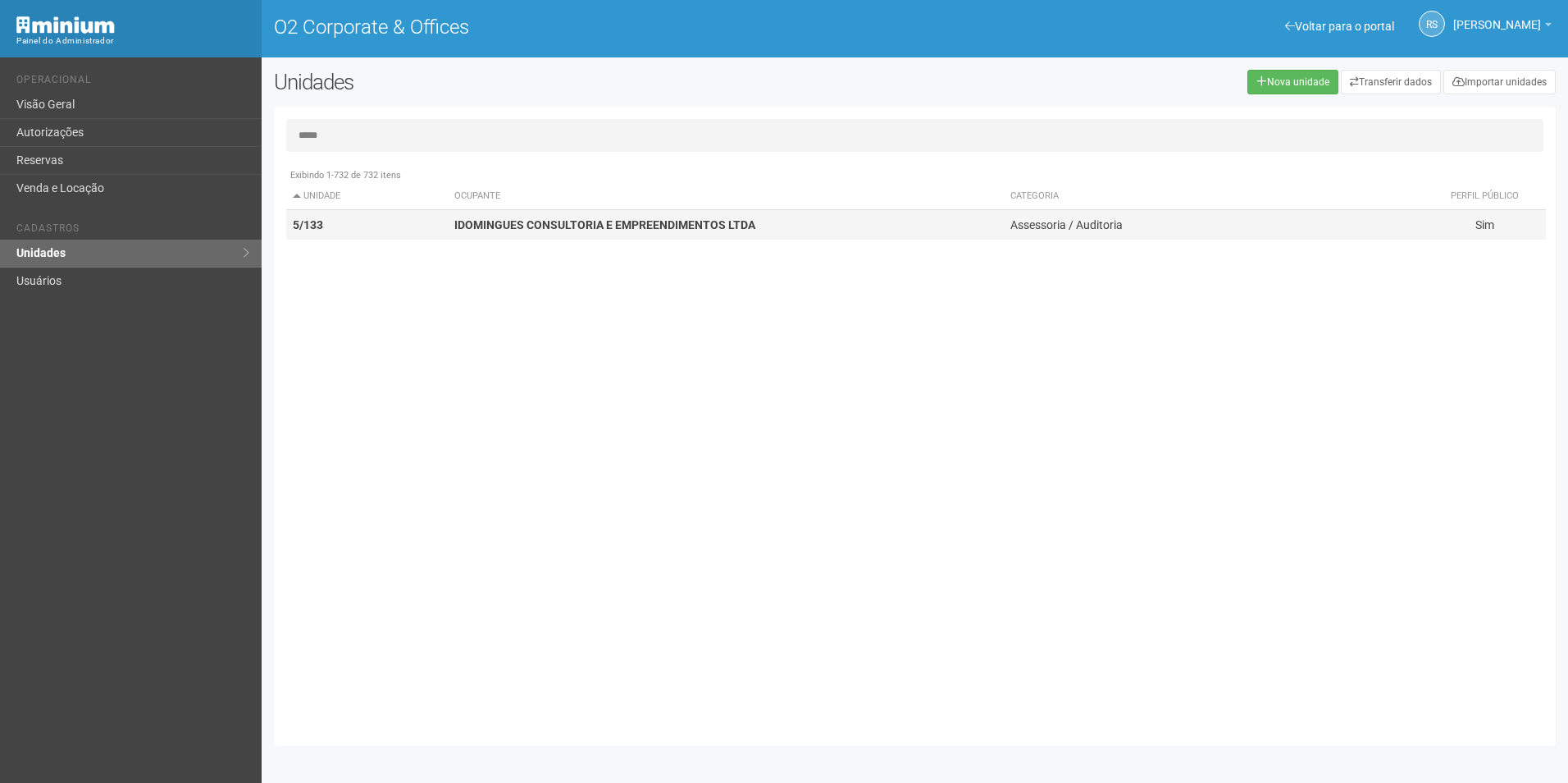
type input "*****"
click at [509, 227] on strong "IDOMINGUES CONSULTORIA E EMPREENDIMENTOS LTDA" at bounding box center [604, 225] width 301 height 13
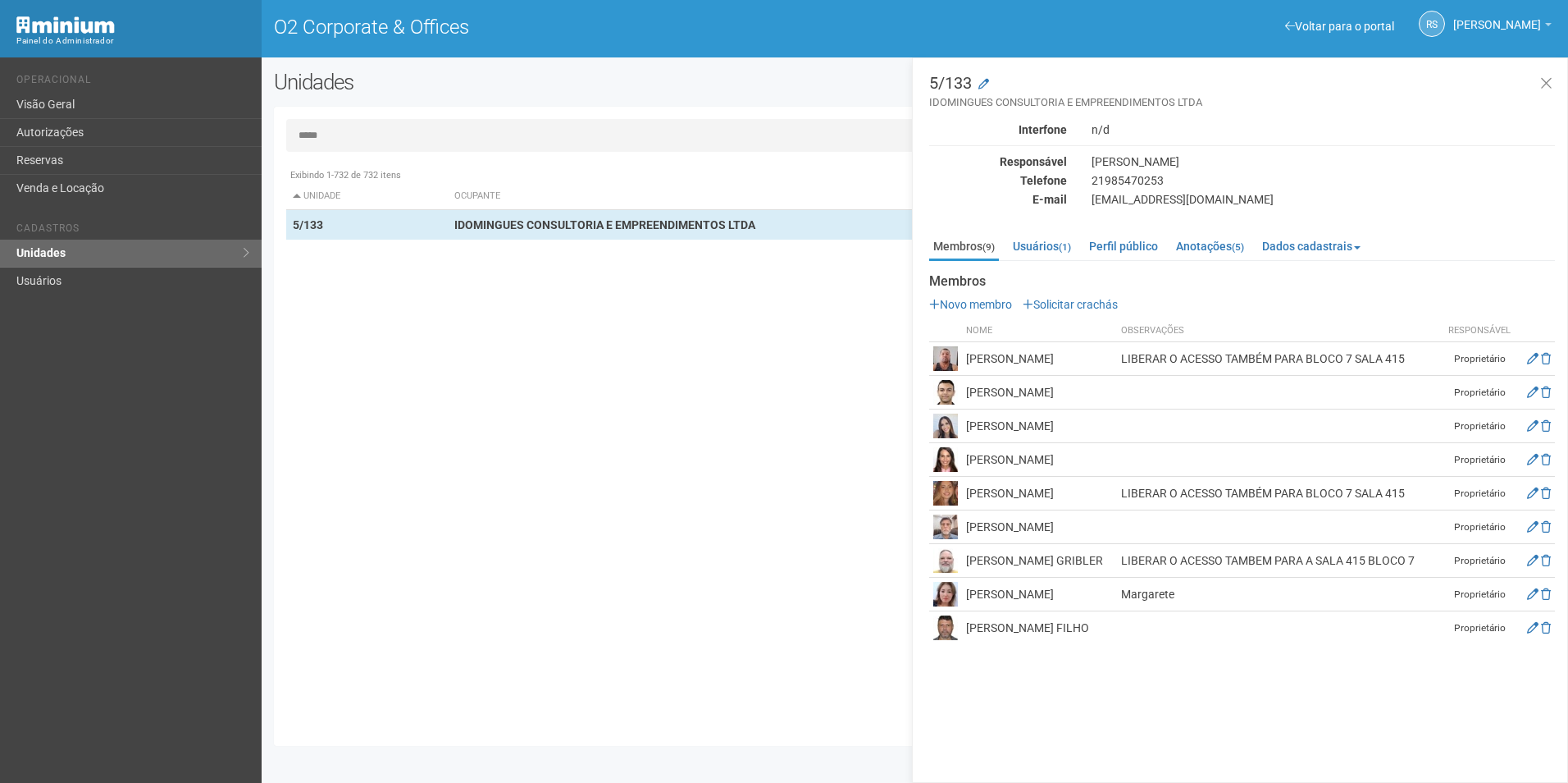
click at [945, 606] on img at bounding box center [945, 593] width 24 height 24
click at [1544, 79] on icon at bounding box center [1546, 83] width 13 height 16
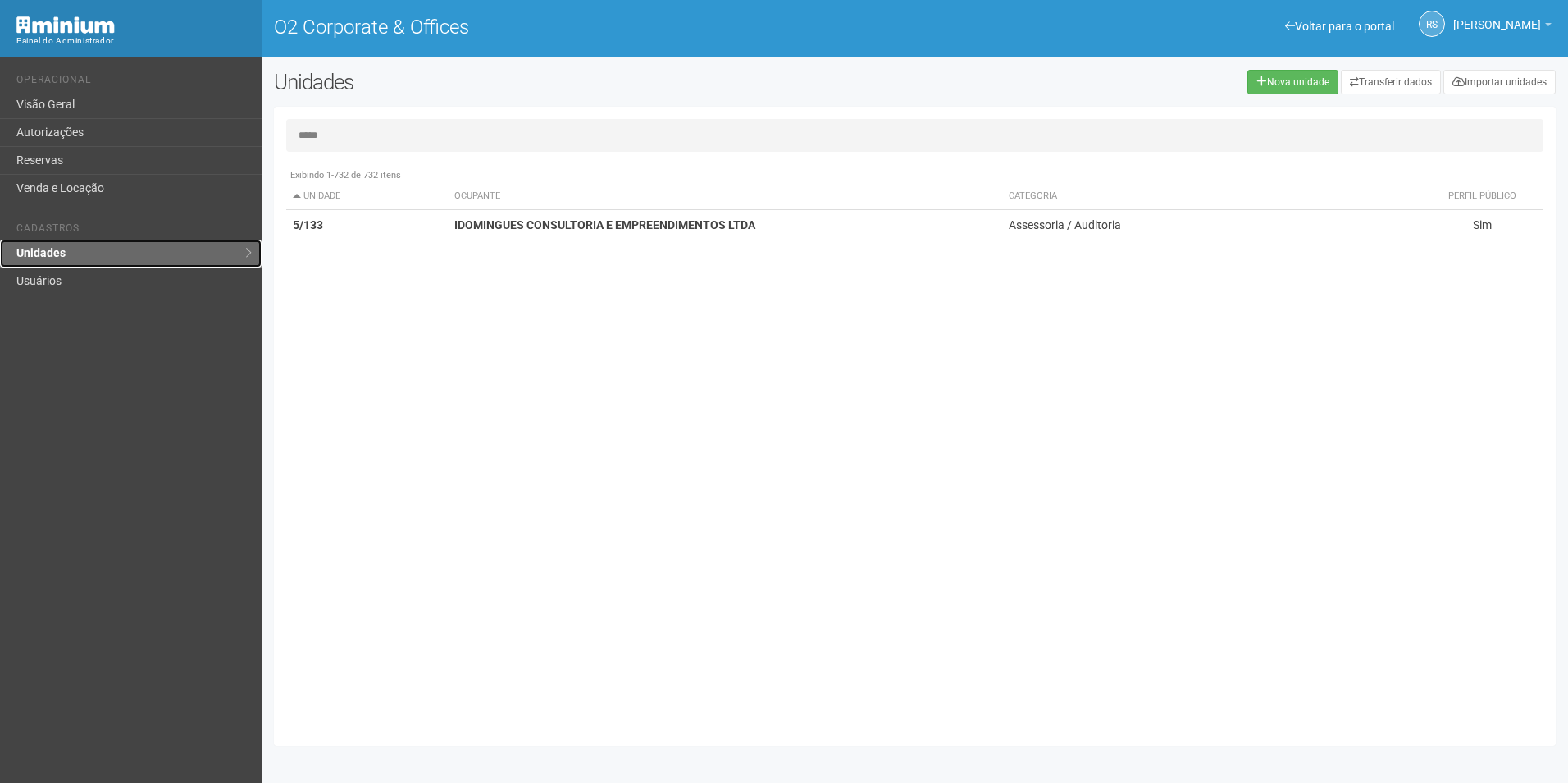
click at [19, 253] on link "Unidades" at bounding box center [131, 253] width 262 height 28
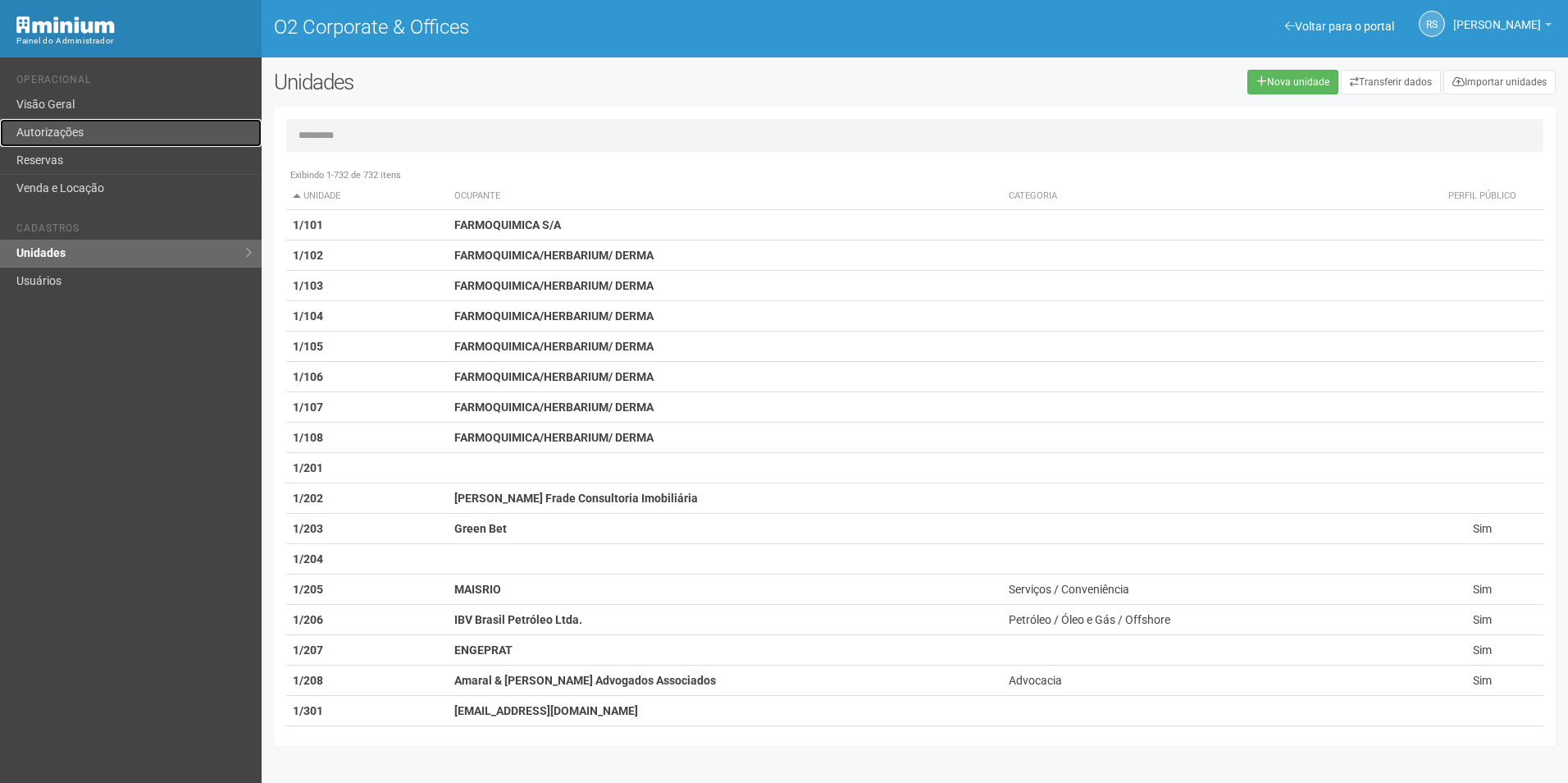
click at [63, 137] on link "Autorizações" at bounding box center [131, 132] width 262 height 28
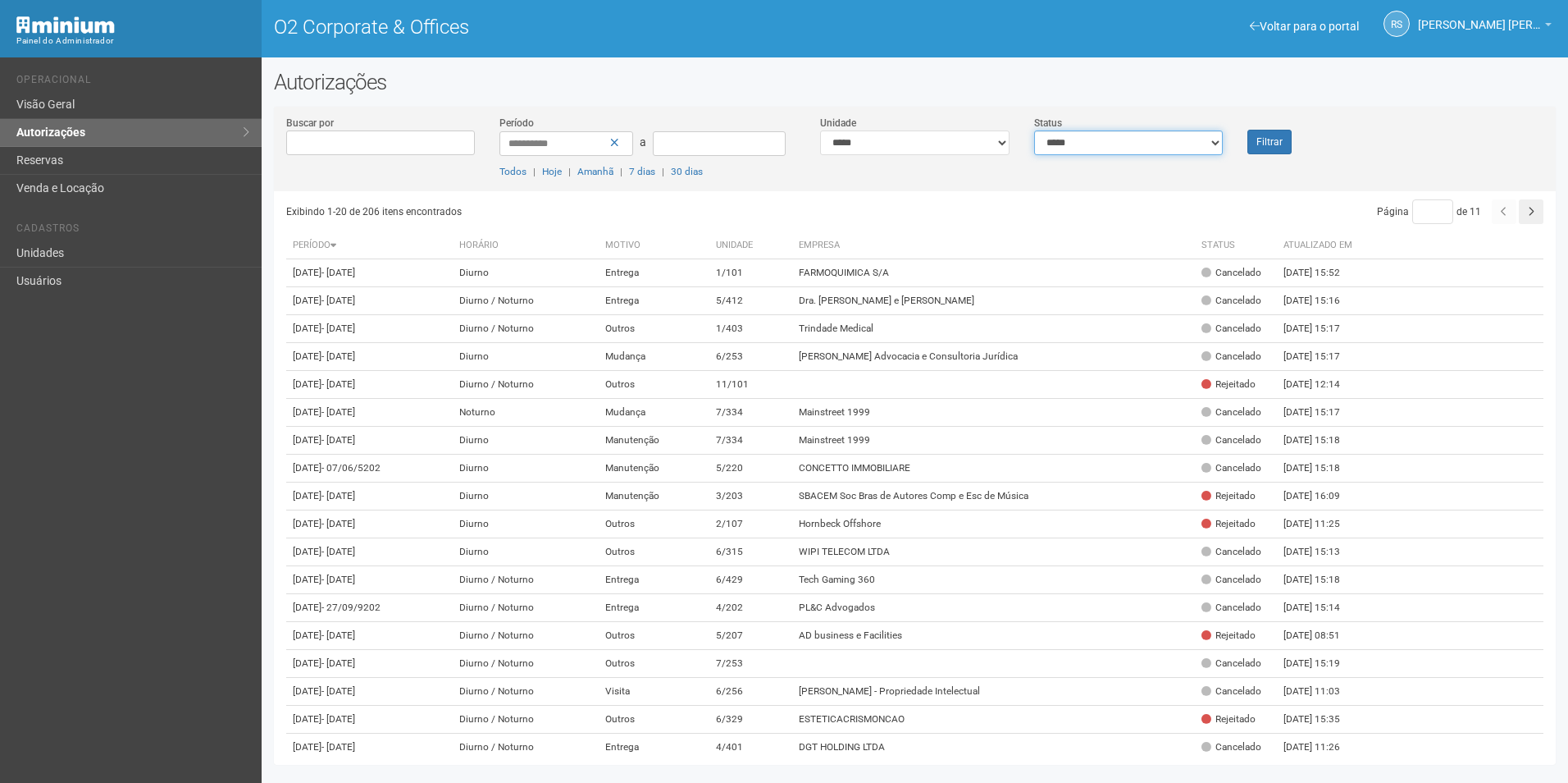
click at [1094, 137] on select "**********" at bounding box center [1128, 142] width 190 height 24
select select "*"
click at [1034, 131] on select "**********" at bounding box center [1128, 142] width 190 height 24
click at [1334, 124] on div "Filtrar" at bounding box center [1288, 134] width 107 height 40
click at [1276, 132] on button "Filtrar" at bounding box center [1269, 142] width 45 height 24
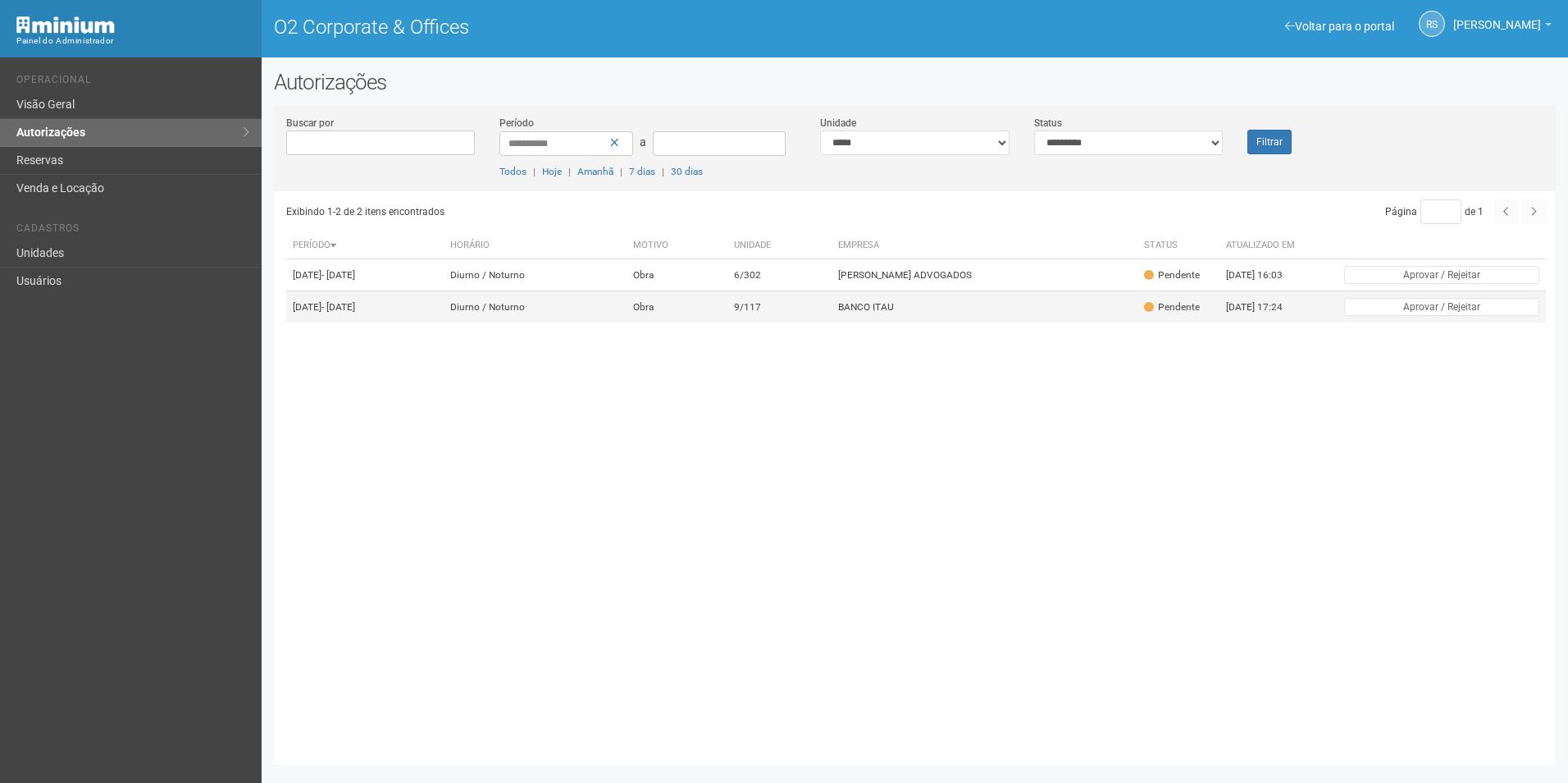
click at [875, 324] on td "BANCO ITAU" at bounding box center [984, 308] width 306 height 32
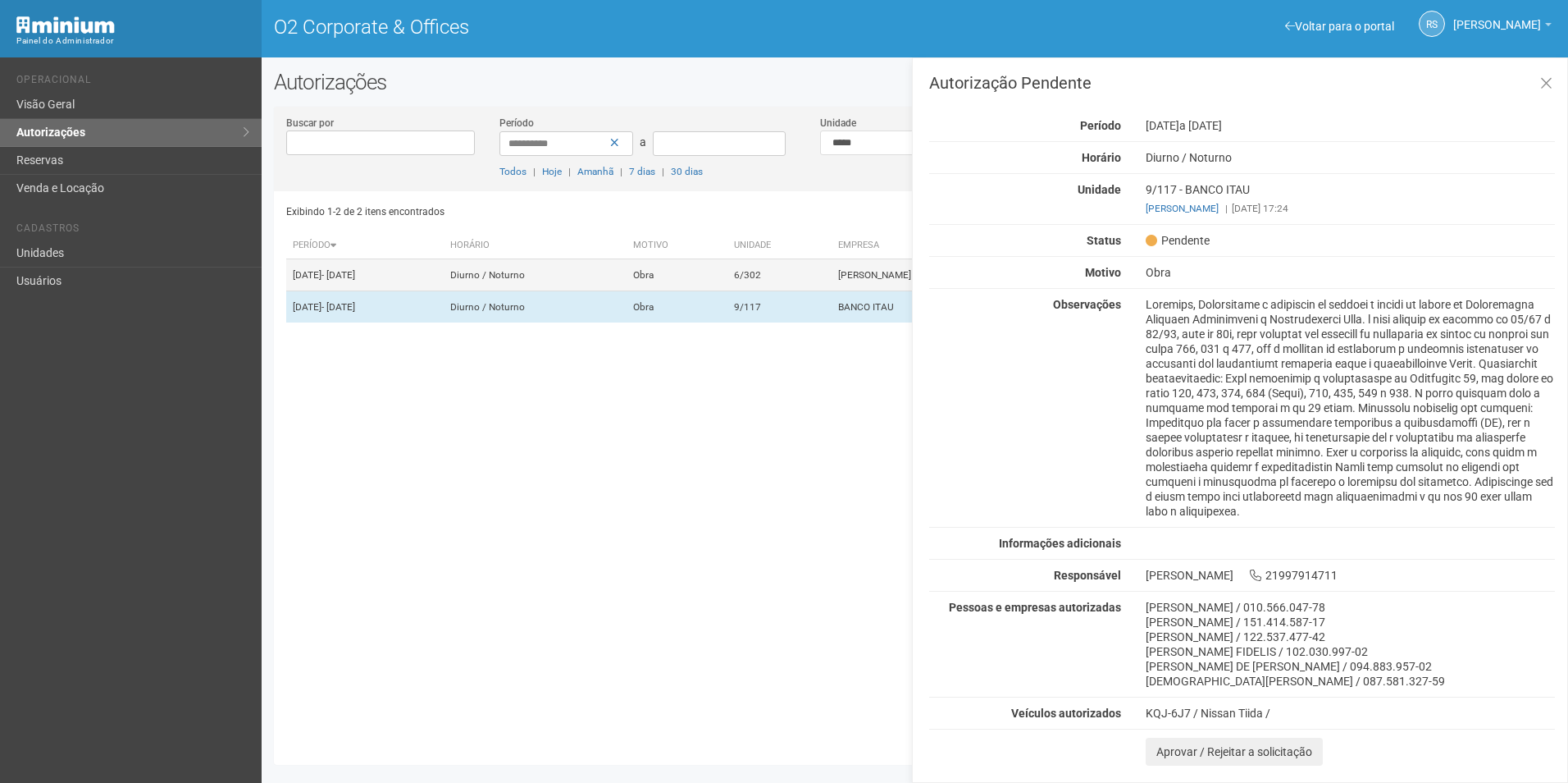
click at [859, 280] on td "[PERSON_NAME] ADVOGADOS" at bounding box center [984, 276] width 306 height 32
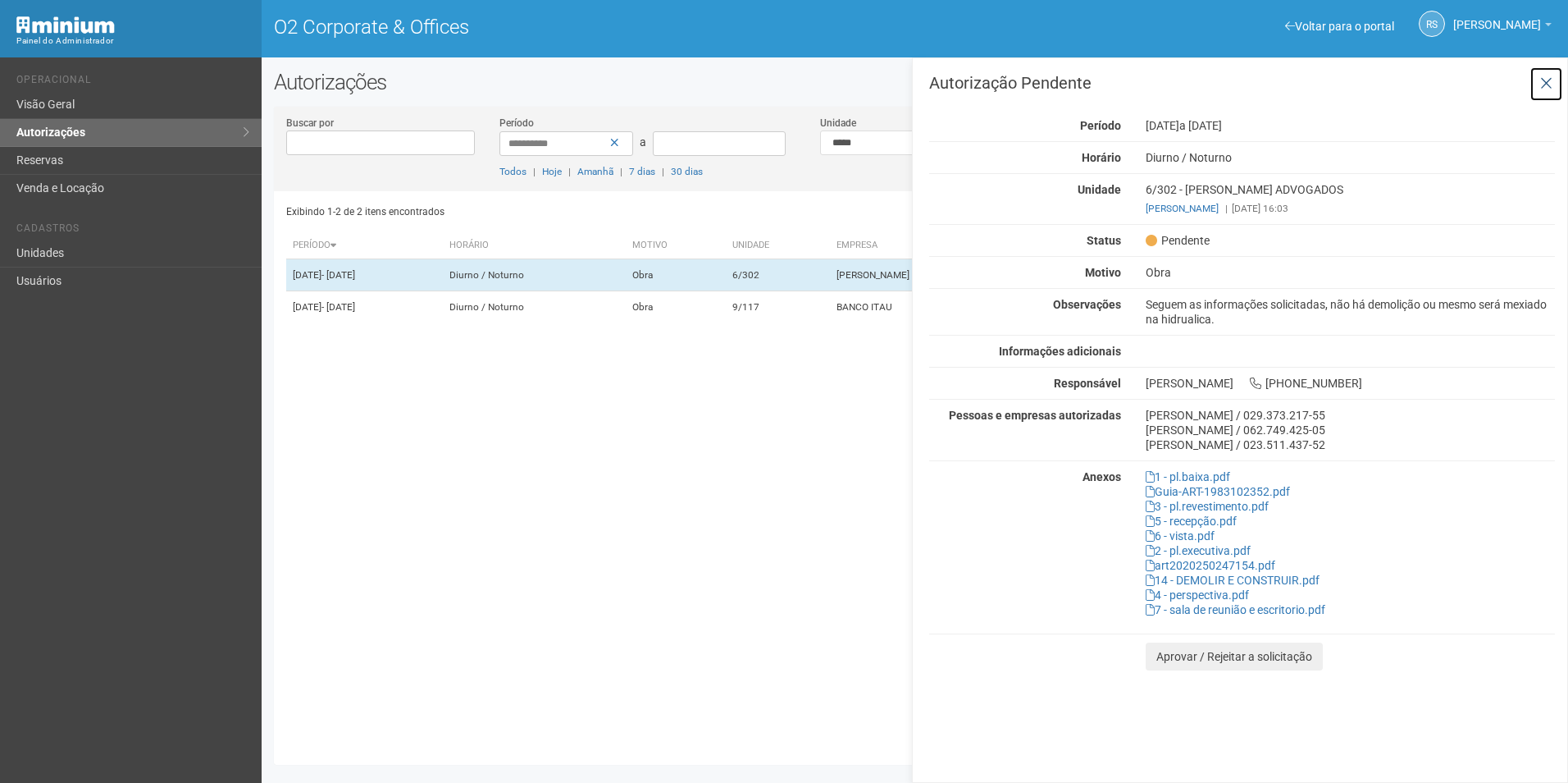
click at [1547, 76] on icon at bounding box center [1546, 83] width 13 height 16
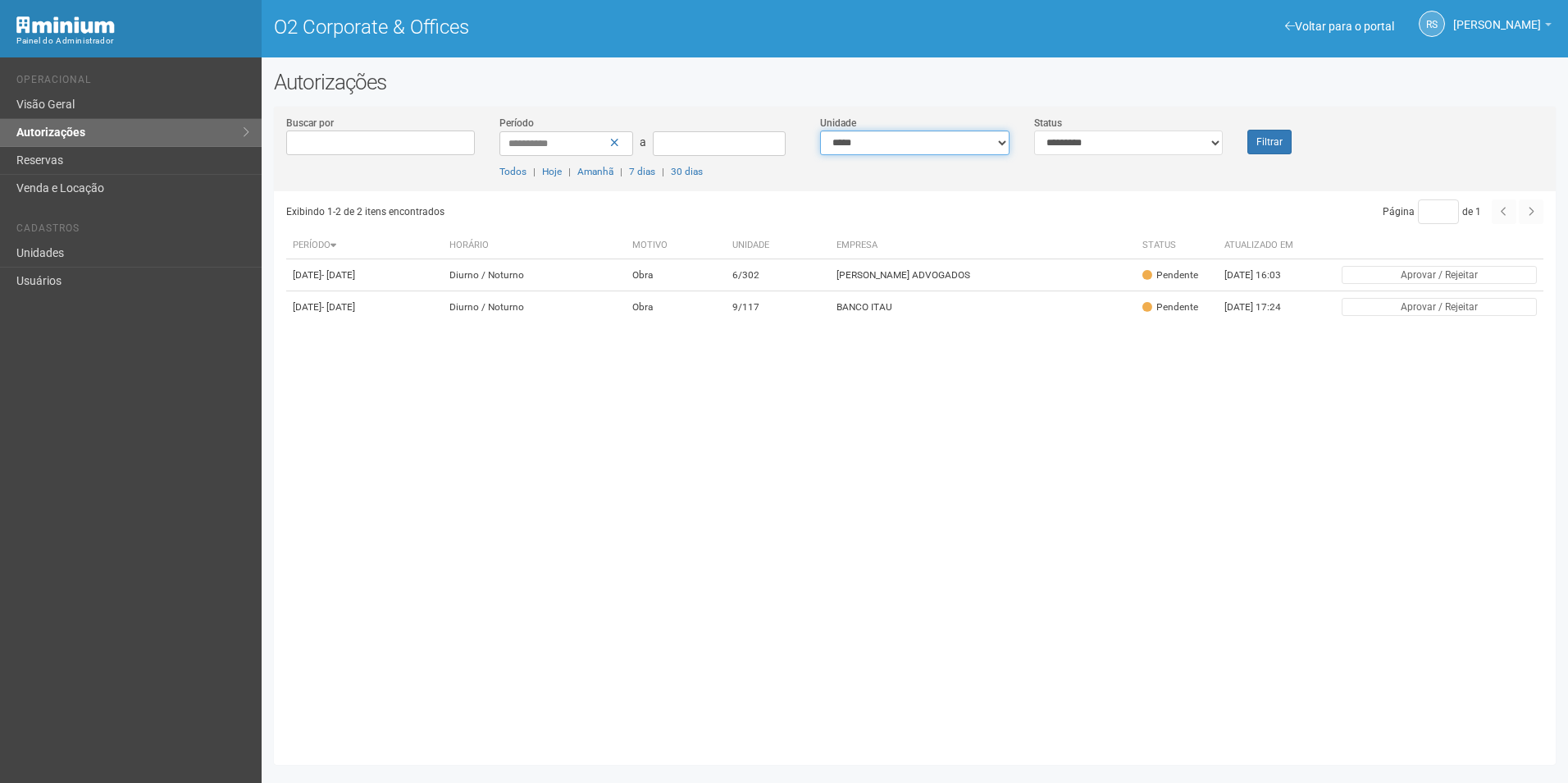
click at [939, 143] on select "**********" at bounding box center [914, 142] width 190 height 24
drag, startPoint x: 920, startPoint y: 138, endPoint x: 902, endPoint y: 148, distance: 20.6
click at [920, 138] on select "**********" at bounding box center [914, 142] width 190 height 24
select select "**********"
click at [820, 131] on select "**********" at bounding box center [914, 142] width 190 height 24
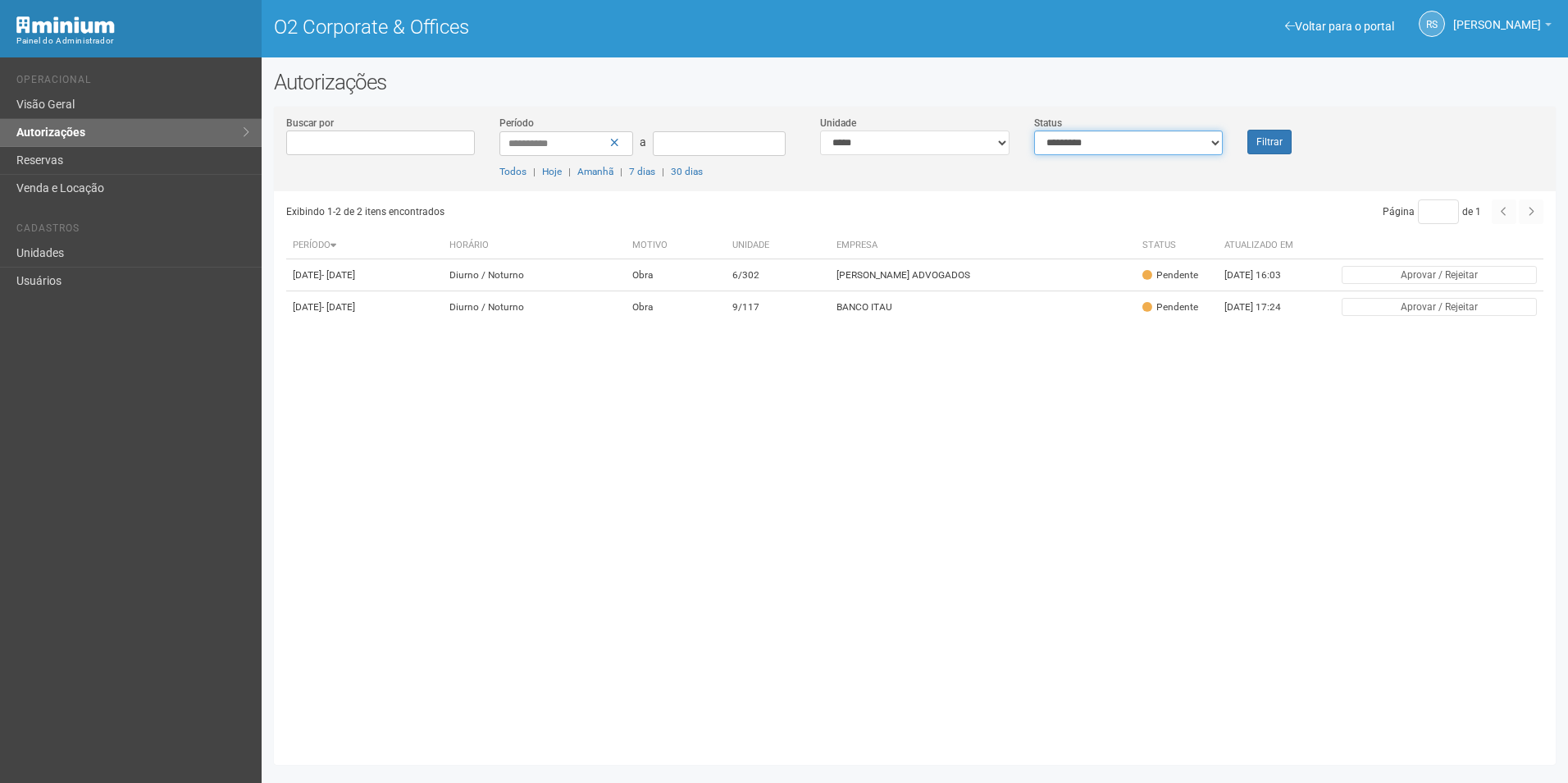
drag, startPoint x: 1170, startPoint y: 139, endPoint x: 1147, endPoint y: 157, distance: 29.2
click at [1170, 139] on select "**********" at bounding box center [1128, 142] width 190 height 24
select select "***"
click at [1034, 131] on select "**********" at bounding box center [1128, 142] width 190 height 24
click at [1267, 138] on button "Filtrar" at bounding box center [1269, 142] width 45 height 24
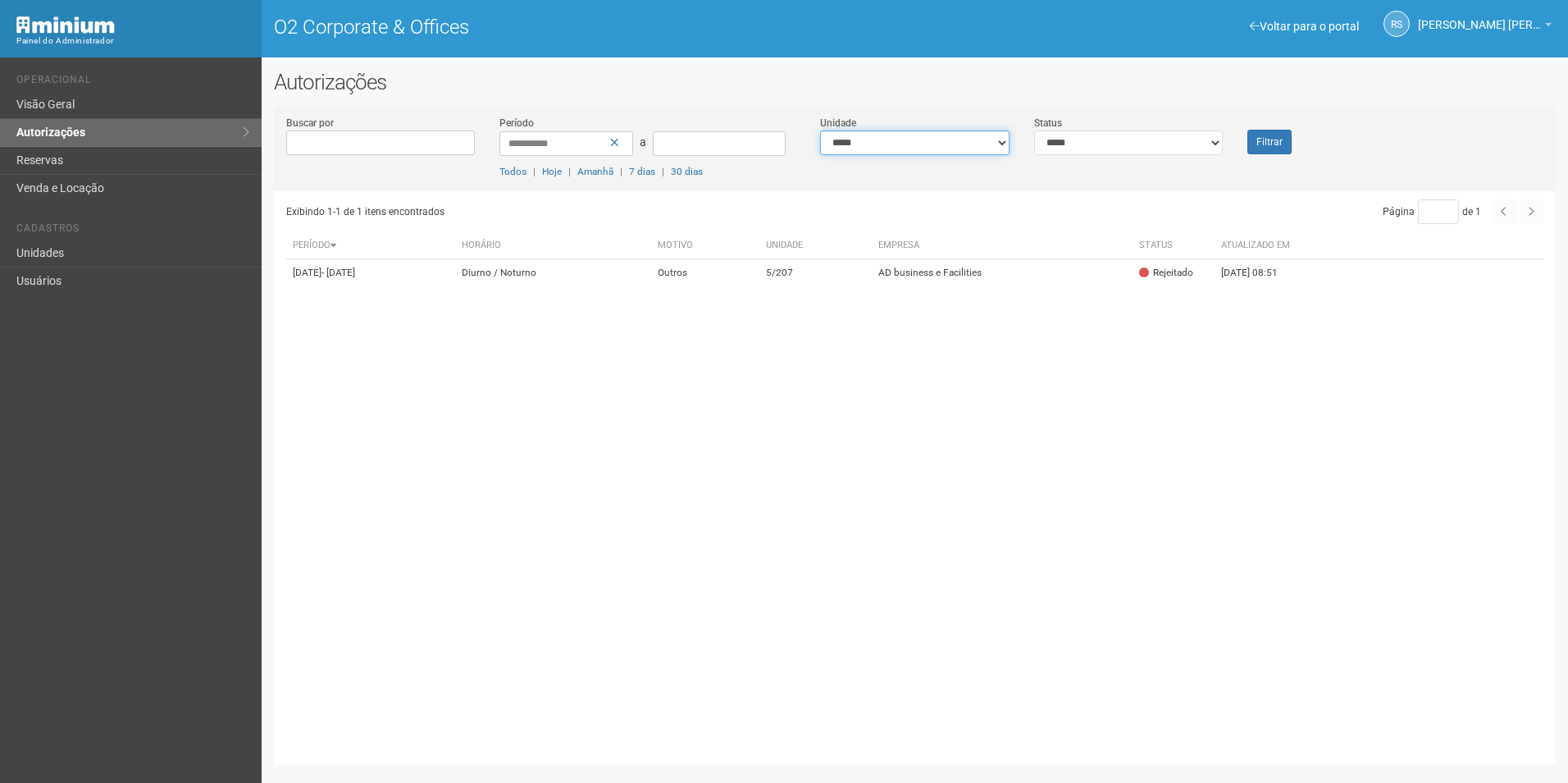
drag, startPoint x: 945, startPoint y: 147, endPoint x: 936, endPoint y: 149, distance: 9.2
click at [945, 147] on select "**********" at bounding box center [914, 142] width 190 height 24
select select "**********"
click at [820, 131] on select "**********" at bounding box center [914, 142] width 190 height 24
click at [1287, 138] on button "Filtrar" at bounding box center [1269, 142] width 45 height 24
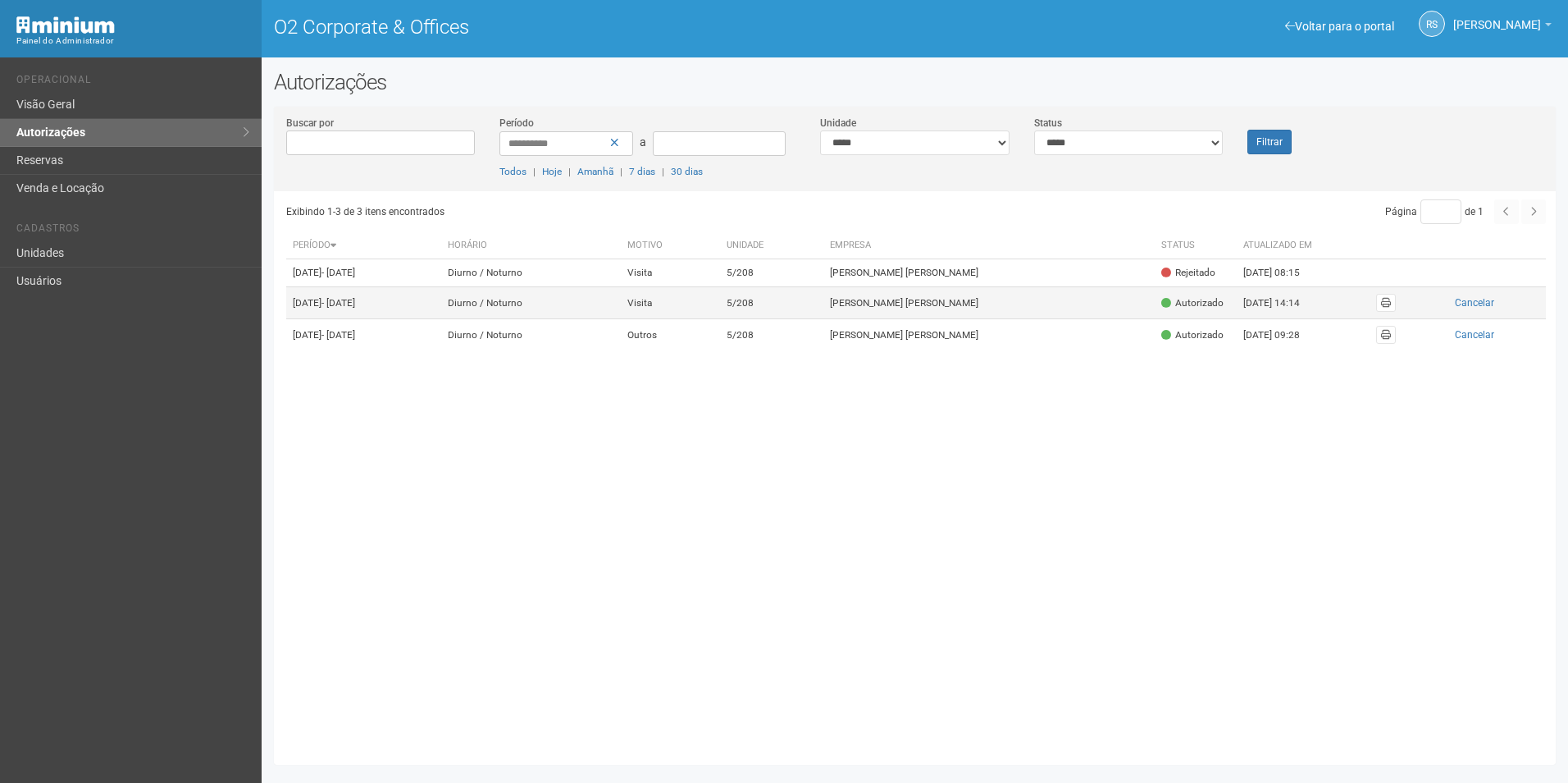
click at [963, 319] on td "[PERSON_NAME] [PERSON_NAME]" at bounding box center [988, 303] width 331 height 32
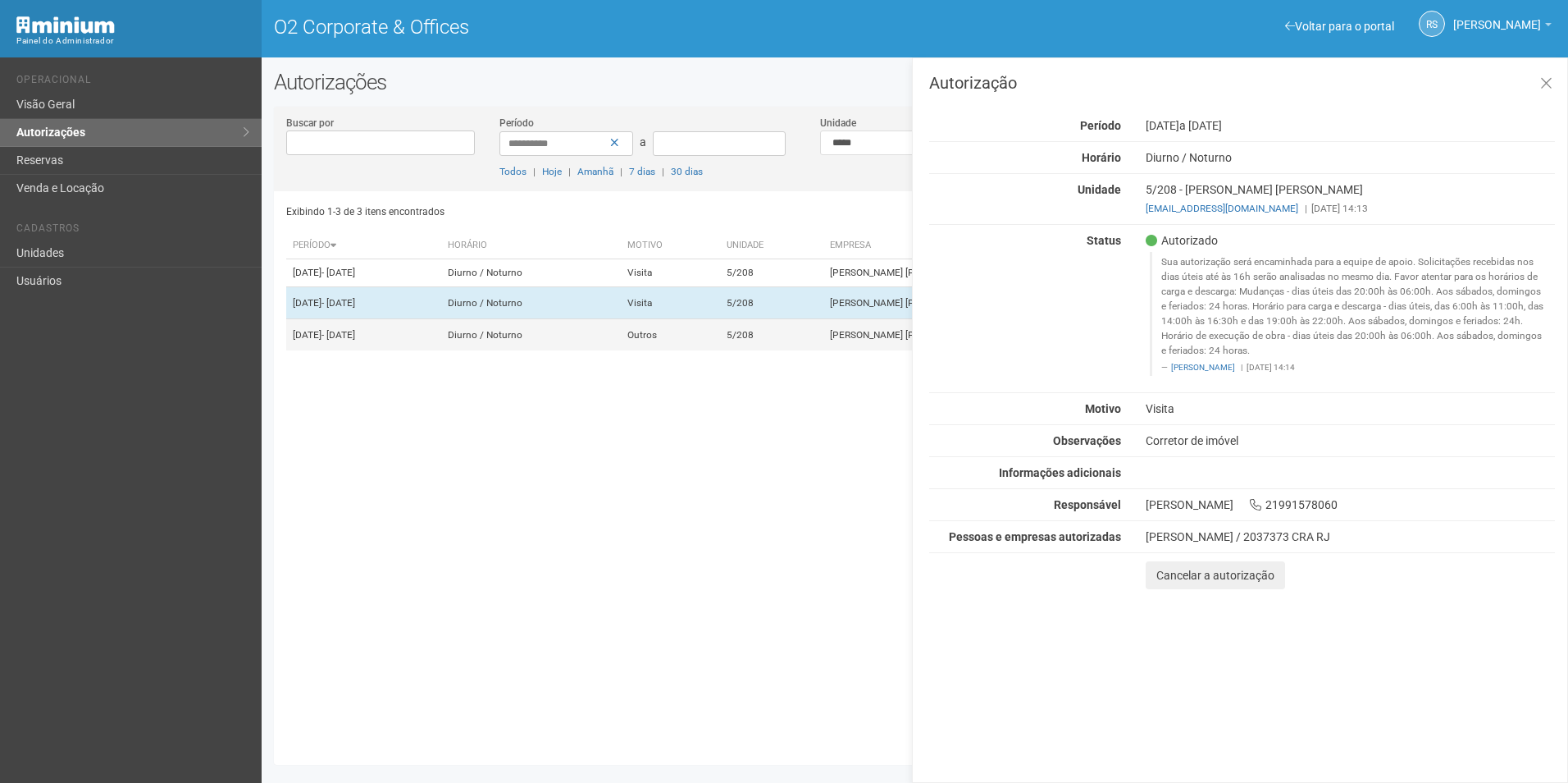
click at [822, 351] on td "5/208" at bounding box center [772, 335] width 103 height 32
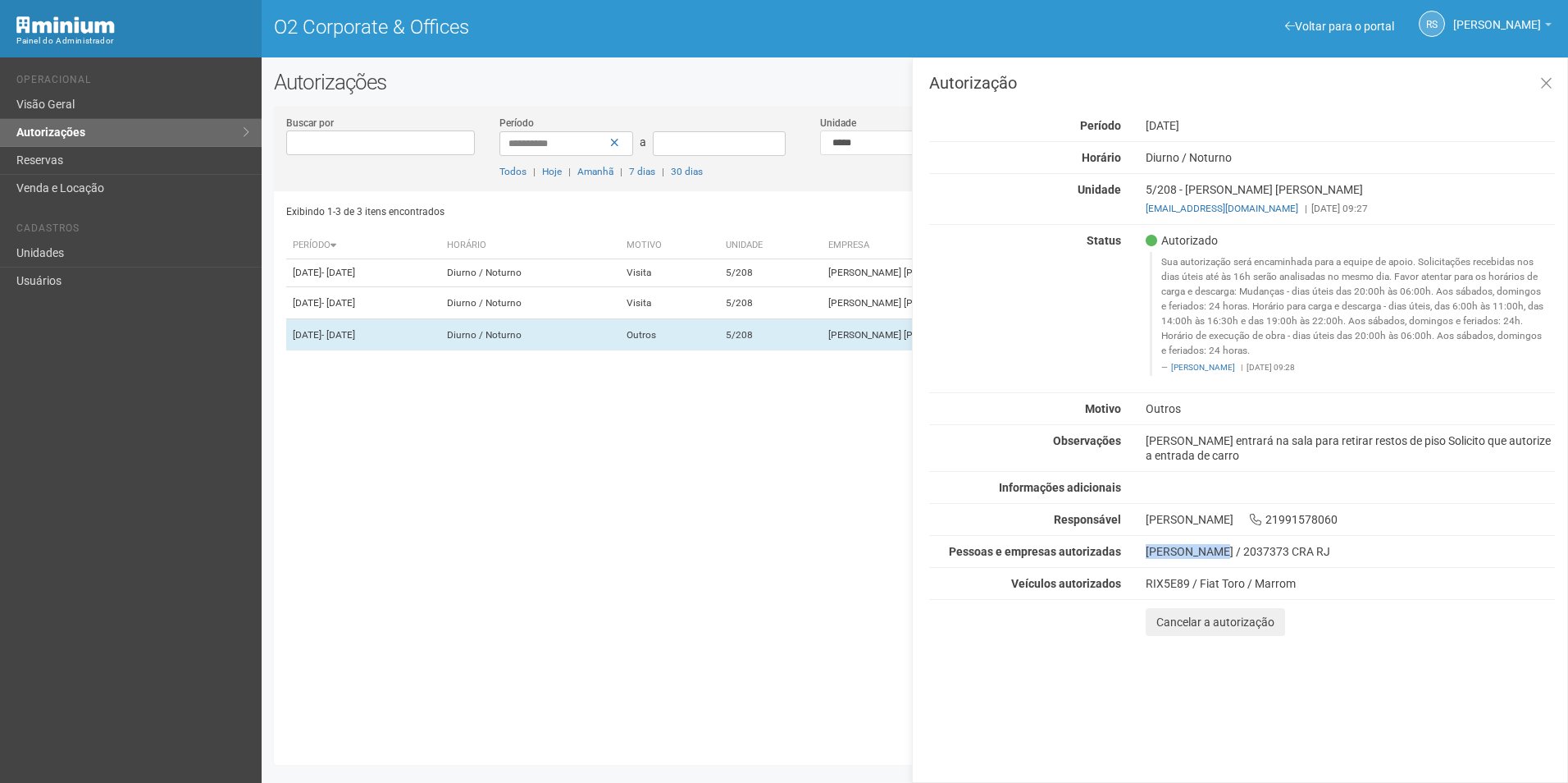
drag, startPoint x: 1148, startPoint y: 549, endPoint x: 1212, endPoint y: 550, distance: 64.0
click at [1212, 550] on div "[PERSON_NAME] / 2037373 CRA RJ" at bounding box center [1351, 551] width 409 height 15
click at [1455, 562] on div "Autorização Período 18/08/2025 Horário Diurno / Noturno Unidade 5/208 - LILIAN …" at bounding box center [1242, 356] width 626 height 561
drag, startPoint x: 1227, startPoint y: 453, endPoint x: 1137, endPoint y: 441, distance: 90.8
click at [1137, 441] on div "Corretor entrará na sala para retirar restos de piso Solicito que autorize a en…" at bounding box center [1350, 448] width 434 height 29
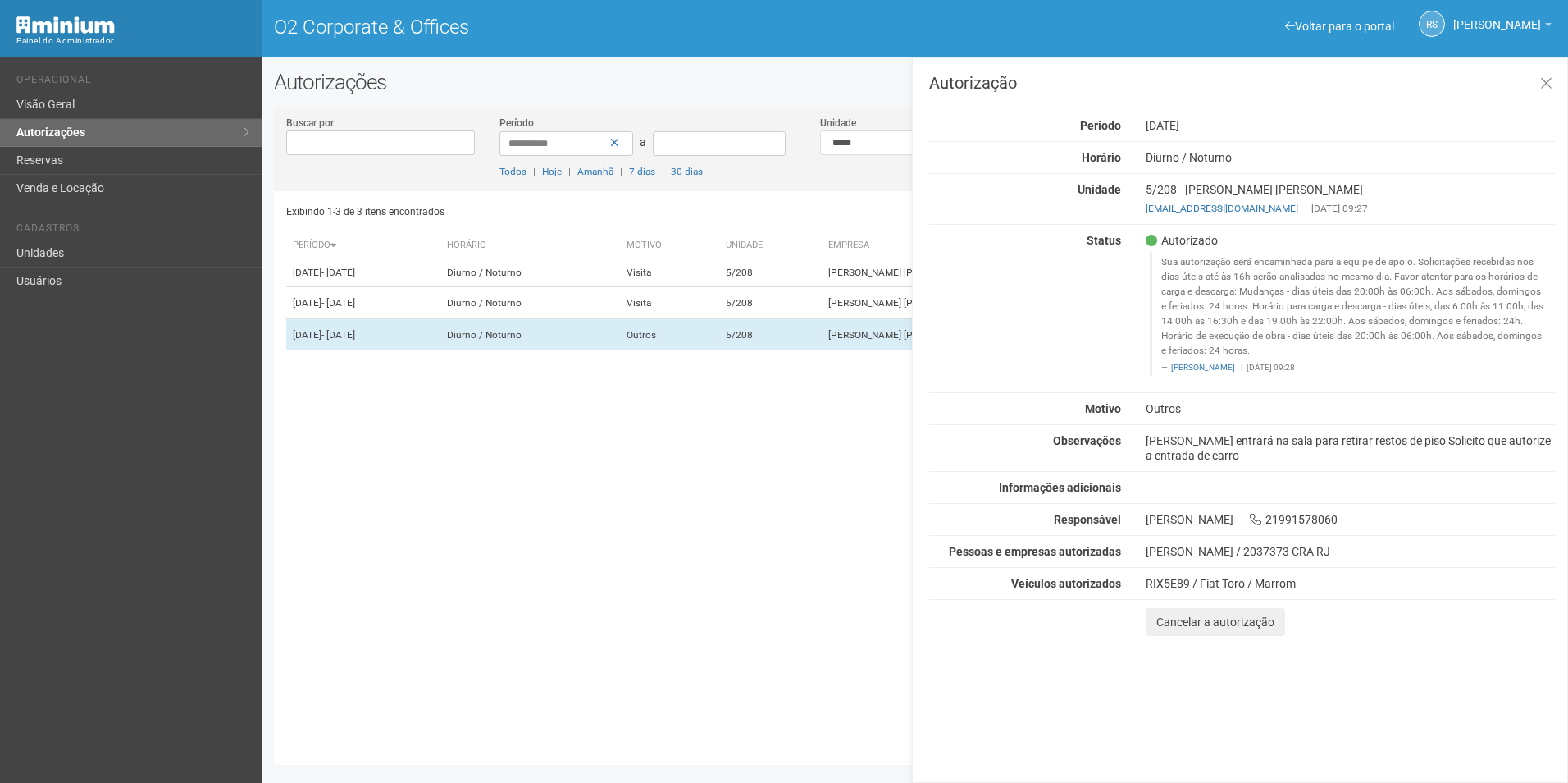
click at [1137, 447] on div "Corretor entrará na sala para retirar restos de piso Solicito que autorize a en…" at bounding box center [1350, 448] width 434 height 29
drag, startPoint x: 1179, startPoint y: 410, endPoint x: 1144, endPoint y: 403, distance: 35.7
click at [1144, 403] on div "Outros" at bounding box center [1350, 409] width 434 height 15
drag, startPoint x: 1144, startPoint y: 403, endPoint x: 1151, endPoint y: 438, distance: 35.7
click at [1151, 438] on div "Corretor entrará na sala para retirar restos de piso Solicito que autorize a en…" at bounding box center [1350, 448] width 434 height 29
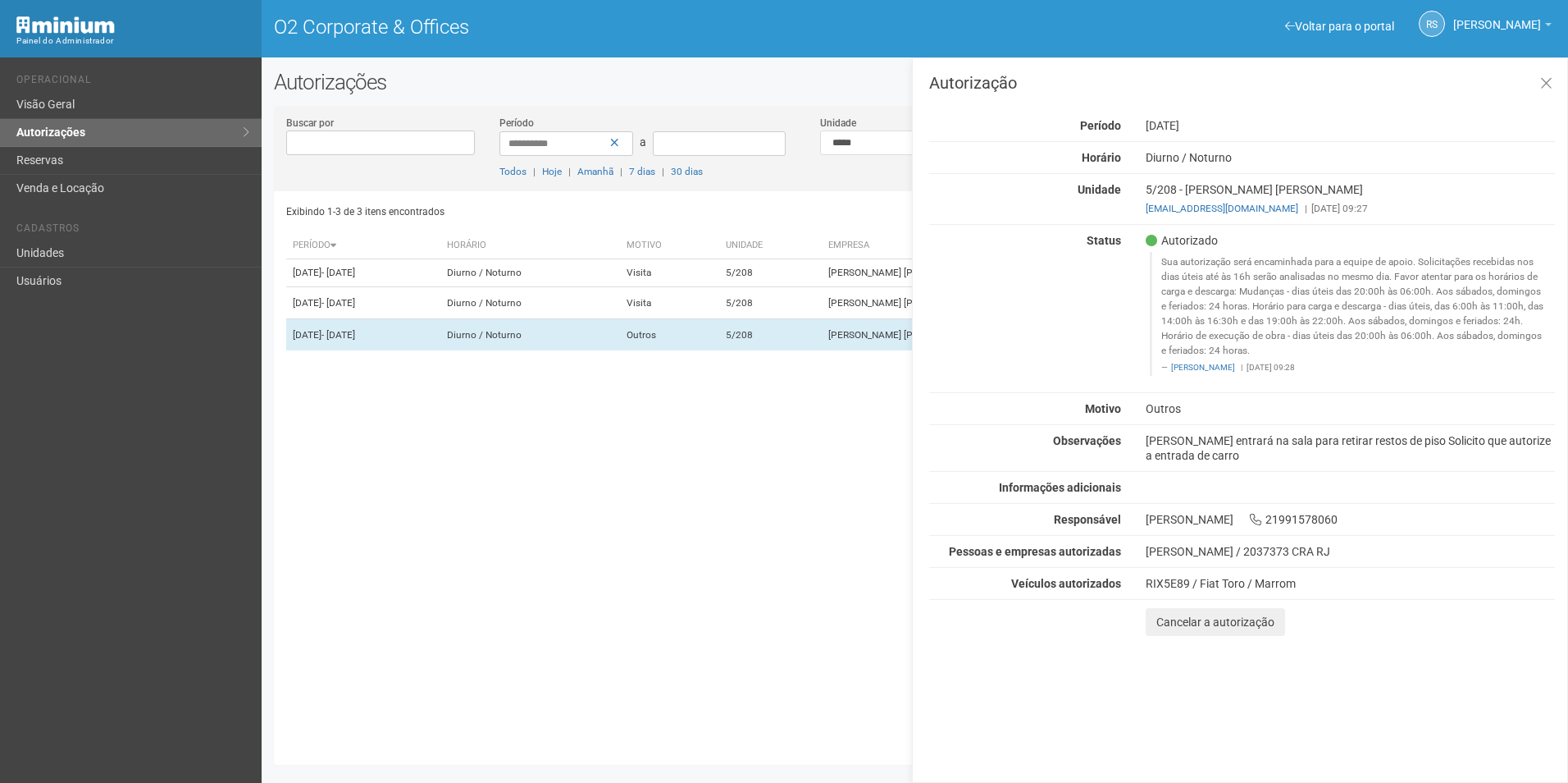
drag, startPoint x: 1147, startPoint y: 439, endPoint x: 1235, endPoint y: 460, distance: 90.5
click at [1235, 460] on div "Corretor entrará na sala para retirar restos de piso Solicito que autorize a en…" at bounding box center [1350, 448] width 434 height 29
click at [1243, 462] on div "Corretor entrará na sala para retirar restos de piso Solicito que autorize a en…" at bounding box center [1350, 448] width 434 height 29
drag, startPoint x: 1228, startPoint y: 452, endPoint x: 1147, endPoint y: 442, distance: 81.6
click at [1147, 442] on div "Corretor entrará na sala para retirar restos de piso Solicito que autorize a en…" at bounding box center [1350, 448] width 434 height 29
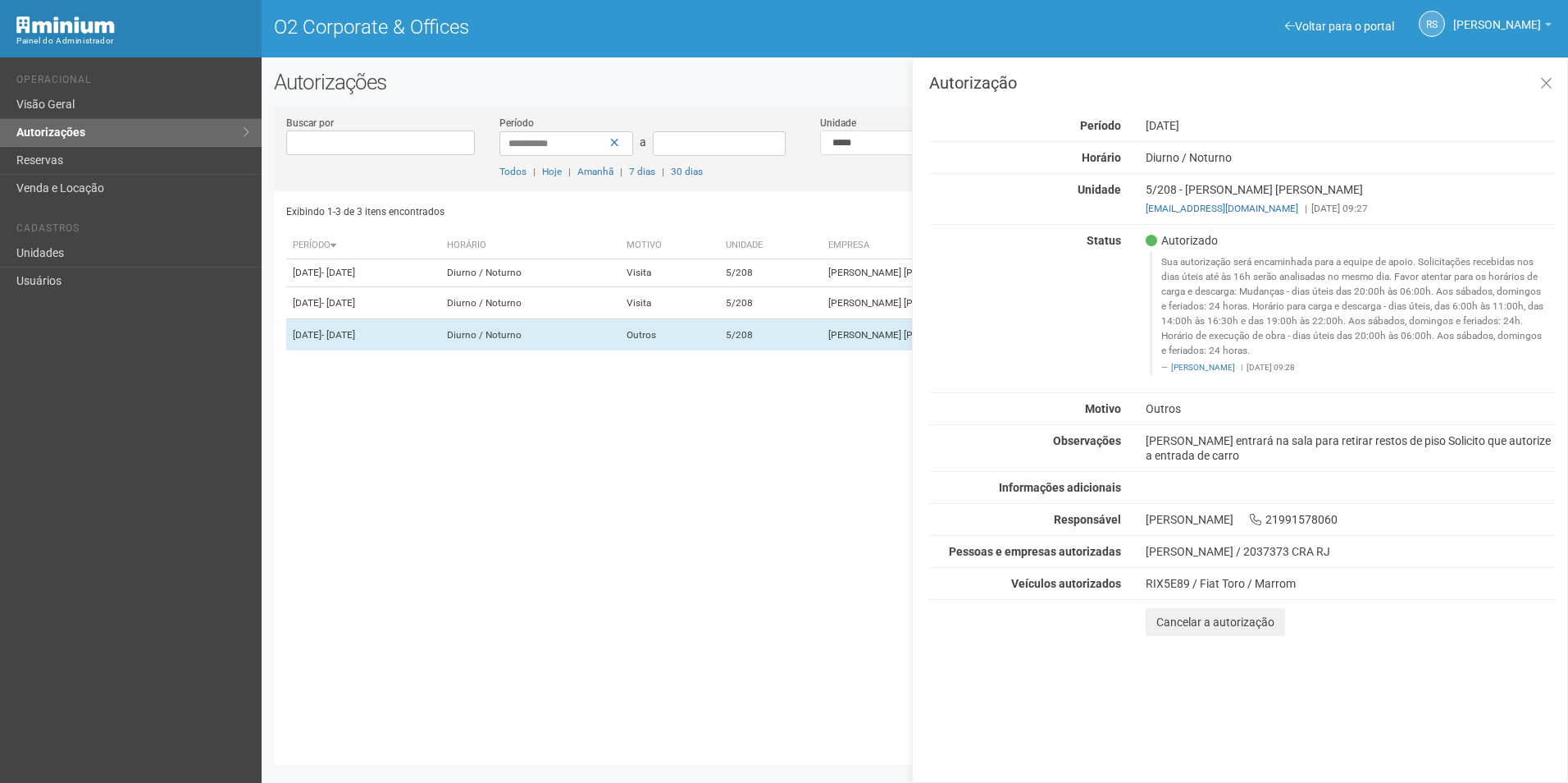
drag, startPoint x: 1147, startPoint y: 442, endPoint x: 1139, endPoint y: 446, distance: 8.9
click at [1139, 446] on div "Corretor entrará na sala para retirar restos de piso Solicito que autorize a en…" at bounding box center [1350, 448] width 434 height 29
drag, startPoint x: 1146, startPoint y: 438, endPoint x: 1257, endPoint y: 456, distance: 112.4
click at [1257, 456] on div "Corretor entrará na sala para retirar restos de piso Solicito que autorize a en…" at bounding box center [1350, 448] width 434 height 29
drag, startPoint x: 1257, startPoint y: 456, endPoint x: 1246, endPoint y: 464, distance: 13.6
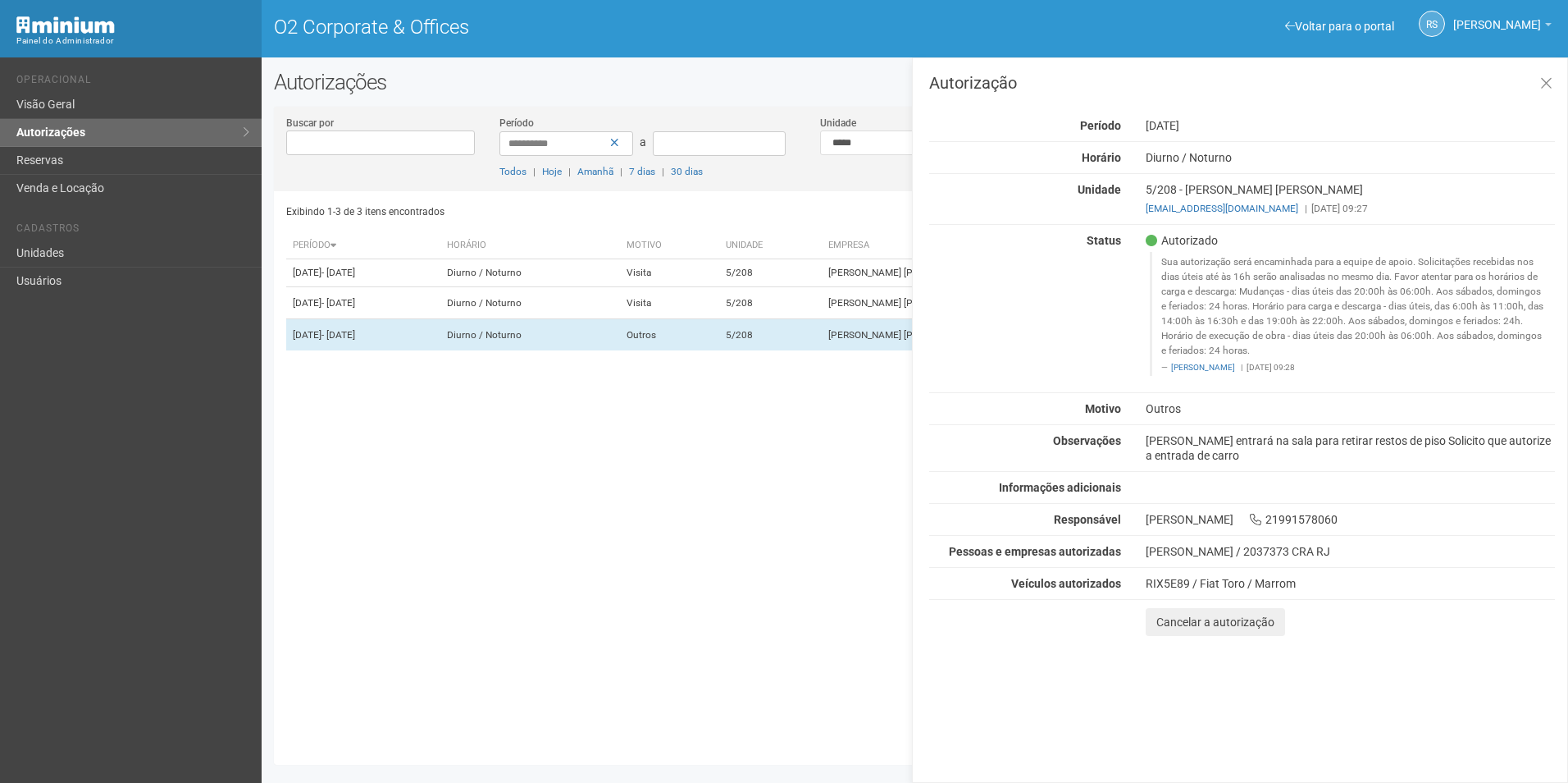
click at [1246, 464] on div "Autorização Período 18/08/2025 Horário Diurno / Noturno Unidade 5/208 - LILIAN …" at bounding box center [1242, 356] width 626 height 561
drag, startPoint x: 1230, startPoint y: 454, endPoint x: 1204, endPoint y: 451, distance: 26.2
click at [1204, 451] on div "Corretor entrará na sala para retirar restos de piso Solicito que autorize a en…" at bounding box center [1350, 448] width 434 height 29
drag, startPoint x: 1204, startPoint y: 451, endPoint x: 1175, endPoint y: 442, distance: 30.4
click at [1175, 442] on div "Corretor entrará na sala para retirar restos de piso Solicito que autorize a en…" at bounding box center [1350, 448] width 434 height 29
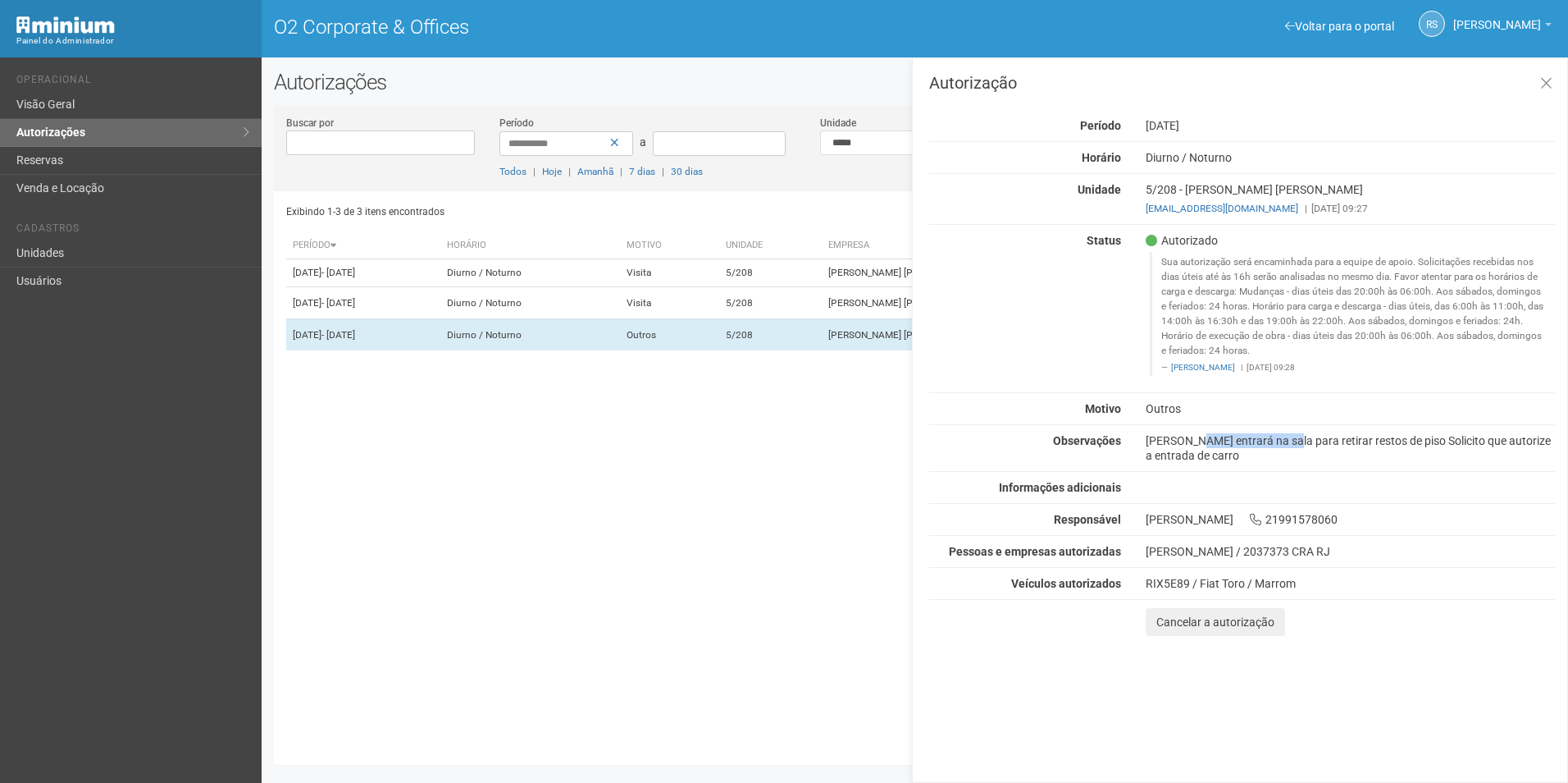
drag, startPoint x: 1149, startPoint y: 439, endPoint x: 1236, endPoint y: 439, distance: 87.0
click at [1236, 439] on div "Corretor entrará na sala para retirar restos de piso Solicito que autorize a en…" at bounding box center [1350, 448] width 434 height 29
drag, startPoint x: 1236, startPoint y: 439, endPoint x: 1234, endPoint y: 459, distance: 20.1
click at [1234, 459] on div "Corretor entrará na sala para retirar restos de piso Solicito que autorize a en…" at bounding box center [1350, 448] width 434 height 29
click at [1555, 78] on button at bounding box center [1546, 84] width 34 height 35
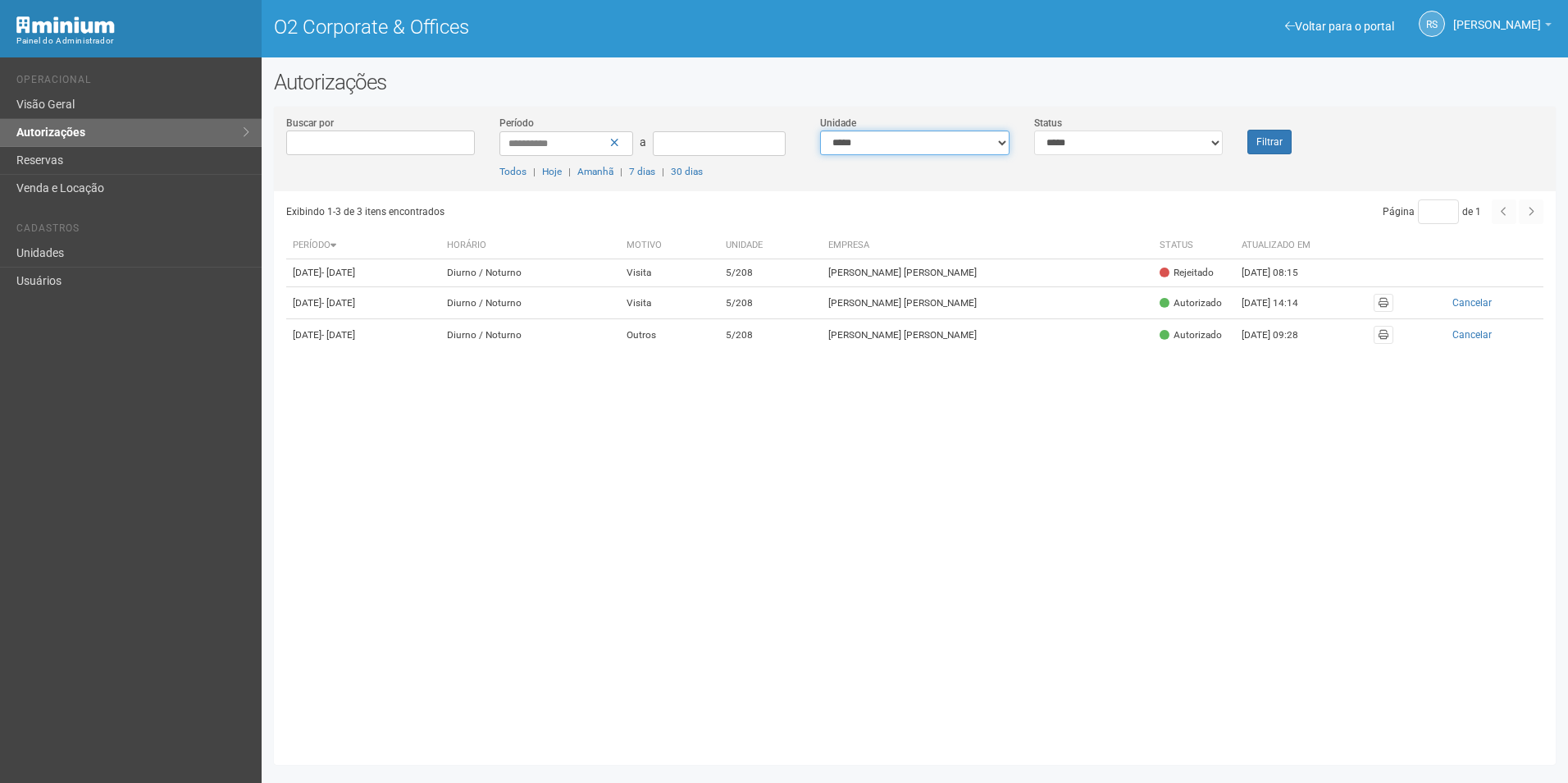
drag, startPoint x: 896, startPoint y: 145, endPoint x: 899, endPoint y: 153, distance: 8.5
click at [896, 145] on select "**********" at bounding box center [914, 142] width 190 height 24
select select
click at [820, 131] on select "**********" at bounding box center [914, 142] width 190 height 24
drag, startPoint x: 1090, startPoint y: 137, endPoint x: 1083, endPoint y: 156, distance: 20.2
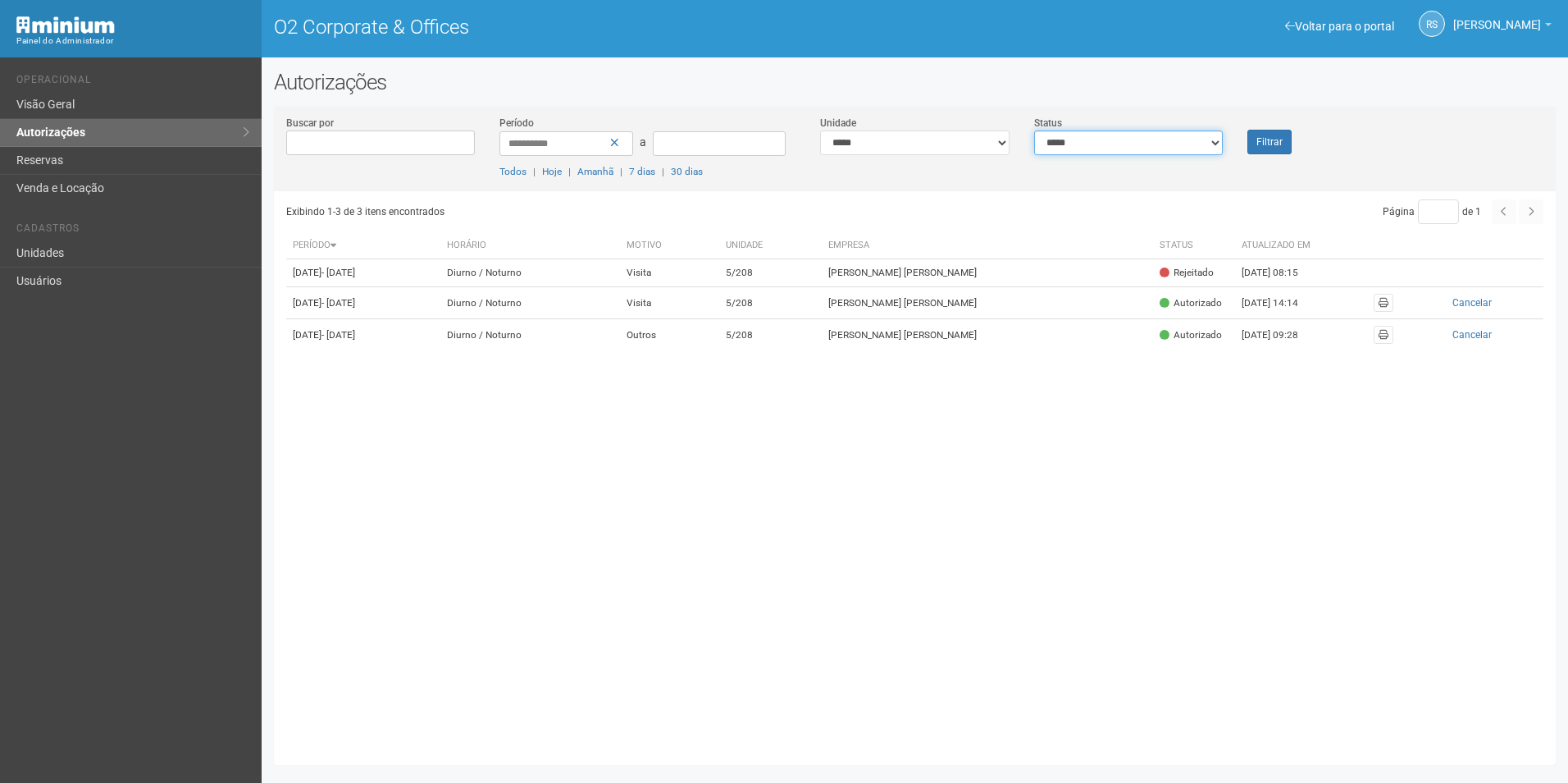
click at [1090, 137] on select "**********" at bounding box center [1128, 142] width 190 height 24
select select "*"
click at [1034, 131] on select "**********" at bounding box center [1128, 142] width 190 height 24
click at [1265, 144] on button "Filtrar" at bounding box center [1269, 142] width 45 height 24
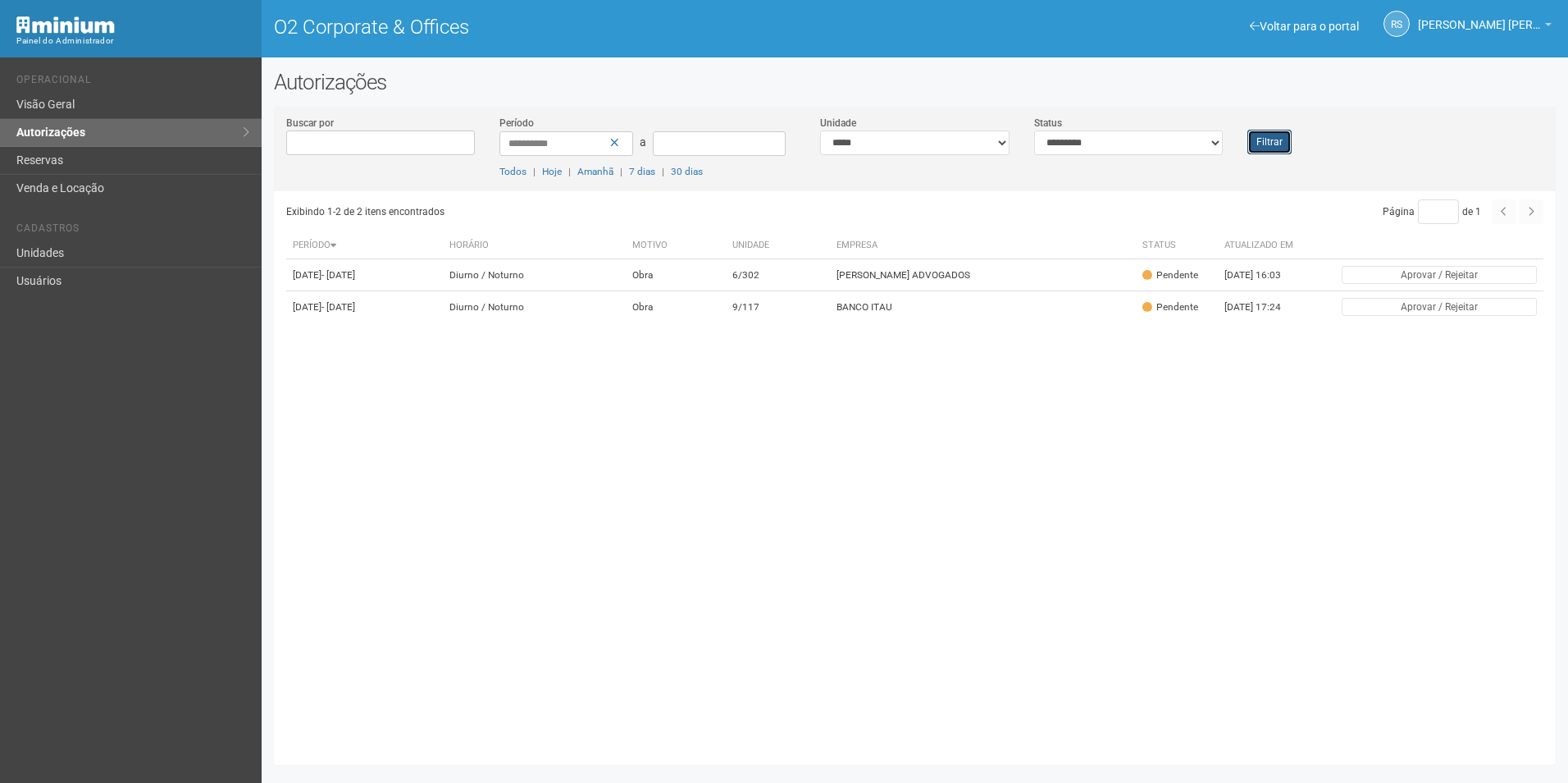
click at [1261, 135] on button "Filtrar" at bounding box center [1269, 142] width 45 height 24
click at [1271, 142] on button "Filtrar" at bounding box center [1269, 142] width 45 height 24
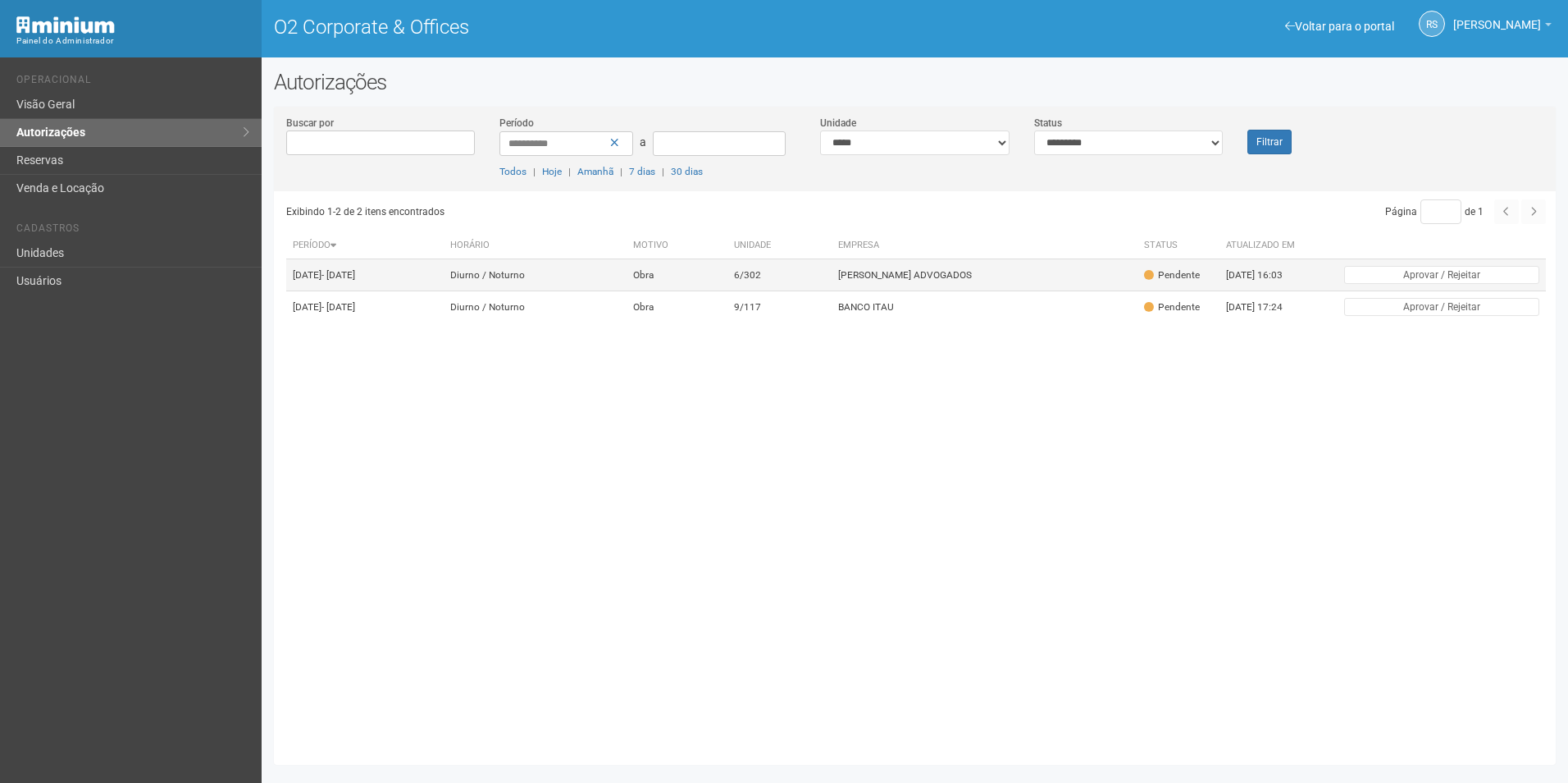
click at [1036, 264] on td "[PERSON_NAME] ADVOGADOS" at bounding box center [984, 276] width 306 height 32
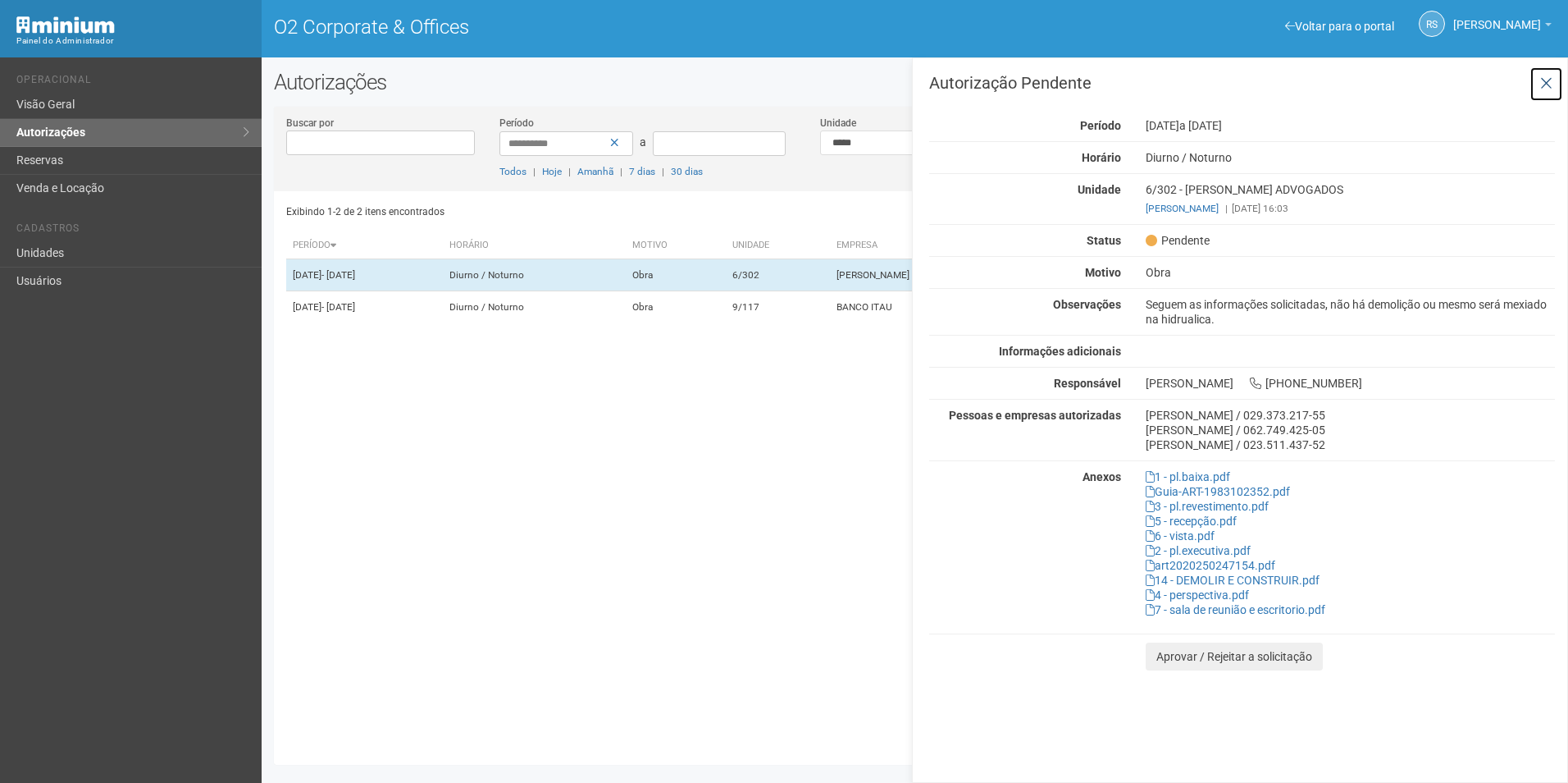
click at [1537, 84] on button at bounding box center [1546, 84] width 34 height 35
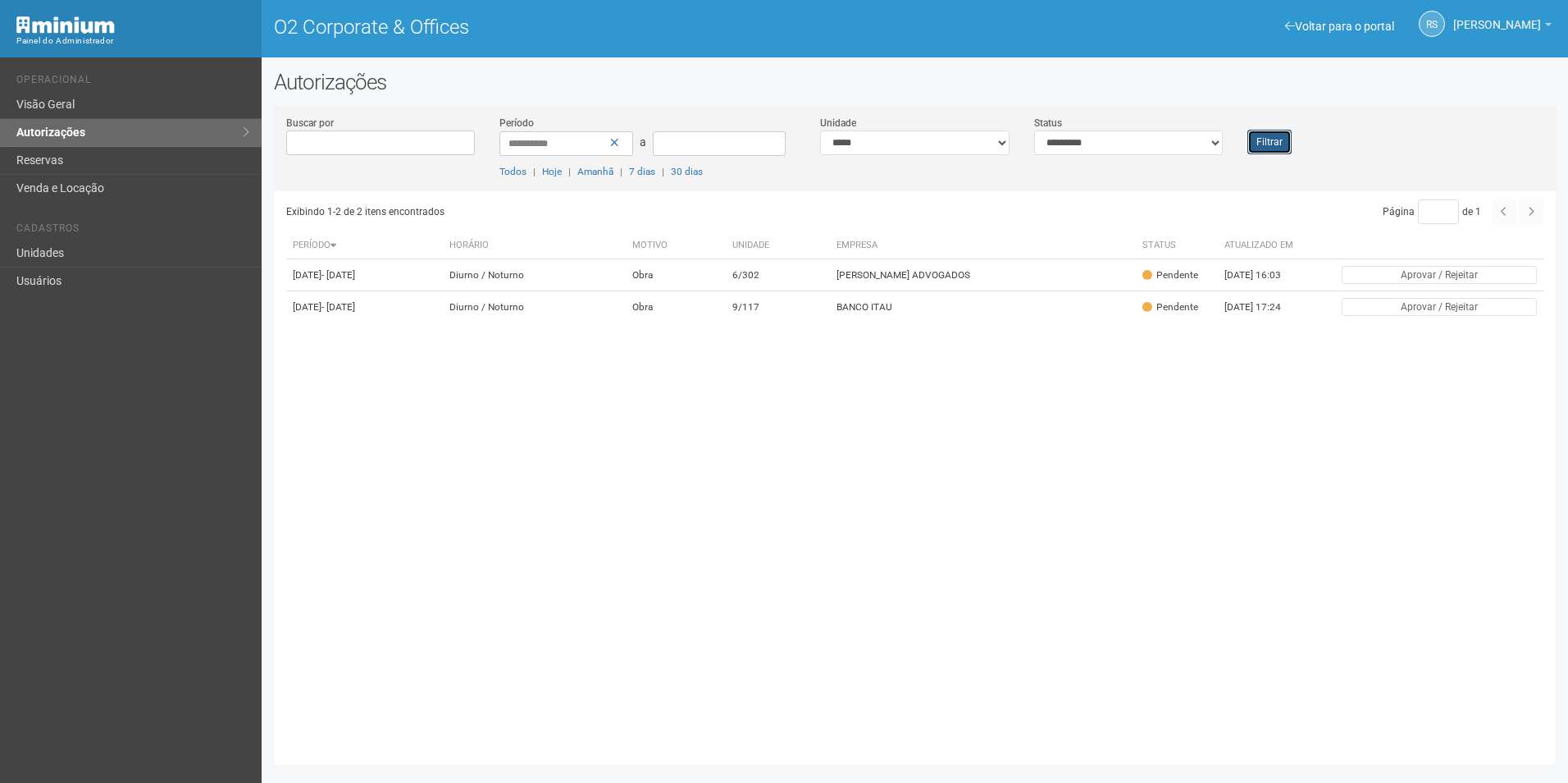
click at [1257, 138] on button "Filtrar" at bounding box center [1269, 142] width 45 height 24
drag, startPoint x: 1274, startPoint y: 161, endPoint x: 1276, endPoint y: 141, distance: 20.1
click at [1275, 162] on div "**********" at bounding box center [914, 153] width 1282 height 77
click at [1276, 141] on button "Filtrar" at bounding box center [1269, 142] width 45 height 24
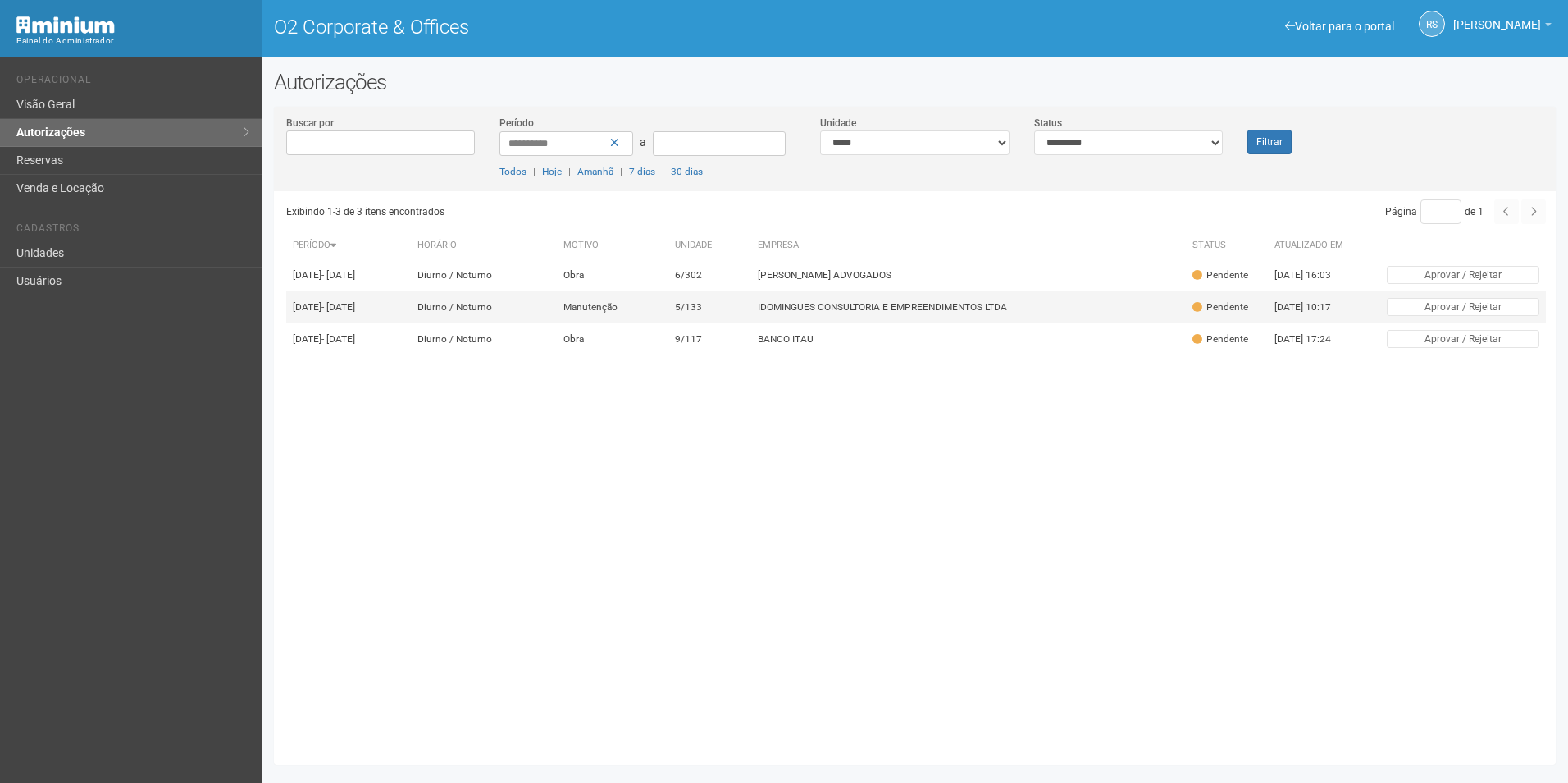
click at [752, 324] on td "5/133" at bounding box center [709, 308] width 83 height 32
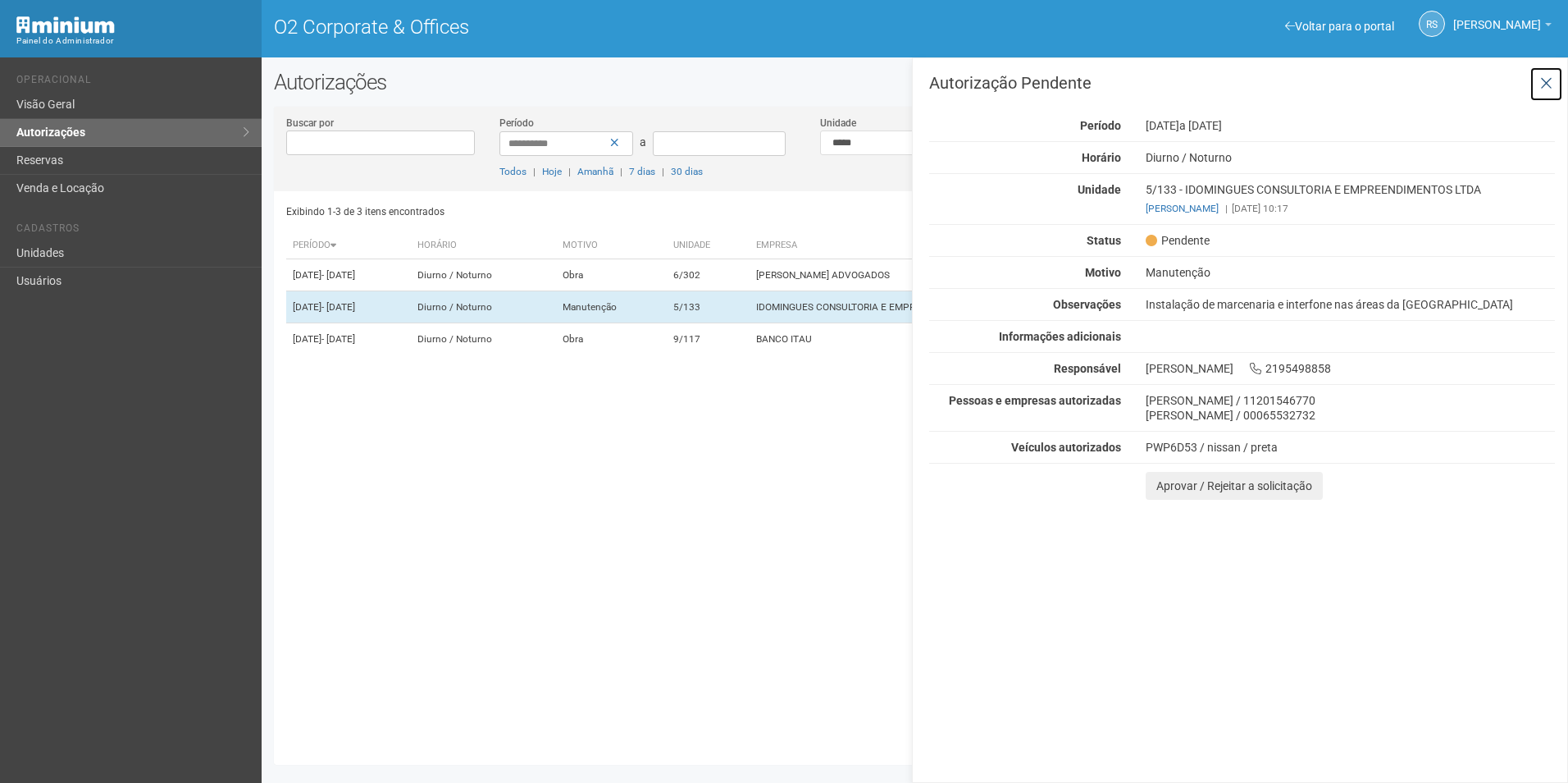
click at [1540, 83] on icon at bounding box center [1546, 83] width 13 height 16
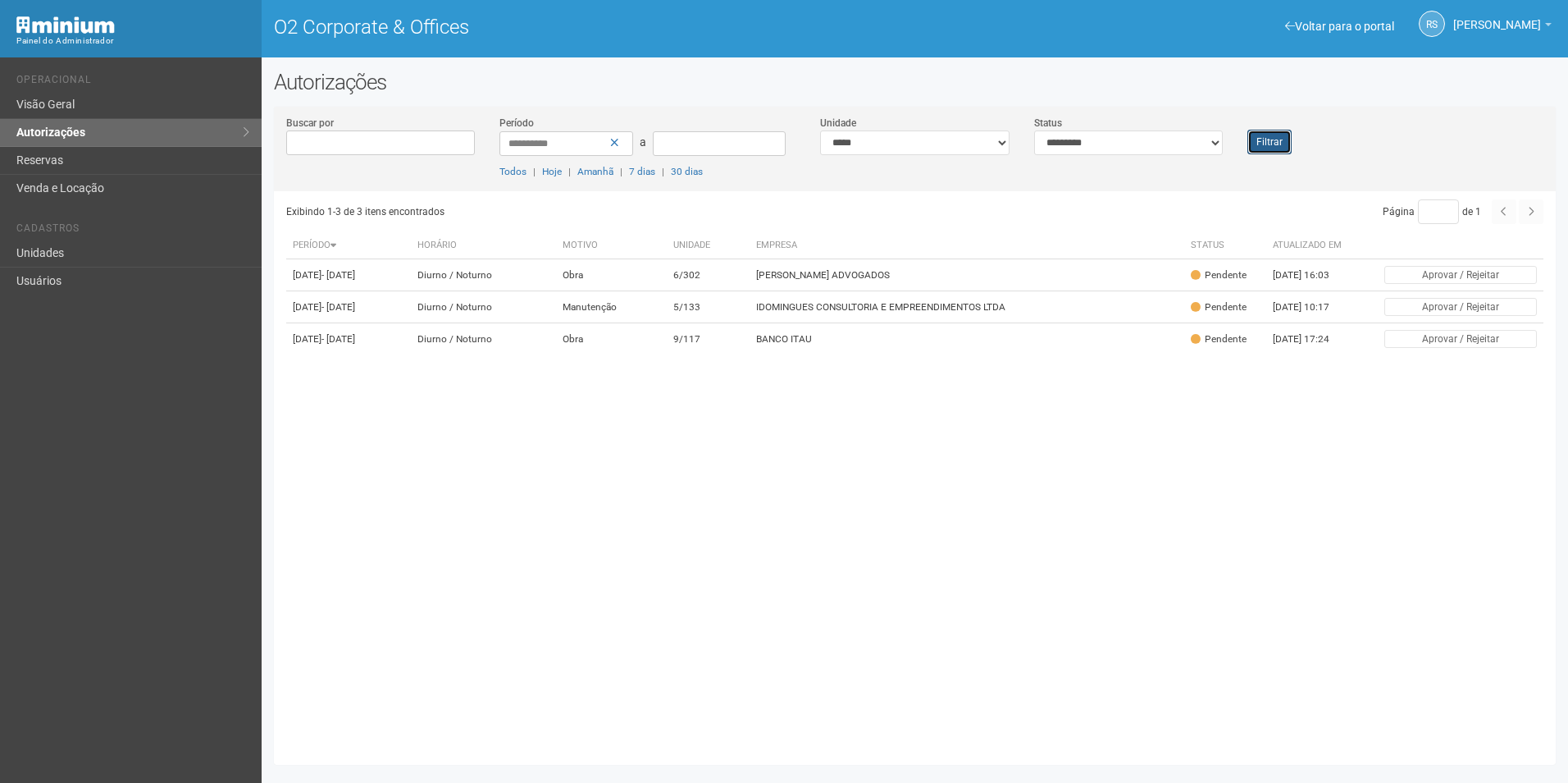
click at [1258, 142] on button "Filtrar" at bounding box center [1269, 142] width 45 height 24
click at [821, 292] on td "[PERSON_NAME] ADVOGADOS" at bounding box center [969, 276] width 436 height 32
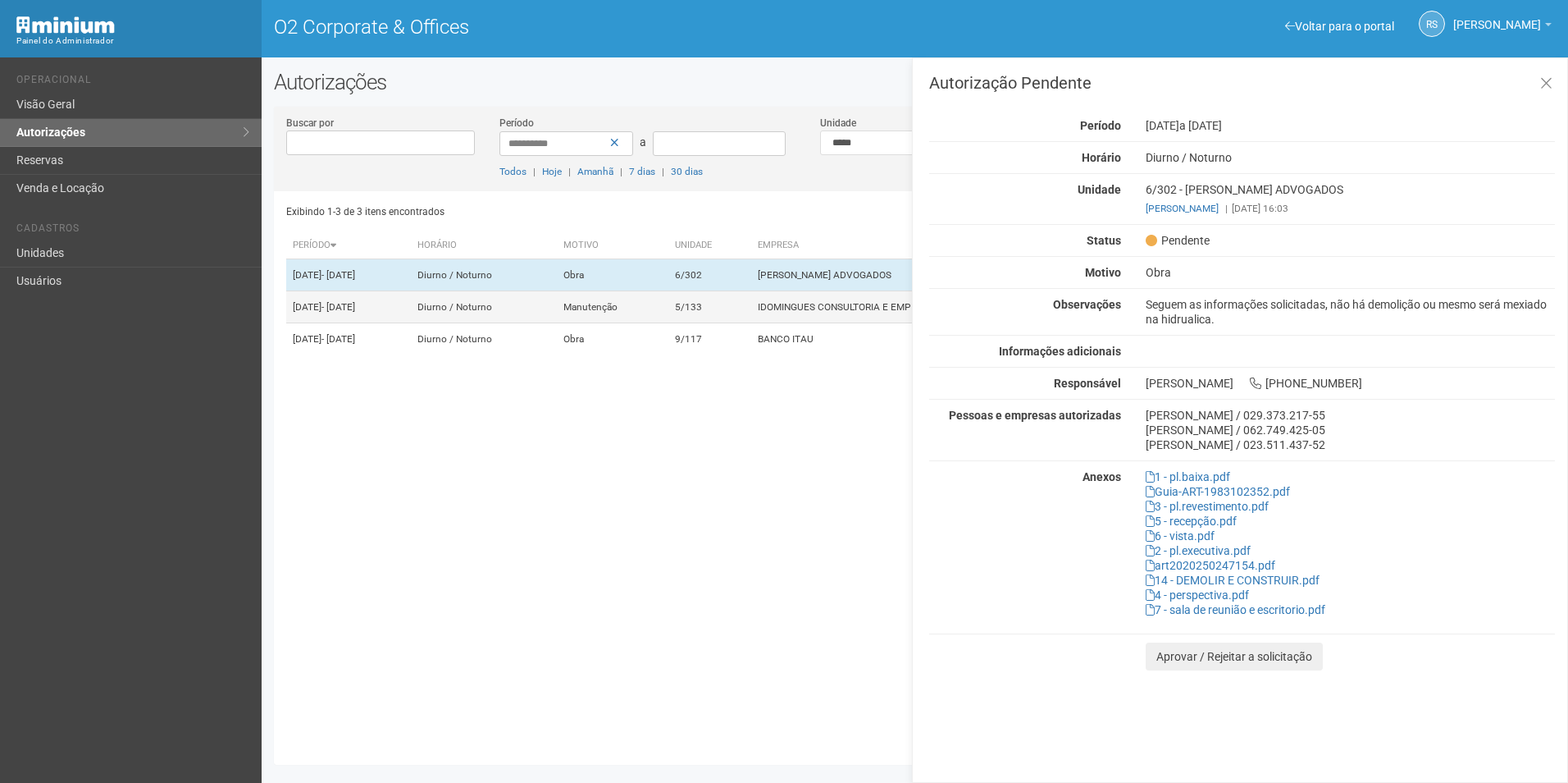
click at [822, 324] on td "IDOMINGUES CONSULTORIA E EMPREENDIMENTOS LTDA" at bounding box center [969, 308] width 436 height 32
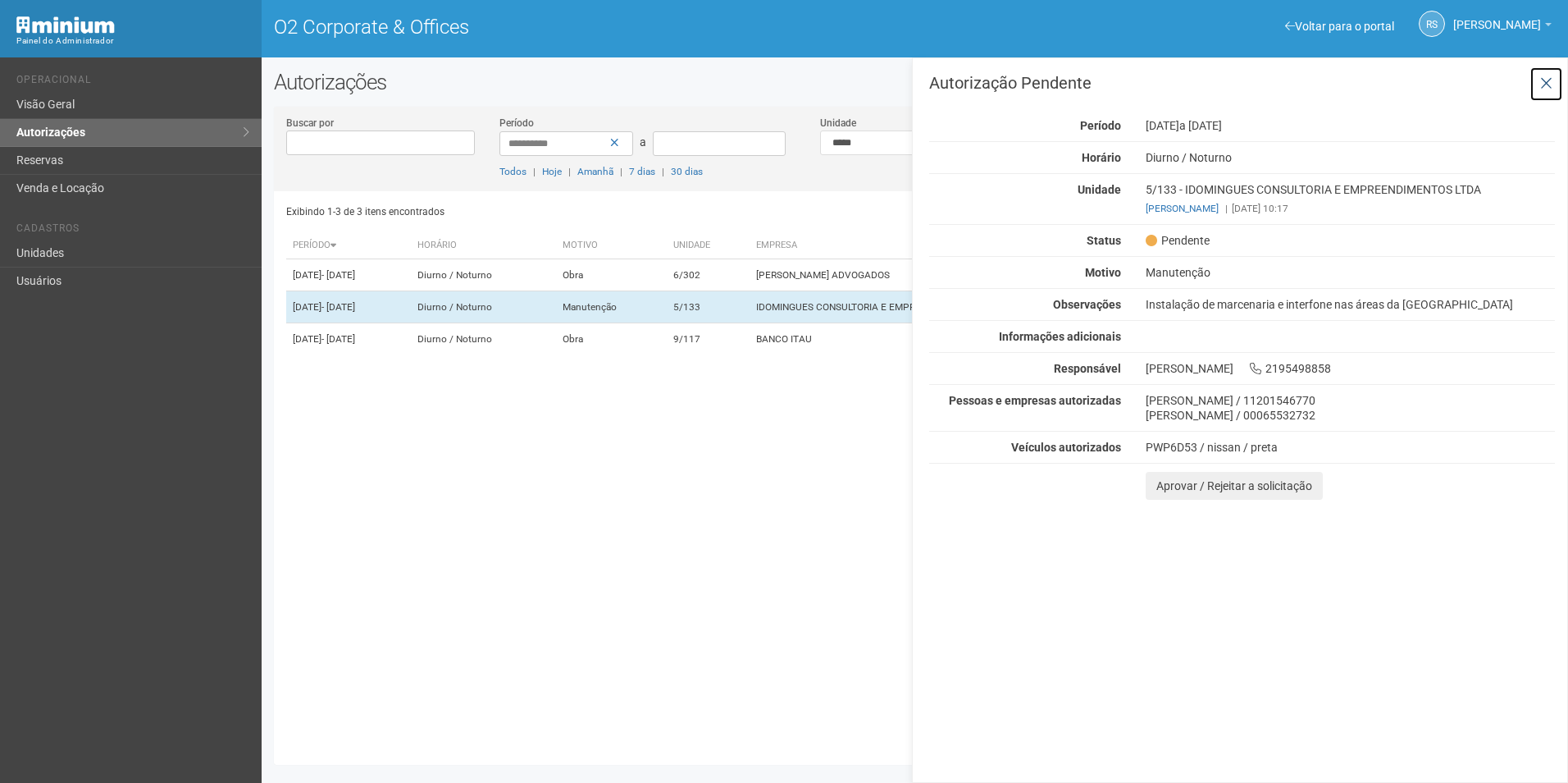
click at [1561, 87] on button at bounding box center [1546, 84] width 34 height 35
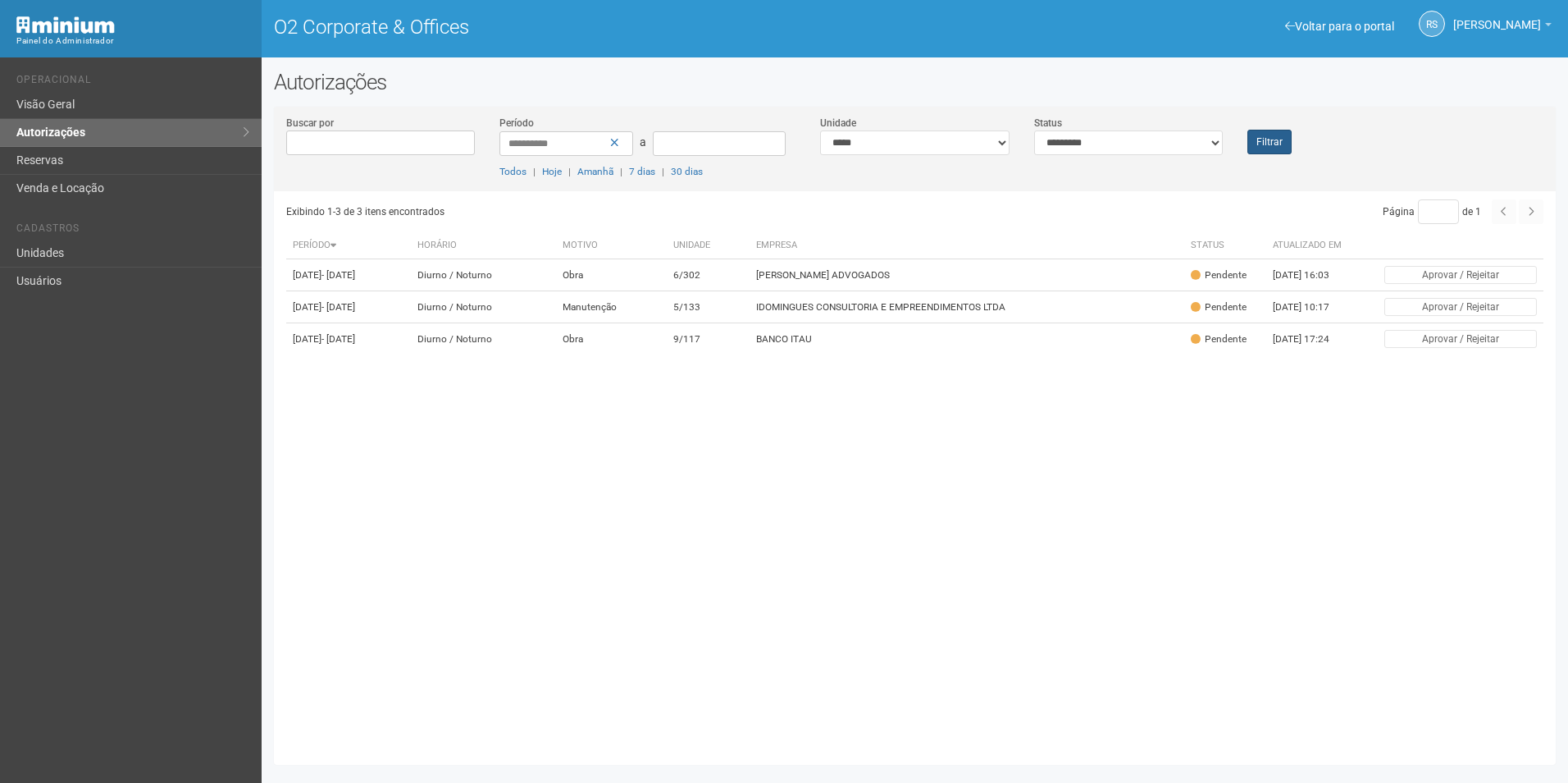
drag, startPoint x: 1239, startPoint y: 147, endPoint x: 1258, endPoint y: 147, distance: 19.0
click at [1240, 147] on div "Filtrar" at bounding box center [1288, 134] width 107 height 40
click at [1272, 138] on button "Filtrar" at bounding box center [1269, 142] width 45 height 24
click at [868, 324] on td "IDOMINGUES CONSULTORIA E EMPREENDIMENTOS LTDA" at bounding box center [969, 308] width 436 height 32
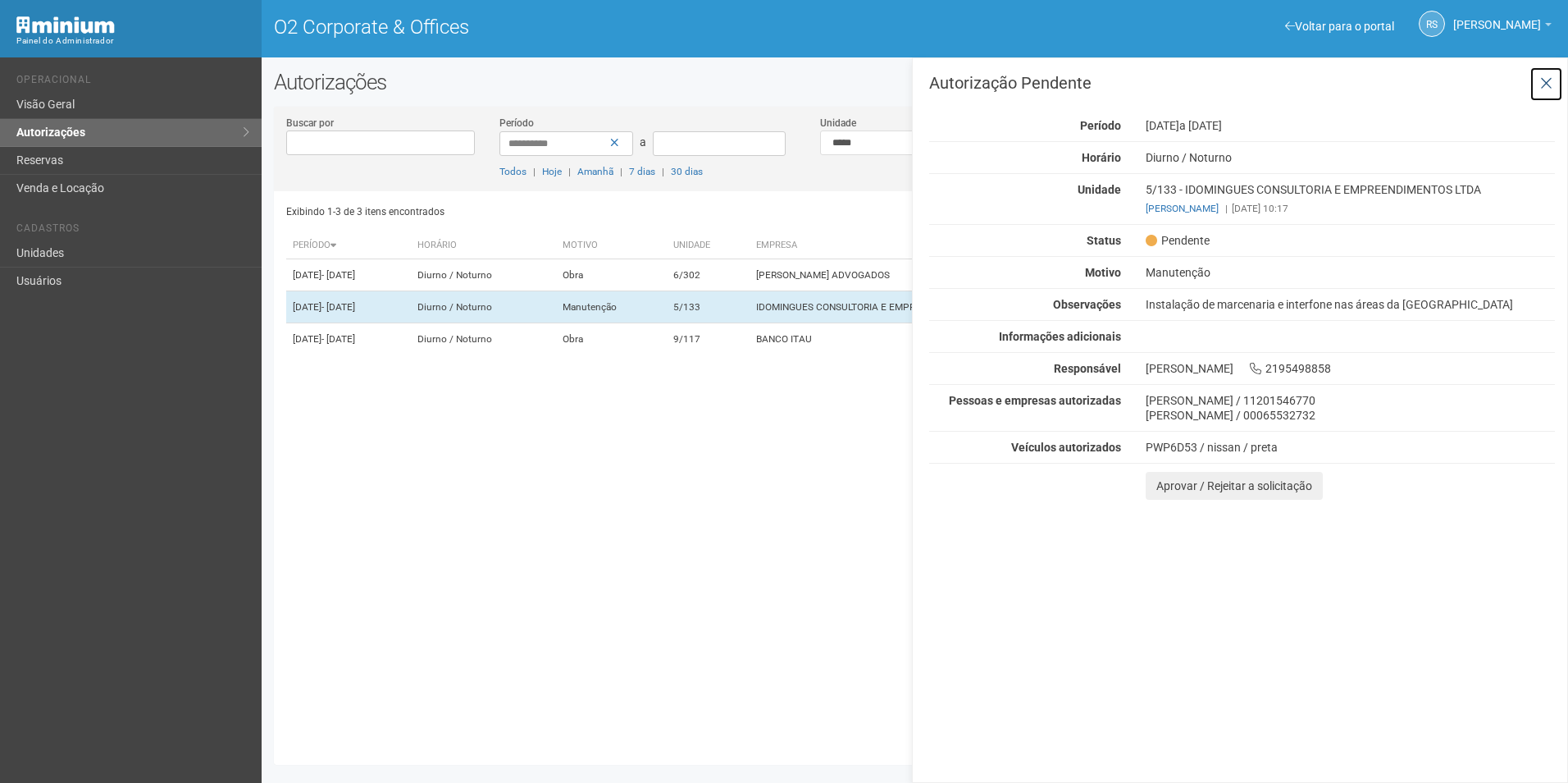
click at [1553, 76] on button at bounding box center [1546, 84] width 34 height 35
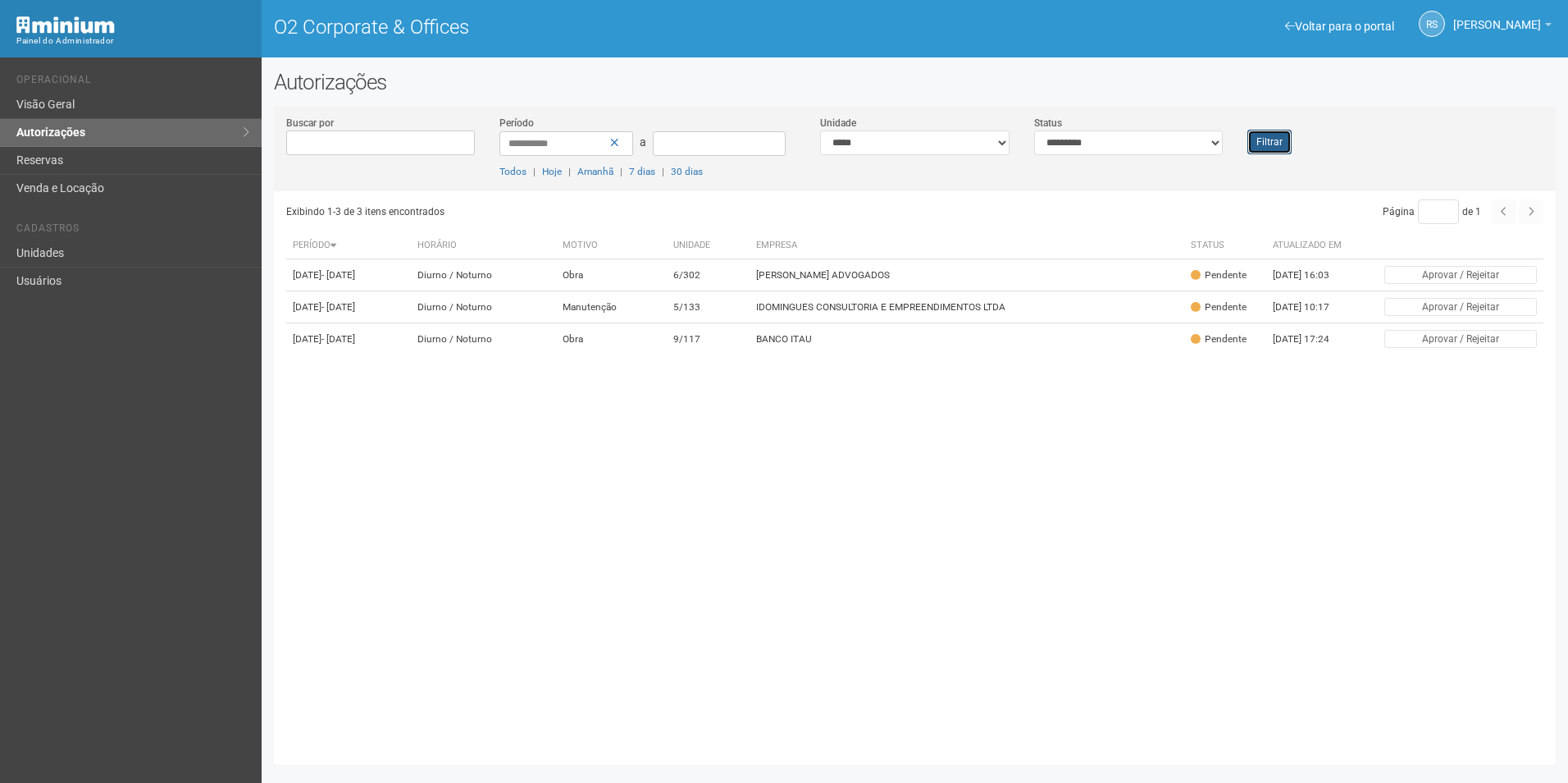
click at [1252, 137] on button "Filtrar" at bounding box center [1269, 142] width 45 height 24
click at [712, 271] on td "6/302" at bounding box center [709, 276] width 83 height 32
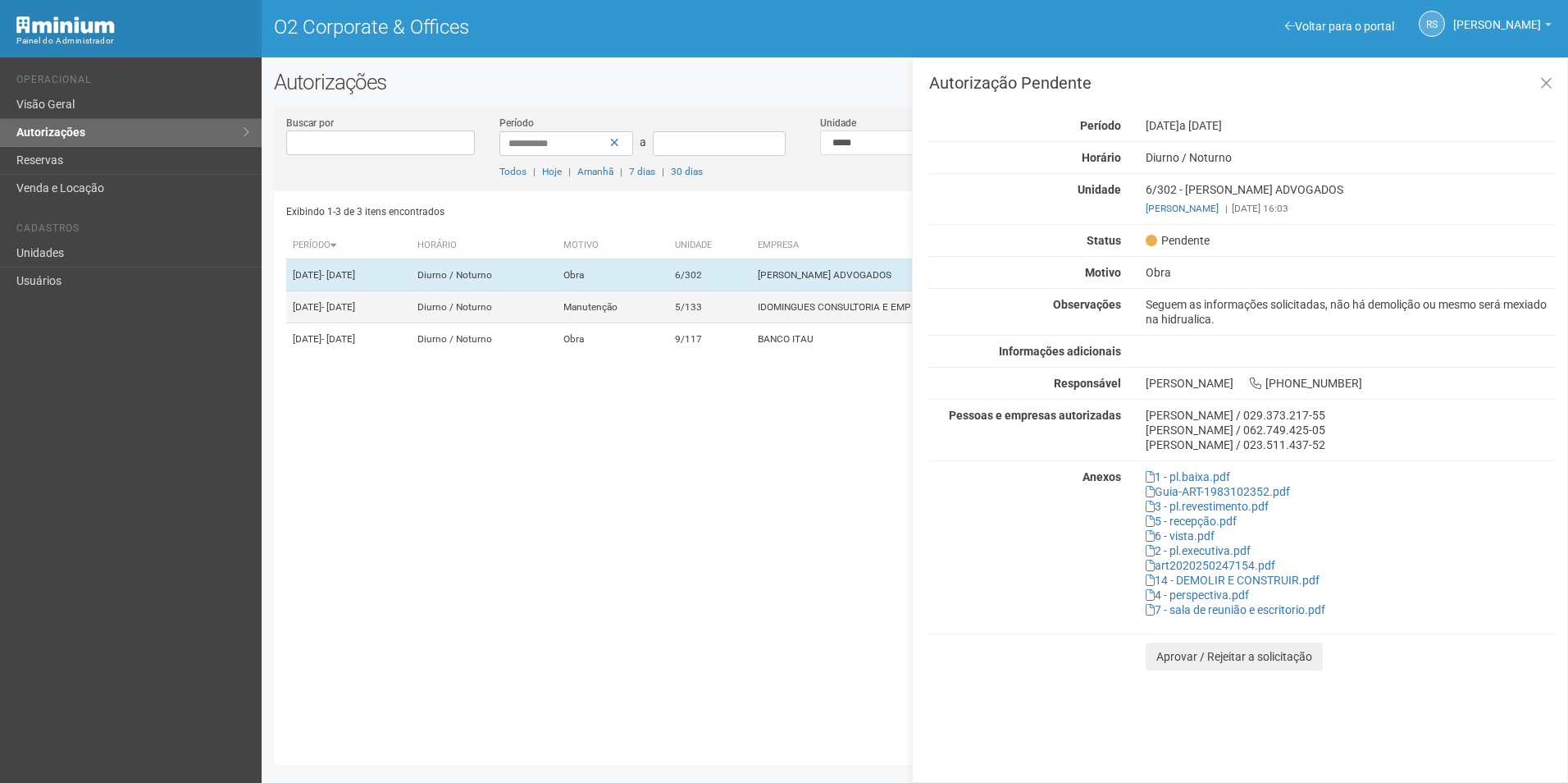
click at [720, 310] on td "5/133" at bounding box center [709, 308] width 83 height 32
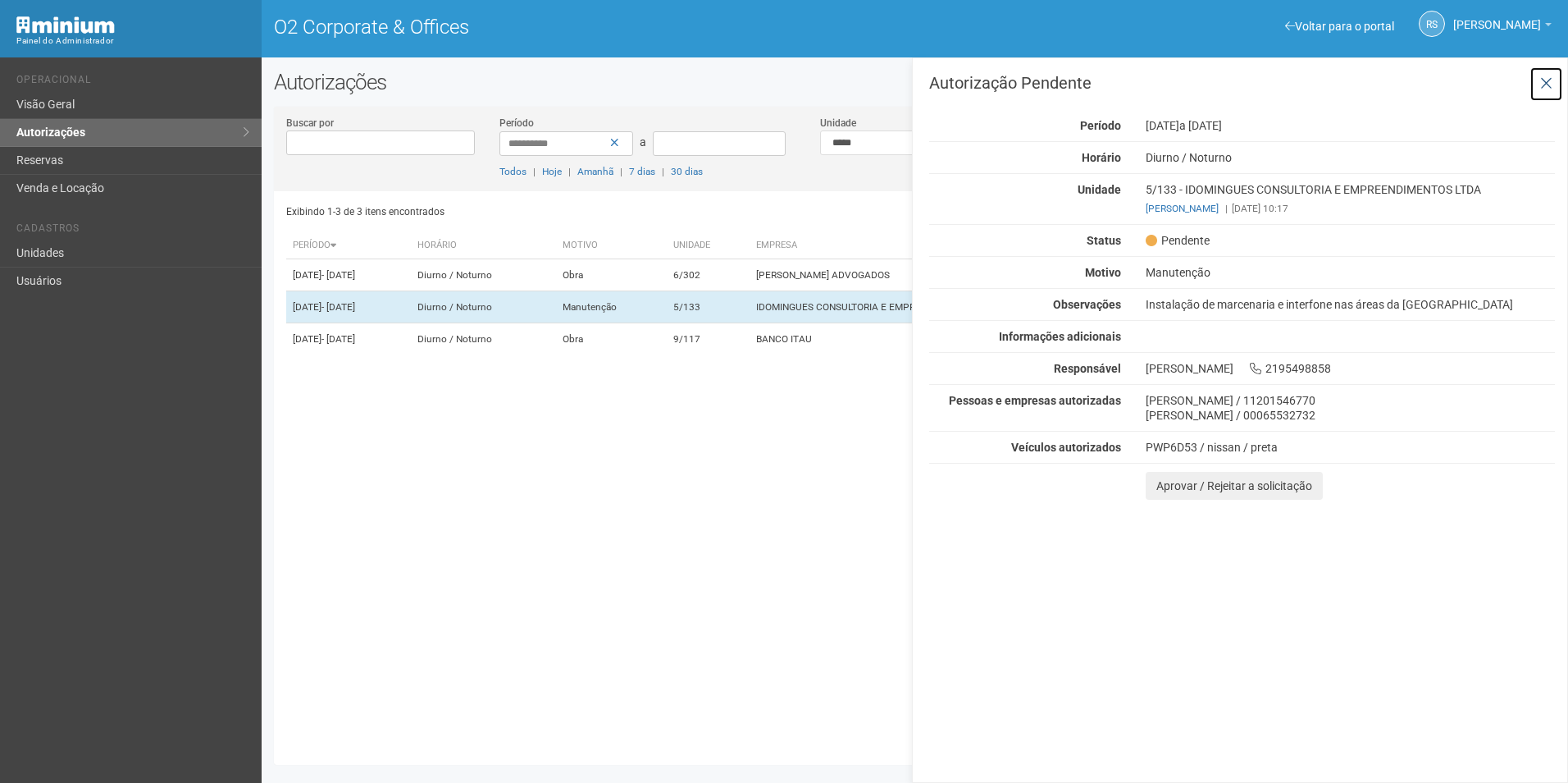
click at [1547, 76] on icon at bounding box center [1546, 83] width 13 height 16
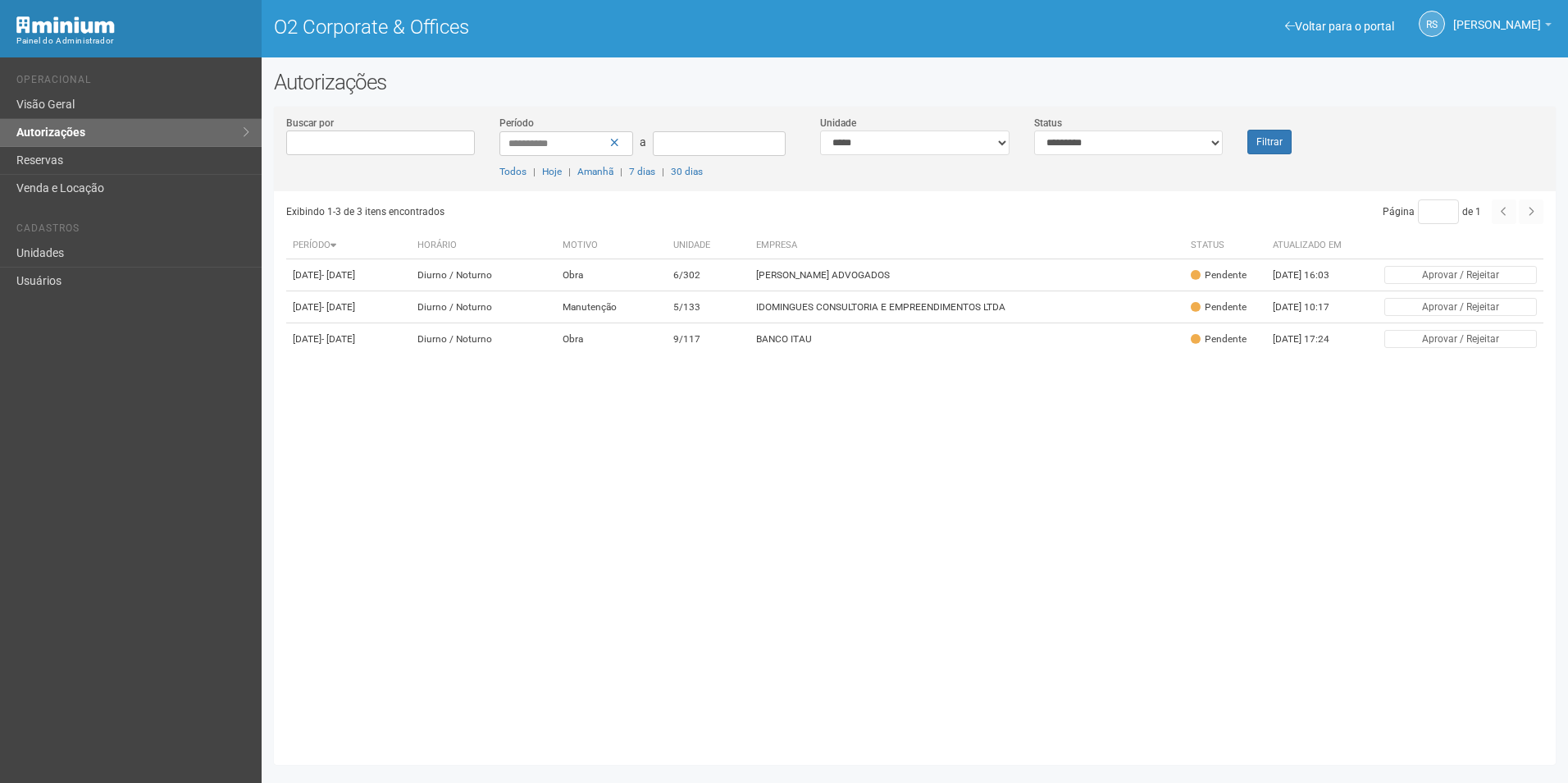
drag, startPoint x: 1304, startPoint y: 159, endPoint x: 1294, endPoint y: 147, distance: 15.6
click at [1304, 158] on div "**********" at bounding box center [914, 153] width 1282 height 77
click at [1282, 141] on button "Filtrar" at bounding box center [1269, 142] width 45 height 24
click at [1268, 147] on button "Filtrar" at bounding box center [1269, 142] width 45 height 24
click at [1266, 138] on button "Filtrar" at bounding box center [1269, 142] width 45 height 24
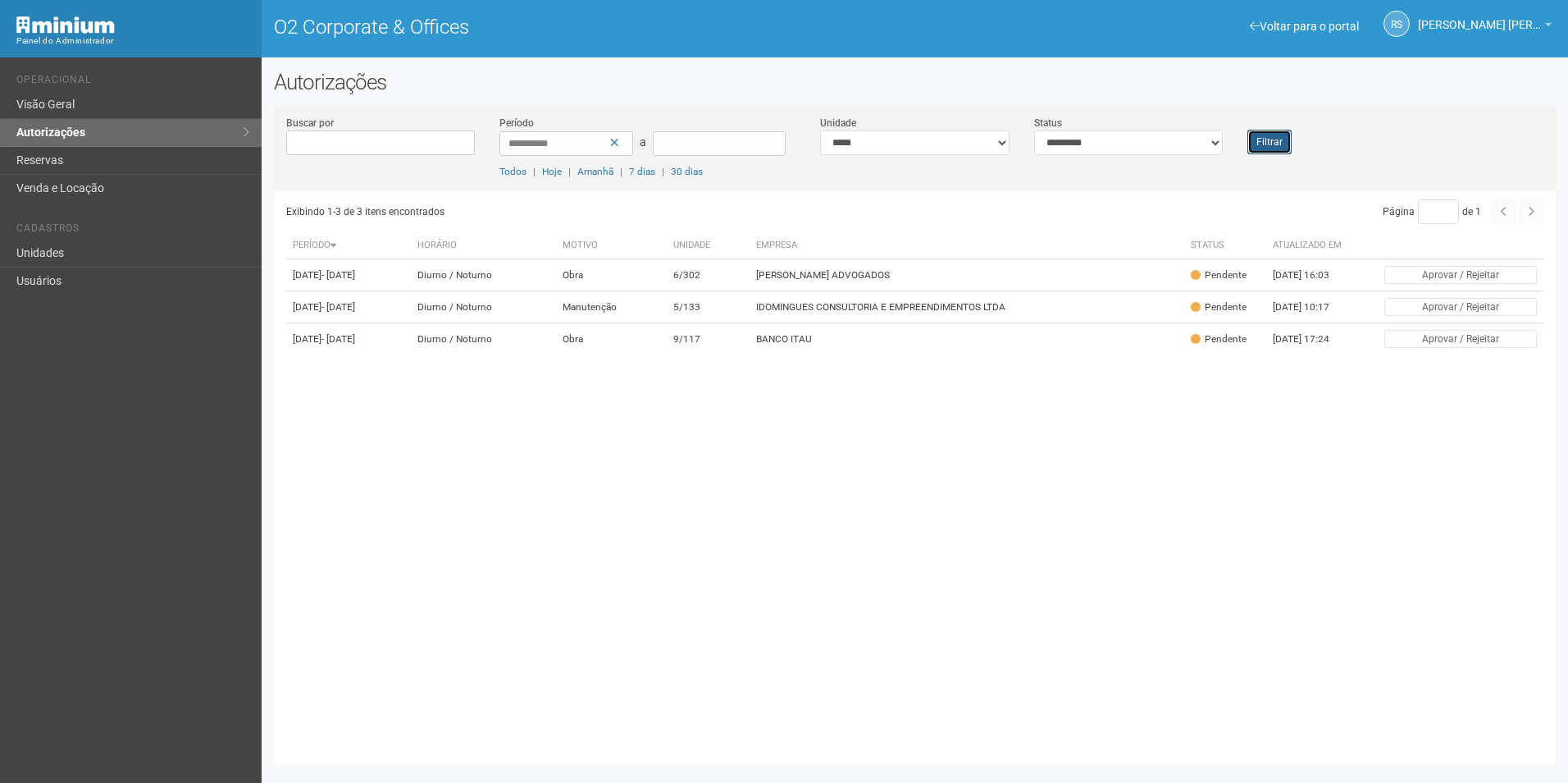
click at [1260, 136] on button "Filtrar" at bounding box center [1269, 142] width 45 height 24
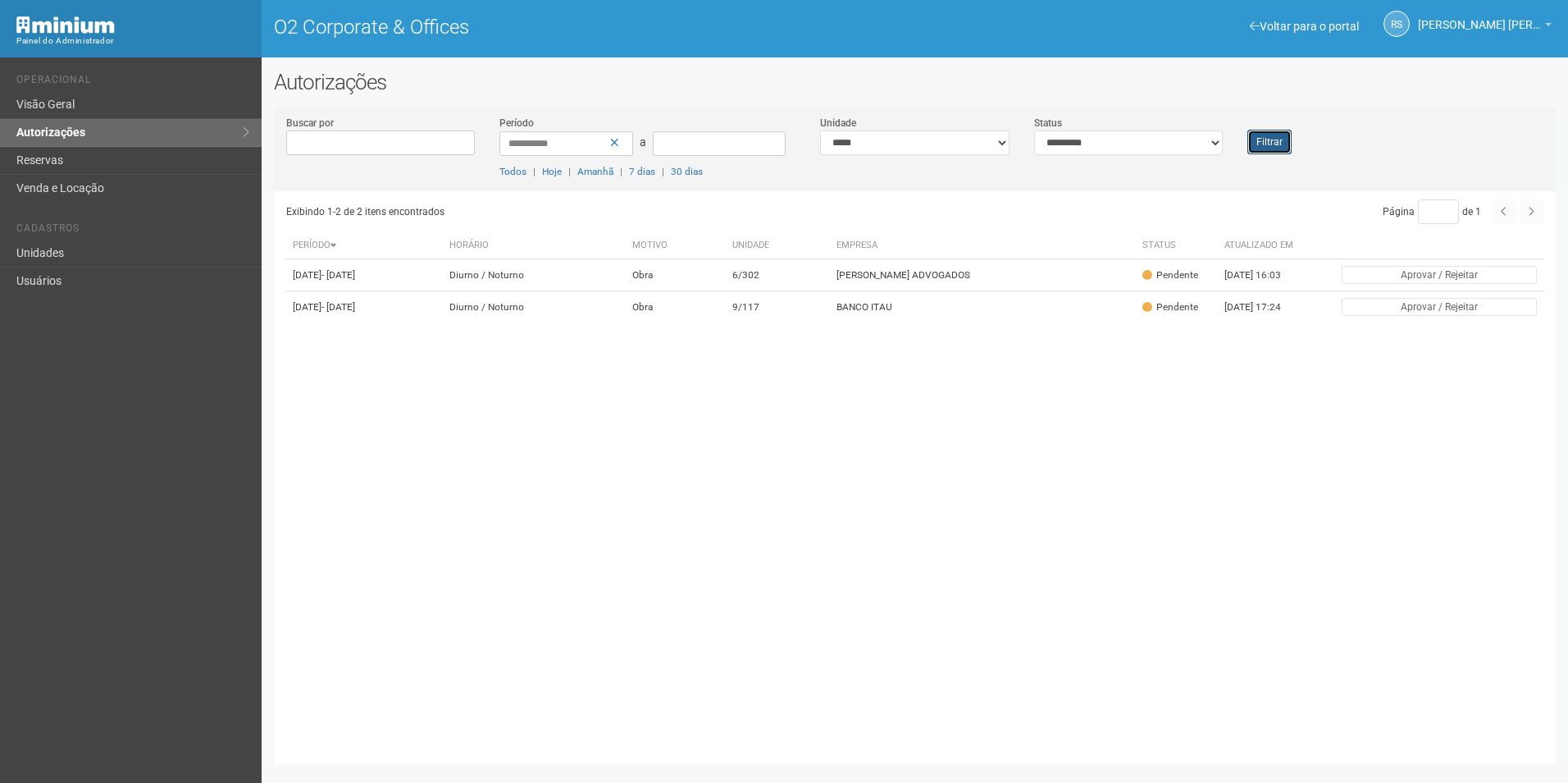
click at [1276, 142] on button "Filtrar" at bounding box center [1269, 142] width 45 height 24
click at [1257, 138] on button "Filtrar" at bounding box center [1269, 142] width 45 height 24
click at [1253, 130] on button "Filtrar" at bounding box center [1269, 142] width 45 height 24
click at [1271, 141] on button "Filtrar" at bounding box center [1269, 142] width 45 height 24
click at [1265, 137] on button "Filtrar" at bounding box center [1269, 142] width 45 height 24
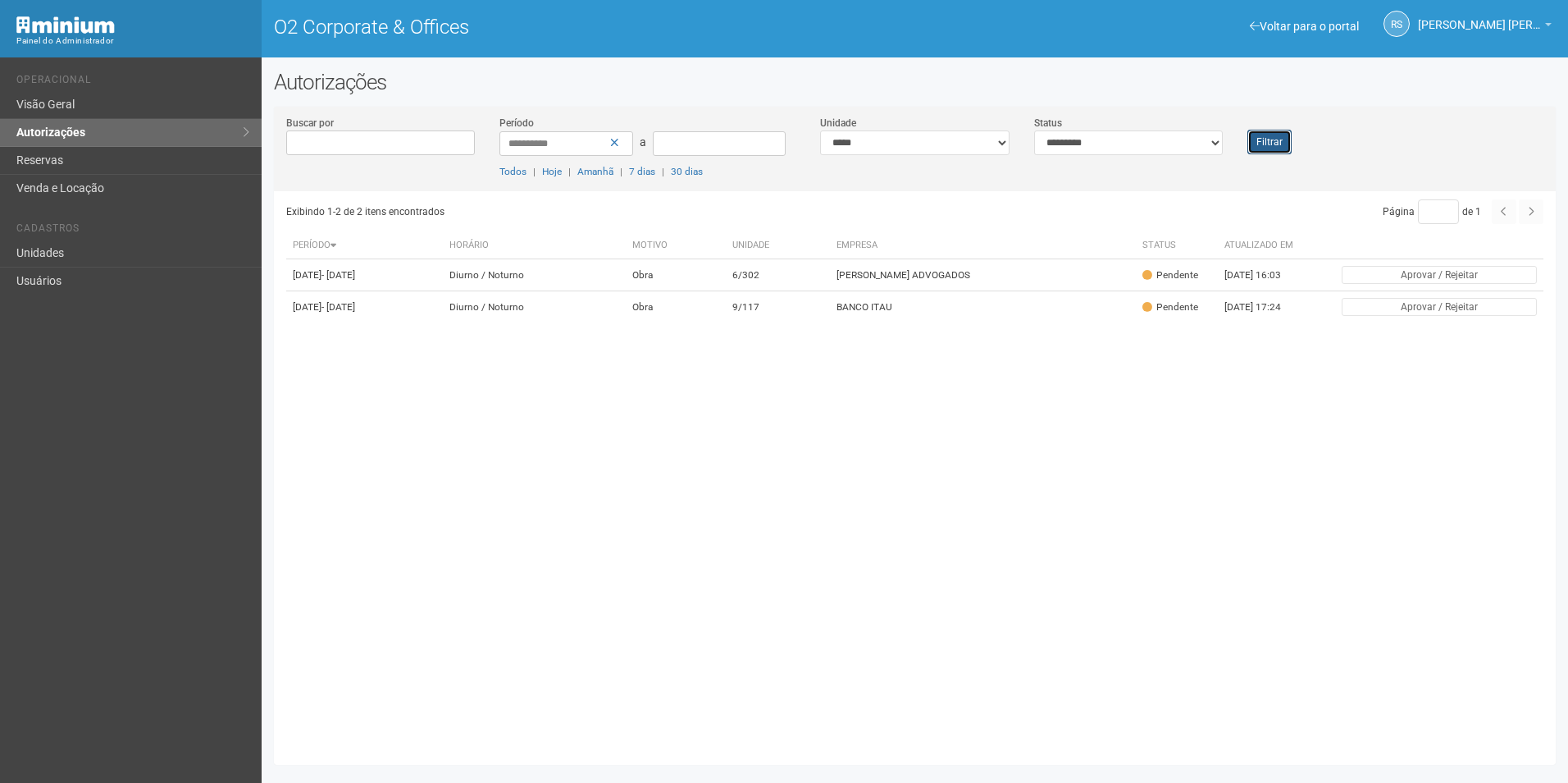
click at [1267, 138] on button "Filtrar" at bounding box center [1269, 142] width 45 height 24
click at [1277, 135] on button "Filtrar" at bounding box center [1269, 142] width 45 height 24
click at [1292, 140] on div "Filtrar" at bounding box center [1288, 134] width 107 height 40
click at [1283, 143] on button "Filtrar" at bounding box center [1269, 142] width 45 height 24
click at [1287, 131] on button "Filtrar" at bounding box center [1269, 142] width 45 height 24
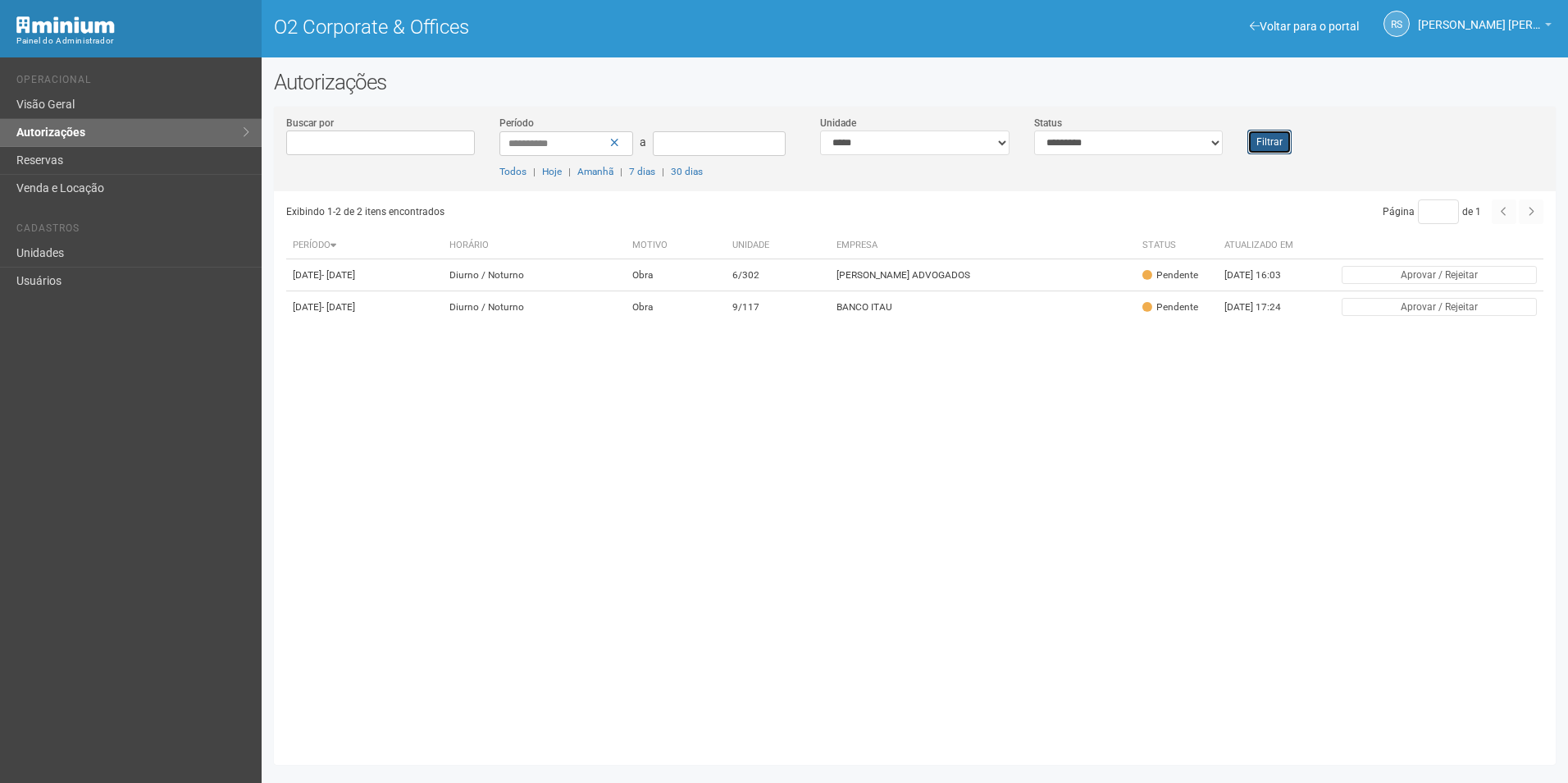
click at [1284, 139] on button "Filtrar" at bounding box center [1269, 142] width 45 height 24
click at [1263, 142] on button "Filtrar" at bounding box center [1269, 142] width 45 height 24
click at [1277, 145] on button "Filtrar" at bounding box center [1269, 142] width 45 height 24
click at [1268, 138] on button "Filtrar" at bounding box center [1269, 142] width 45 height 24
click at [1284, 140] on button "Filtrar" at bounding box center [1269, 142] width 45 height 24
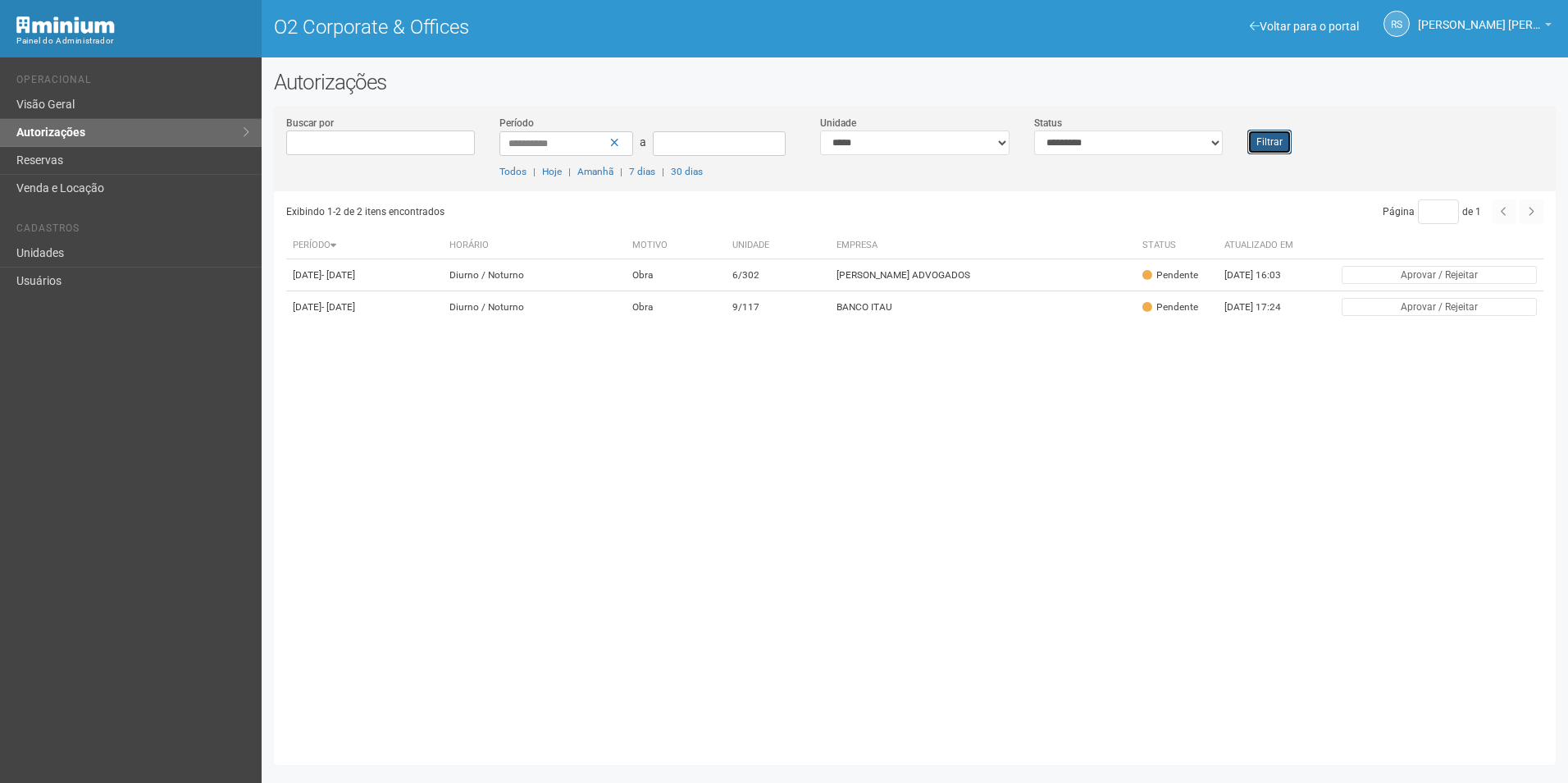
click at [1268, 135] on button "Filtrar" at bounding box center [1269, 142] width 45 height 24
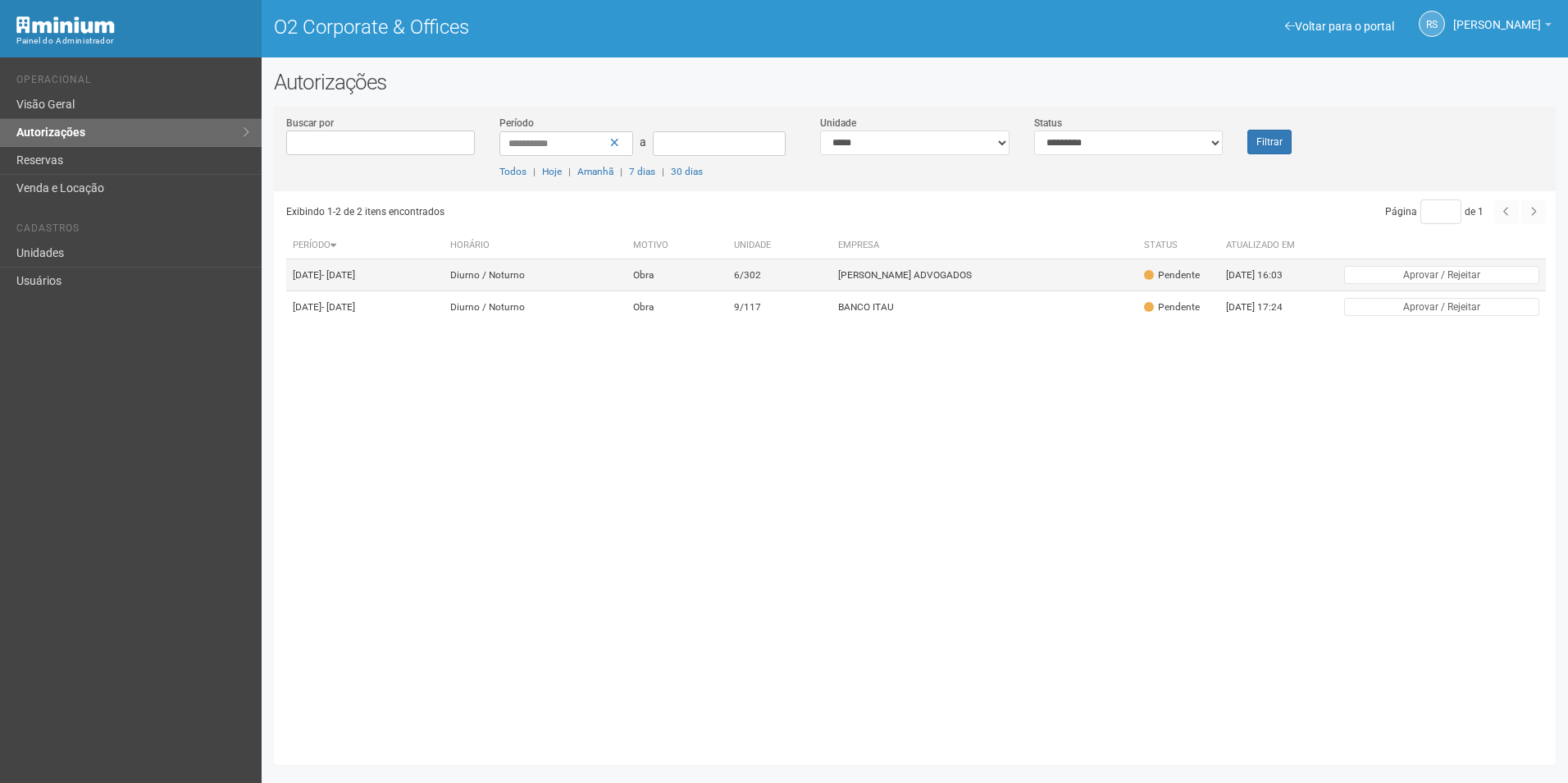
click at [935, 283] on td "[PERSON_NAME] ADVOGADOS" at bounding box center [984, 276] width 306 height 32
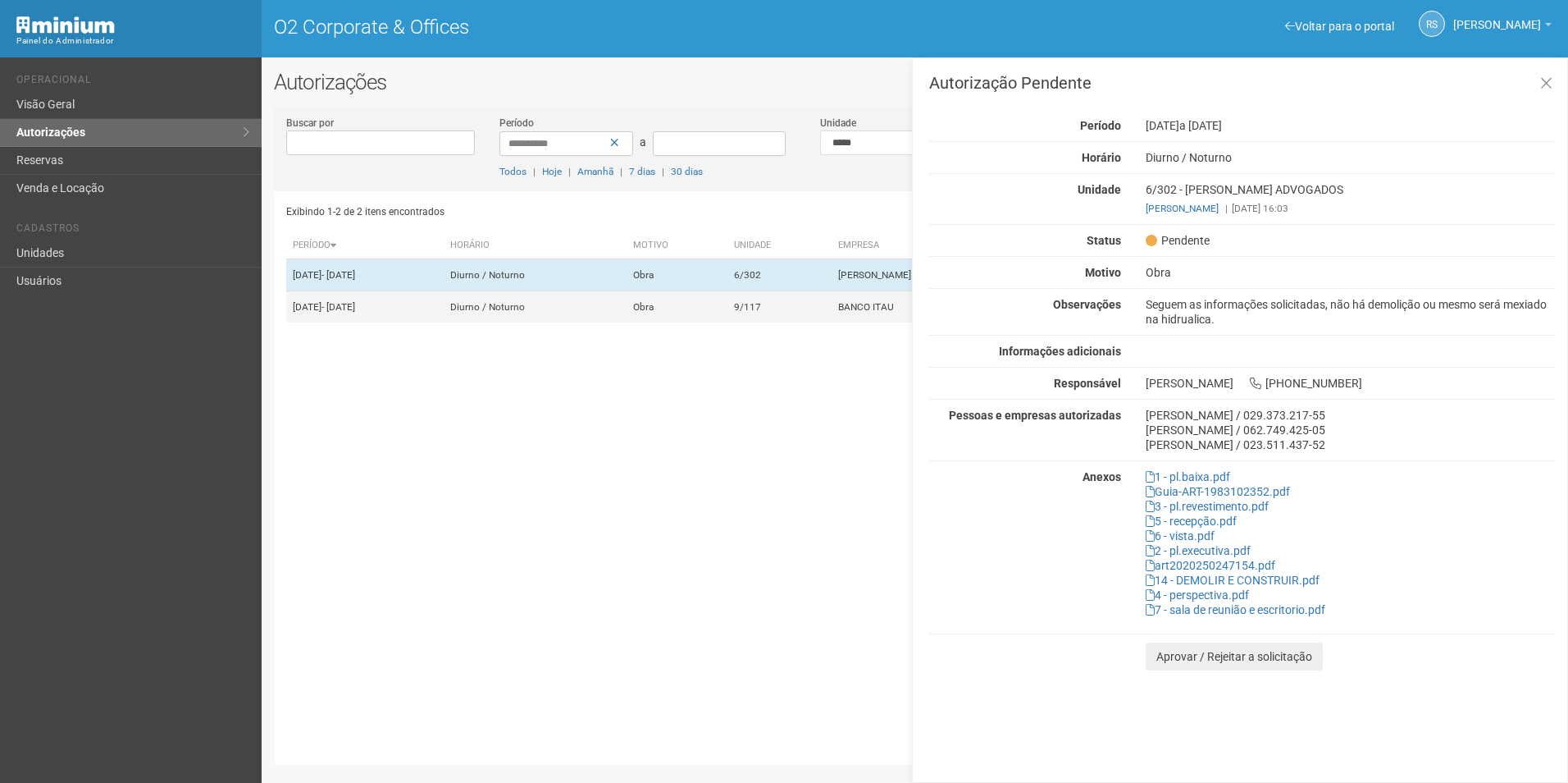
click at [827, 314] on td "9/117" at bounding box center [779, 308] width 104 height 32
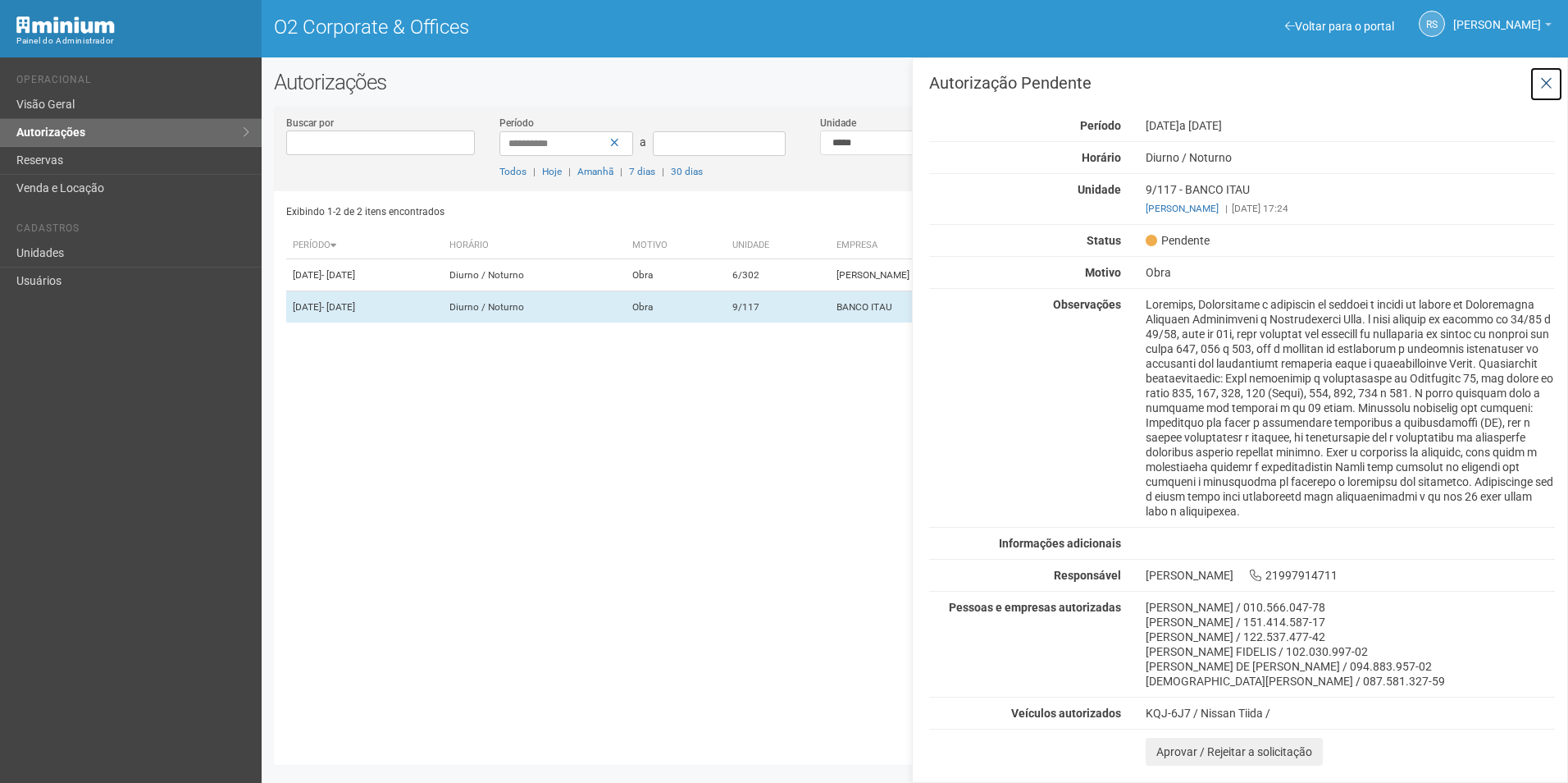
click at [1543, 78] on icon at bounding box center [1546, 83] width 13 height 16
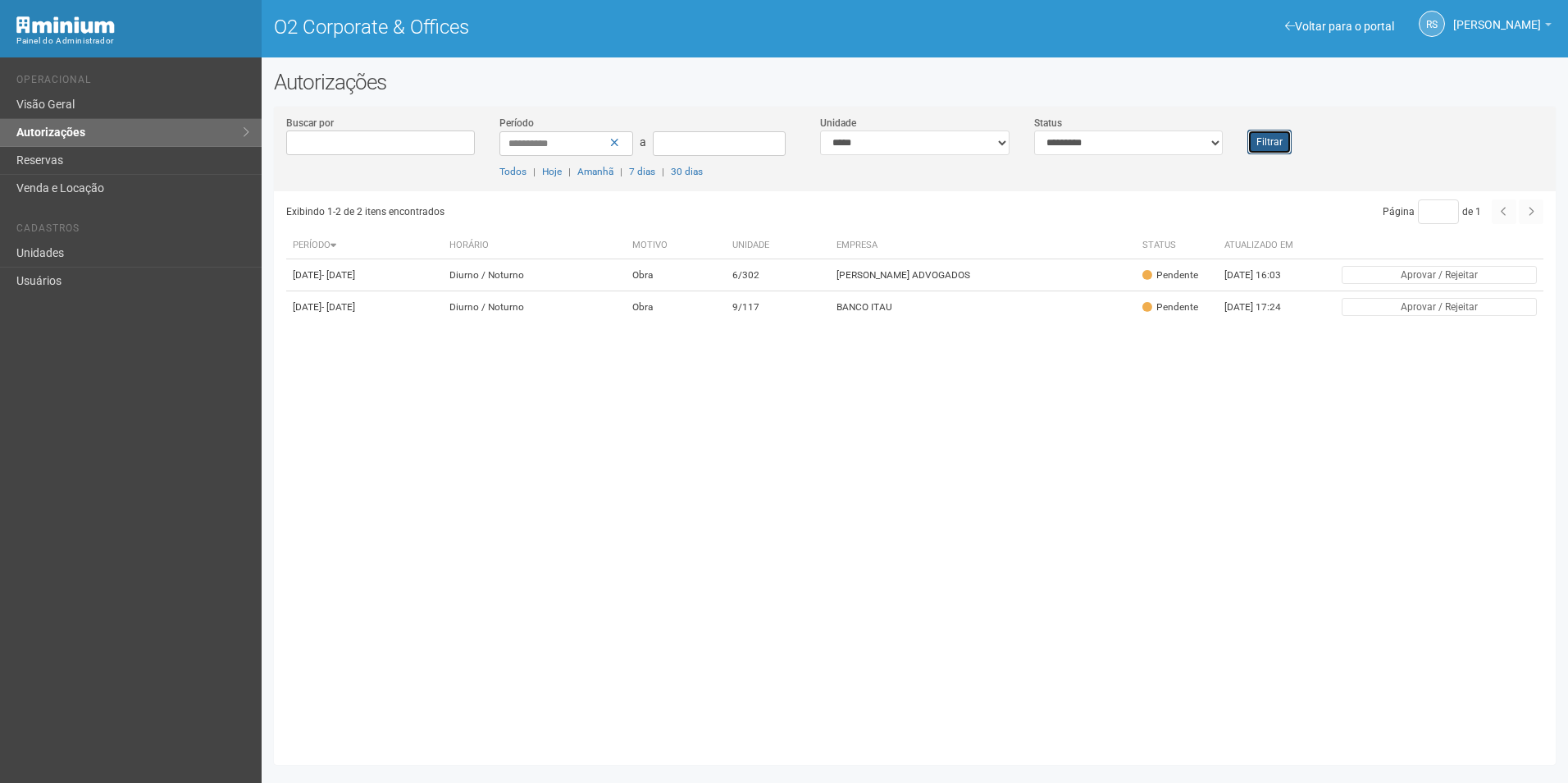
click at [1260, 153] on button "Filtrar" at bounding box center [1269, 142] width 45 height 24
click at [1267, 139] on button "Filtrar" at bounding box center [1269, 142] width 45 height 24
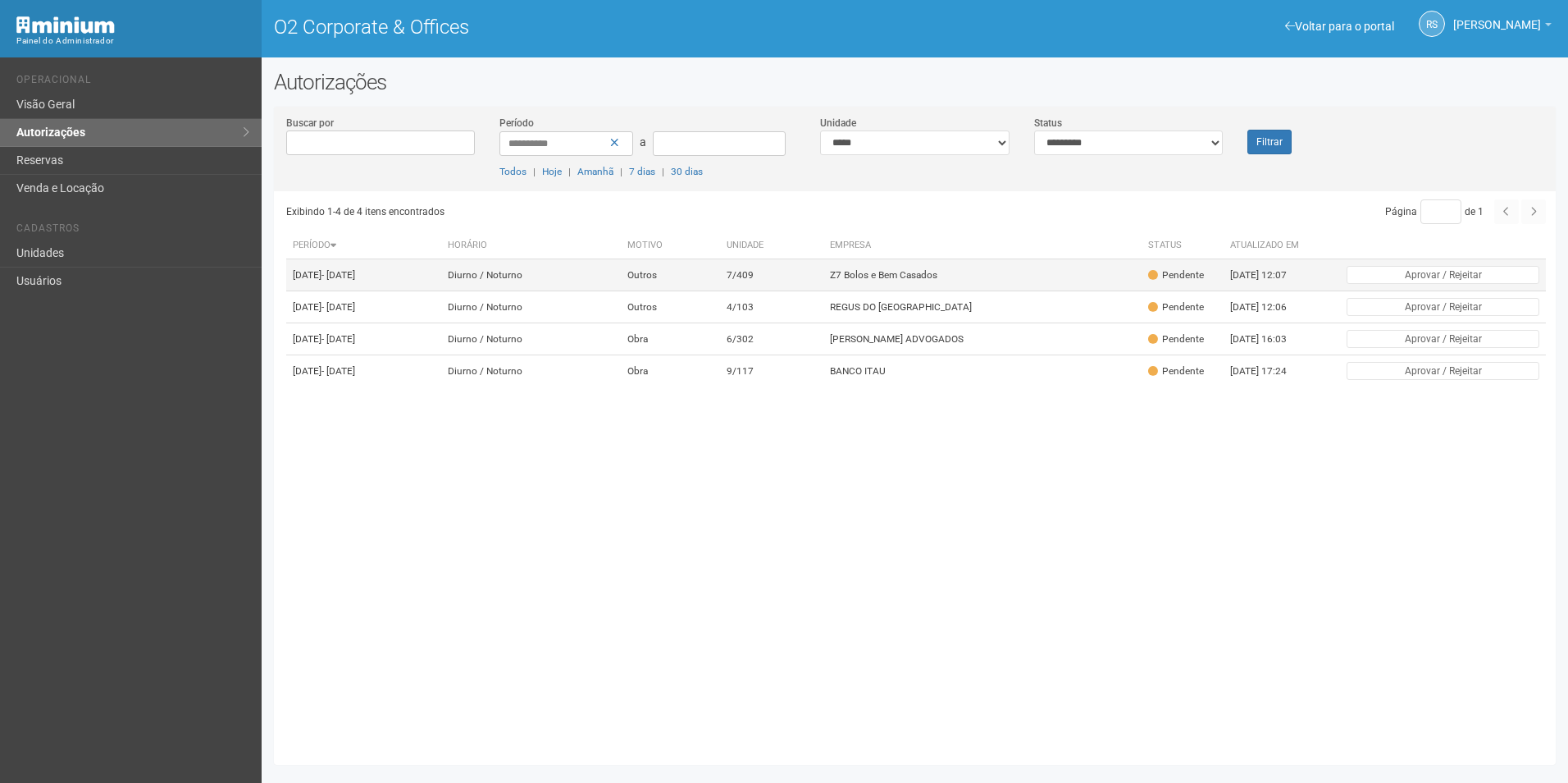
click at [900, 282] on td "Z7 Bolos e Bem Casados" at bounding box center [982, 276] width 318 height 32
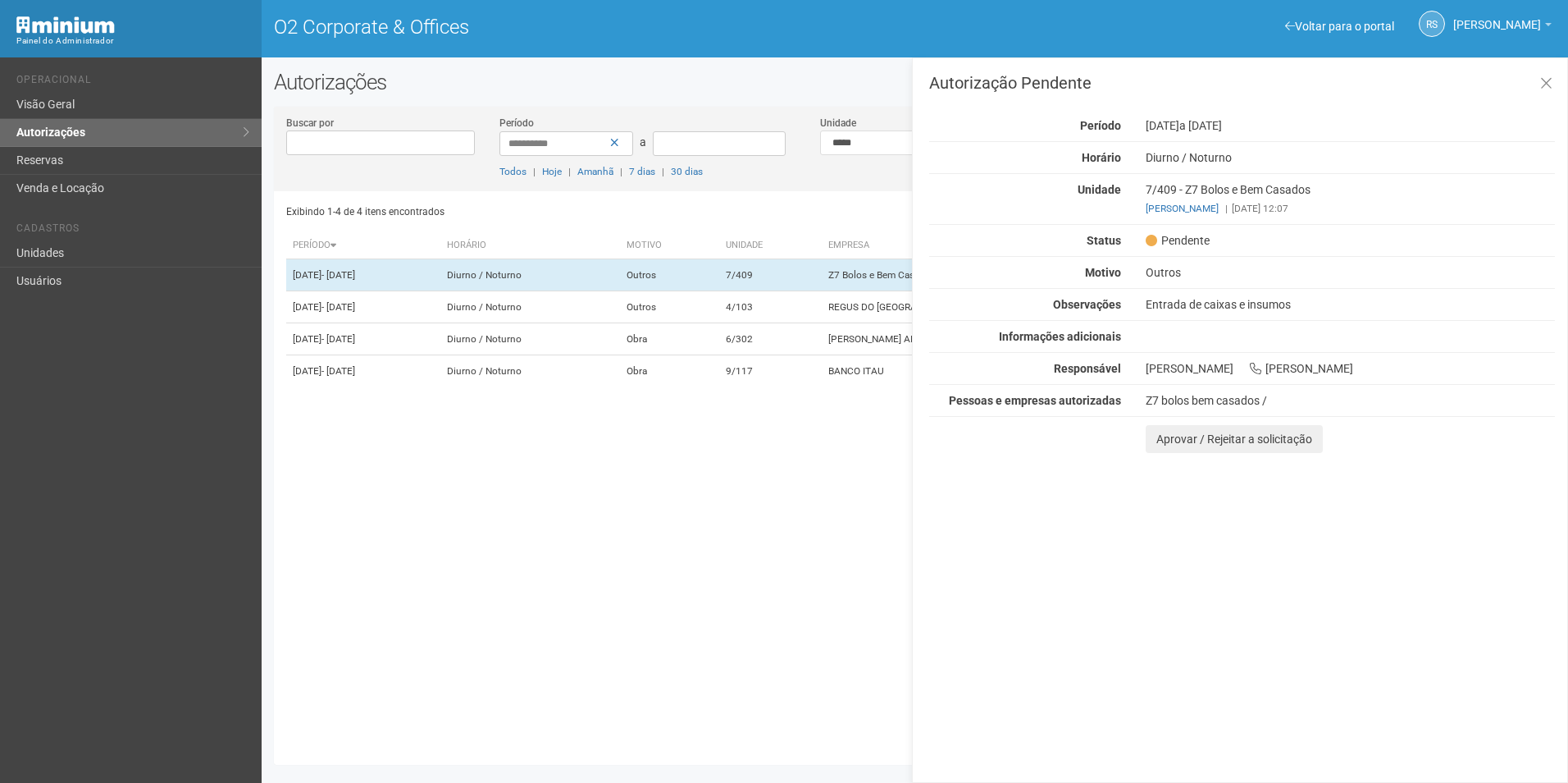
drag, startPoint x: 1445, startPoint y: 591, endPoint x: 1432, endPoint y: 587, distance: 13.6
click at [1445, 591] on div "Autorização Pendente Período 18/08/2025 a 22/08/2025 Horário Diurno / Noturno U…" at bounding box center [1239, 420] width 656 height 725
click at [1180, 431] on button "Aprovar / Rejeitar a solicitação" at bounding box center [1234, 438] width 177 height 28
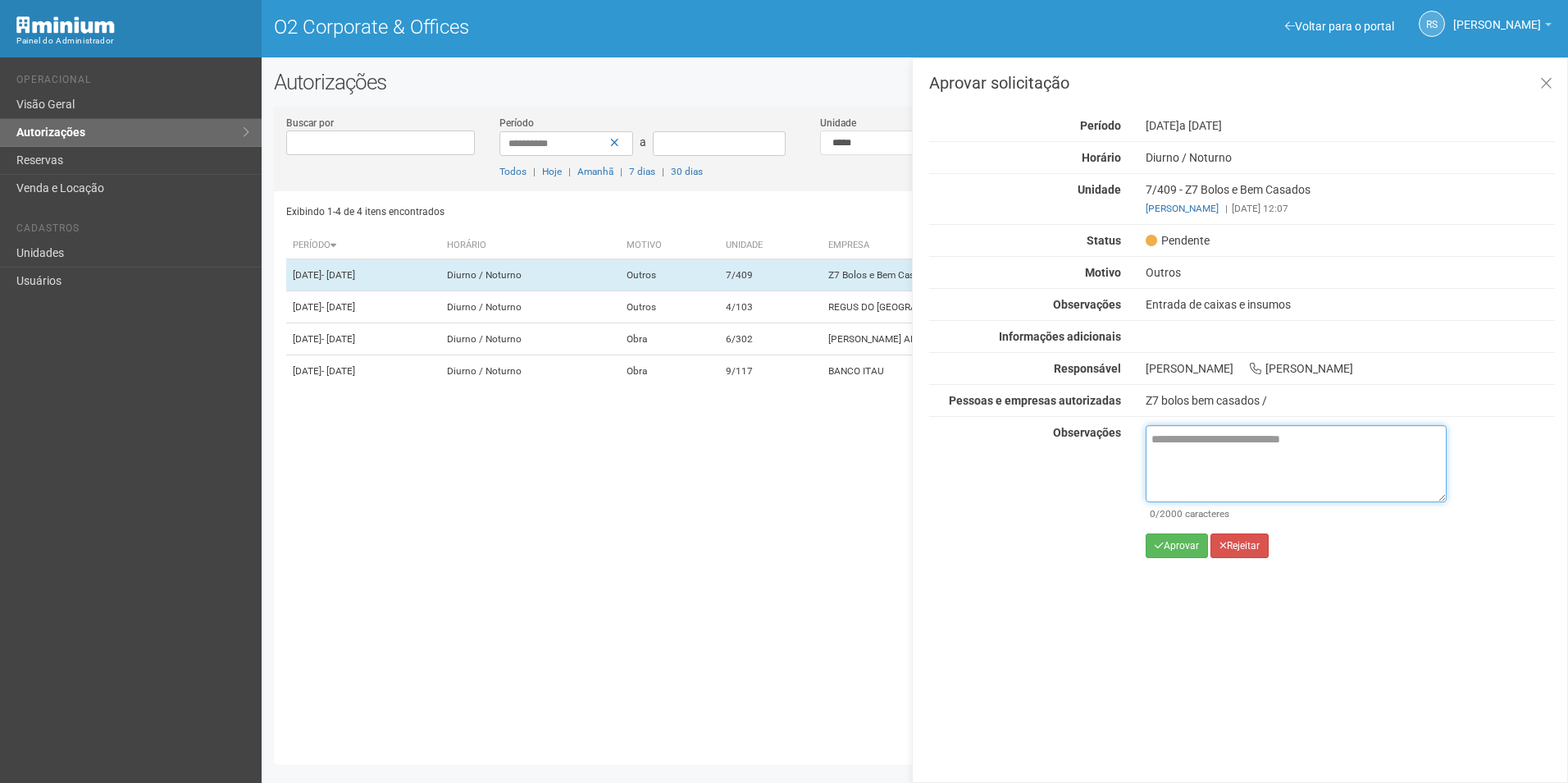
click at [1192, 447] on textarea at bounding box center [1296, 463] width 301 height 77
paste textarea "**********"
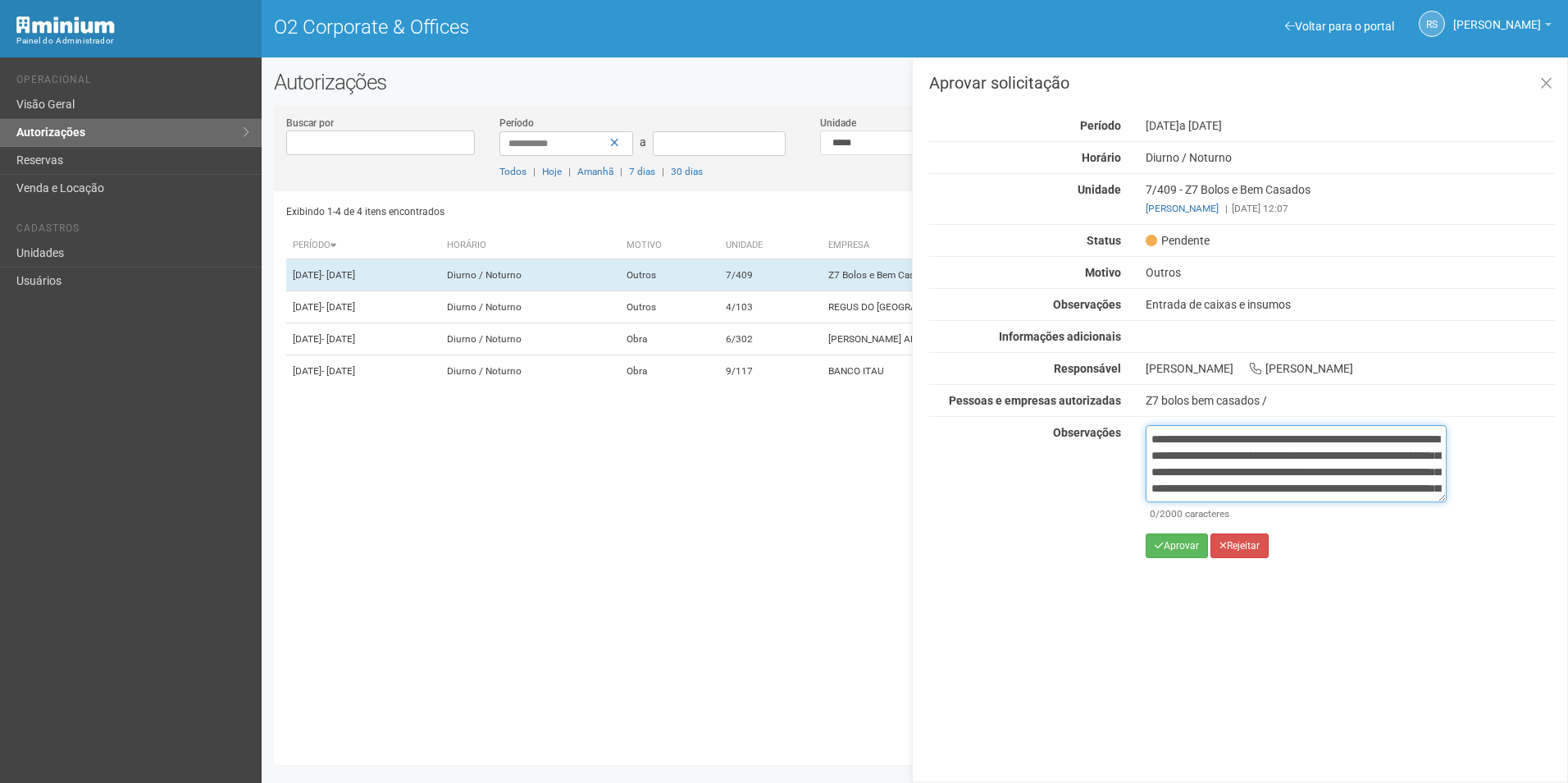
scroll to position [108, 0]
type textarea "**********"
click at [1174, 534] on button "Aprovar" at bounding box center [1177, 545] width 62 height 24
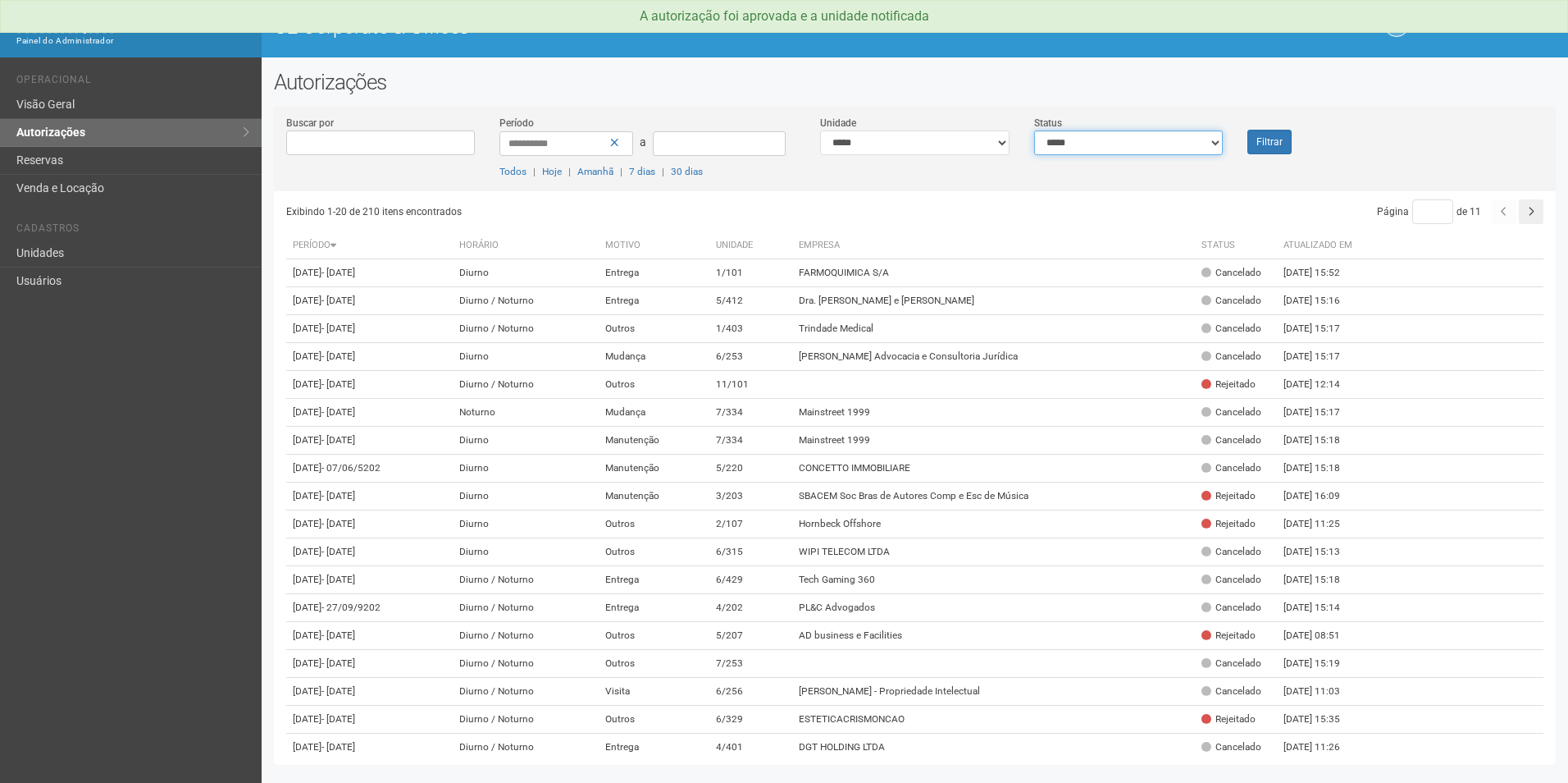
drag, startPoint x: 1127, startPoint y: 137, endPoint x: 1116, endPoint y: 157, distance: 22.8
click at [1127, 137] on select "**********" at bounding box center [1128, 142] width 190 height 24
select select "*"
click at [1034, 131] on select "**********" at bounding box center [1128, 142] width 190 height 24
click at [1281, 137] on button "Filtrar" at bounding box center [1269, 142] width 45 height 24
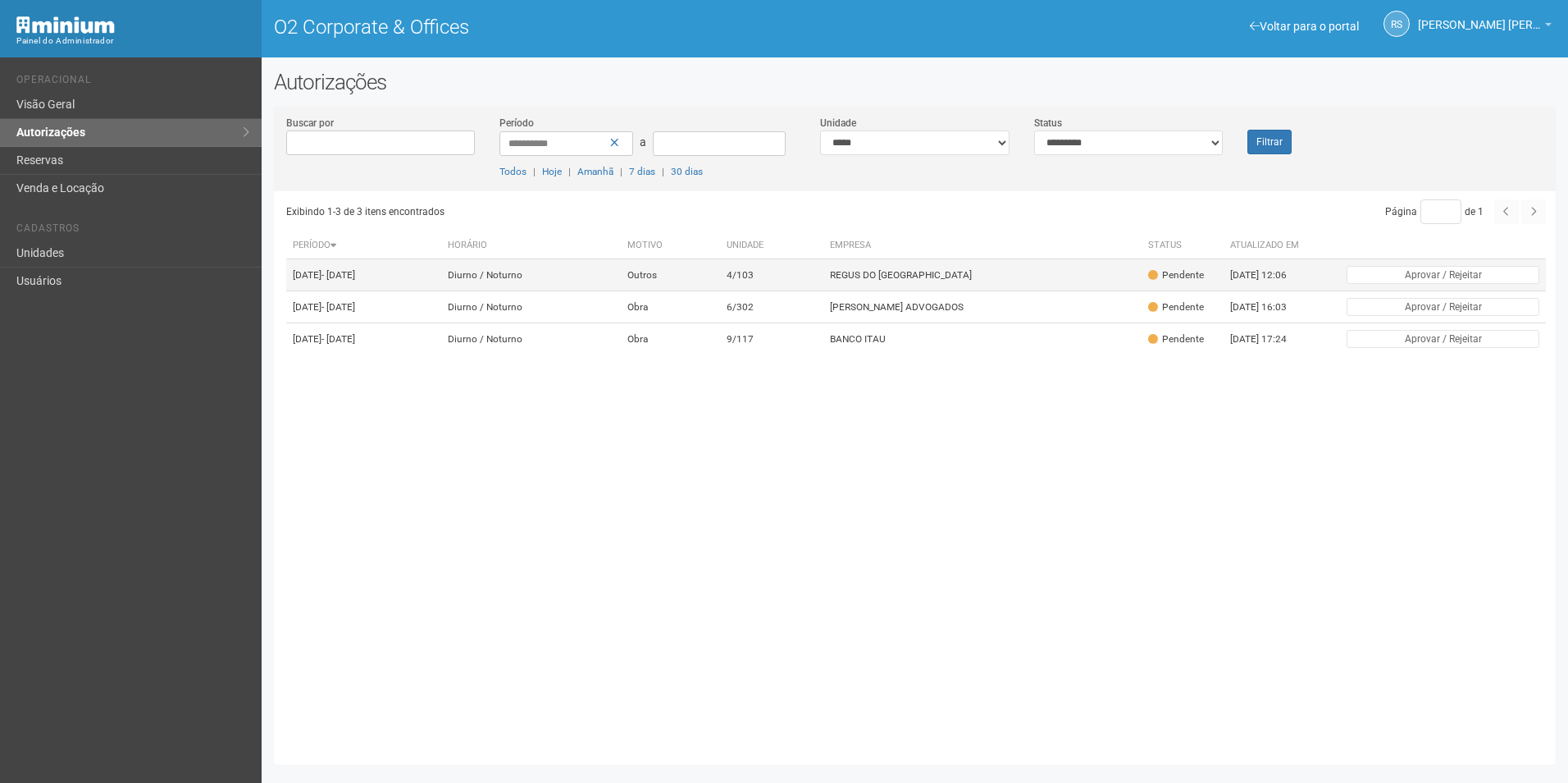
click at [903, 292] on td "REGUS DO [GEOGRAPHIC_DATA]" at bounding box center [982, 276] width 318 height 32
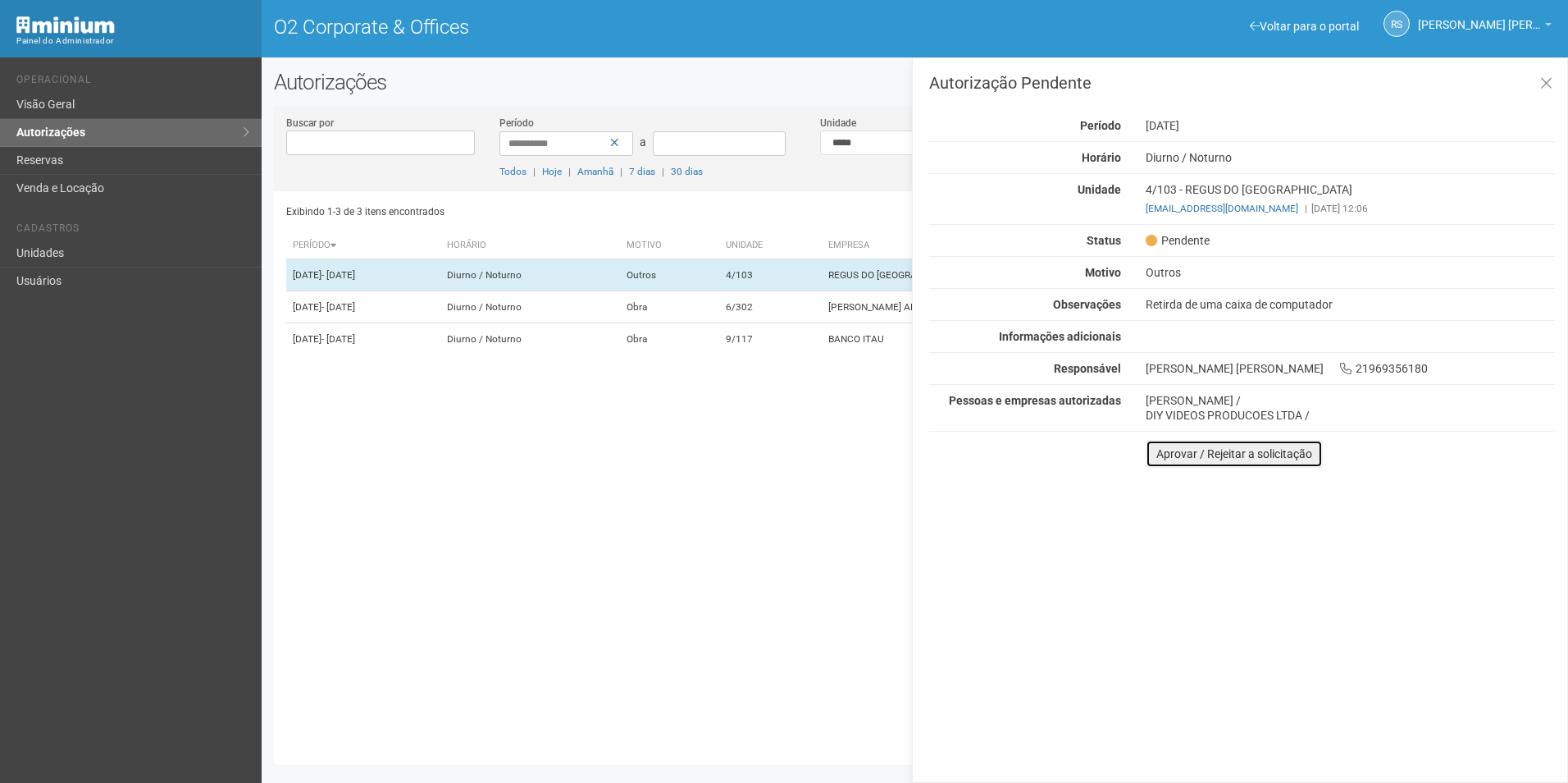
click at [1183, 452] on button "Aprovar / Rejeitar a solicitação" at bounding box center [1234, 453] width 177 height 28
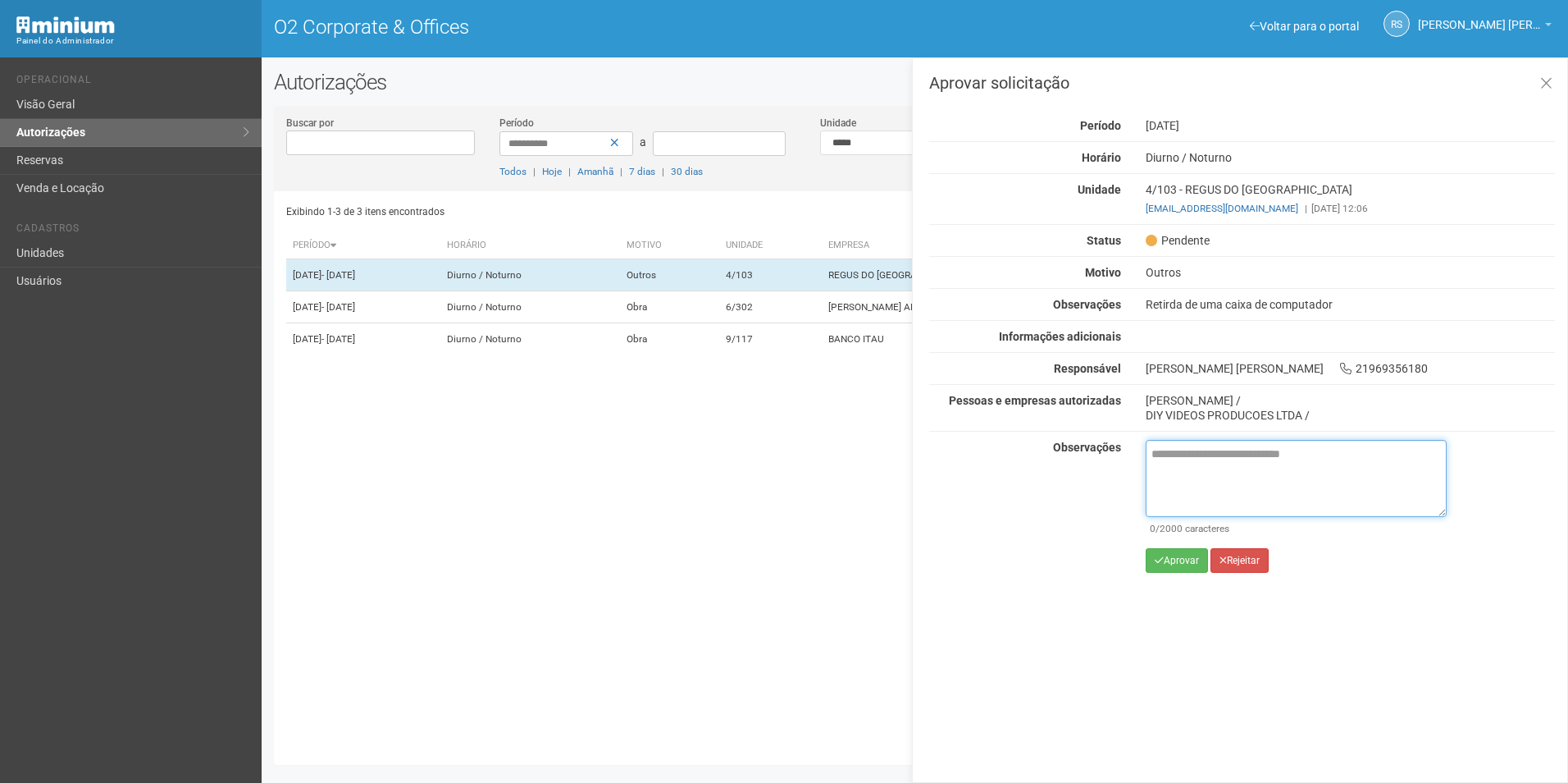
click at [1189, 464] on textarea at bounding box center [1296, 478] width 301 height 77
paste textarea "**********"
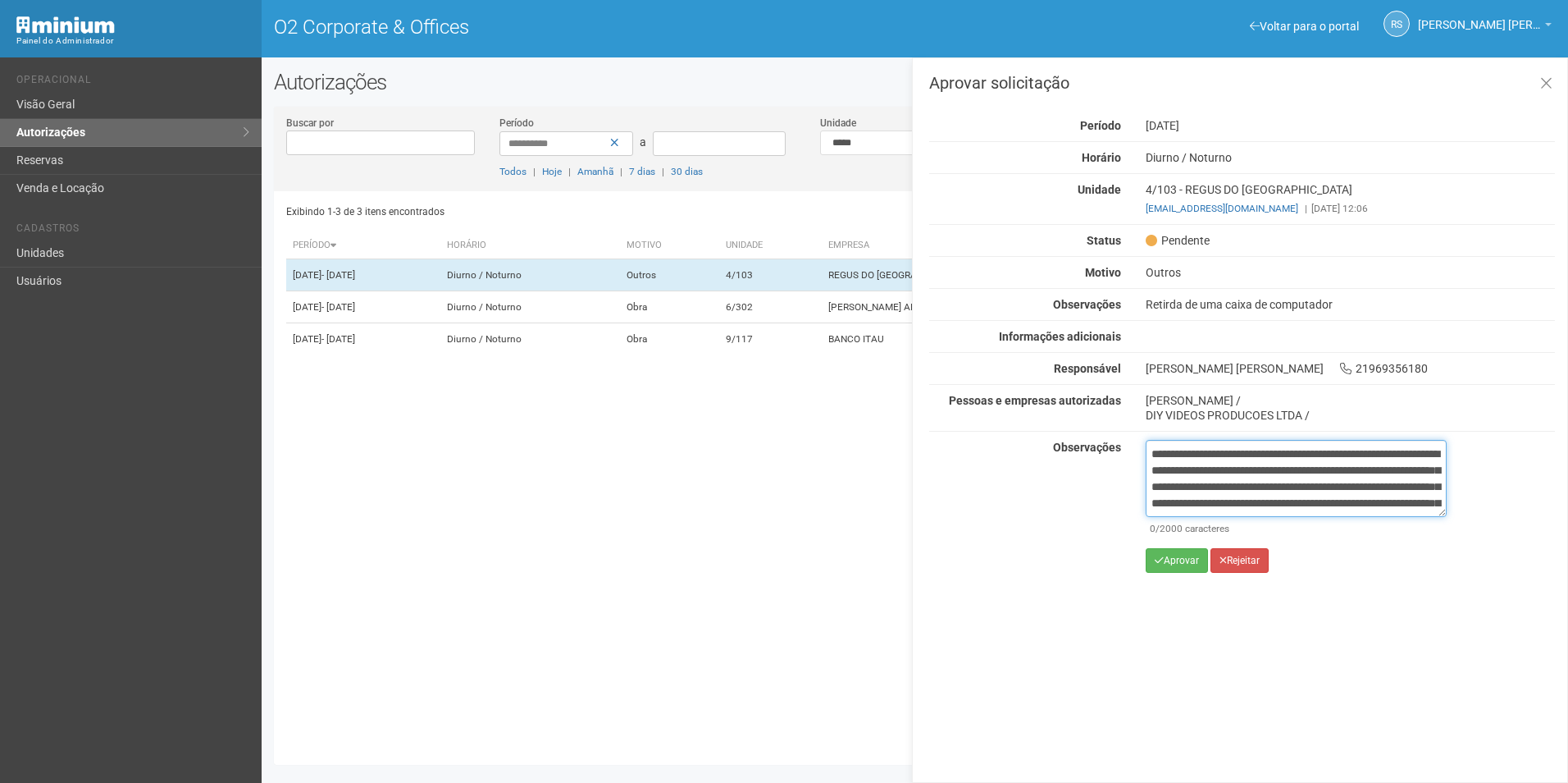
scroll to position [108, 0]
type textarea "**********"
click at [1159, 551] on button "Aprovar" at bounding box center [1177, 560] width 62 height 24
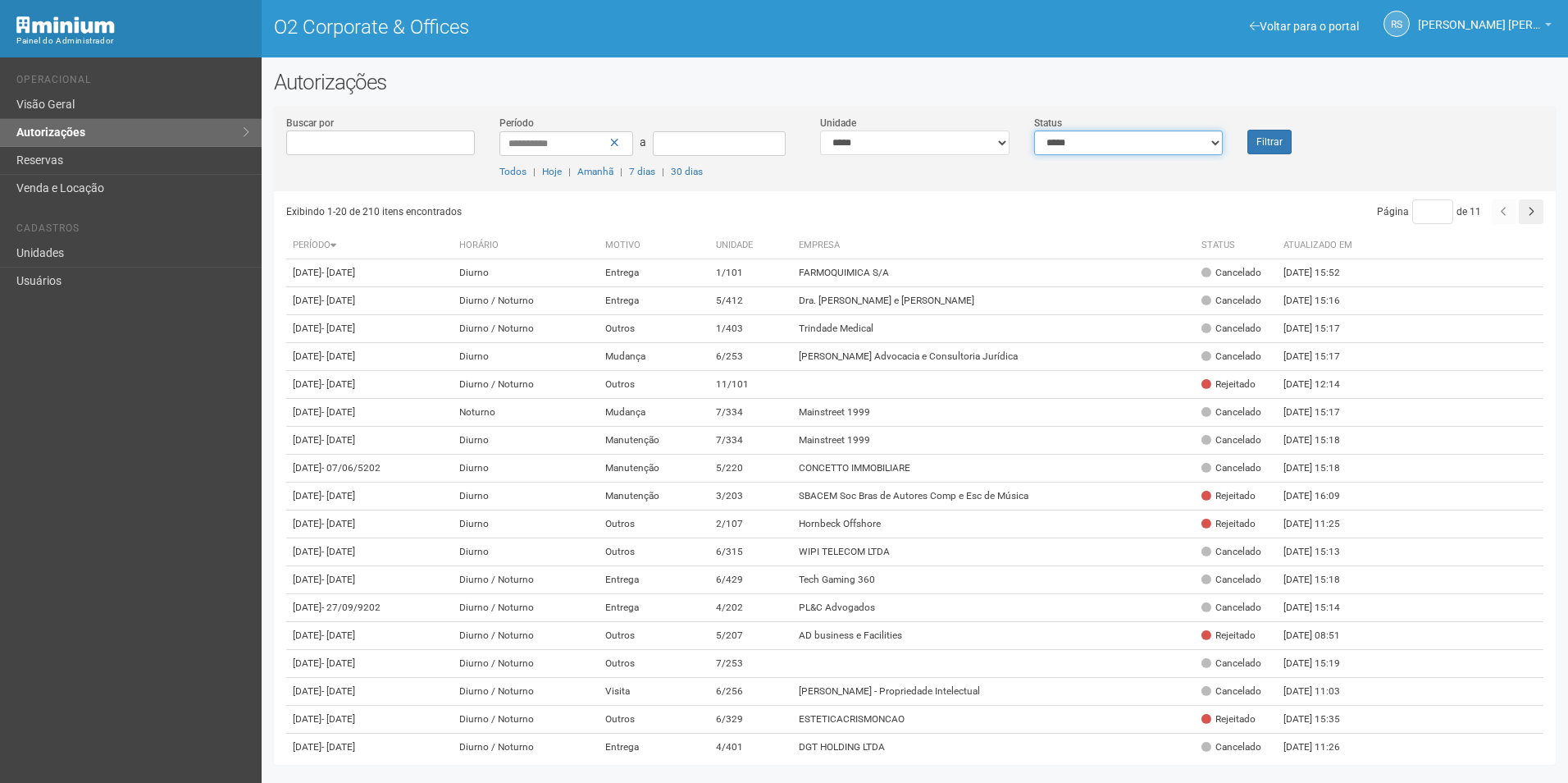
click at [1179, 146] on select "**********" at bounding box center [1128, 142] width 190 height 24
select select "*"
click at [1034, 131] on select "**********" at bounding box center [1128, 142] width 190 height 24
click at [1266, 130] on button "Filtrar" at bounding box center [1269, 142] width 45 height 24
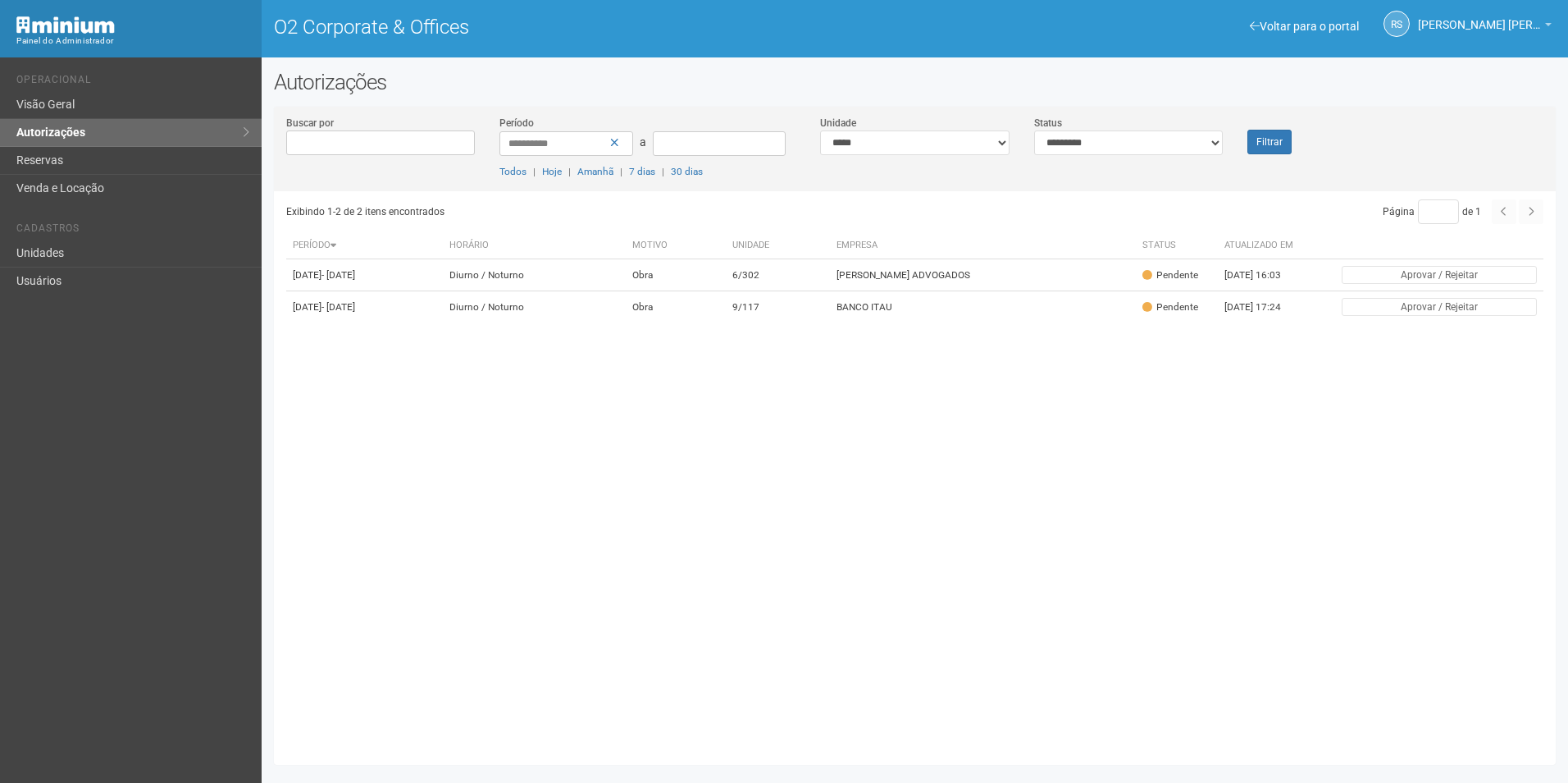
click at [1260, 154] on div "**********" at bounding box center [914, 153] width 1282 height 77
click at [1264, 142] on button "Filtrar" at bounding box center [1269, 142] width 45 height 24
click at [1275, 143] on button "Filtrar" at bounding box center [1269, 142] width 45 height 24
click at [1276, 138] on button "Filtrar" at bounding box center [1269, 142] width 45 height 24
click at [1267, 128] on div "Filtrar" at bounding box center [1288, 134] width 107 height 40
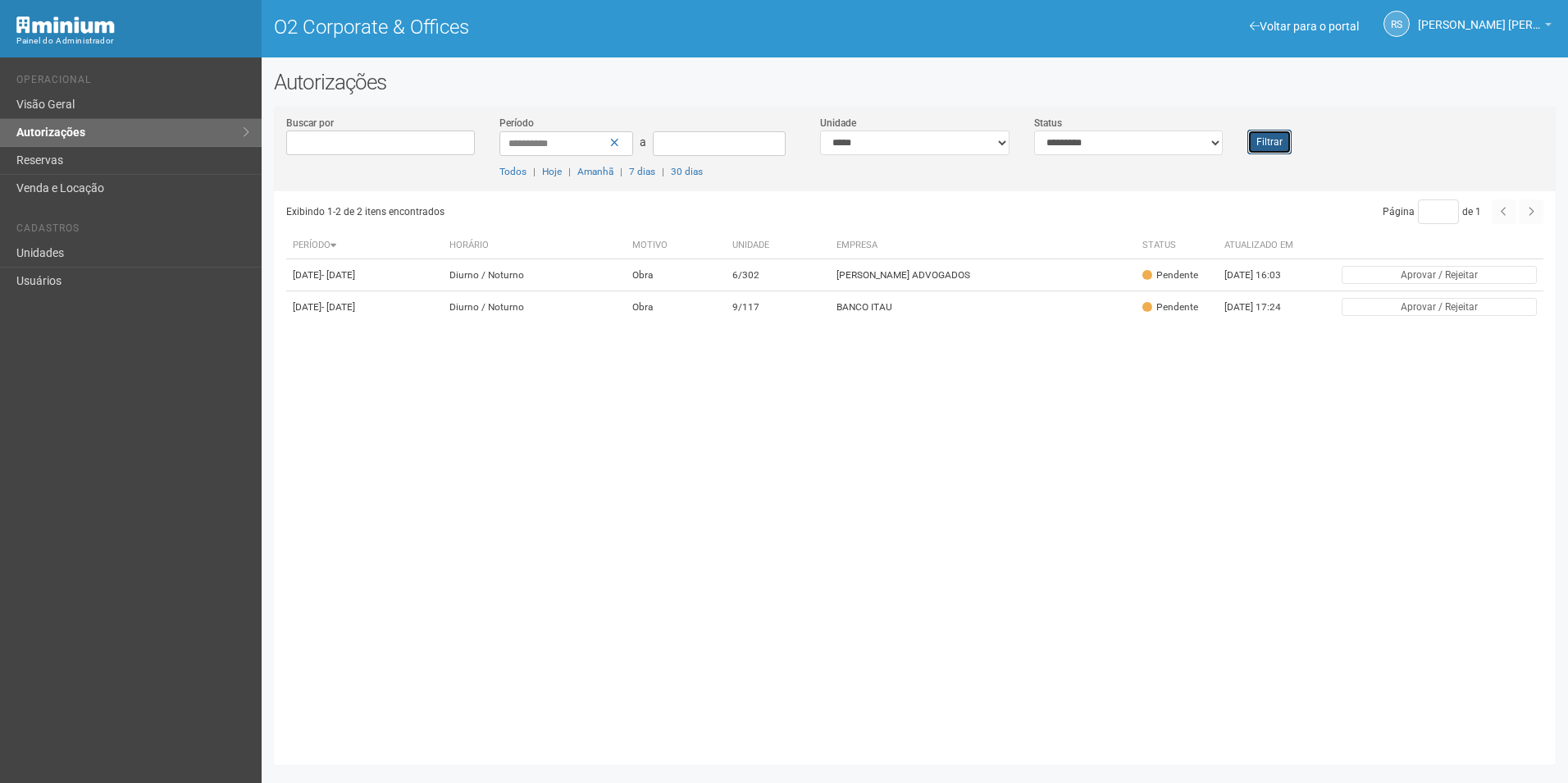
click at [1266, 142] on button "Filtrar" at bounding box center [1269, 142] width 45 height 24
